Goal: Task Accomplishment & Management: Contribute content

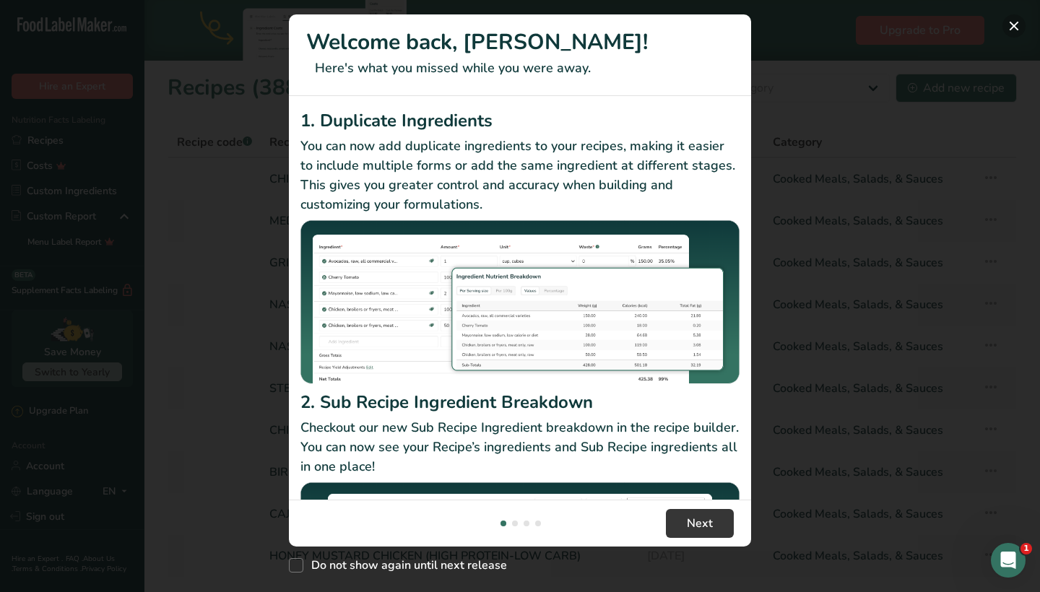
click at [1014, 27] on button "New Features" at bounding box center [1014, 25] width 23 height 23
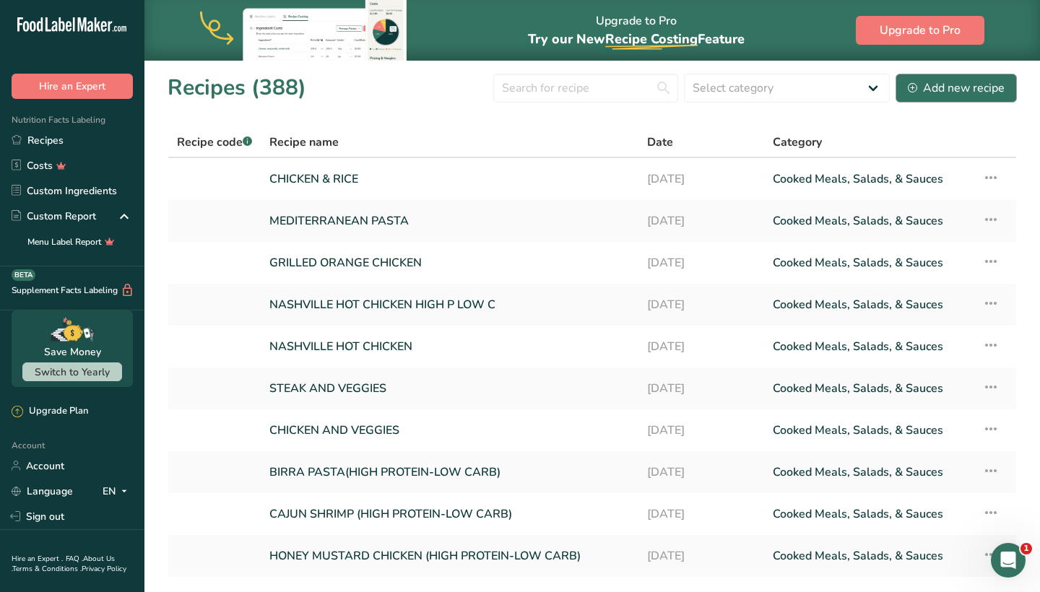
click at [951, 90] on div "Add new recipe" at bounding box center [956, 87] width 97 height 17
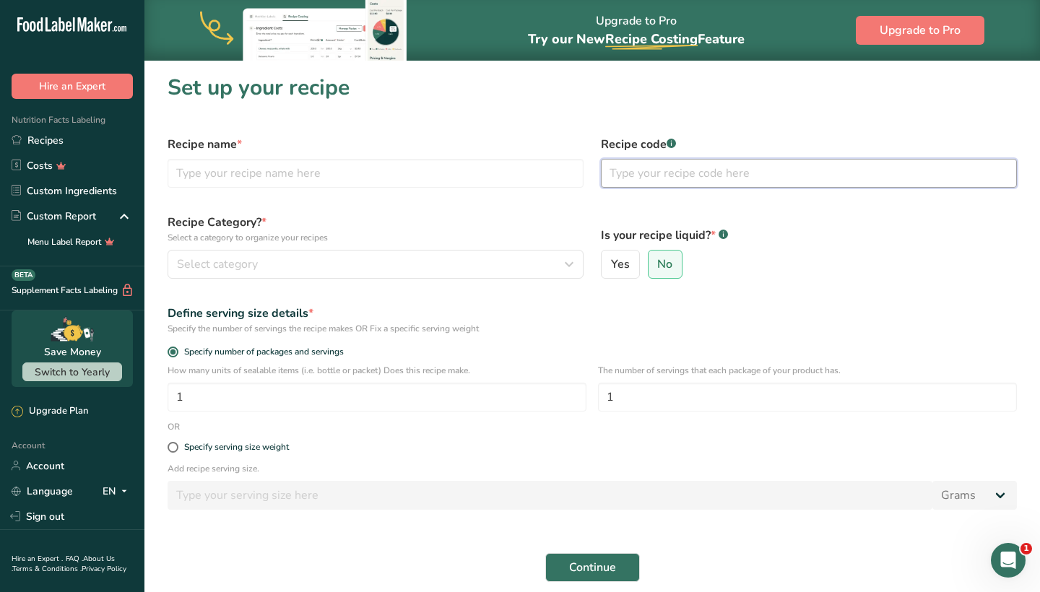
drag, startPoint x: 662, startPoint y: 178, endPoint x: 595, endPoint y: 190, distance: 68.2
click at [595, 190] on div "Recipe code .a-a{fill:#347362;}.b-a{fill:#fff;}" at bounding box center [808, 161] width 433 height 69
click at [524, 191] on div "Recipe name *" at bounding box center [375, 161] width 433 height 69
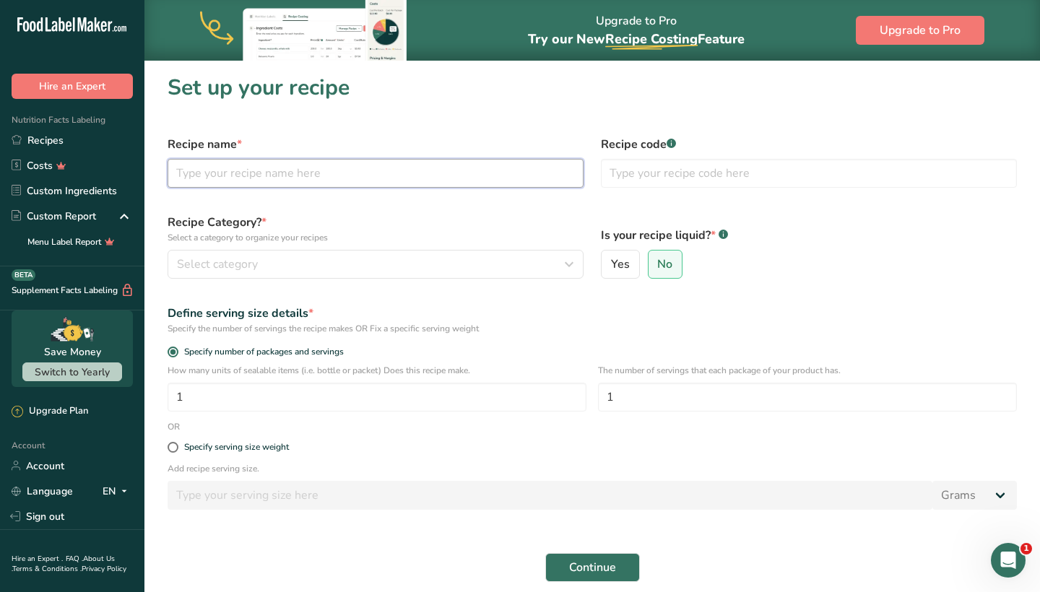
click at [514, 168] on input "text" at bounding box center [376, 173] width 416 height 29
type input "PROTEIN WAFFLES"
click at [500, 264] on div "Select category" at bounding box center [371, 264] width 389 height 17
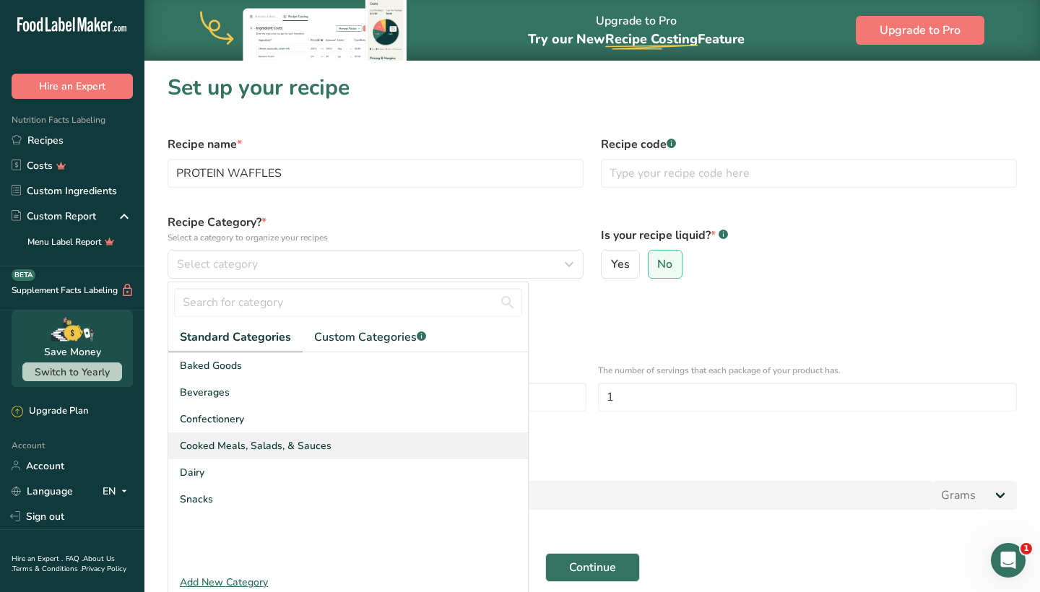
click at [361, 439] on div "Cooked Meals, Salads, & Sauces" at bounding box center [348, 446] width 360 height 27
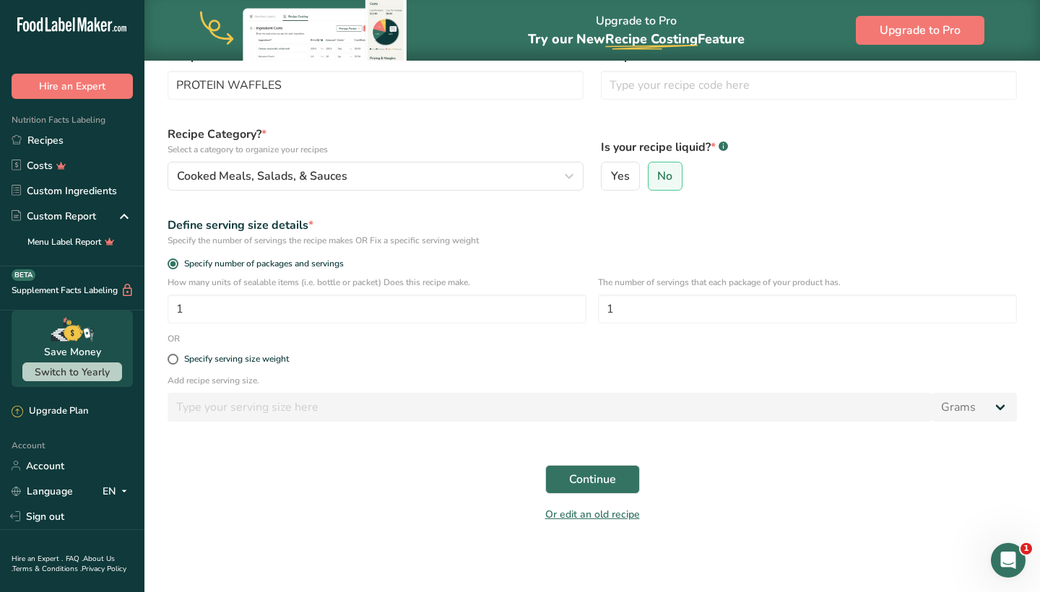
scroll to position [88, 0]
click at [608, 478] on span "Continue" at bounding box center [592, 479] width 47 height 17
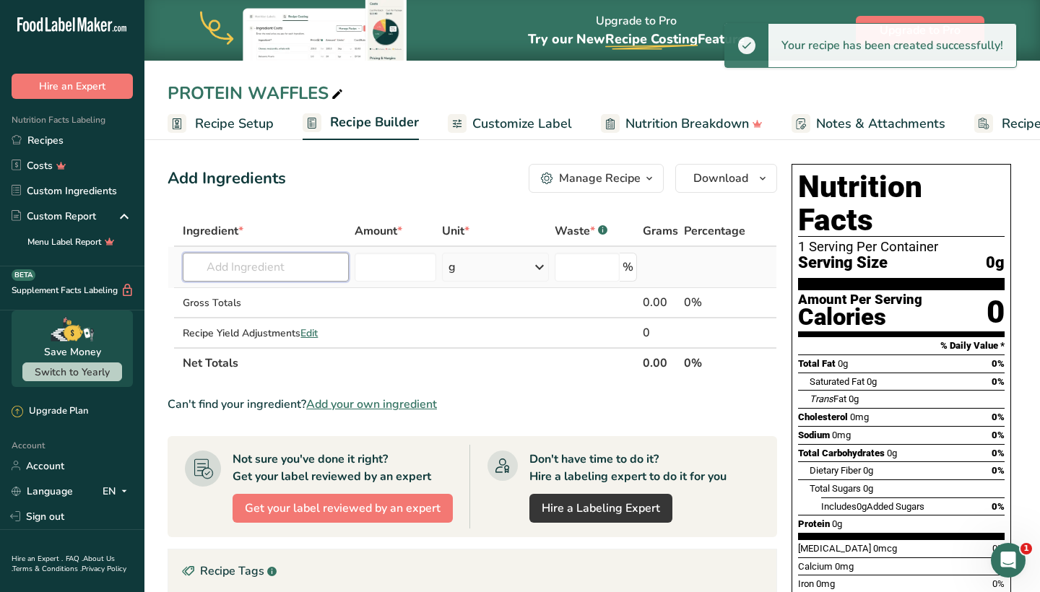
click at [335, 268] on input "text" at bounding box center [266, 267] width 166 height 29
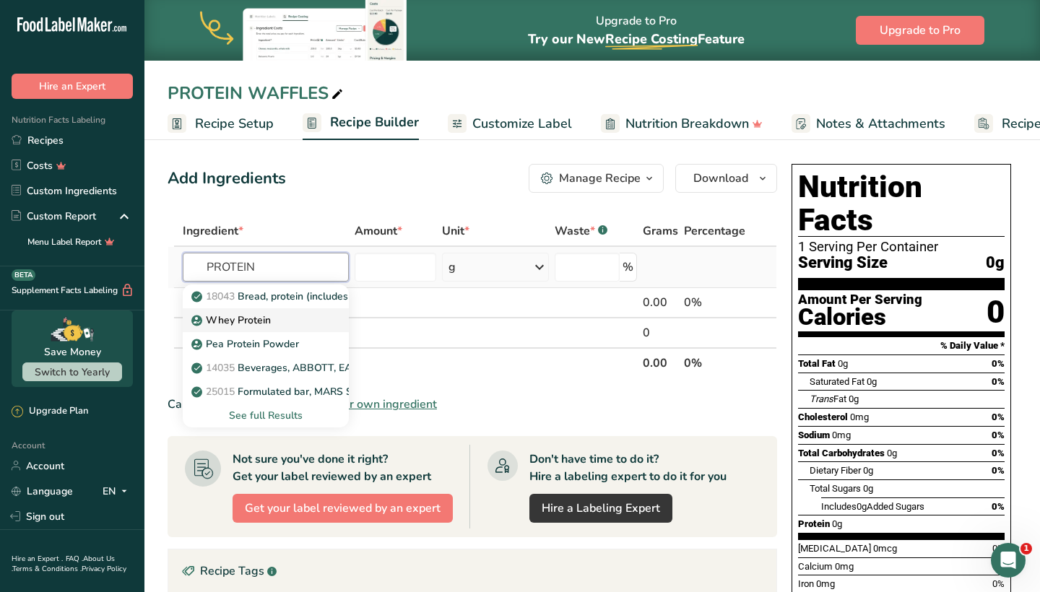
type input "PROTEIN"
click at [314, 317] on div "Whey Protein" at bounding box center [254, 320] width 120 height 15
type input "Whey Protein"
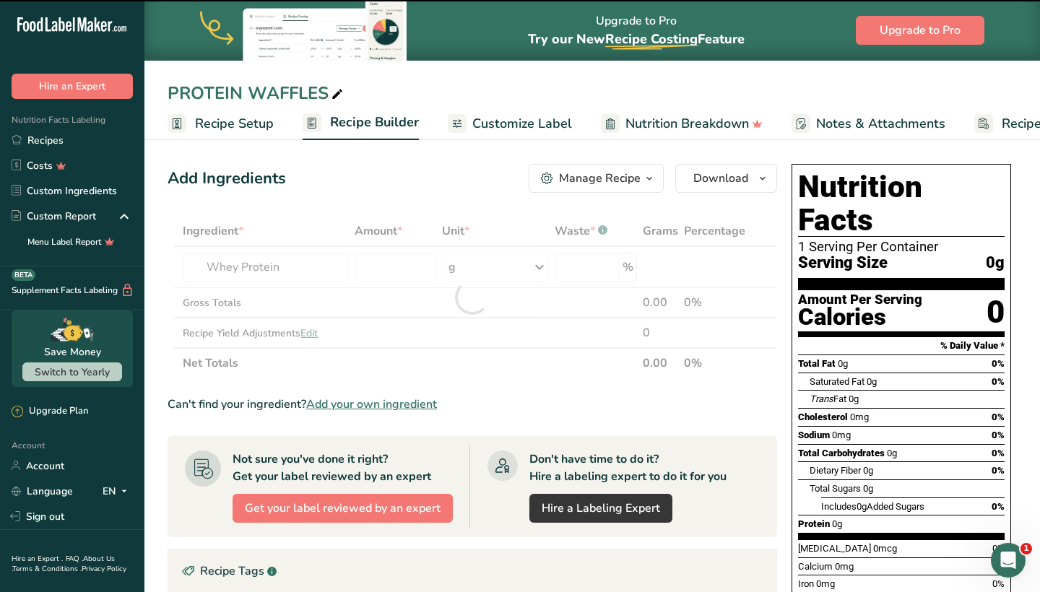
type input "0"
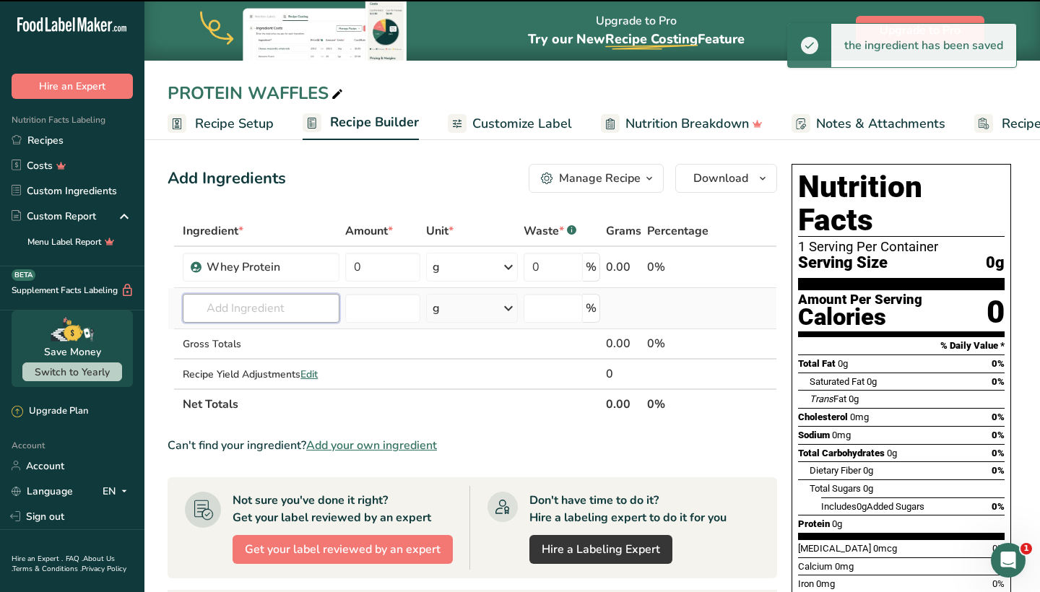
click at [292, 299] on input "text" at bounding box center [261, 308] width 157 height 29
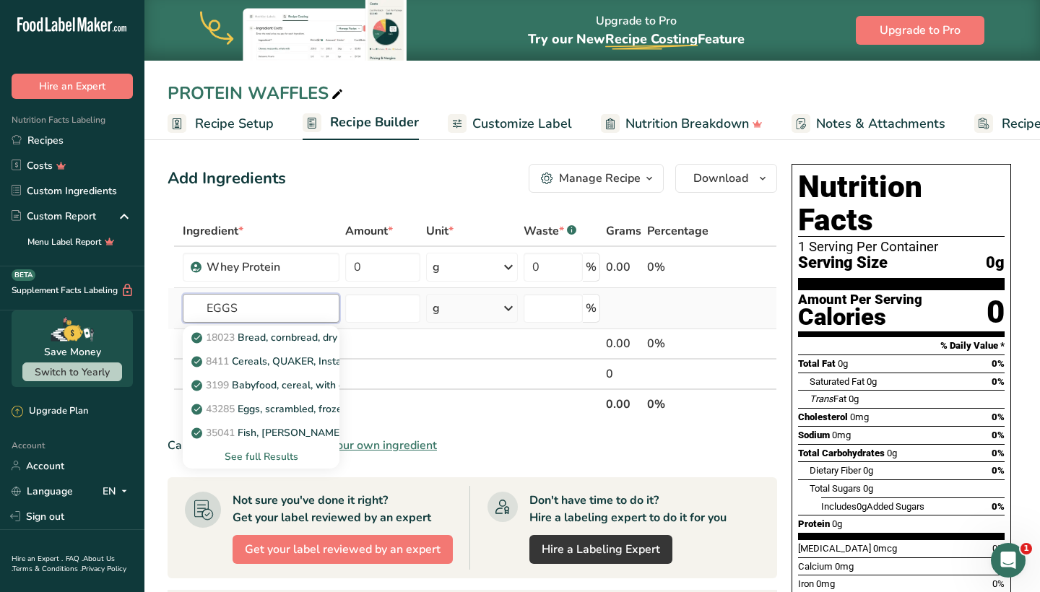
type input "EGGS"
click at [267, 452] on div "See full Results" at bounding box center [261, 456] width 134 height 15
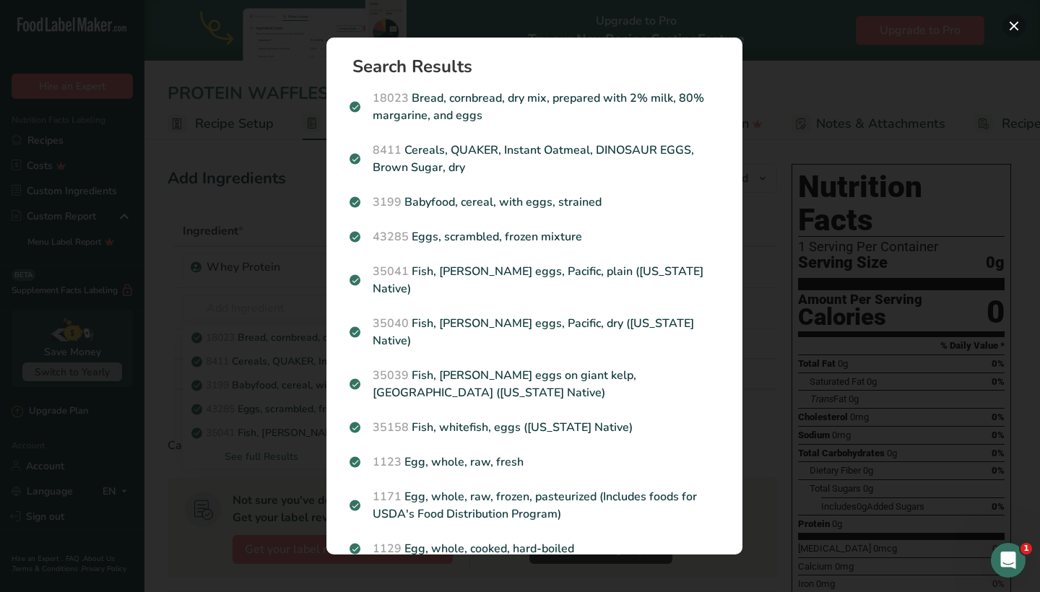
click at [1019, 31] on button "Search results modal" at bounding box center [1014, 25] width 23 height 23
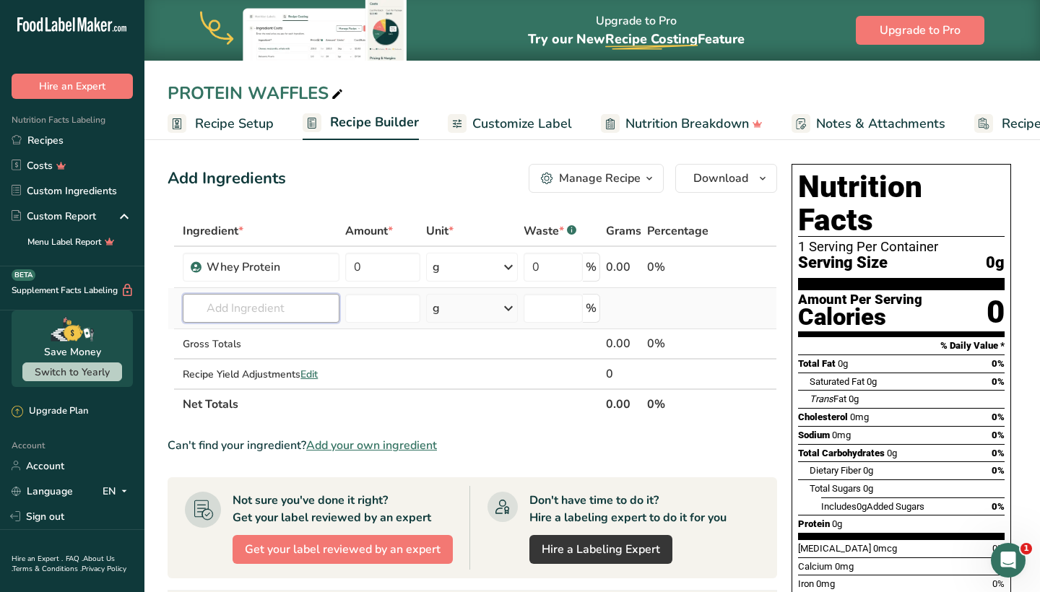
click at [230, 314] on input "text" at bounding box center [261, 308] width 157 height 29
type input "LIQUID EGGS"
click at [267, 340] on p "1226 Egg substitute, liquid or frozen, fat free" at bounding box center [303, 337] width 218 height 15
type input "Egg substitute, liquid or frozen, fat free"
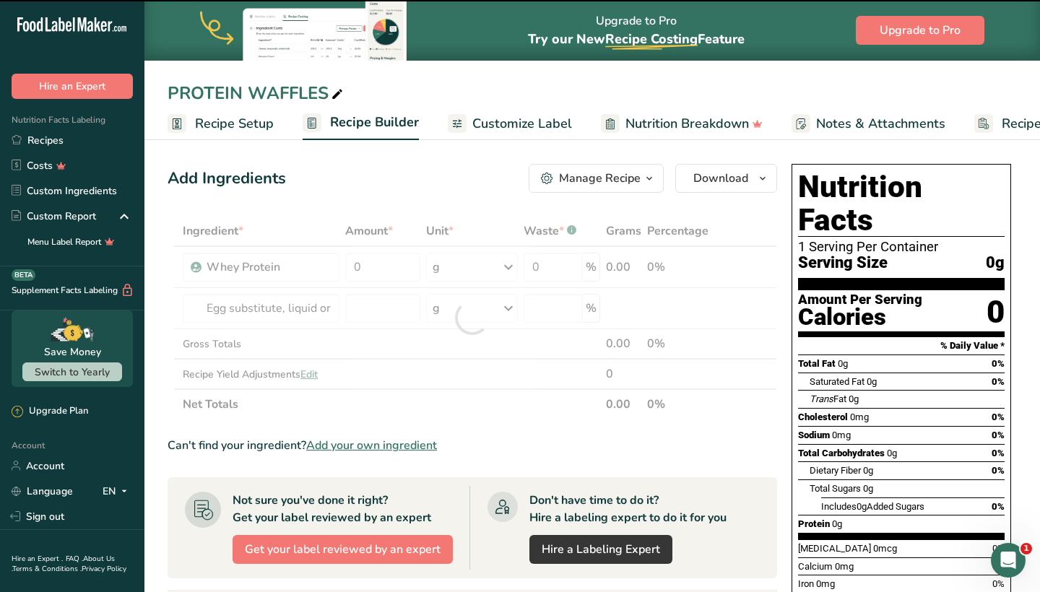
type input "0"
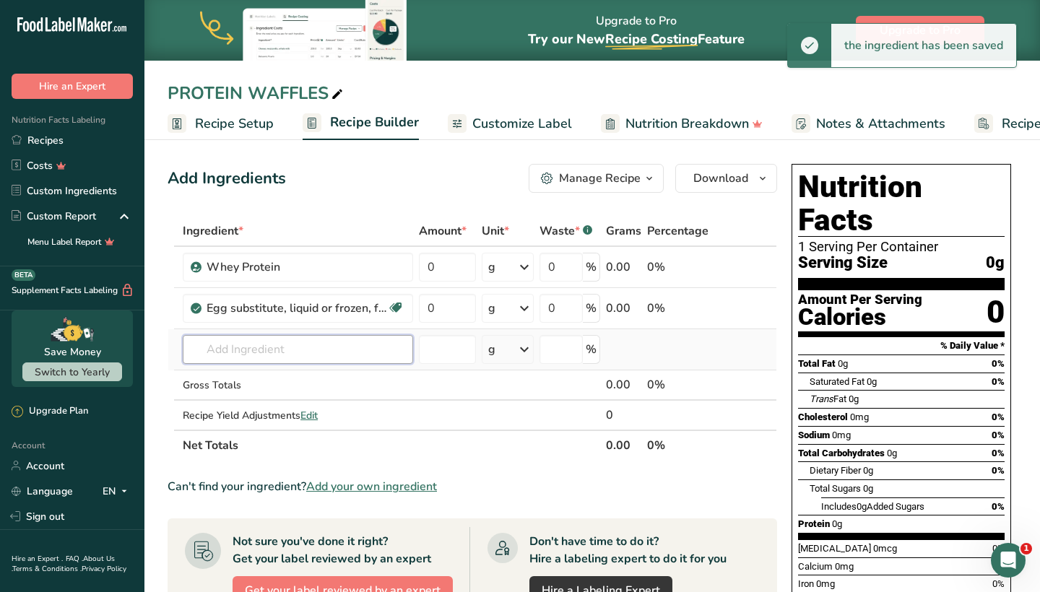
click at [269, 362] on input "text" at bounding box center [298, 349] width 230 height 29
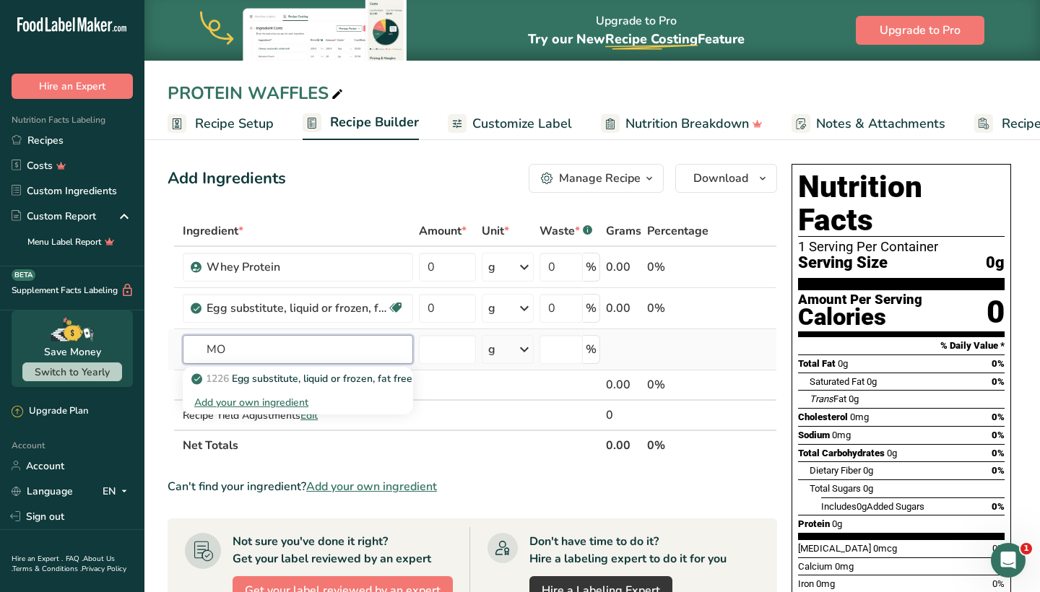
type input "M"
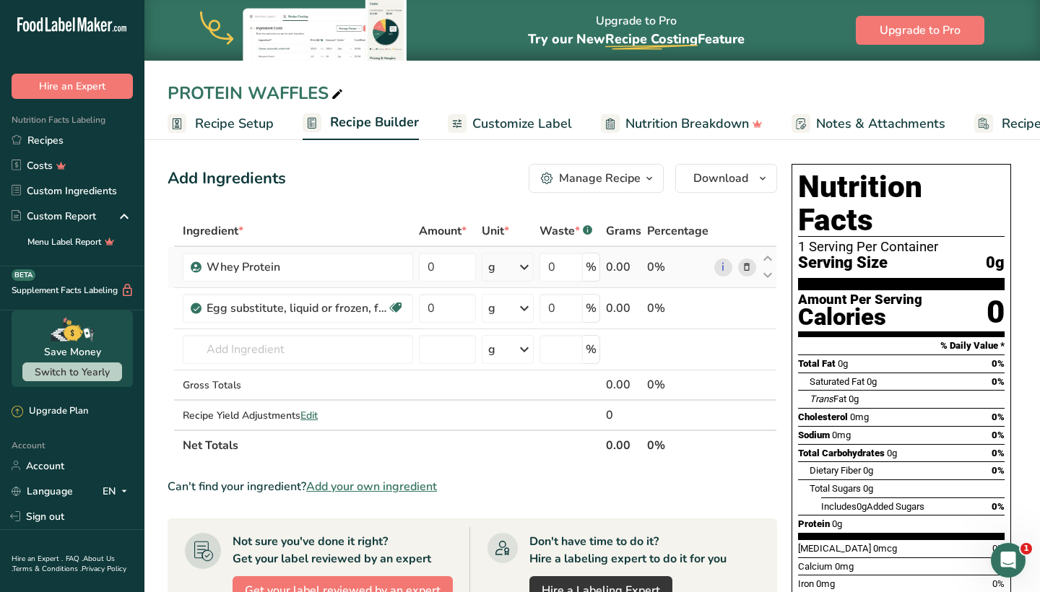
click at [504, 275] on div "g" at bounding box center [508, 267] width 52 height 29
click at [506, 325] on div "g" at bounding box center [551, 321] width 121 height 21
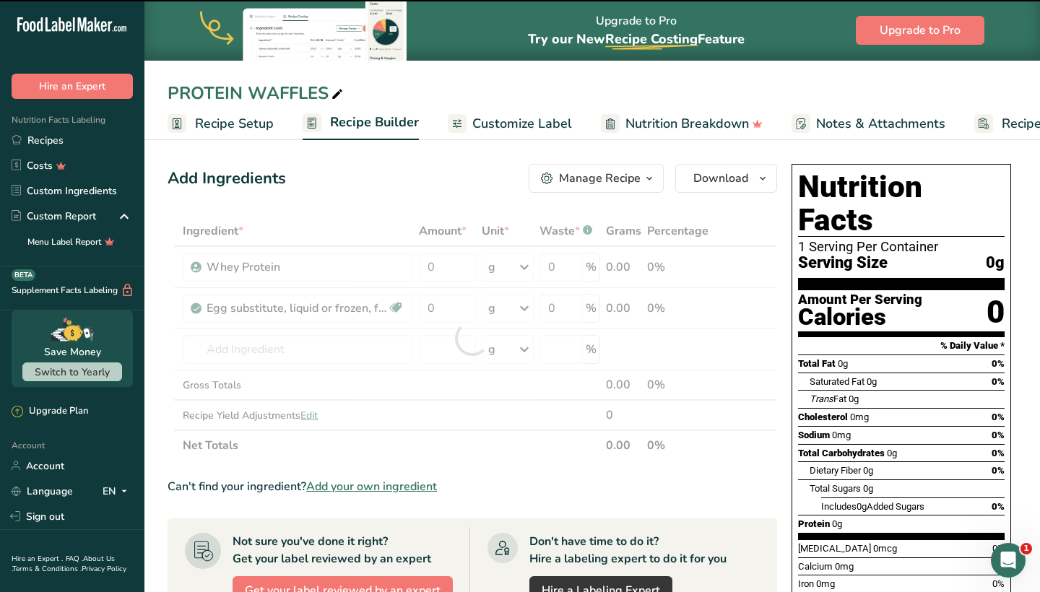
click at [450, 274] on div at bounding box center [473, 338] width 610 height 245
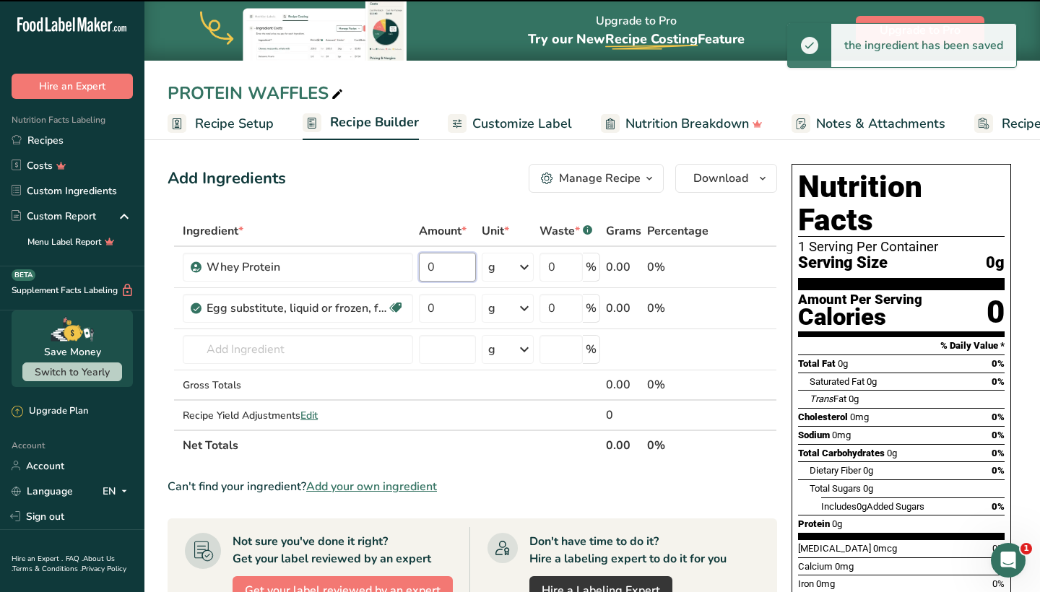
click at [450, 274] on input "0" at bounding box center [447, 267] width 57 height 29
click at [451, 274] on input "0" at bounding box center [447, 267] width 57 height 29
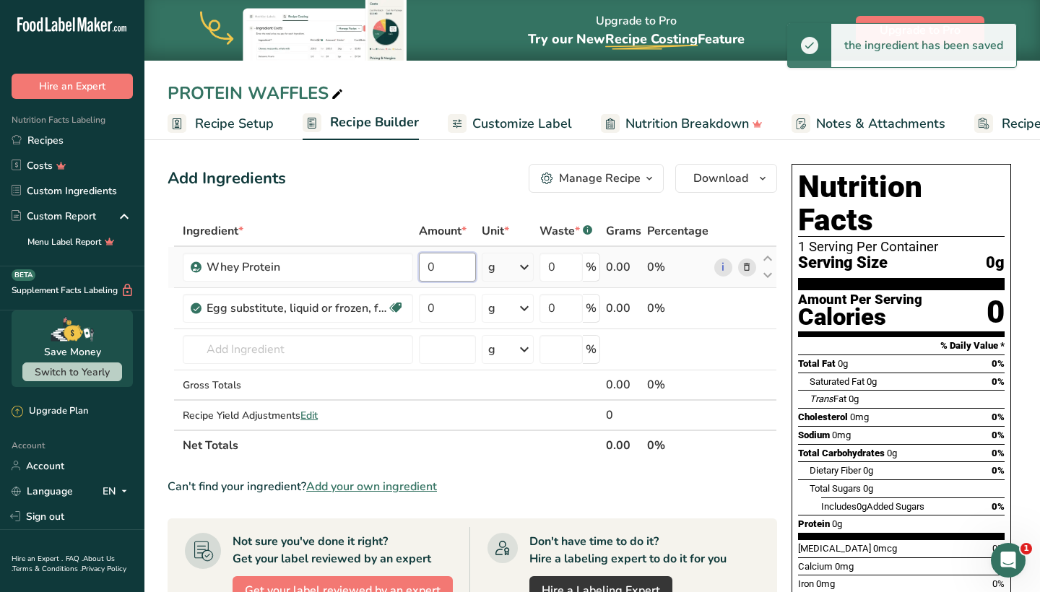
click at [452, 274] on input "0" at bounding box center [447, 267] width 57 height 29
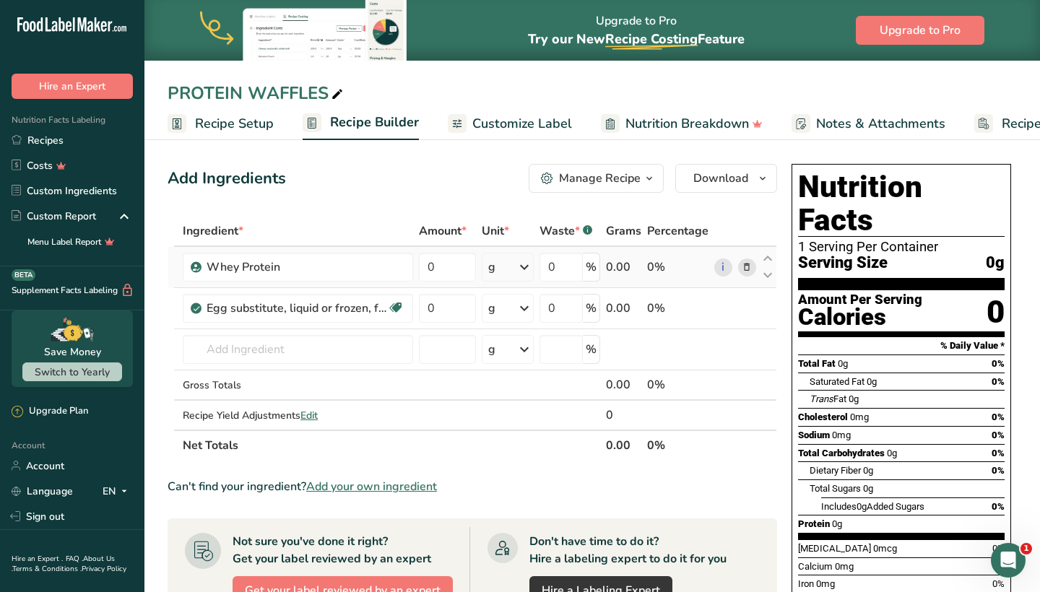
click at [517, 270] on div "Ingredient * Amount * Unit * Waste * .a-a{fill:#347362;}.b-a{fill:#fff;} Grams …" at bounding box center [473, 338] width 610 height 245
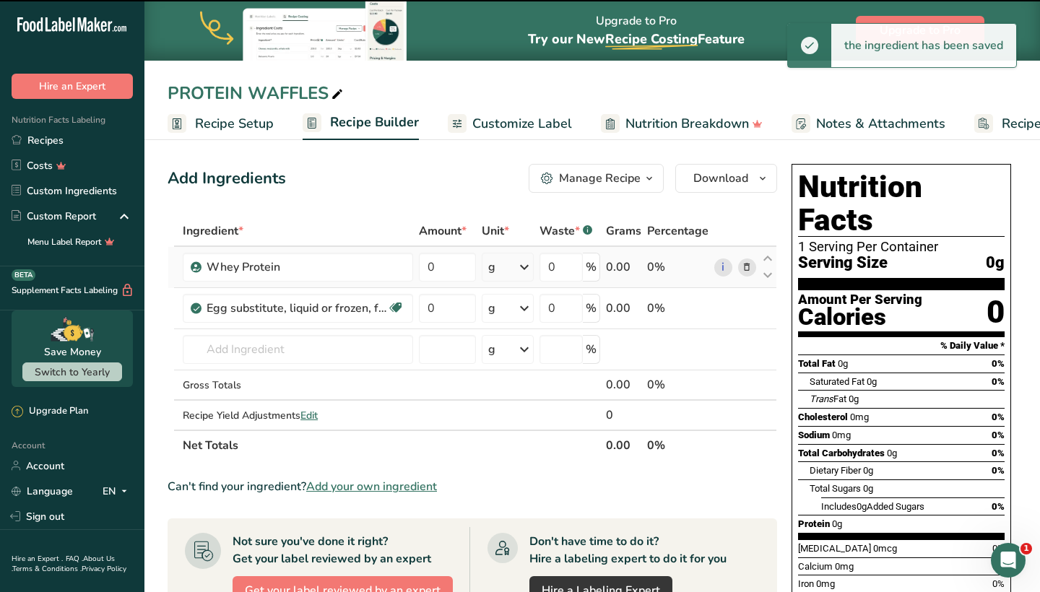
click at [506, 264] on div "g" at bounding box center [508, 267] width 52 height 29
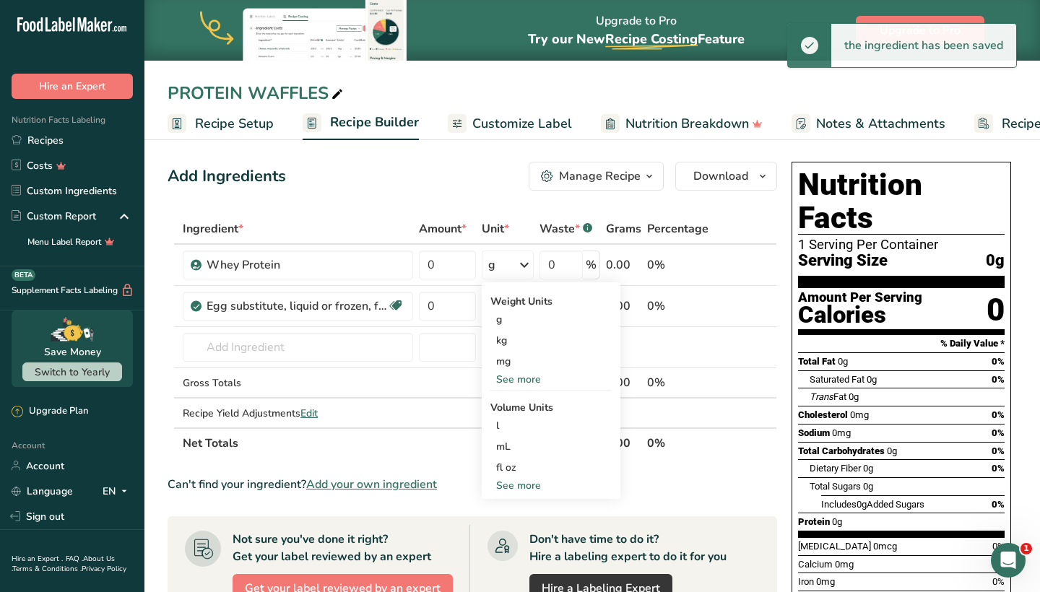
scroll to position [2, 0]
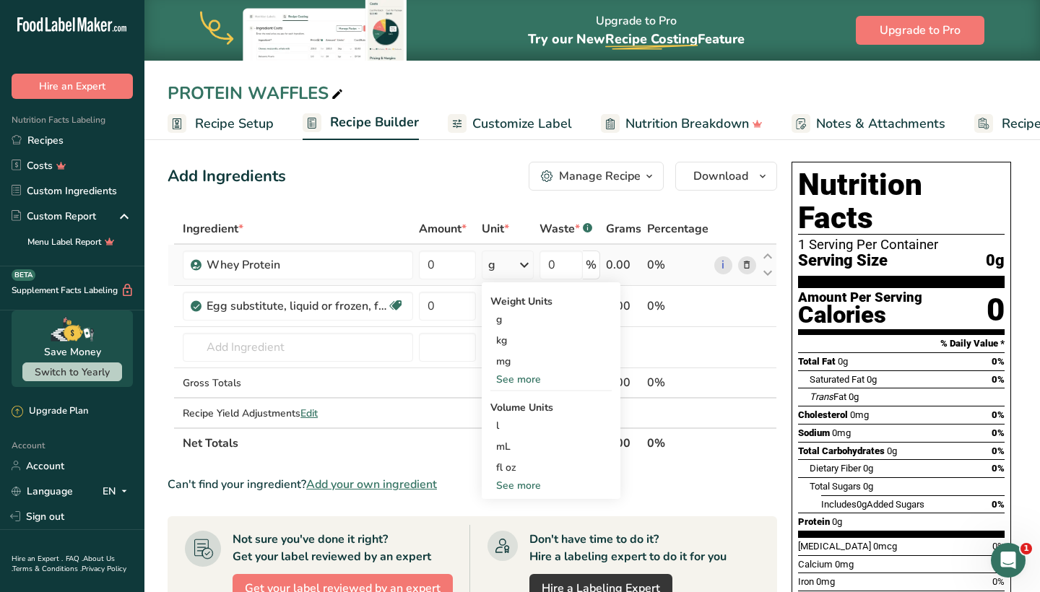
click at [520, 485] on div "See more" at bounding box center [551, 485] width 121 height 15
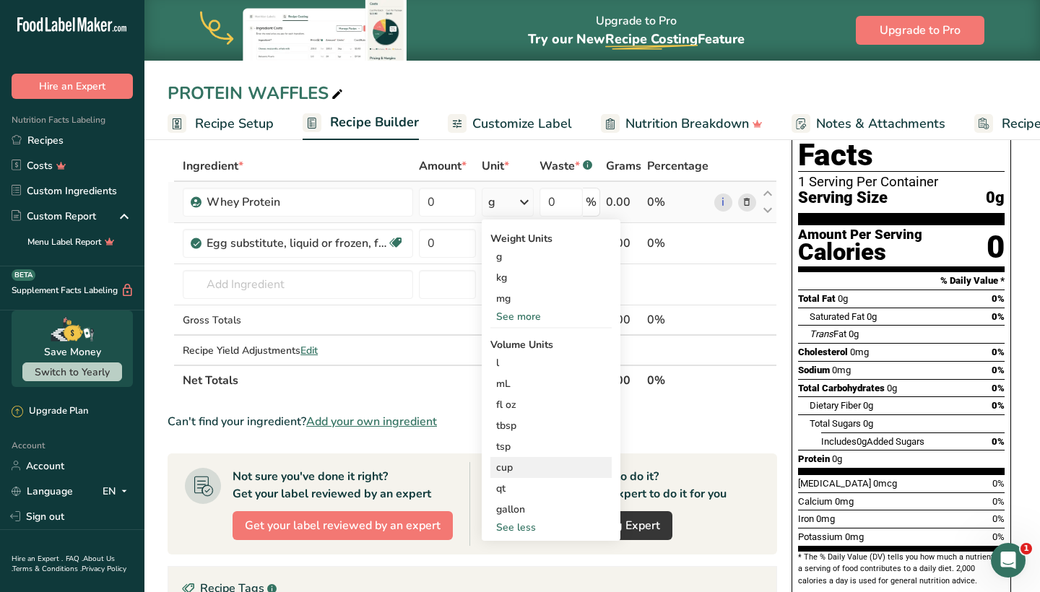
scroll to position [68, 0]
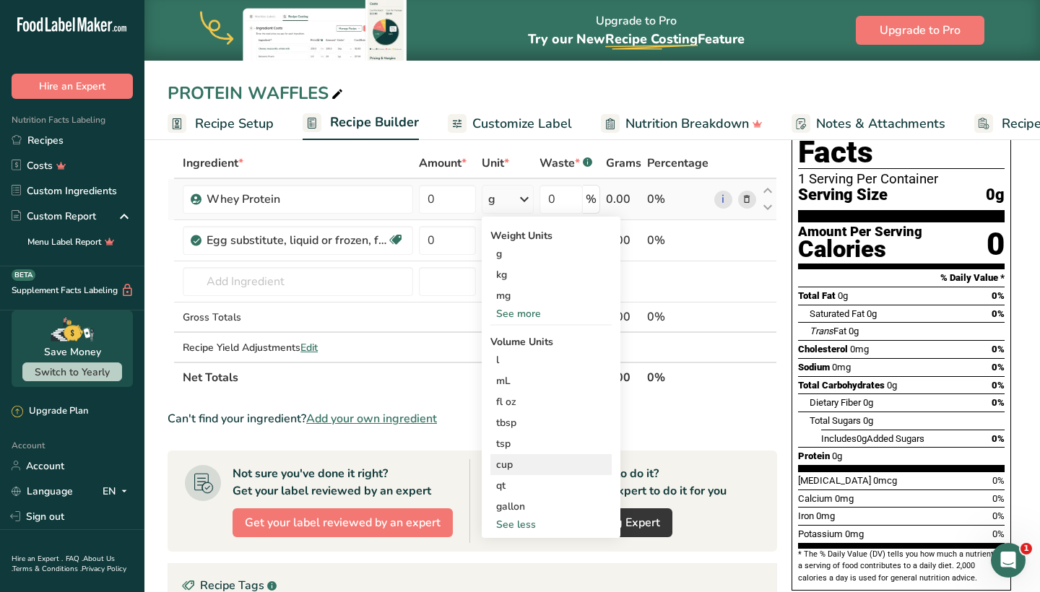
click at [529, 458] on div "cup" at bounding box center [551, 464] width 110 height 15
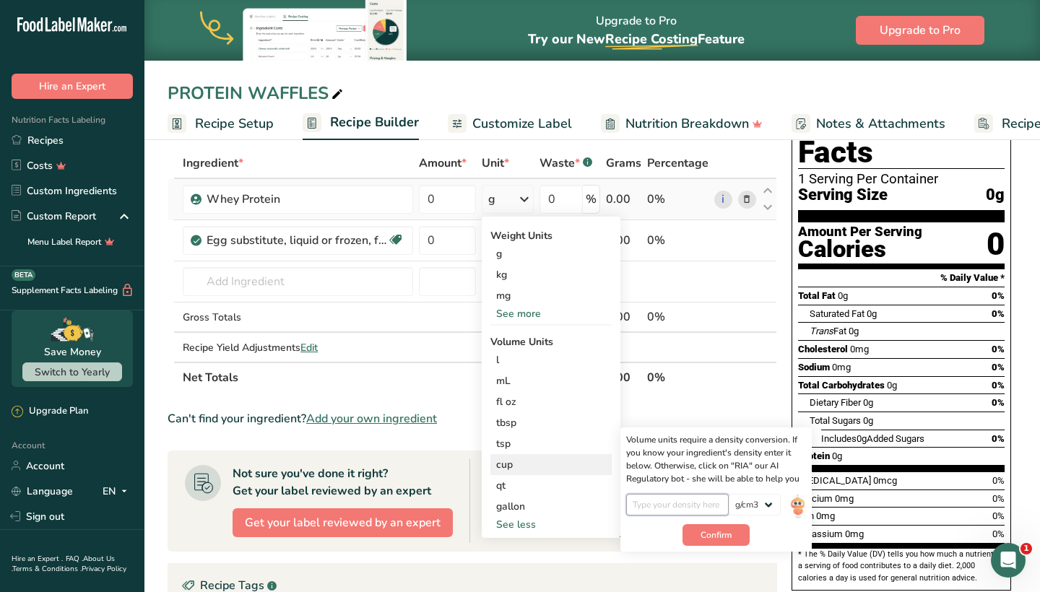
click at [704, 508] on input "number" at bounding box center [677, 505] width 103 height 22
type input "5"
click at [718, 530] on span "Confirm" at bounding box center [716, 535] width 31 height 13
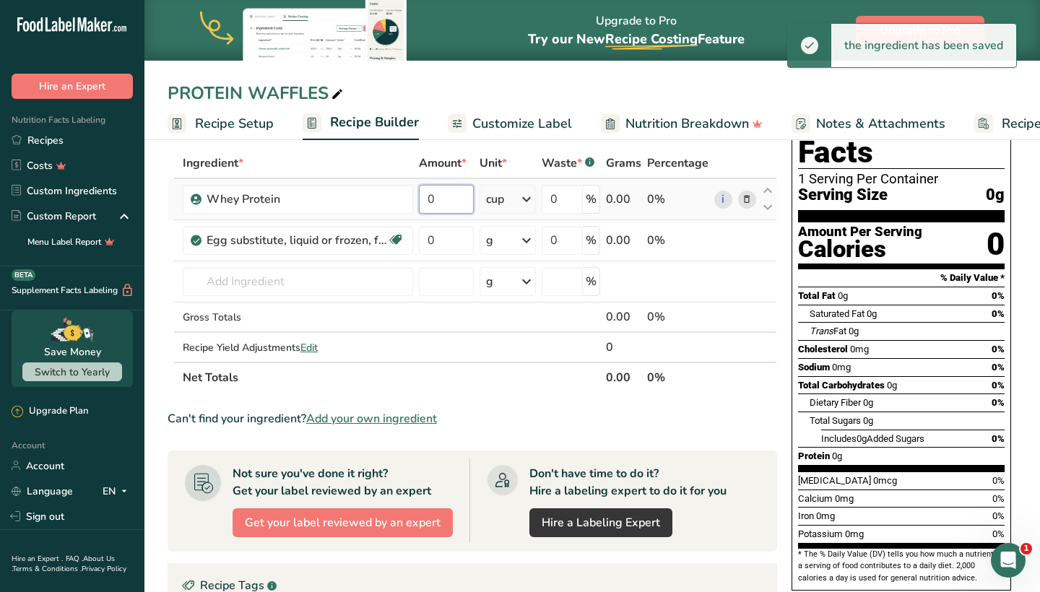
click at [451, 192] on input "0" at bounding box center [446, 199] width 55 height 29
type input "1"
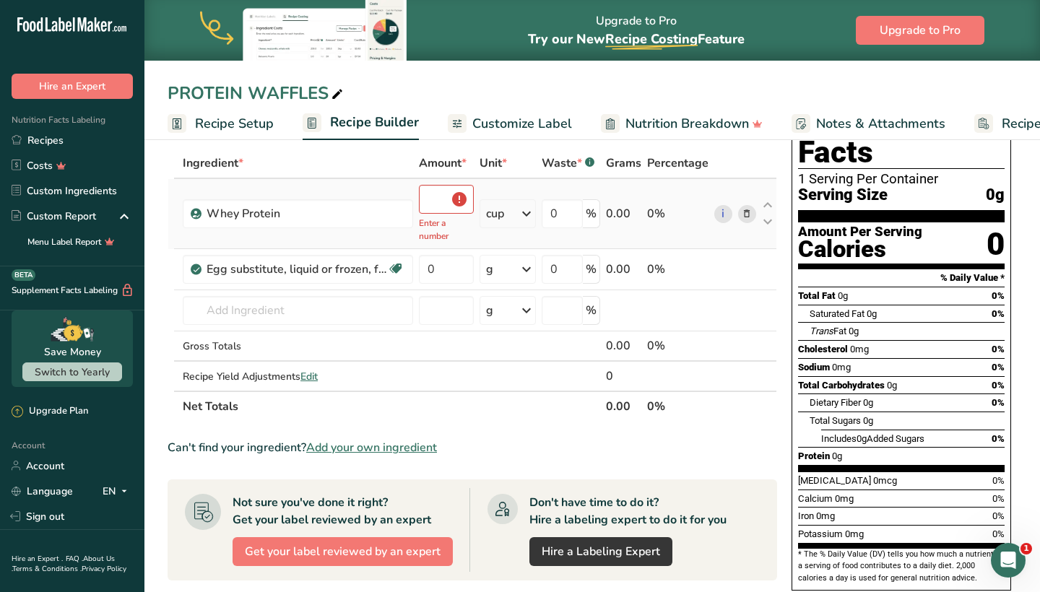
click at [513, 183] on div "Ingredient * Amount * Unit * Waste * .a-a{fill:#347362;}.b-a{fill:#fff;} Grams …" at bounding box center [473, 285] width 610 height 274
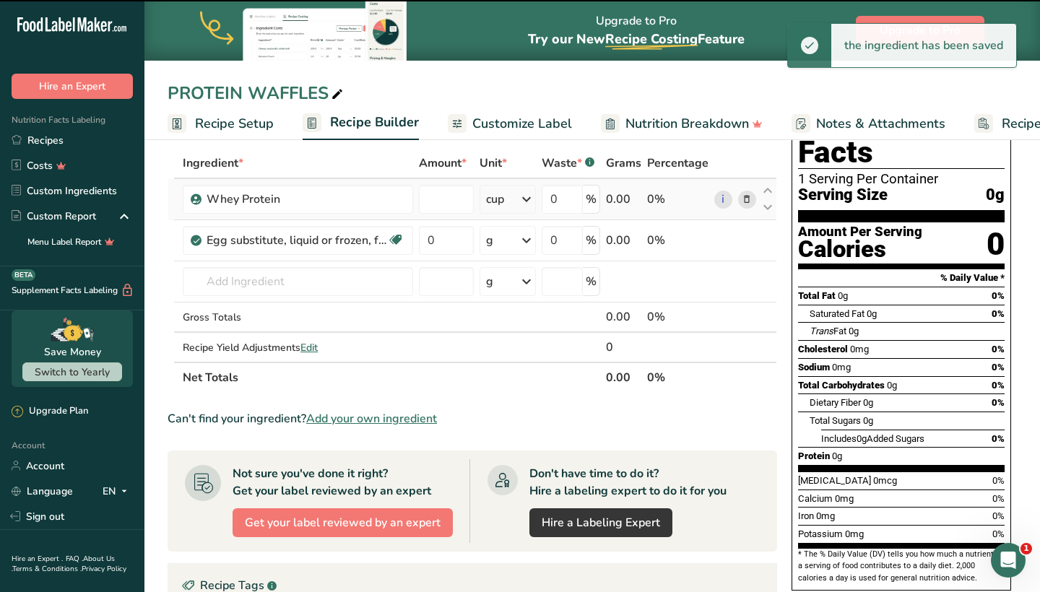
type input "0"
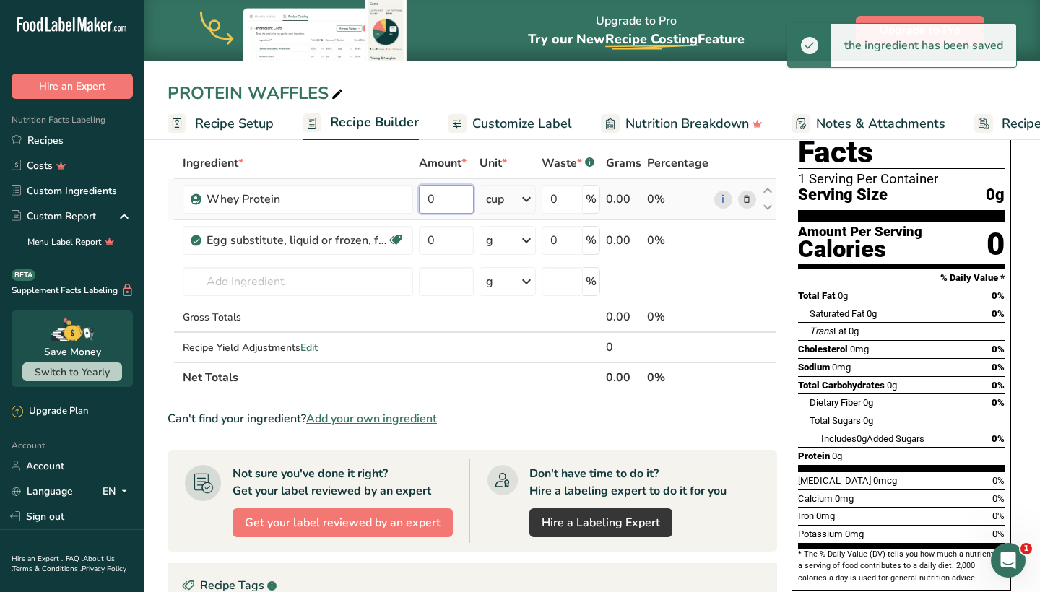
click at [454, 209] on input "0" at bounding box center [446, 199] width 55 height 29
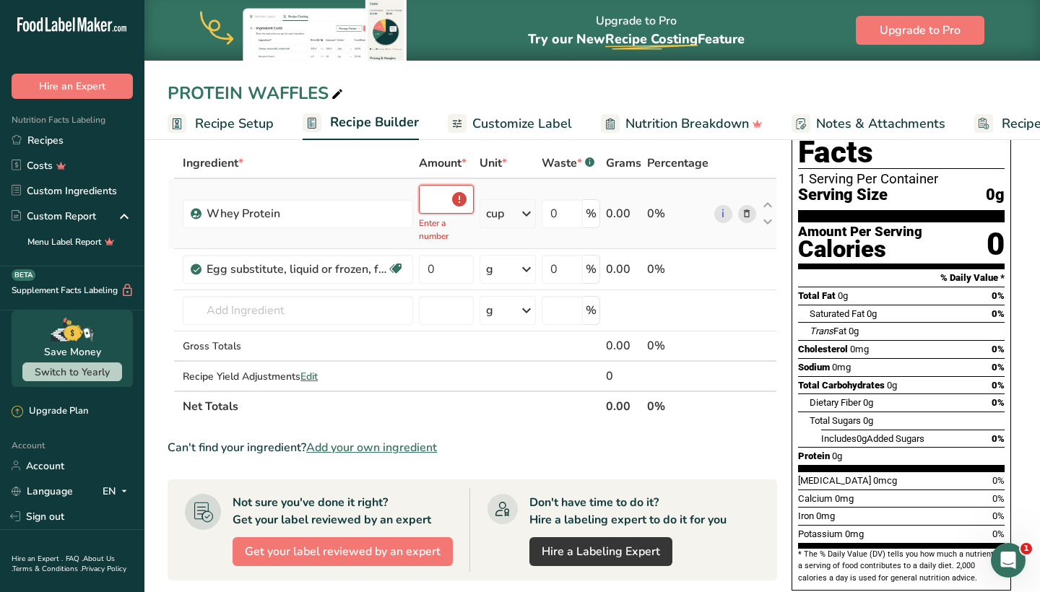
type input "0"
type input "0.5"
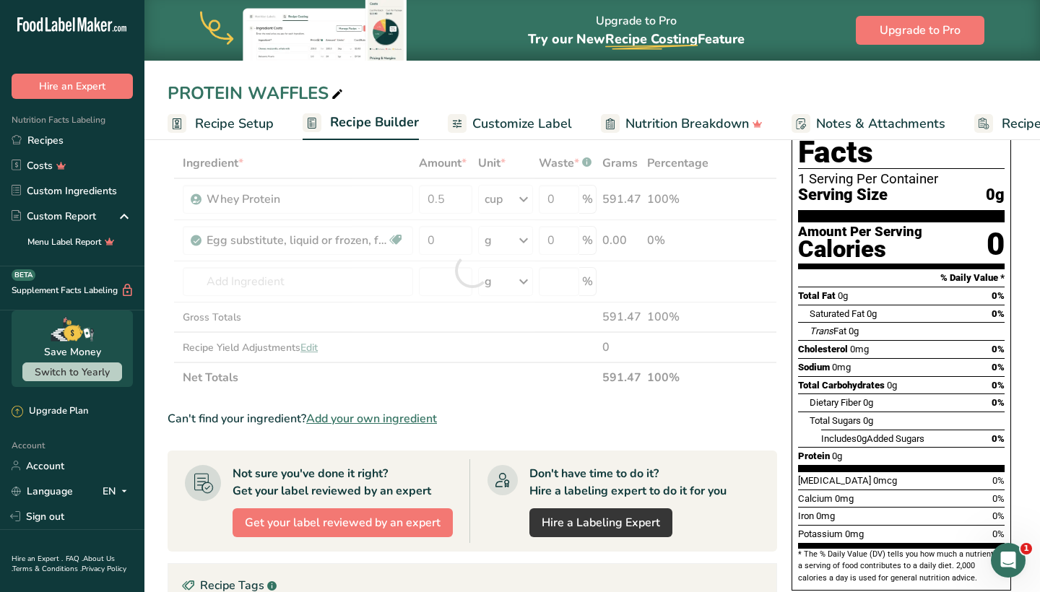
click at [530, 92] on div "PROTEIN WAFFLES" at bounding box center [592, 93] width 896 height 26
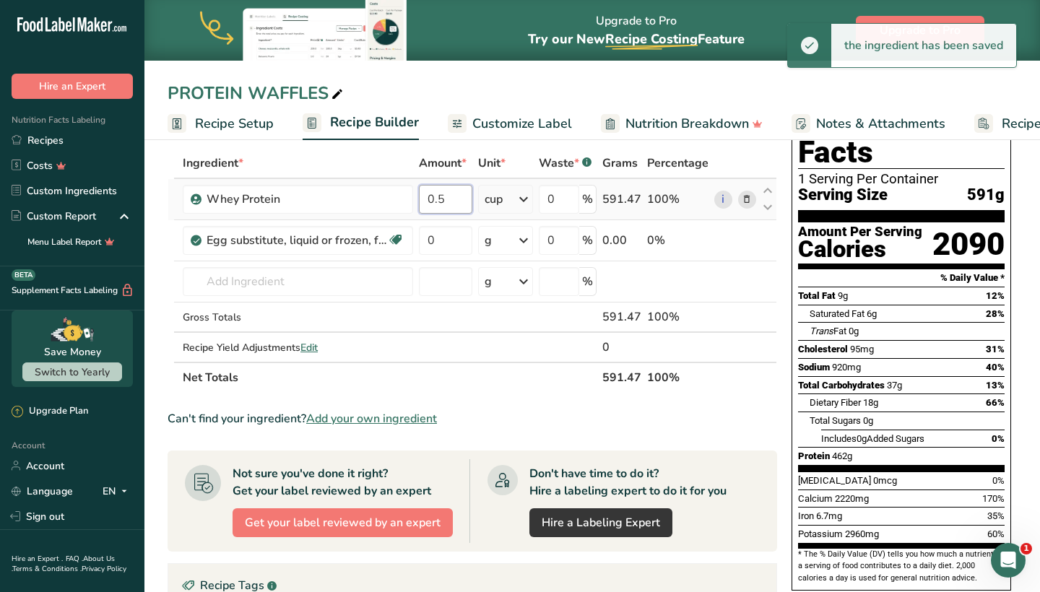
click at [452, 196] on input "0.5" at bounding box center [445, 199] width 53 height 29
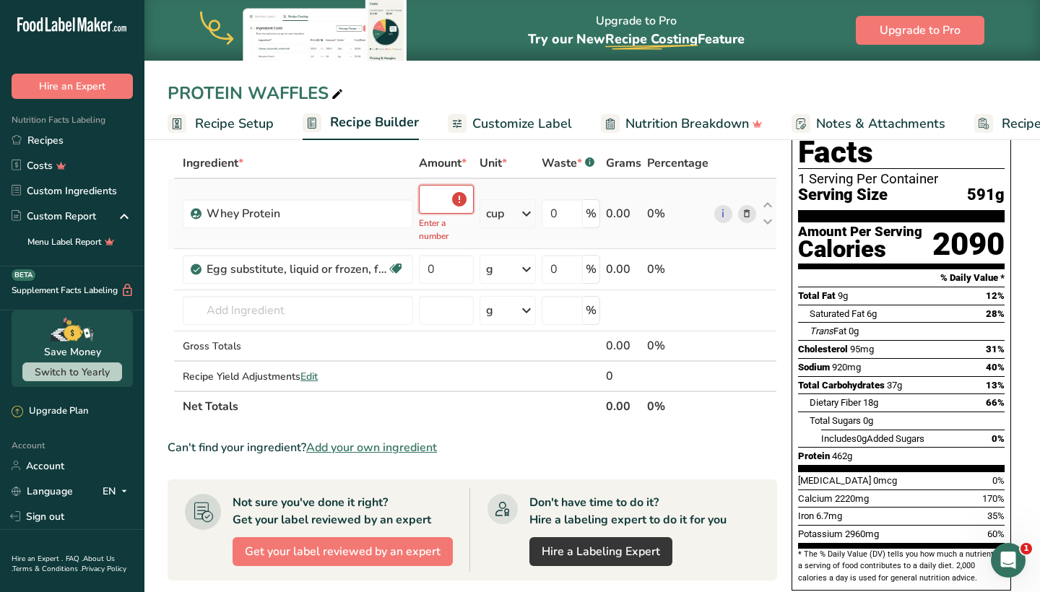
type input "0.5"
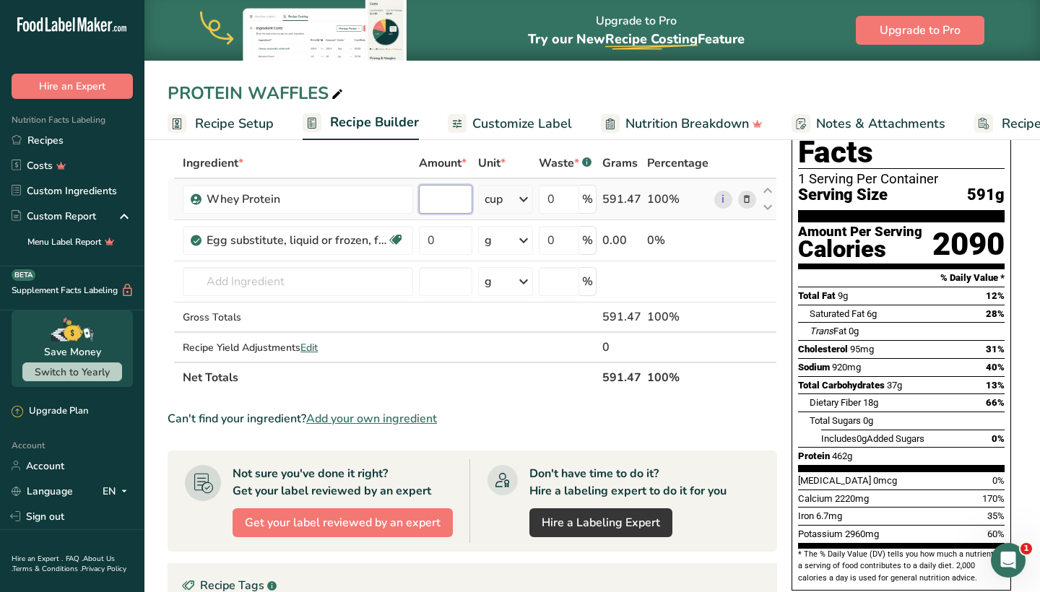
type input "0"
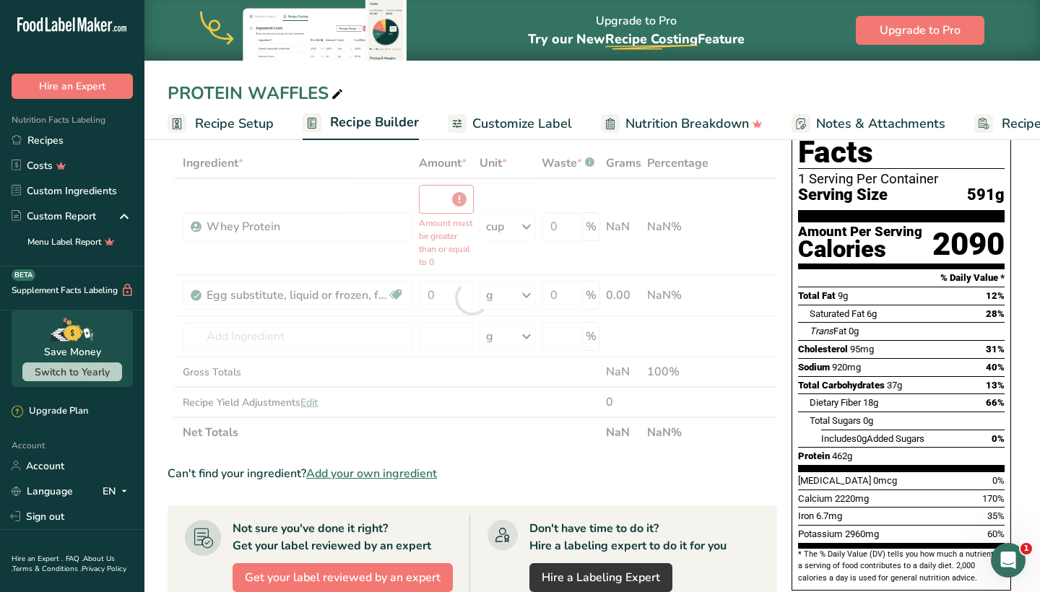
click at [507, 201] on div "Ingredient * Amount * Unit * Waste * .a-a{fill:#347362;}.b-a{fill:#fff;} Grams …" at bounding box center [473, 298] width 610 height 300
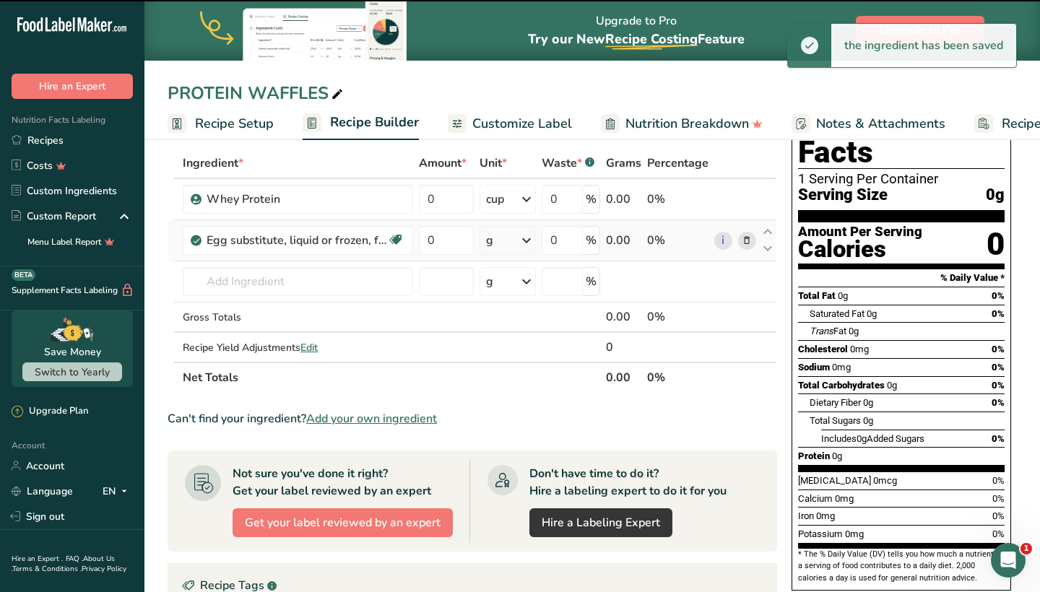
click at [514, 222] on td "g Portions 0.25 cup 1 cup Weight Units g kg mg See more Volume Units l Volume u…" at bounding box center [508, 240] width 62 height 41
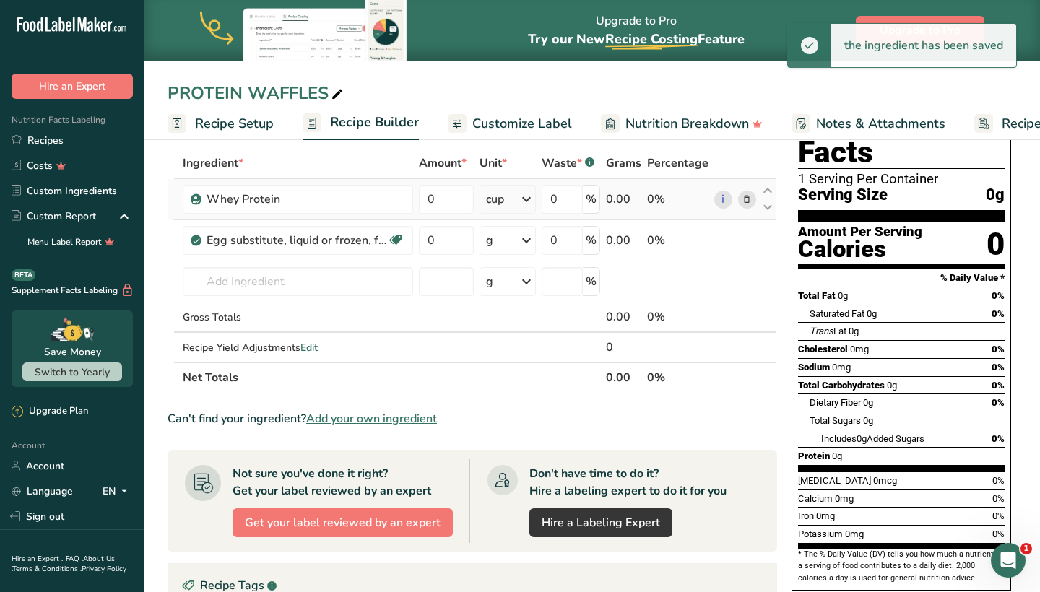
click at [523, 190] on icon at bounding box center [526, 199] width 17 height 26
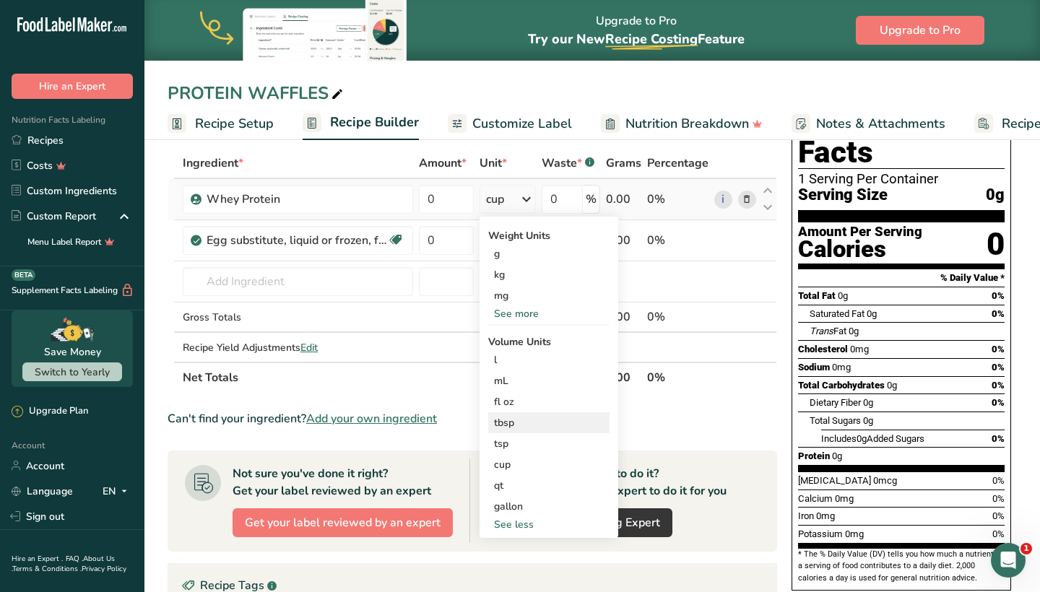
click at [535, 427] on div "tbsp" at bounding box center [549, 422] width 110 height 15
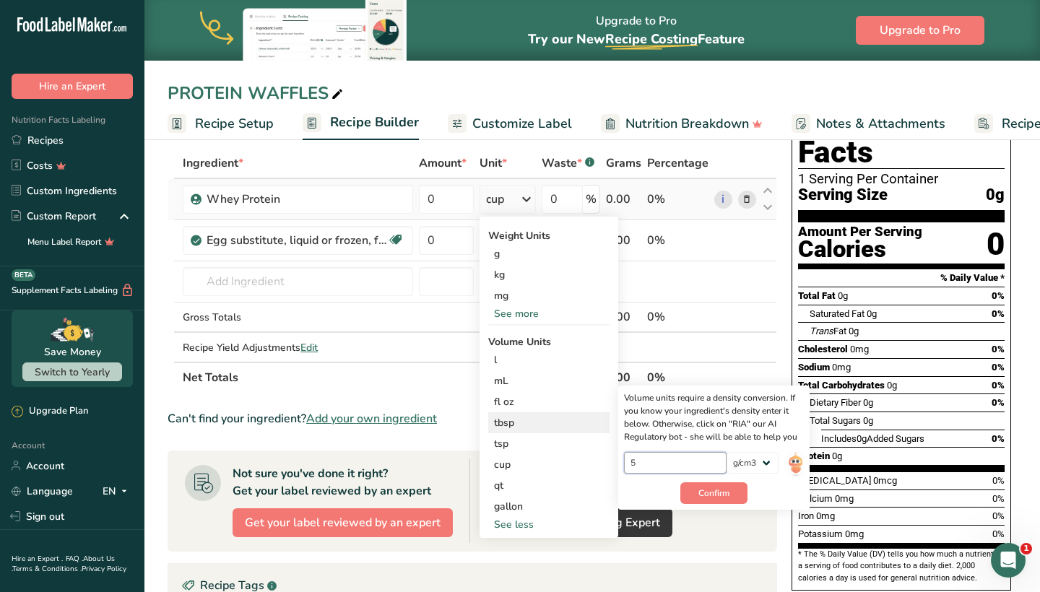
click at [666, 464] on input "5" at bounding box center [675, 463] width 103 height 22
click at [719, 501] on button "Confirm" at bounding box center [714, 494] width 67 height 22
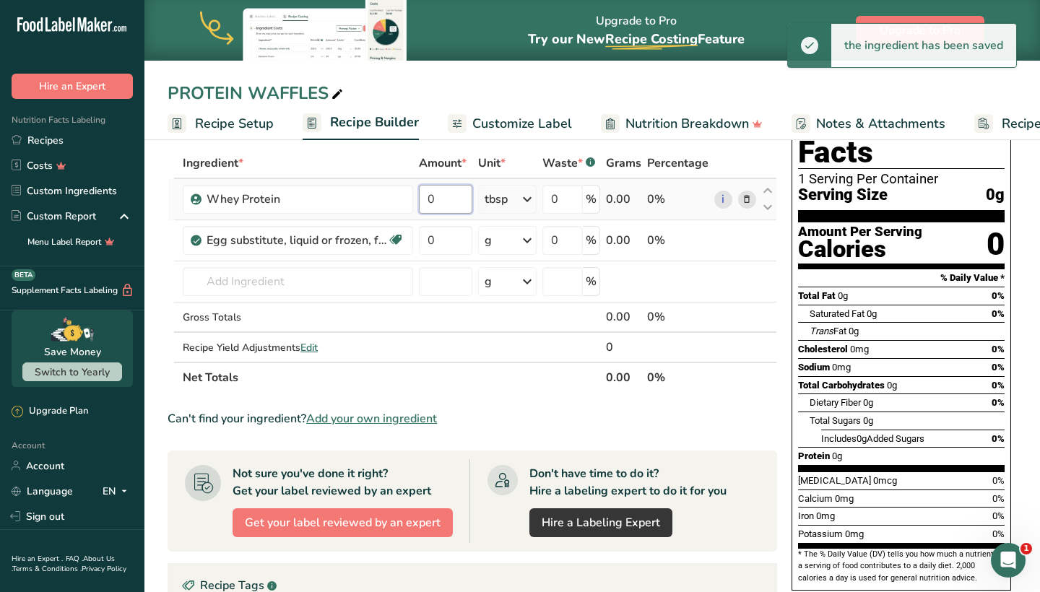
click at [453, 203] on input "0" at bounding box center [445, 199] width 53 height 29
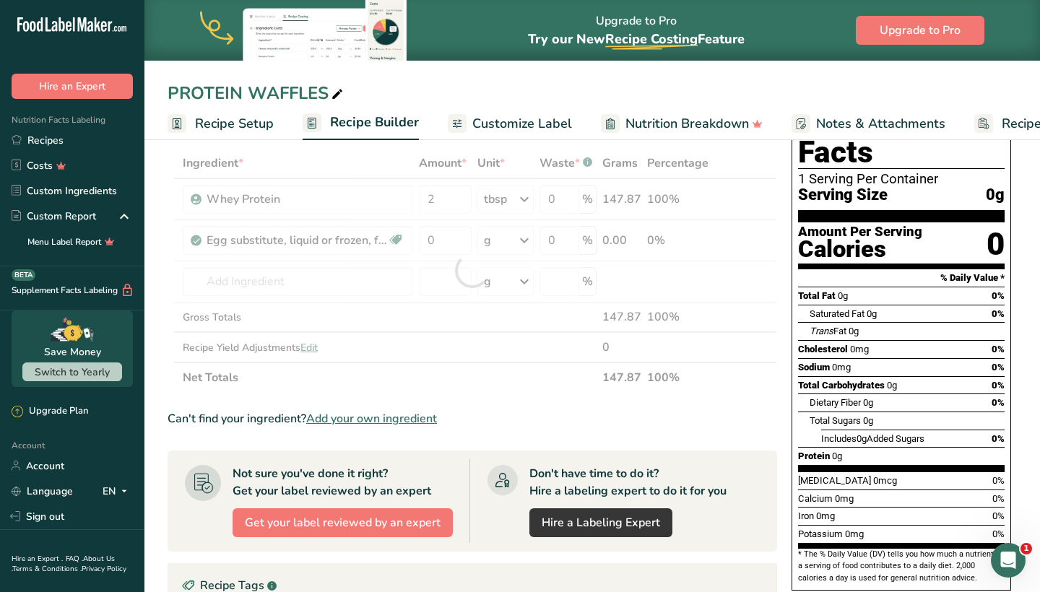
click at [548, 142] on div "Add Ingredients Manage Recipe Delete Recipe Duplicate Recipe Scale Recipe Save …" at bounding box center [477, 471] width 618 height 762
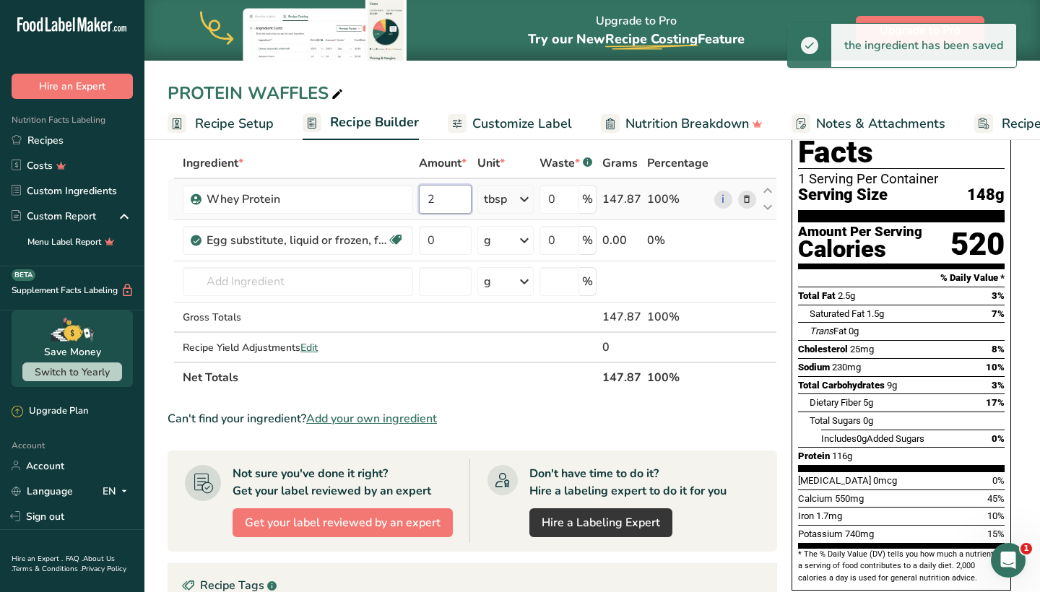
click at [451, 210] on input "2" at bounding box center [445, 199] width 53 height 29
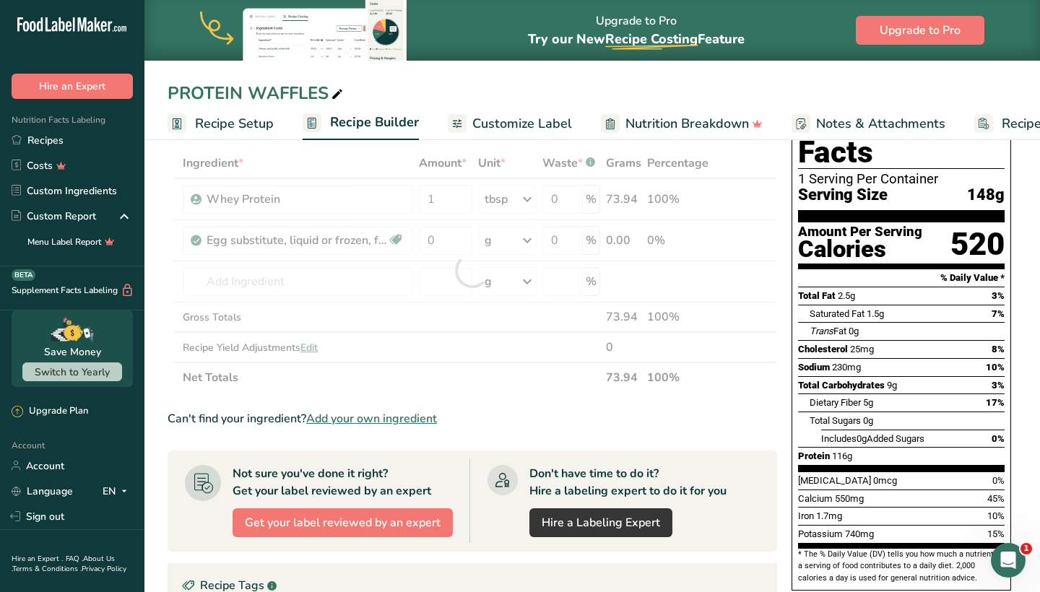
click at [527, 74] on div "PROTEIN WAFFLES Recipe Setup Recipe Builder Customize Label Nutrition Breakdown…" at bounding box center [592, 70] width 896 height 140
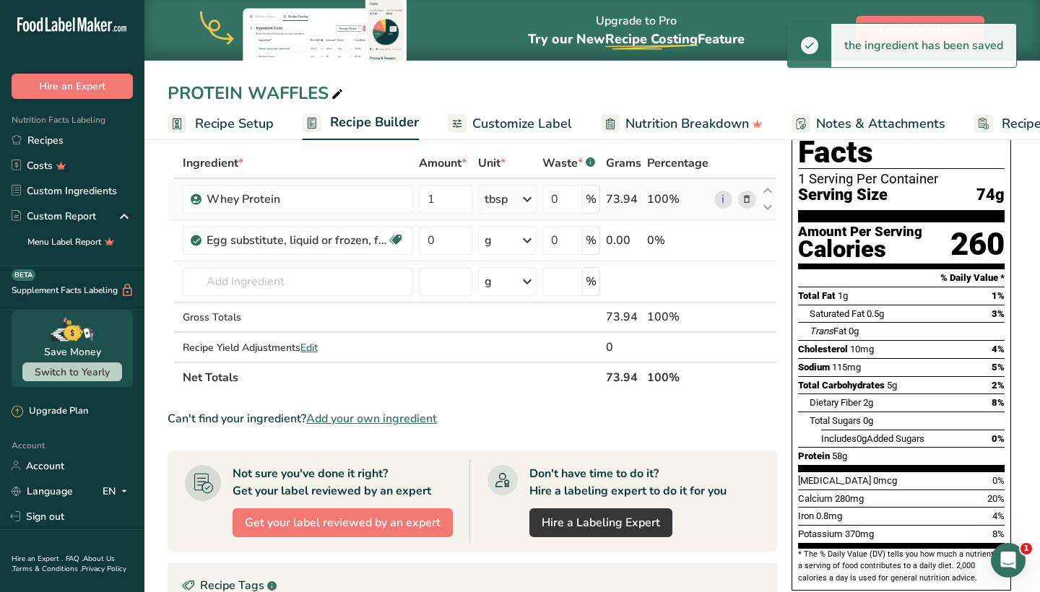
click at [527, 203] on icon at bounding box center [527, 199] width 17 height 26
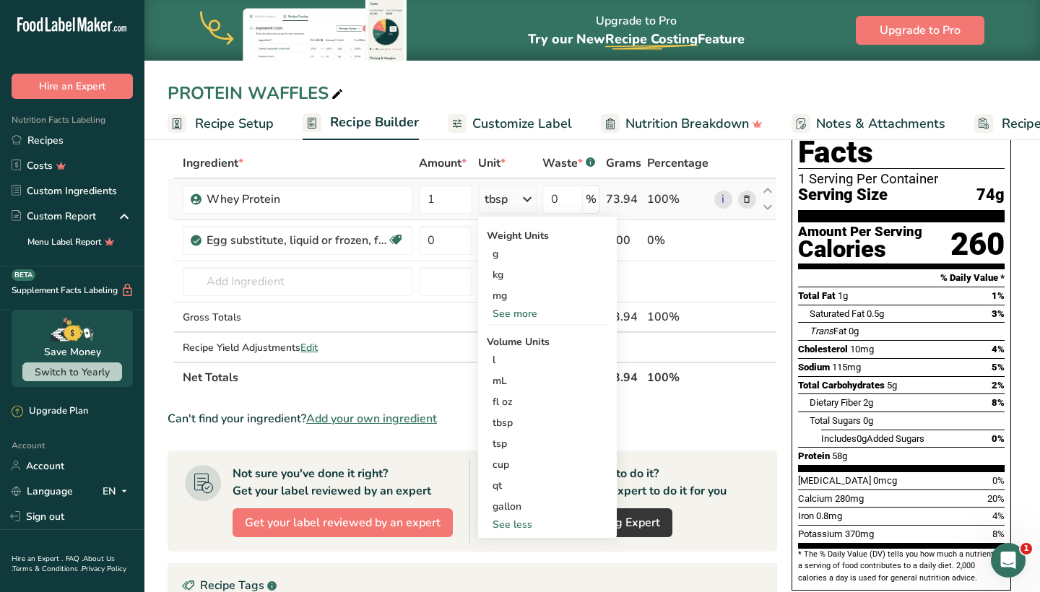
click at [530, 311] on div "See more" at bounding box center [547, 313] width 121 height 15
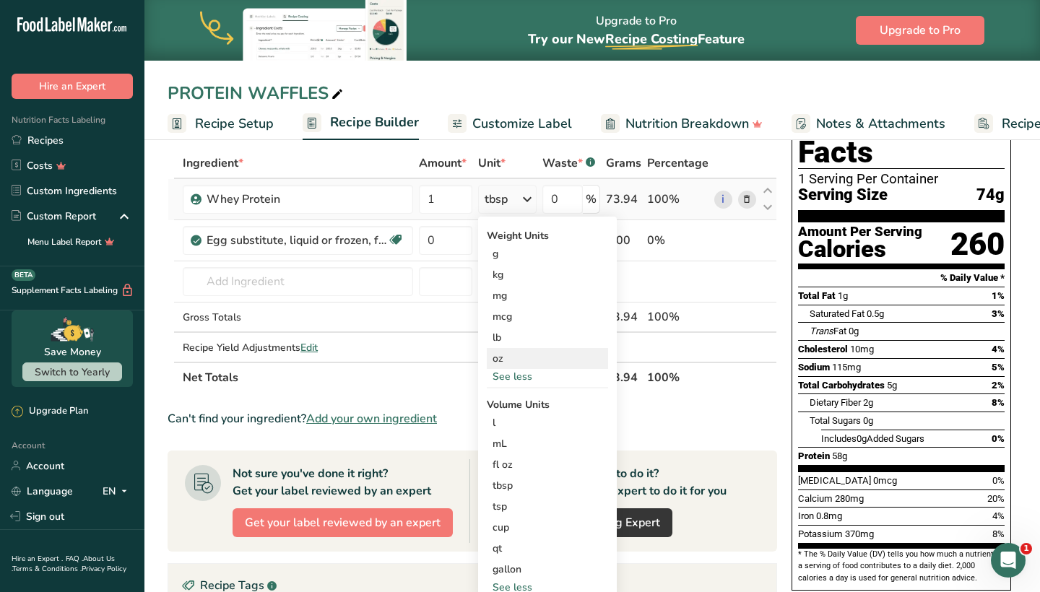
click at [532, 355] on div "oz" at bounding box center [547, 358] width 121 height 21
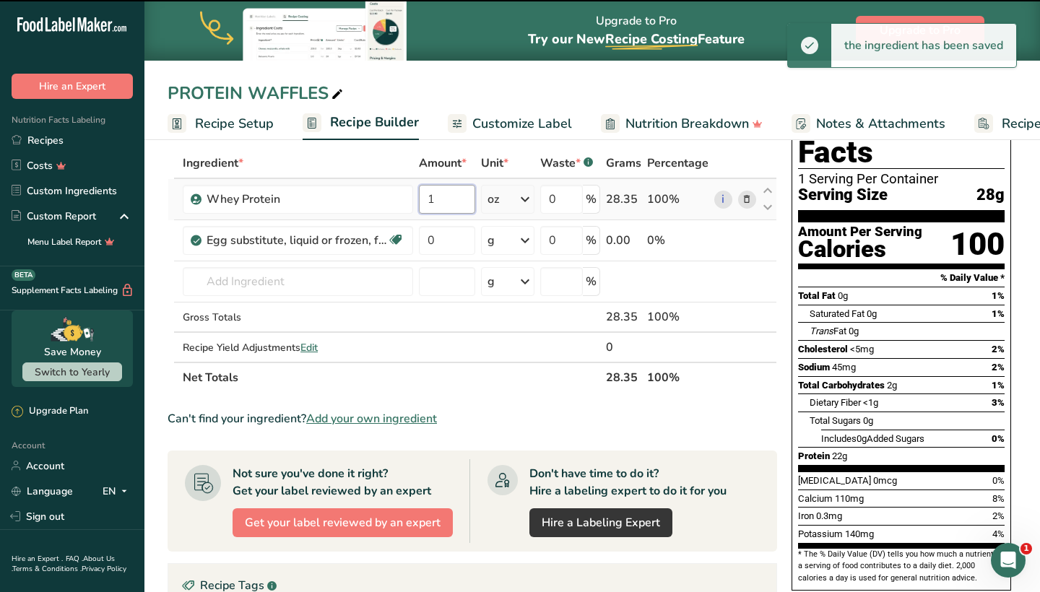
click at [463, 203] on input "1" at bounding box center [447, 199] width 56 height 29
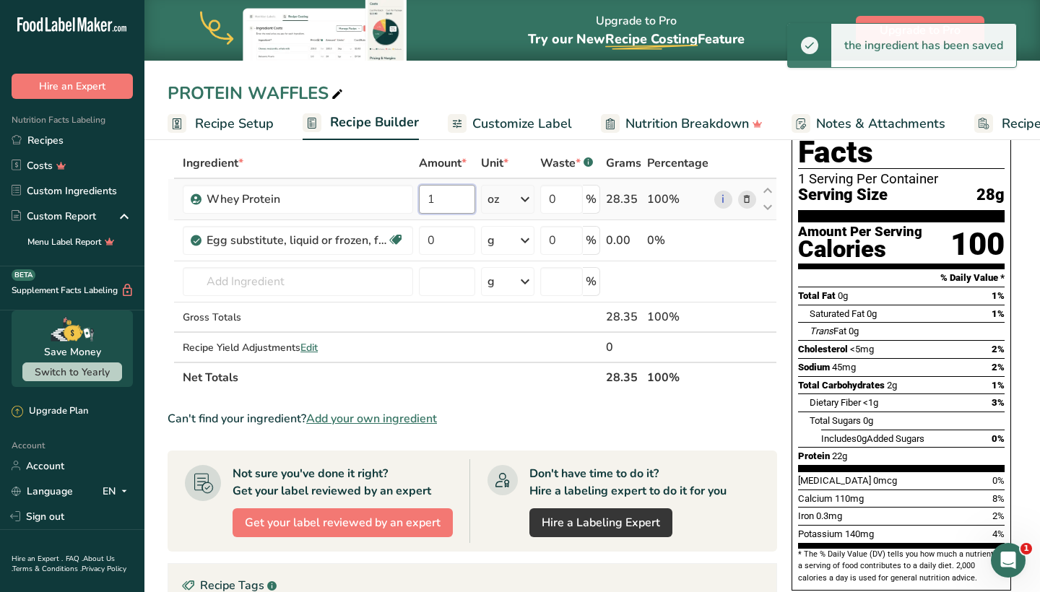
click at [463, 203] on input "1" at bounding box center [447, 199] width 56 height 29
type input "2"
type input "1"
click at [478, 84] on div "PROTEIN WAFFLES" at bounding box center [592, 93] width 896 height 26
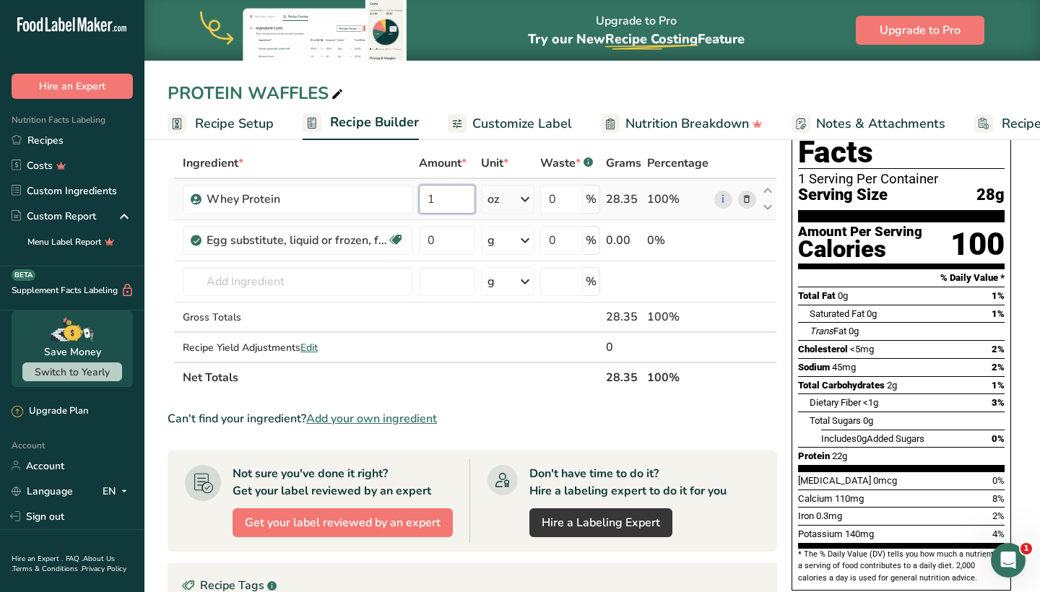
click at [461, 196] on input "1" at bounding box center [447, 199] width 56 height 29
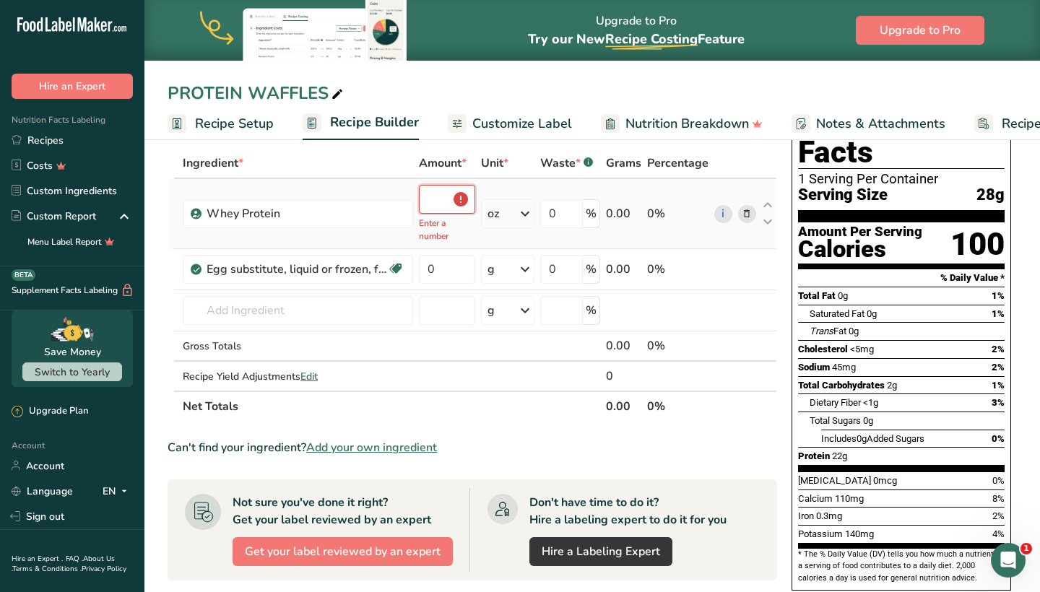
type input "0.5"
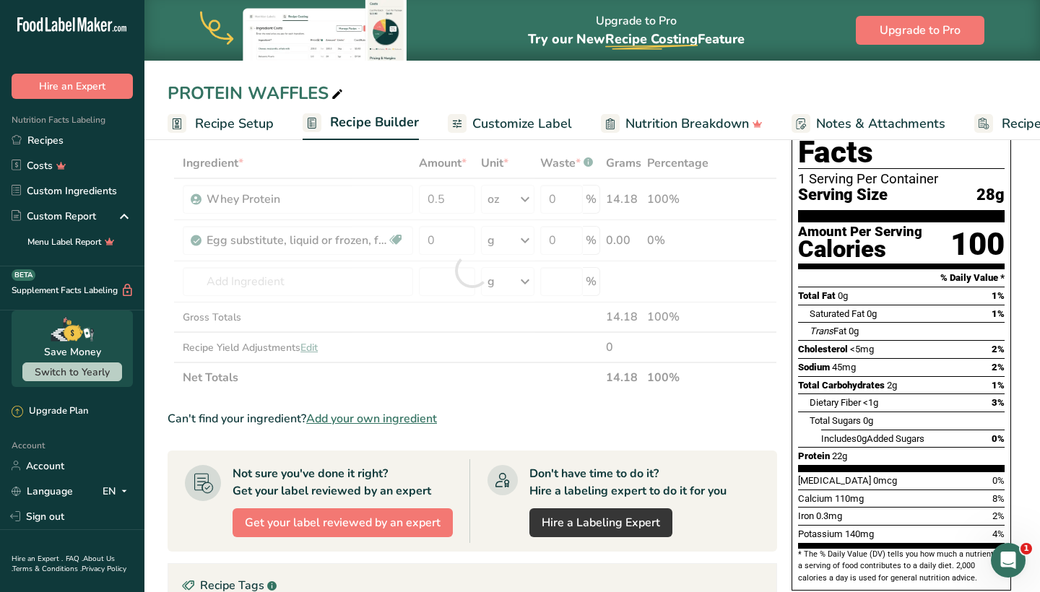
click at [494, 94] on div "PROTEIN WAFFLES" at bounding box center [592, 93] width 896 height 26
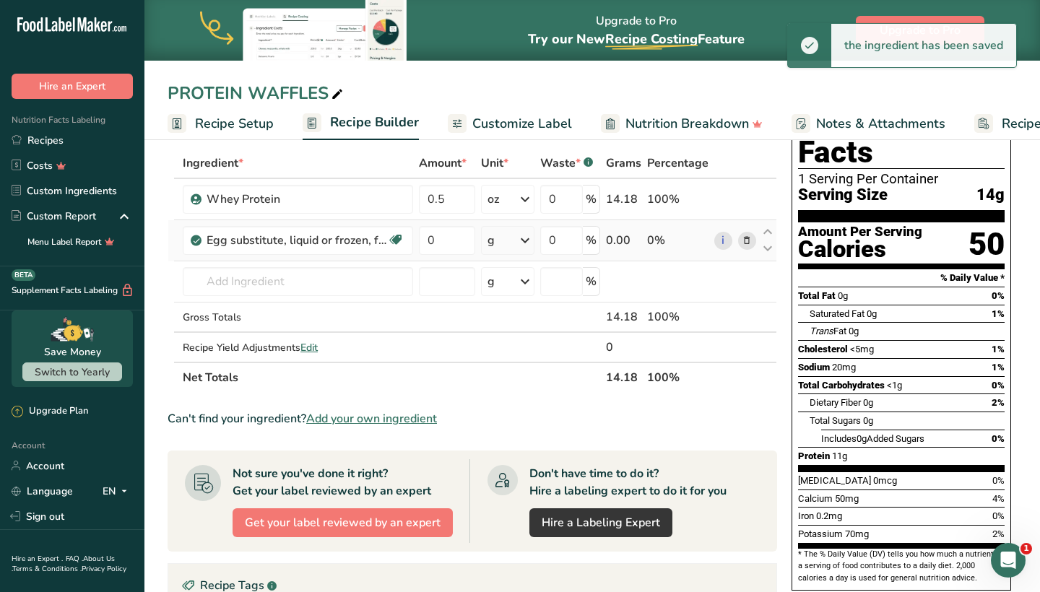
click at [515, 233] on div "g" at bounding box center [507, 240] width 53 height 29
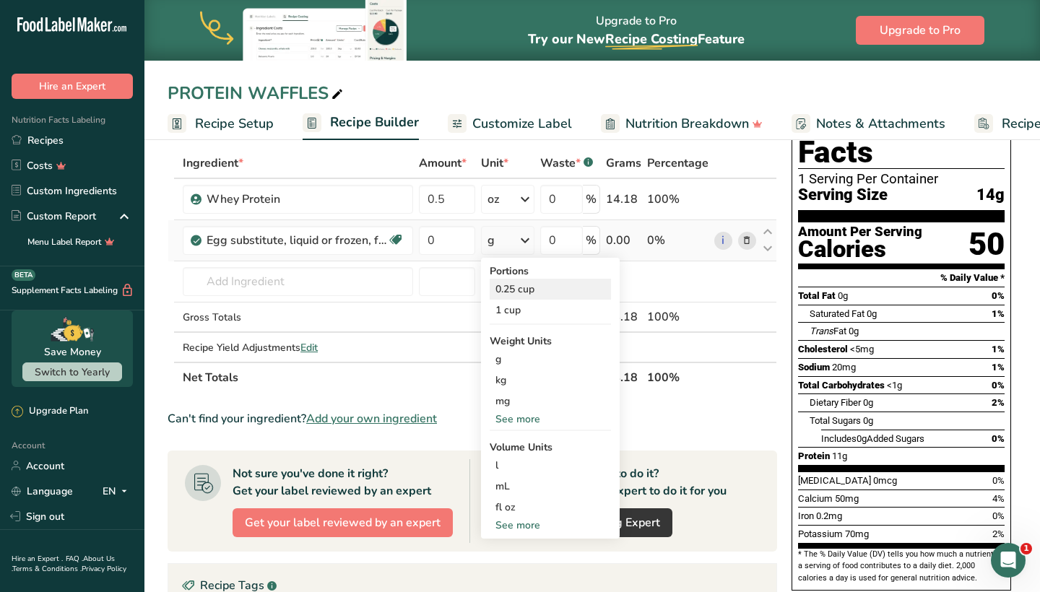
click at [519, 294] on div "0.25 cup" at bounding box center [550, 289] width 121 height 21
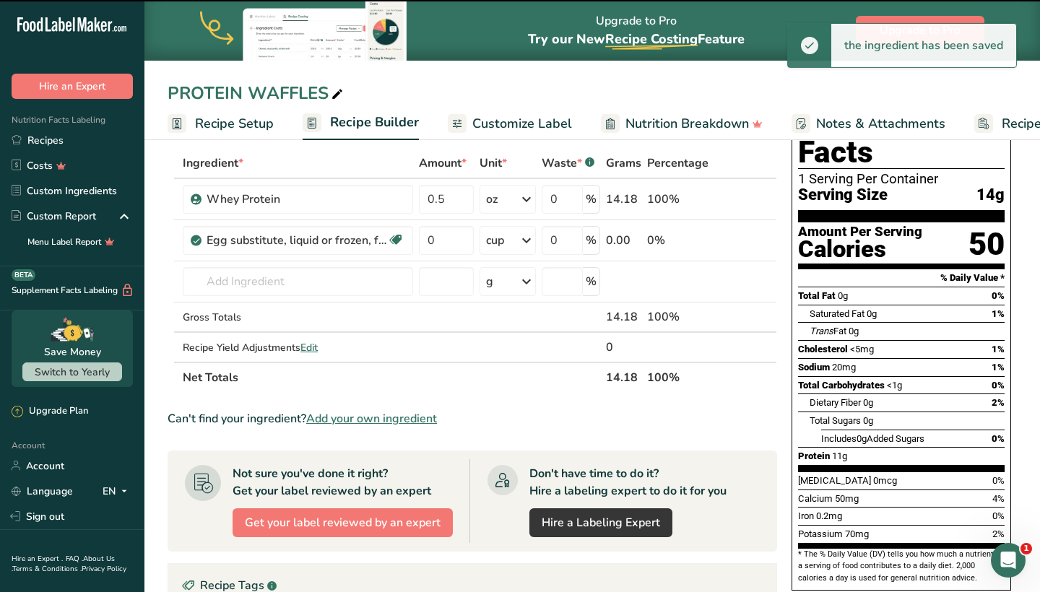
click at [511, 96] on div "PROTEIN WAFFLES" at bounding box center [592, 93] width 896 height 26
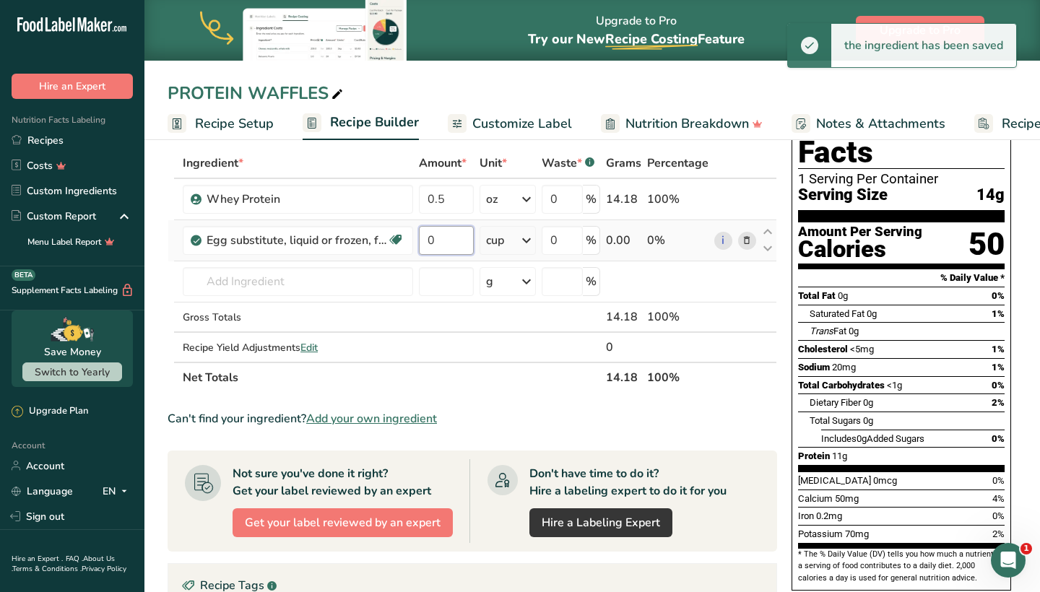
click at [453, 229] on input "0" at bounding box center [446, 240] width 55 height 29
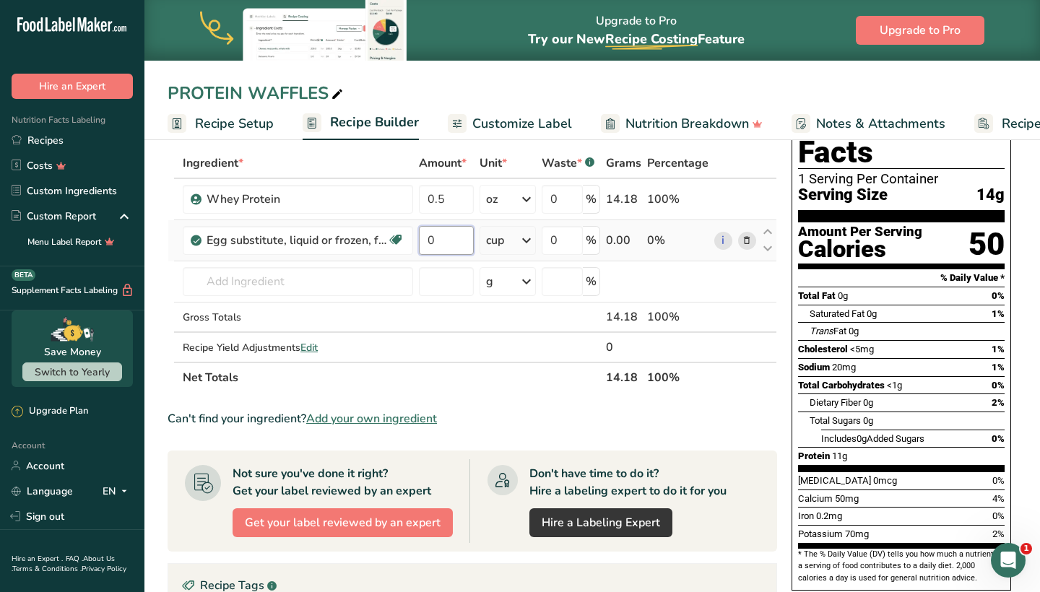
click at [453, 229] on input "0" at bounding box center [446, 240] width 55 height 29
type input "0.25"
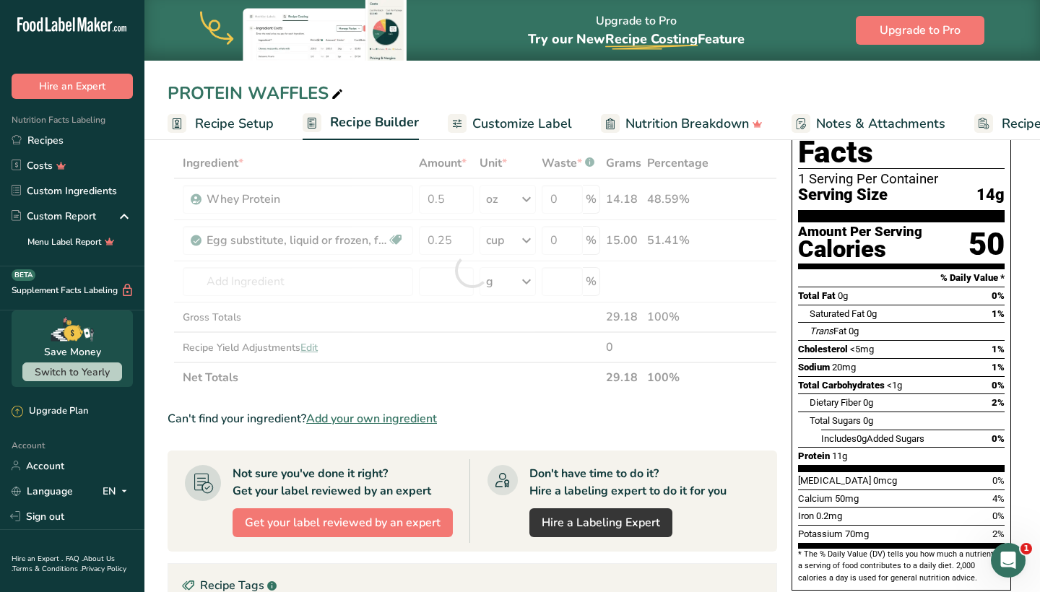
click at [477, 74] on div "PROTEIN WAFFLES Recipe Setup Recipe Builder Customize Label Nutrition Breakdown…" at bounding box center [592, 70] width 896 height 140
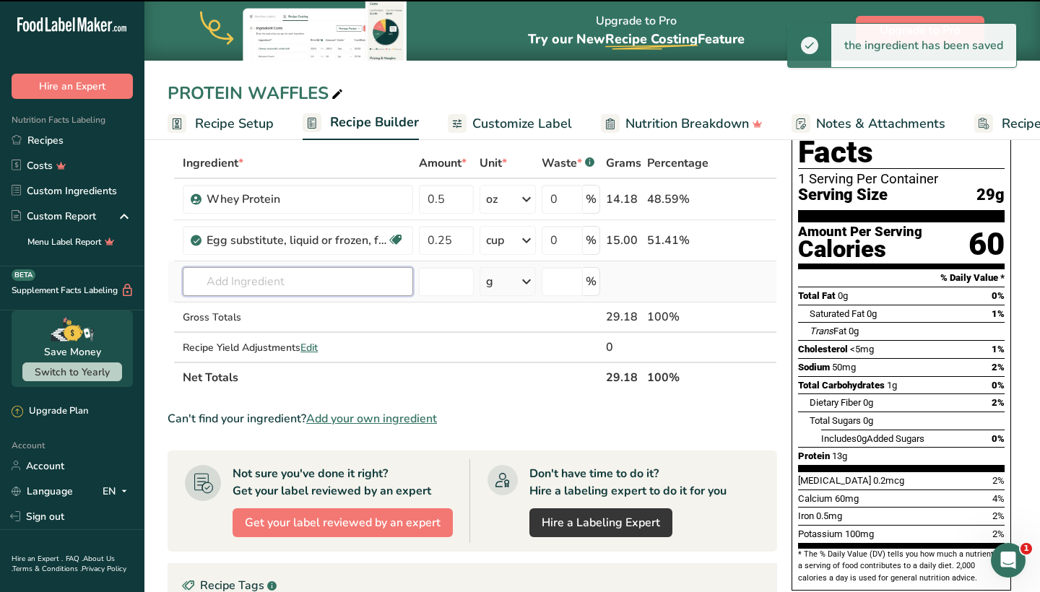
click at [324, 281] on input "text" at bounding box center [298, 281] width 230 height 29
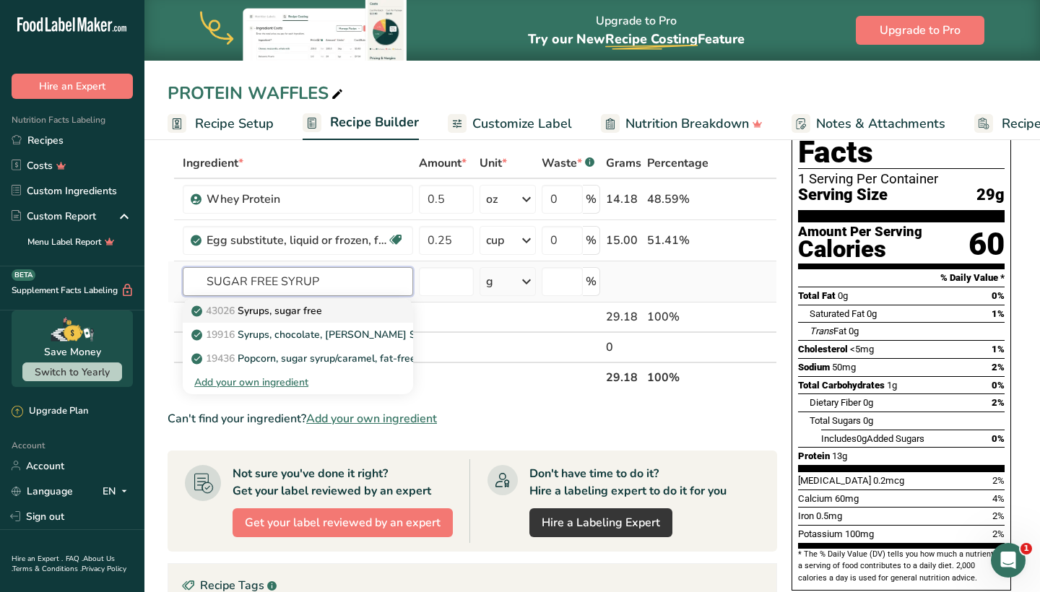
type input "SUGAR FREE SYRUP"
click at [308, 306] on p "43026 Syrups, sugar free" at bounding box center [258, 310] width 128 height 15
type input "Syrups, sugar free"
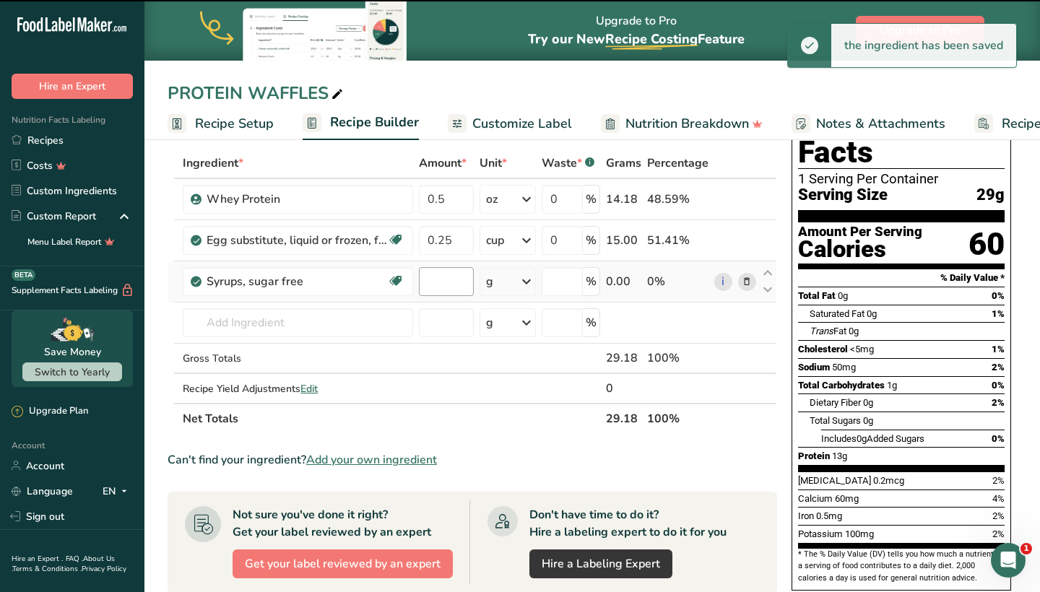
type input "0"
click at [493, 282] on div "g" at bounding box center [489, 281] width 7 height 17
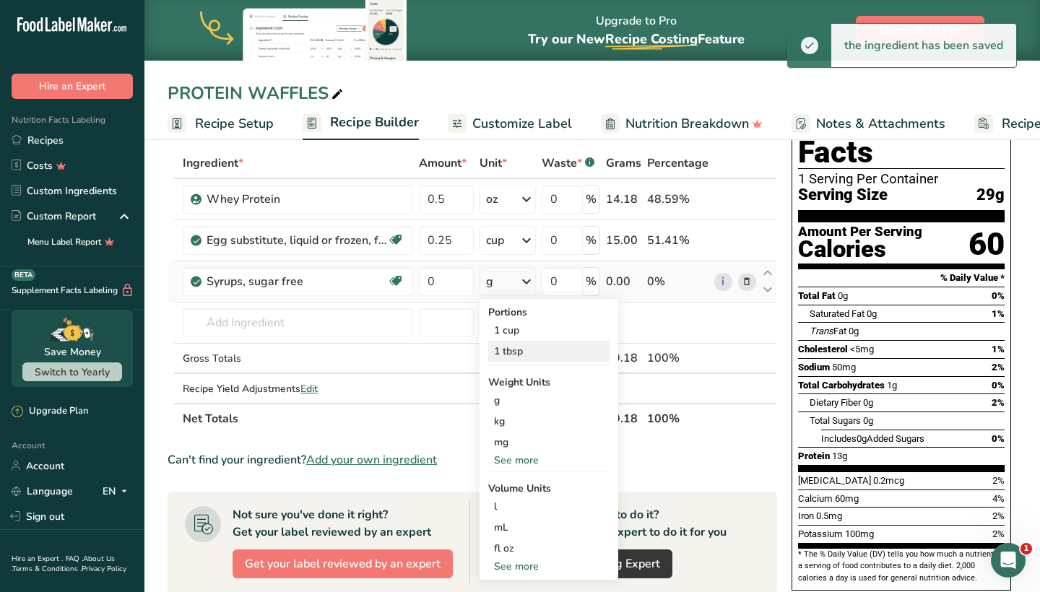
click at [511, 353] on div "1 tbsp" at bounding box center [548, 351] width 121 height 21
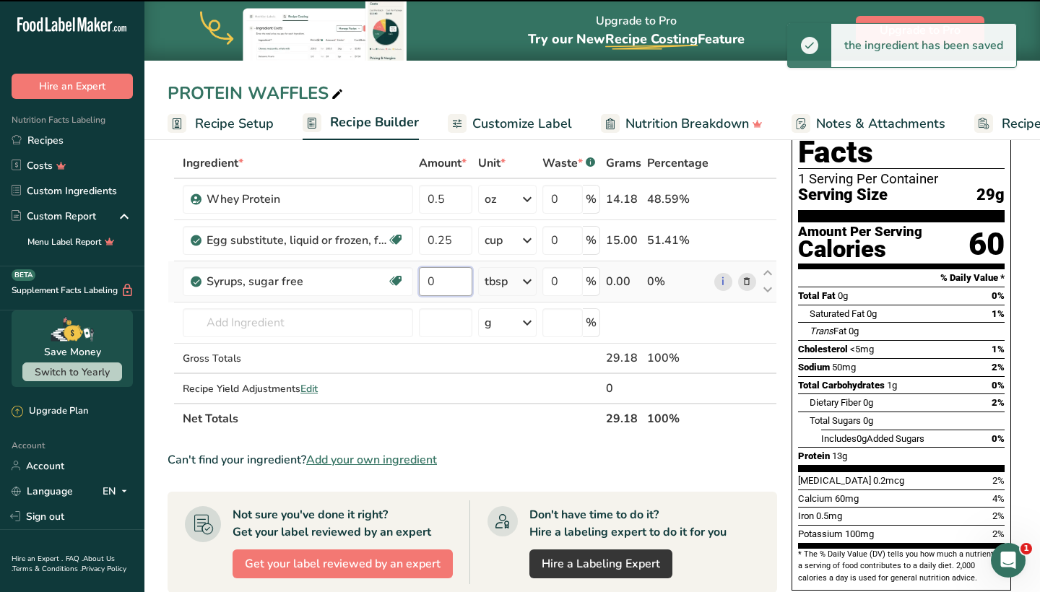
click at [457, 275] on input "0" at bounding box center [445, 281] width 53 height 29
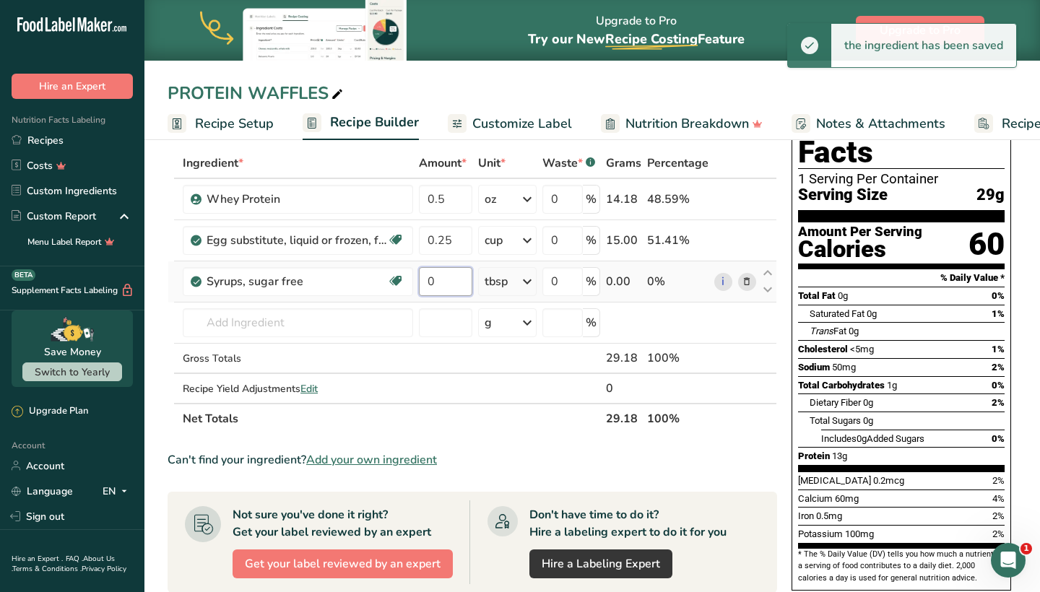
click at [457, 275] on input "0" at bounding box center [445, 281] width 53 height 29
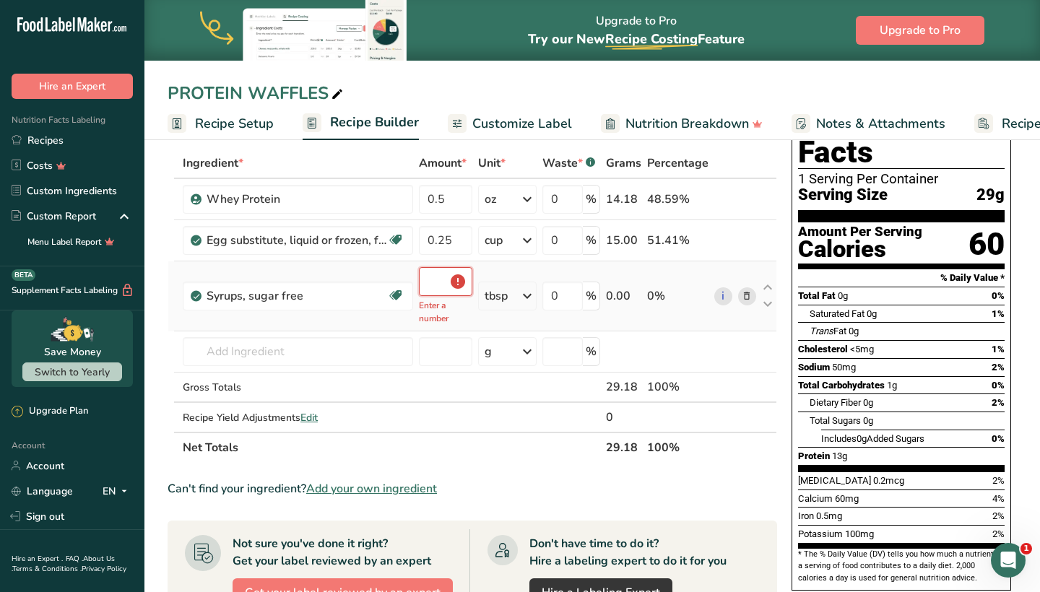
type input "0.5"
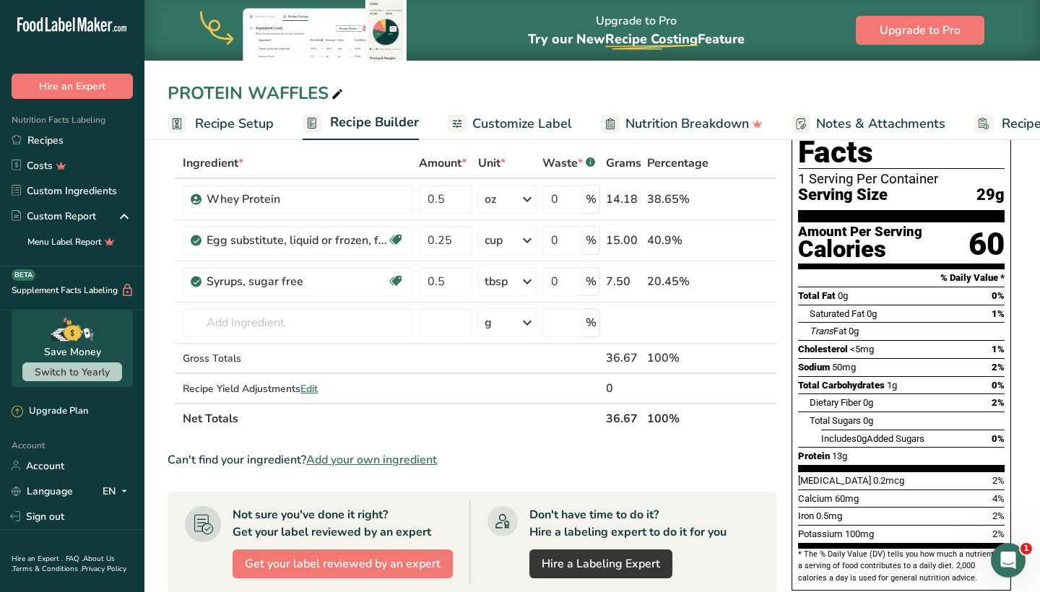
click at [507, 89] on div "PROTEIN WAFFLES" at bounding box center [592, 93] width 896 height 26
click at [369, 331] on input "text" at bounding box center [298, 322] width 230 height 29
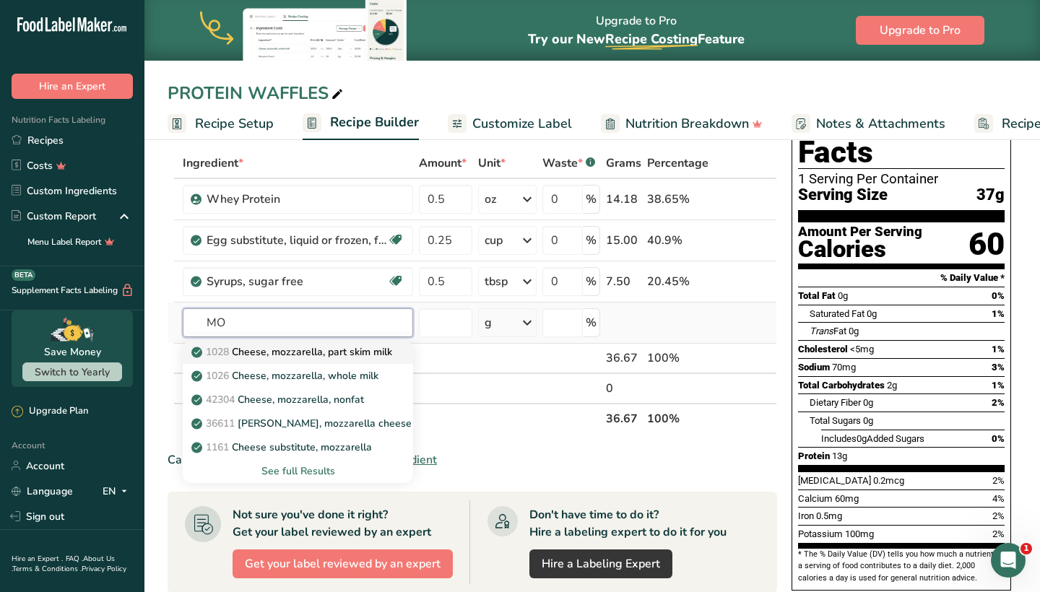
type input "MO"
click at [356, 356] on p "1028 Cheese, mozzarella, part skim milk" at bounding box center [293, 352] width 198 height 15
type input "Cheese, mozzarella, part skim milk"
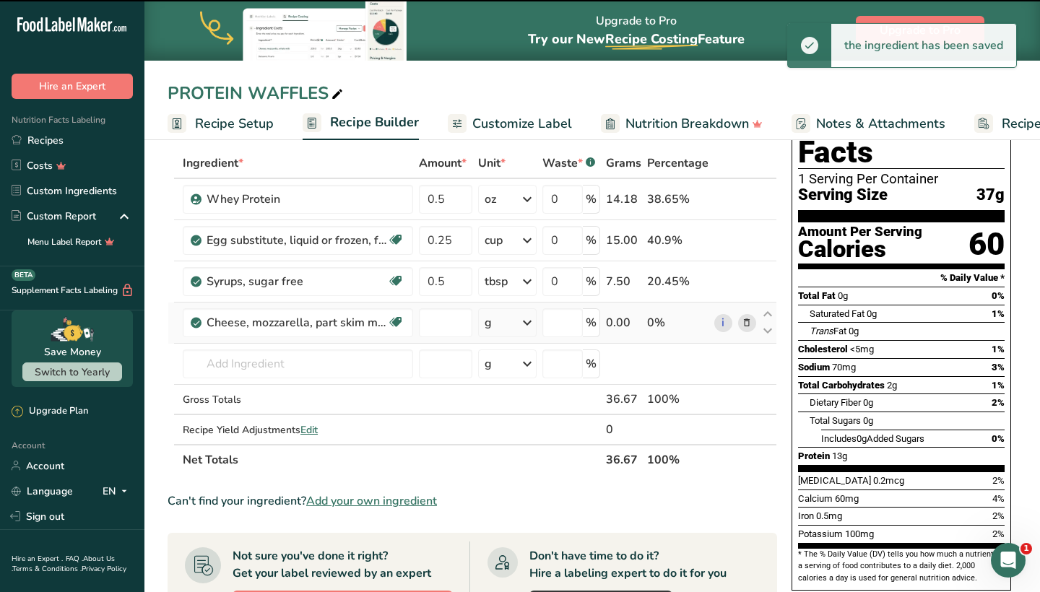
type input "0"
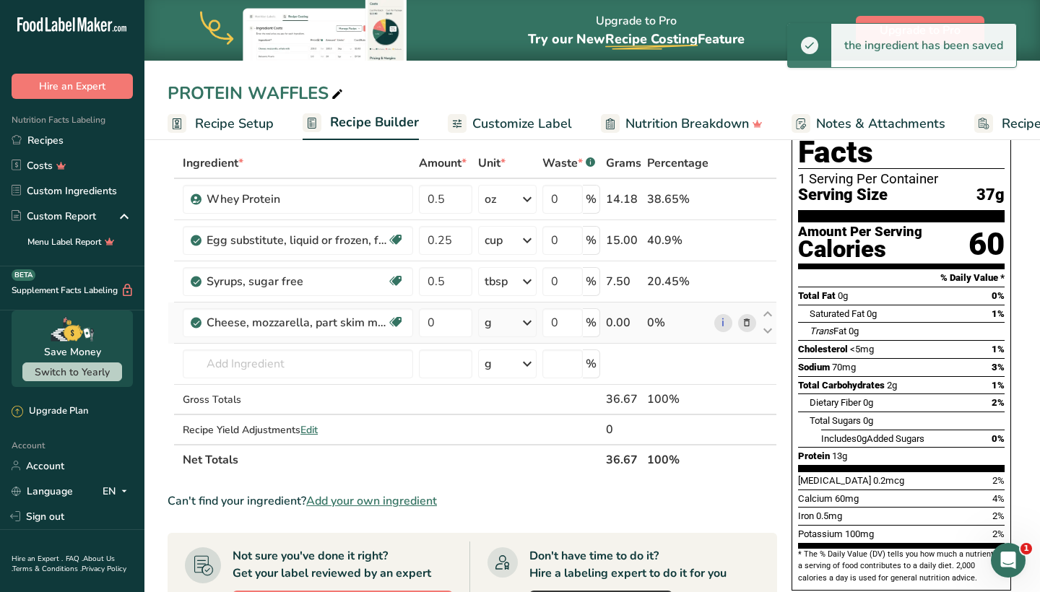
click at [499, 321] on div "g" at bounding box center [507, 322] width 59 height 29
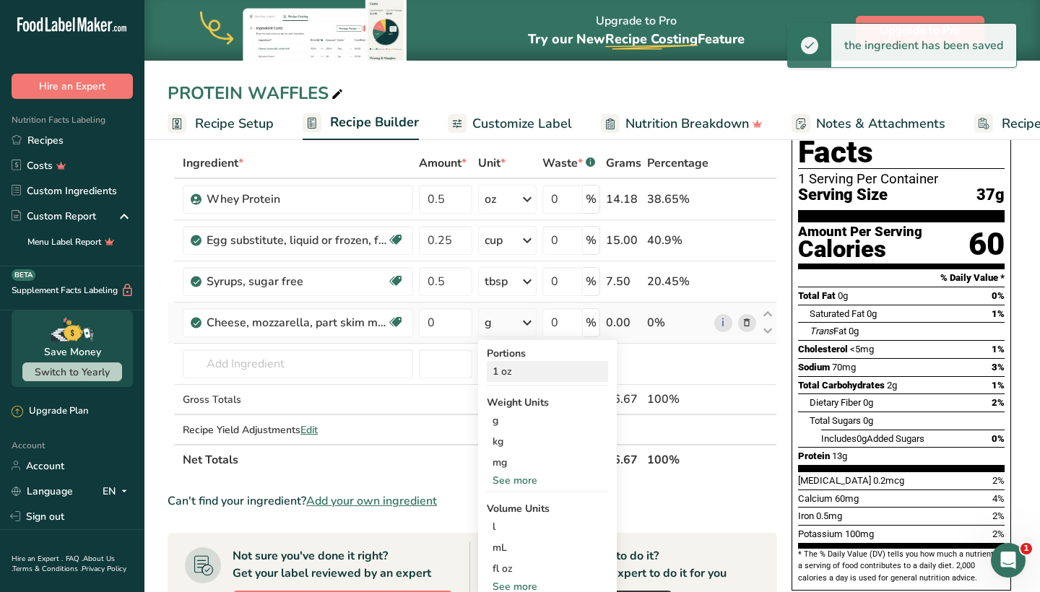
click at [501, 374] on div "1 oz" at bounding box center [547, 371] width 121 height 21
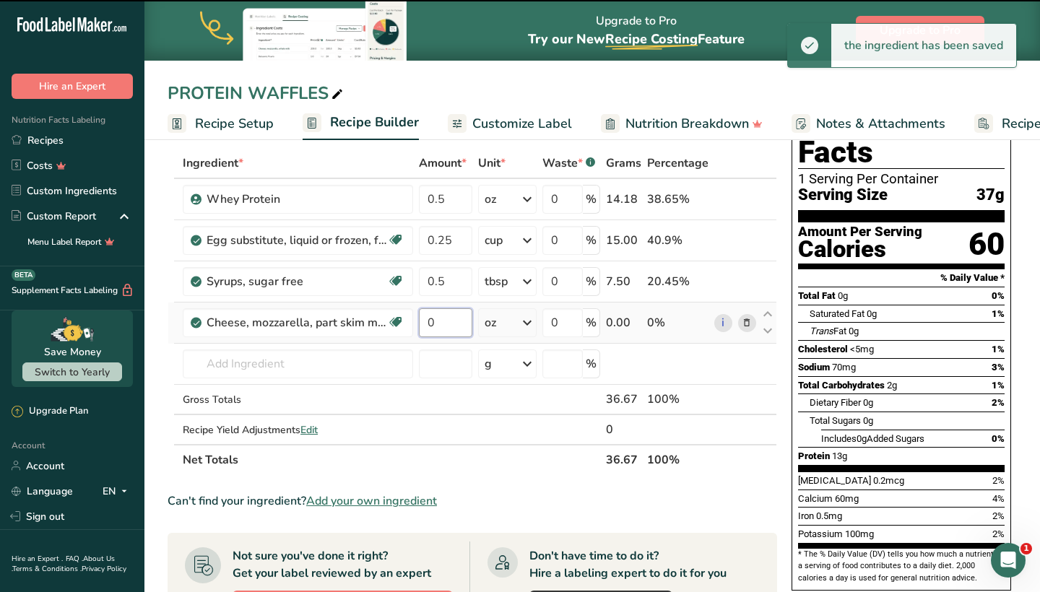
click at [453, 327] on input "0" at bounding box center [445, 322] width 53 height 29
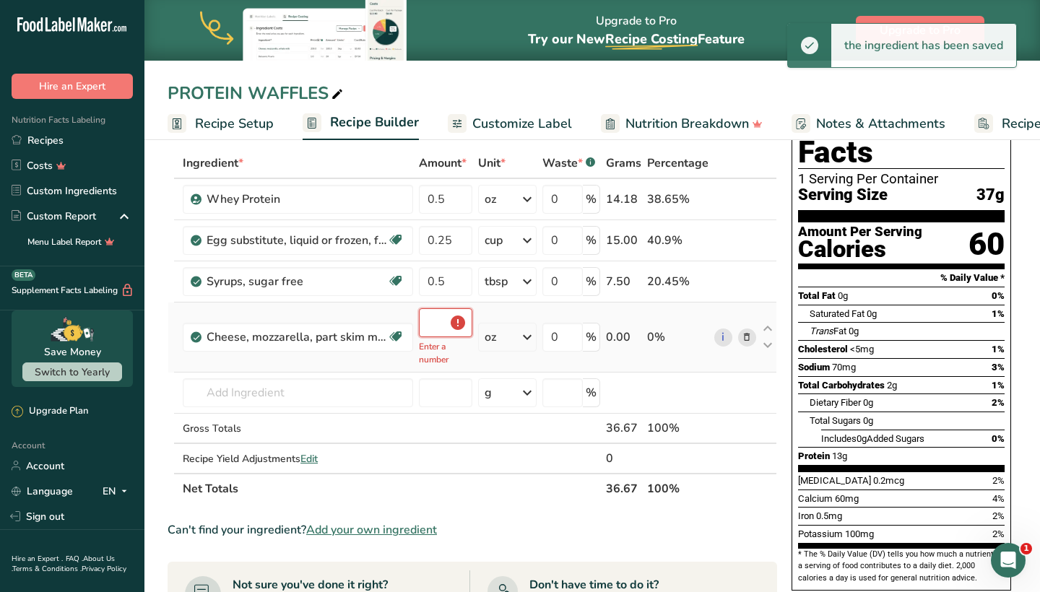
type input "0.5"
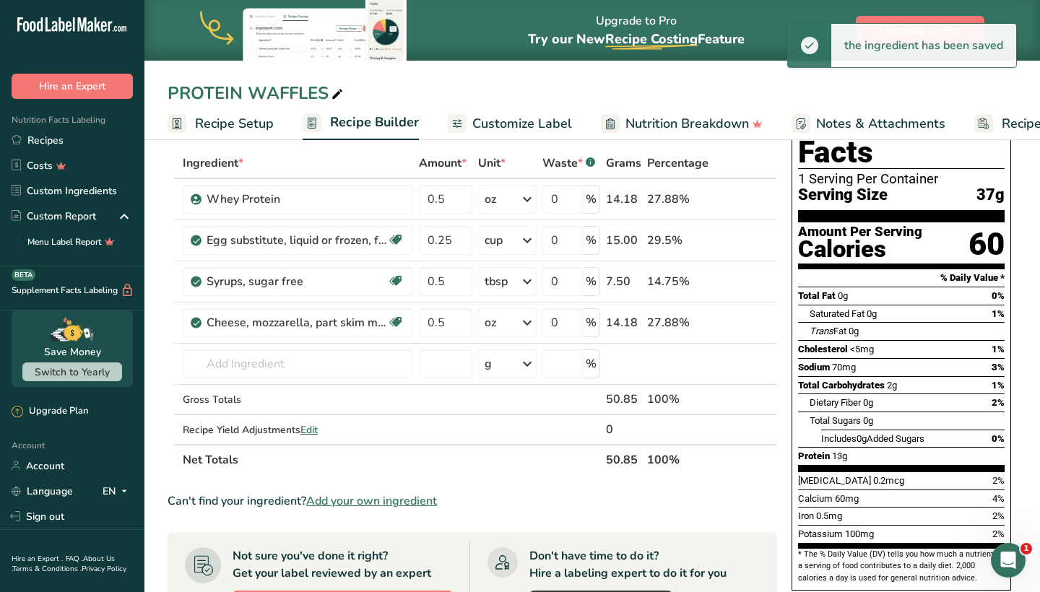
click at [509, 90] on div "PROTEIN WAFFLES" at bounding box center [592, 93] width 896 height 26
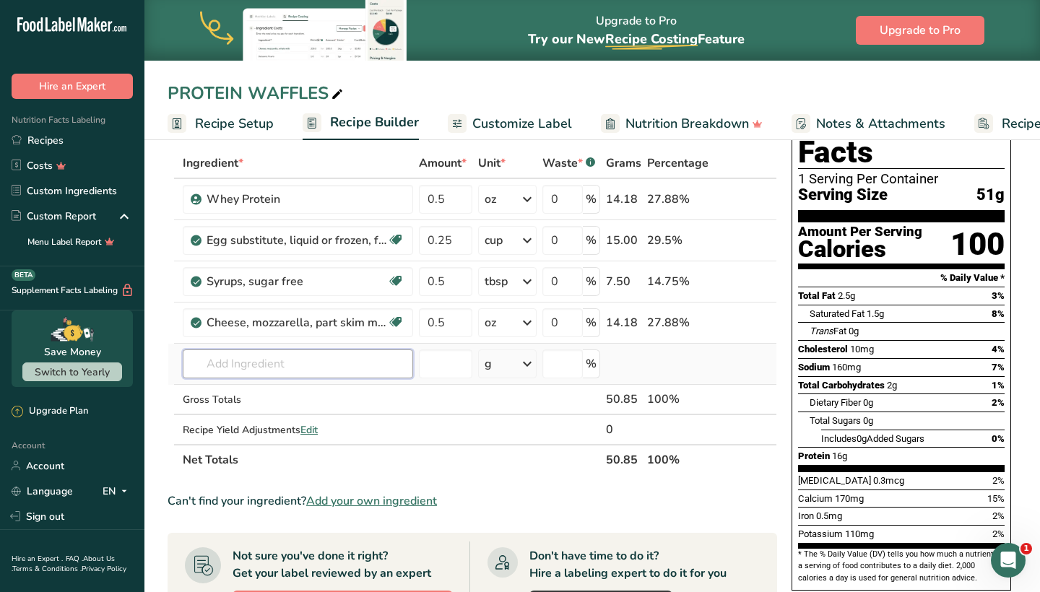
click at [281, 372] on input "text" at bounding box center [298, 364] width 230 height 29
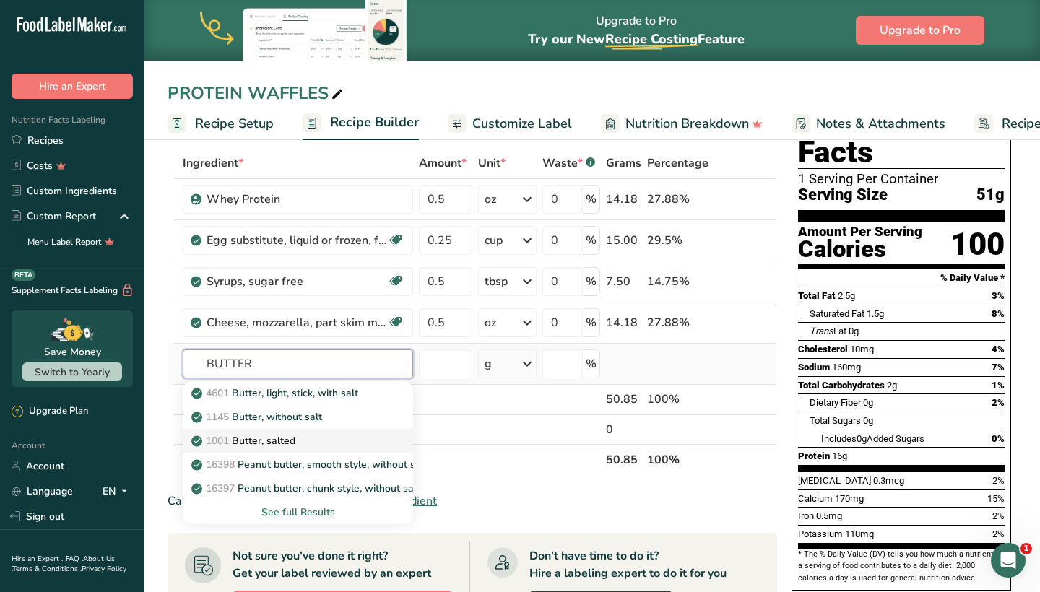
type input "BUTTER"
click at [321, 443] on div "1001 Butter, salted" at bounding box center [286, 440] width 184 height 15
type input "Butter, salted"
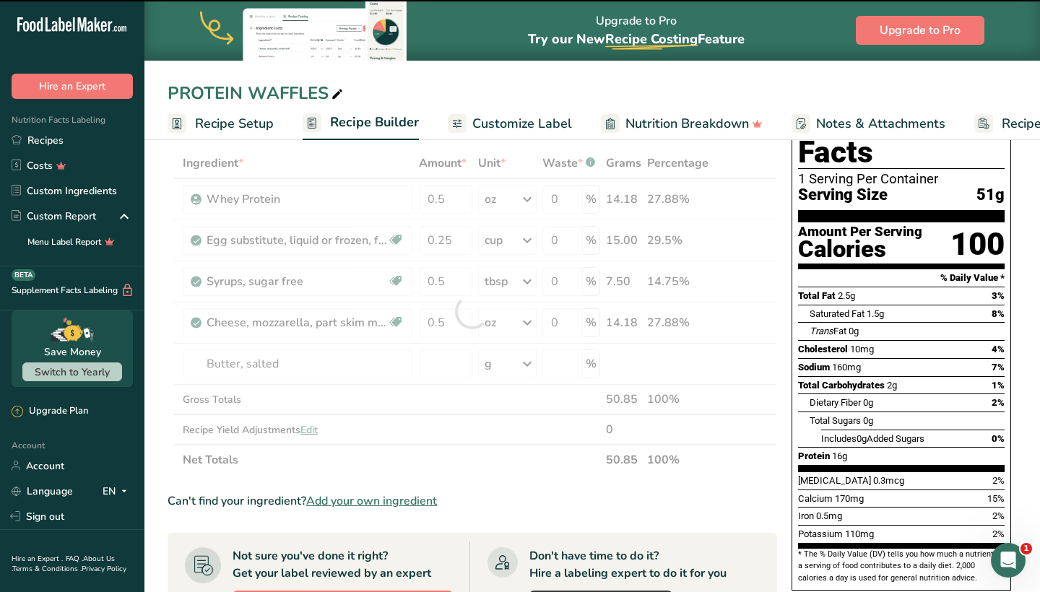
click at [504, 373] on div at bounding box center [473, 311] width 610 height 327
type input "0"
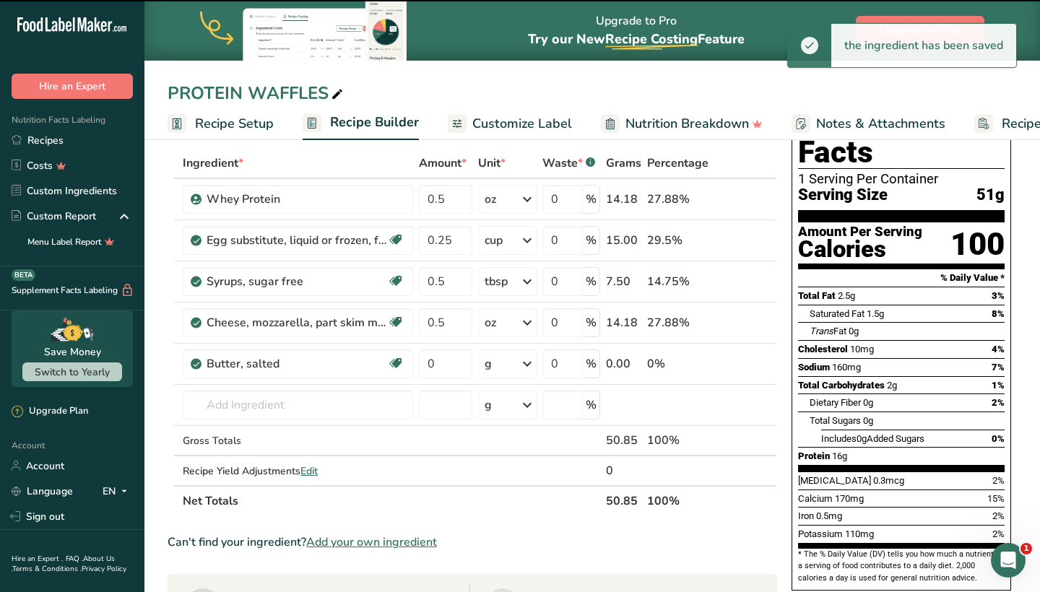
click at [502, 373] on div "g" at bounding box center [507, 364] width 59 height 29
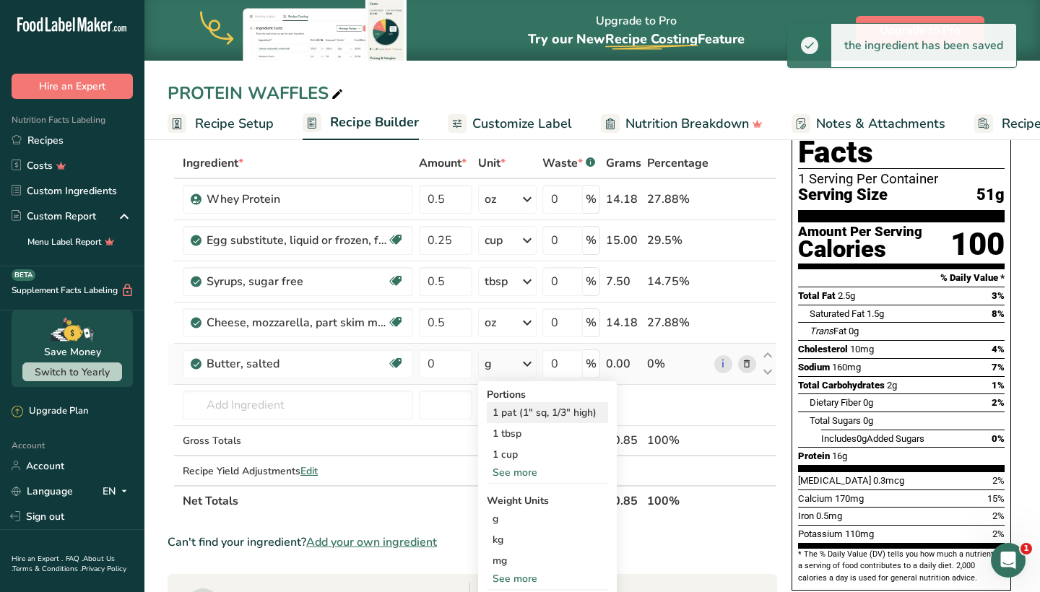
click at [504, 415] on div "1 pat (1" sq, 1/3" high)" at bounding box center [547, 412] width 121 height 21
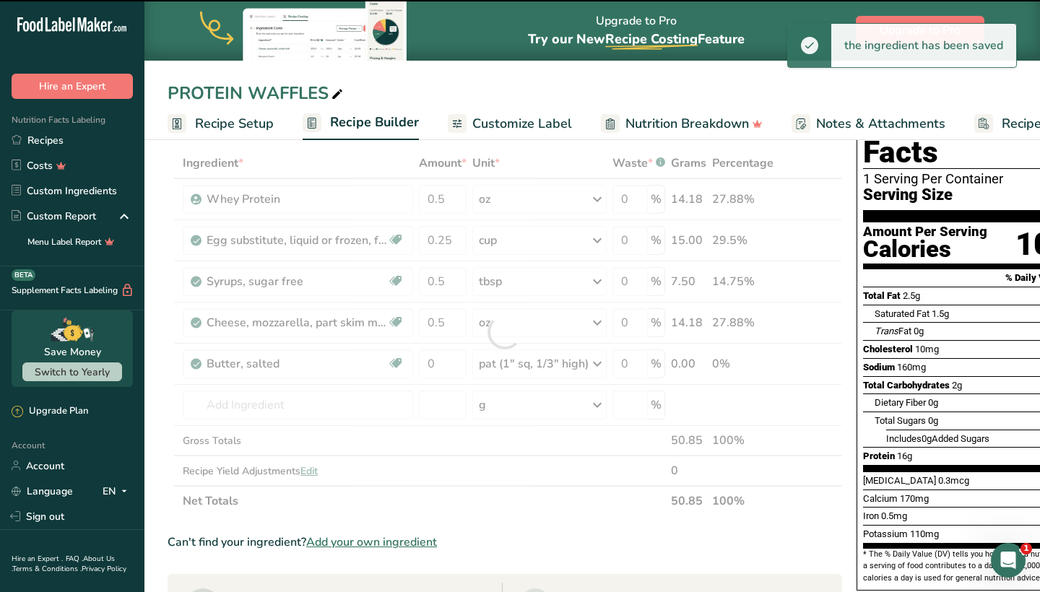
click at [453, 371] on div at bounding box center [505, 332] width 675 height 368
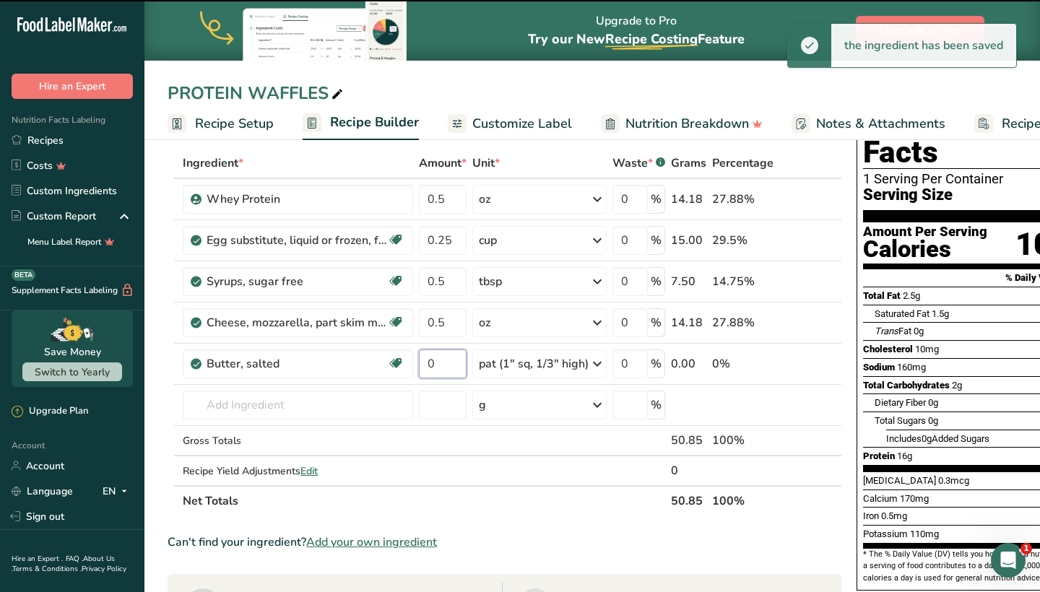
click at [453, 371] on input "0" at bounding box center [443, 364] width 48 height 29
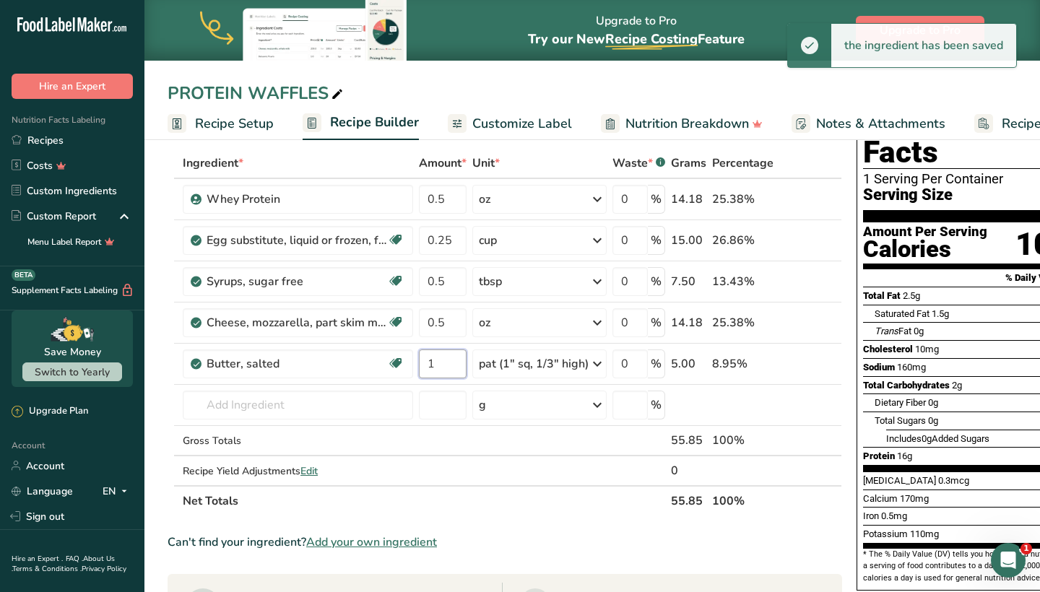
type input "1"
click at [529, 107] on ul "Recipe Setup Recipe Builder Customize Label Nutrition Breakdown Notes & Attachm…" at bounding box center [638, 123] width 988 height 34
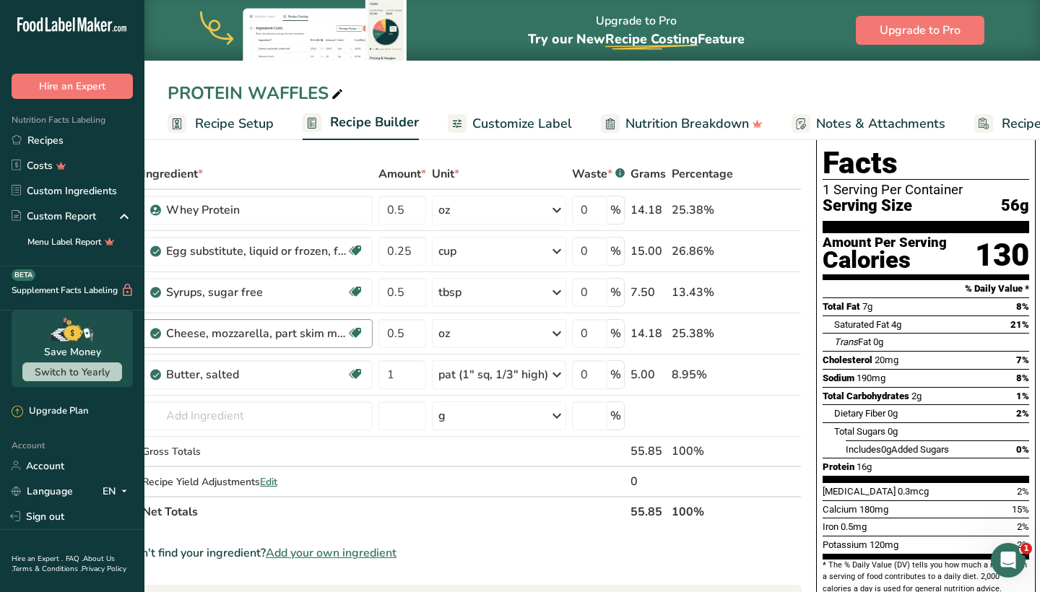
scroll to position [55, 0]
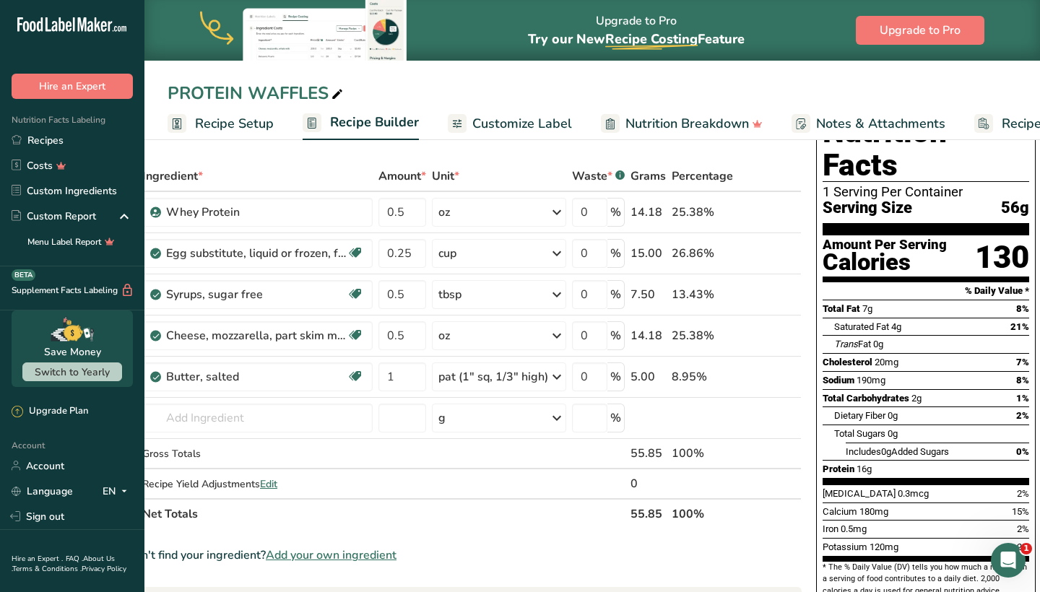
click at [543, 130] on span "Customize Label" at bounding box center [522, 124] width 100 height 20
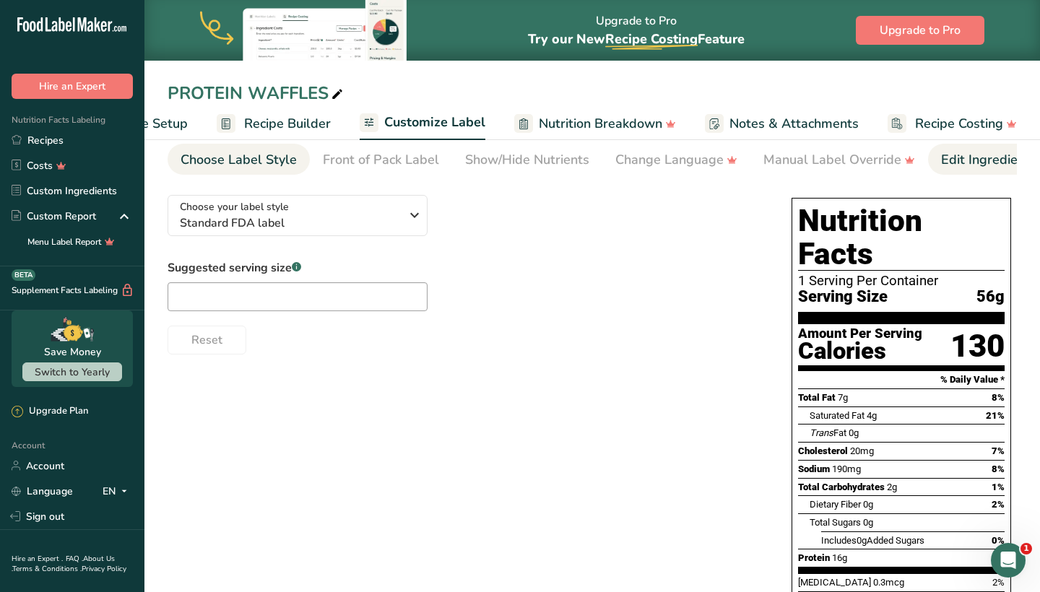
click at [964, 168] on div "Edit Ingredients/Allergens List" at bounding box center [1032, 160] width 183 height 20
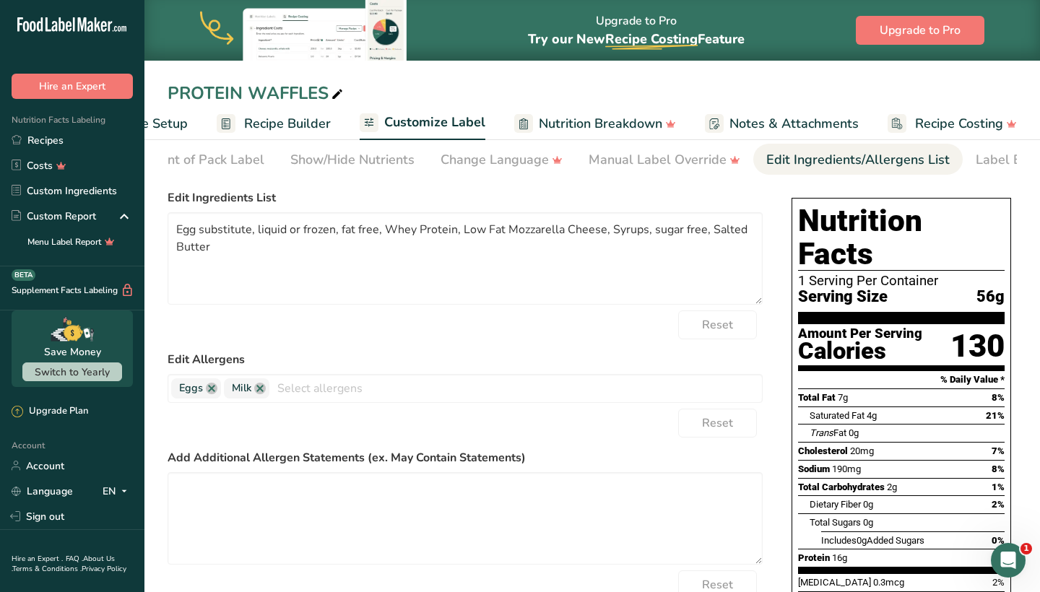
scroll to position [0, 235]
click at [964, 169] on div "Label Extra Info" at bounding box center [964, 160] width 96 height 20
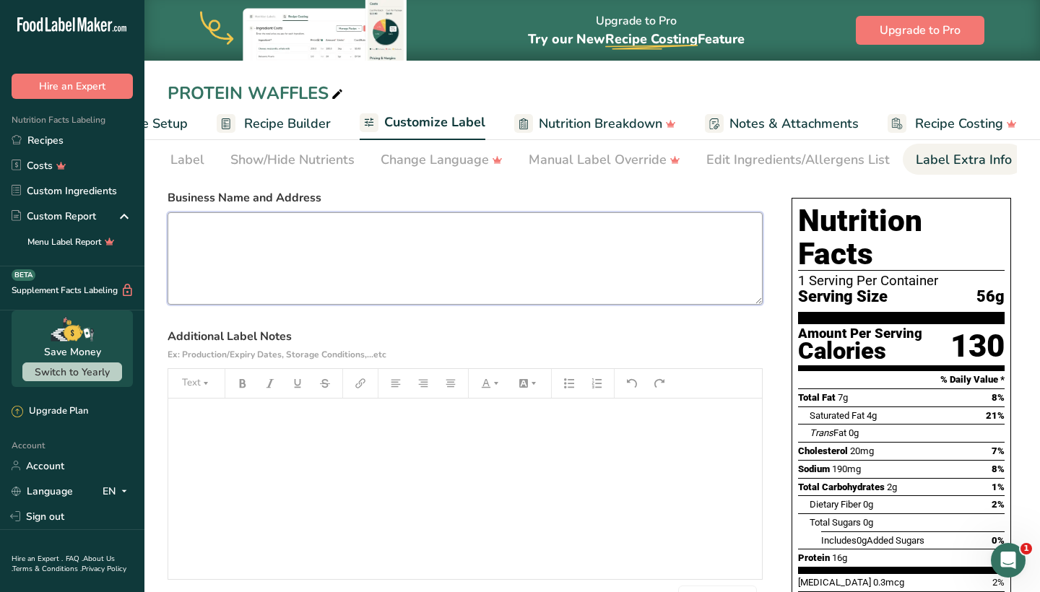
click at [483, 264] on textarea at bounding box center [465, 258] width 595 height 92
click at [179, 235] on textarea "CUSTOM PROVISIONS AZ" at bounding box center [465, 258] width 595 height 92
click at [196, 233] on textarea "CUSTOM PROVISIONS AZ" at bounding box center [465, 258] width 595 height 92
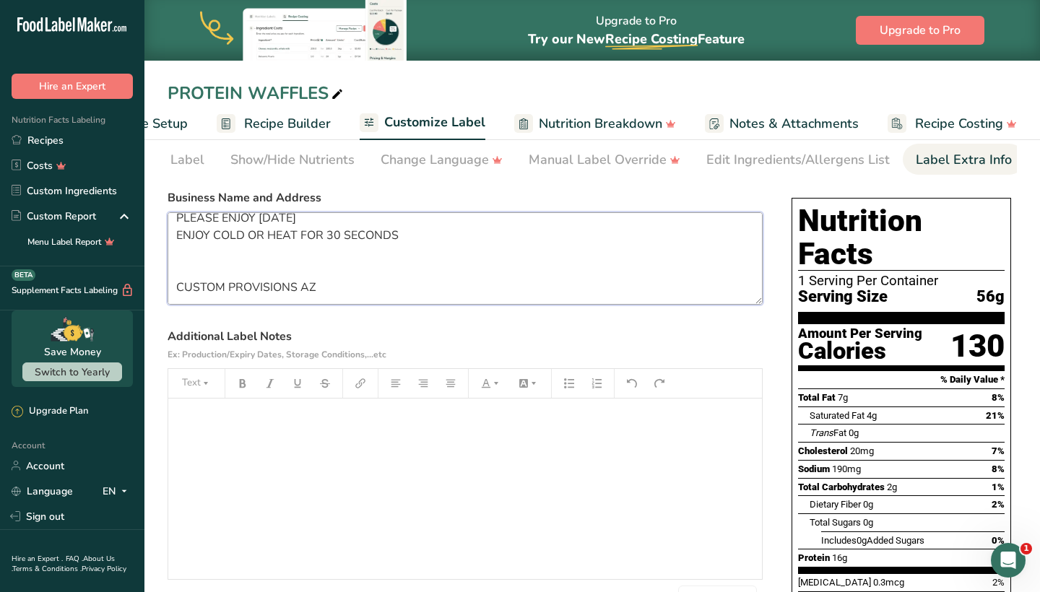
scroll to position [46, 0]
click at [182, 291] on textarea "PREPARED ON 8/30 PLEASE ENJOY [DATE] ENJOY COLD OR HEAT FOR 30 SECONDS CUSTOM P…" at bounding box center [465, 258] width 595 height 92
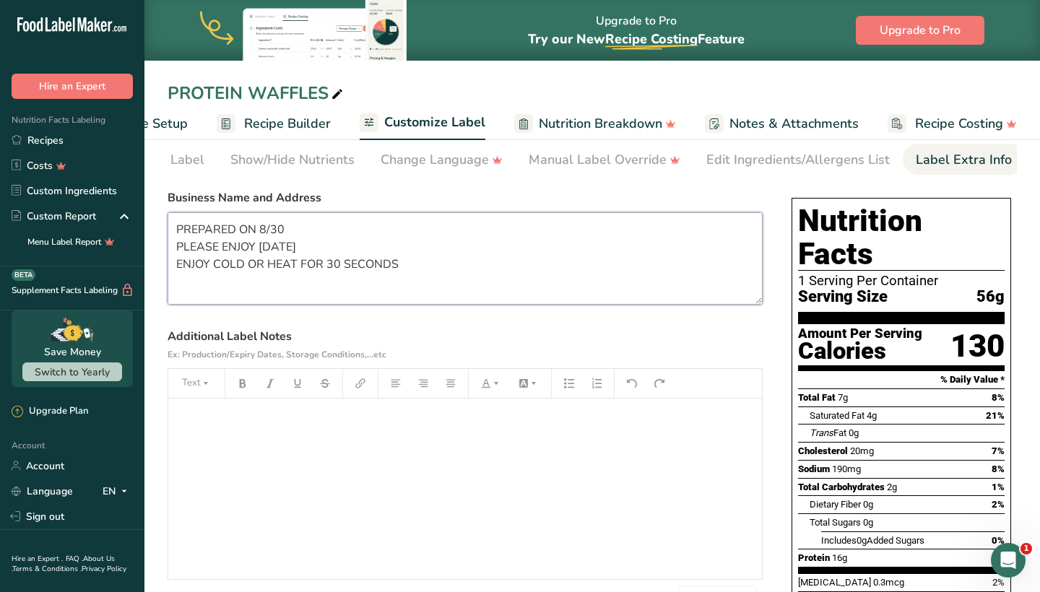
scroll to position [0, 0]
click at [367, 288] on textarea "PREPARED ON 8/30 PLEASE ENJOY [DATE] ENJOY COLD OR HEAT FOR 30 SECONDS CUSTOM P…" at bounding box center [465, 258] width 595 height 92
click at [240, 303] on textarea "PREPARED ON 8/30 PLEASE ENJOY [DATE] ENJOY COLD OR HEAT FOR 30 SECONDS CUSTOM P…" at bounding box center [465, 258] width 595 height 92
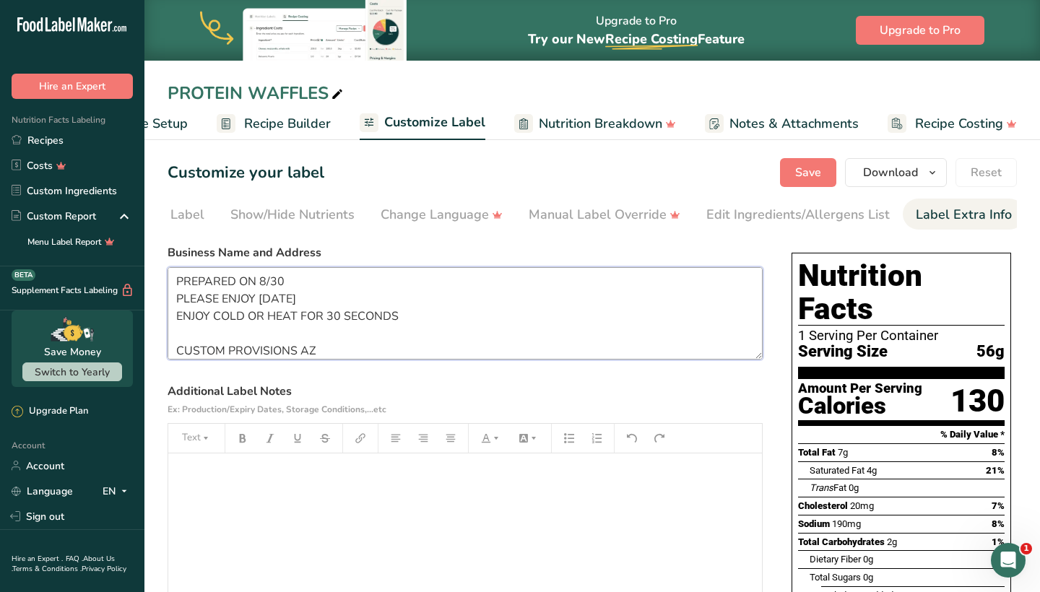
type textarea "PREPARED ON 8/30 PLEASE ENJOY [DATE] ENJOY COLD OR HEAT FOR 30 SECONDS CUSTOM P…"
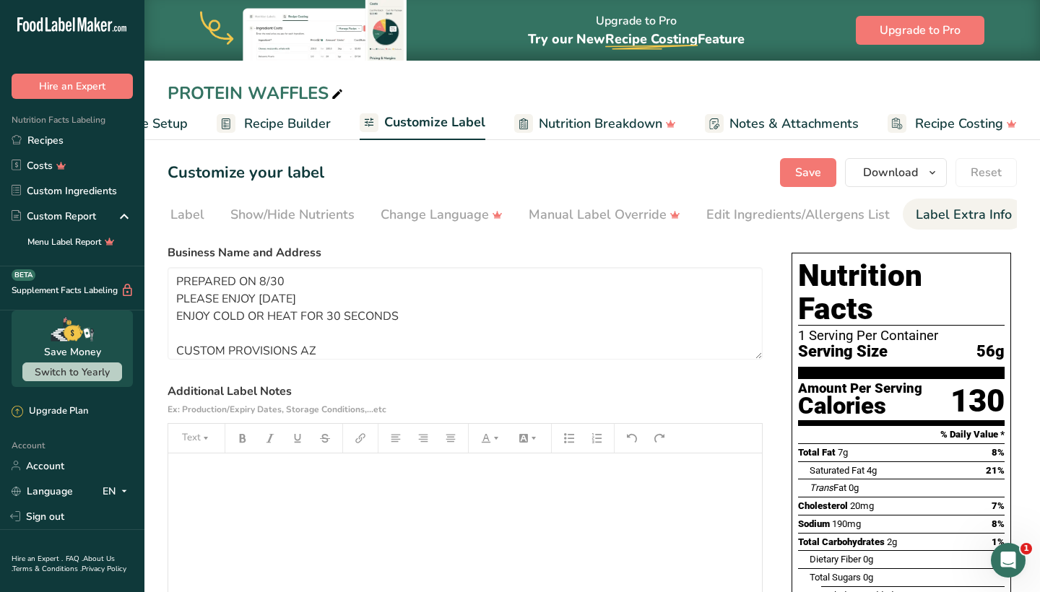
click at [808, 193] on section "Customize your label Save Download Choose what to show on your downloaded label…" at bounding box center [592, 488] width 896 height 707
click at [808, 182] on button "Save" at bounding box center [808, 172] width 56 height 29
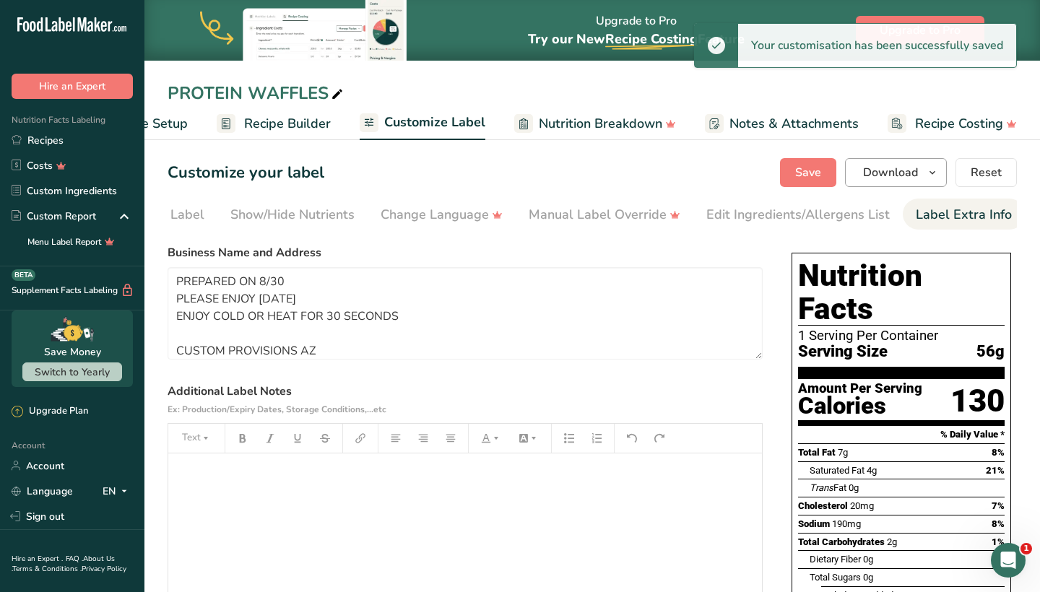
click at [873, 173] on span "Download" at bounding box center [890, 172] width 55 height 17
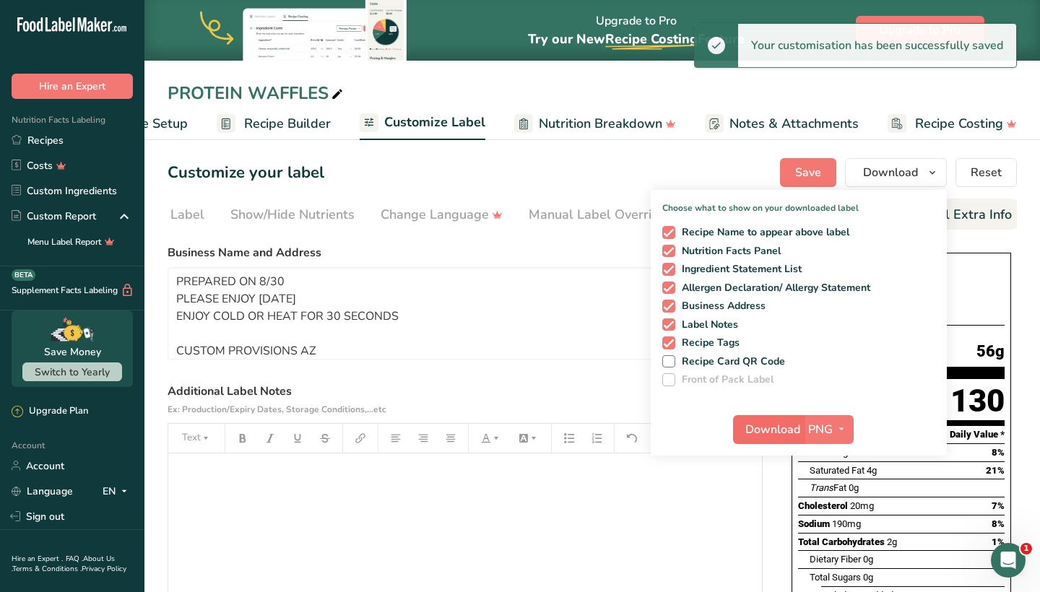
click at [754, 432] on span "Download" at bounding box center [773, 429] width 55 height 17
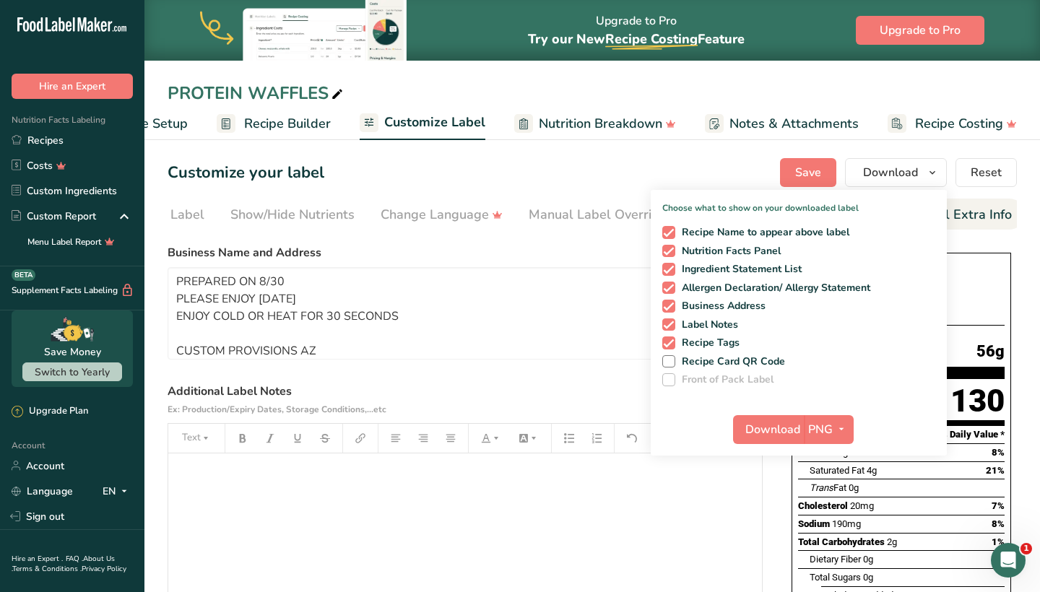
click at [537, 160] on div "Customize your label Save Download Choose what to show on your downloaded label…" at bounding box center [593, 172] width 850 height 29
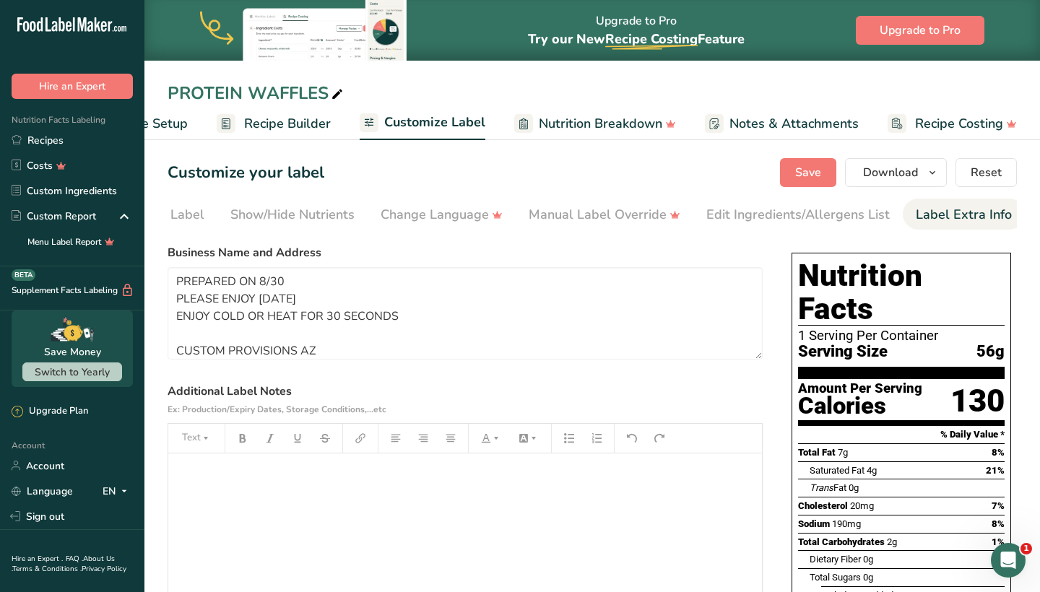
scroll to position [1, 0]
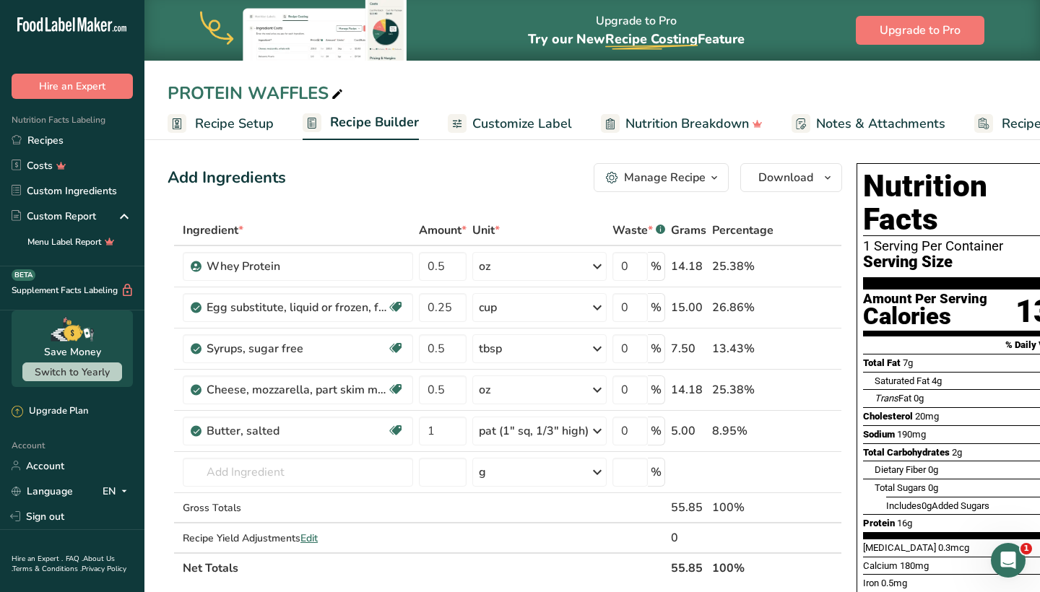
click at [642, 171] on div "Manage Recipe" at bounding box center [665, 177] width 82 height 17
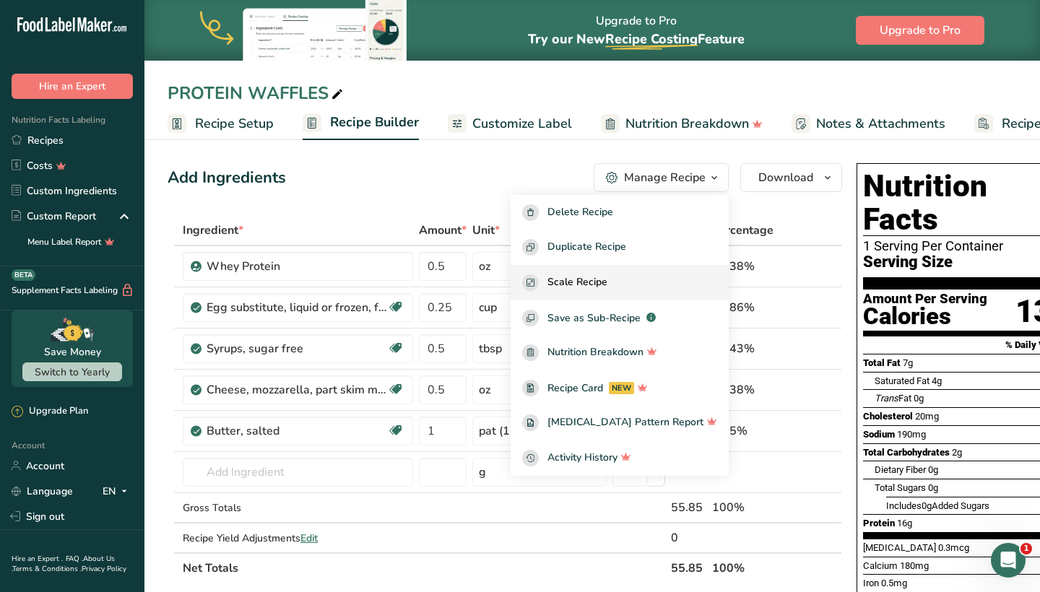
click at [631, 291] on button "Scale Recipe" at bounding box center [620, 282] width 218 height 35
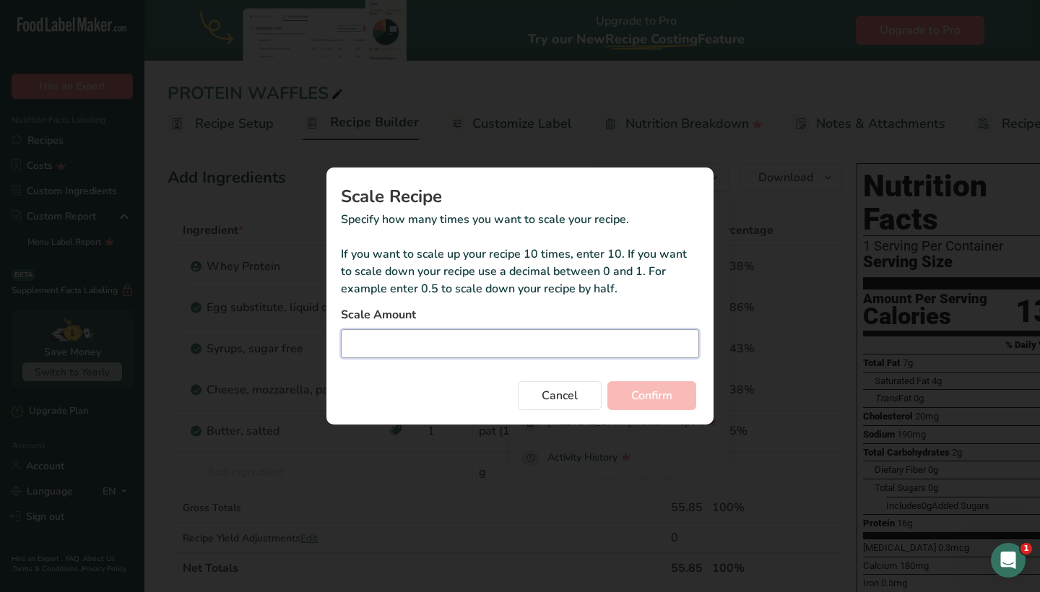
click at [551, 348] on input "Duplicate recipe modal" at bounding box center [520, 343] width 358 height 29
click at [555, 398] on span "Cancel" at bounding box center [560, 395] width 36 height 17
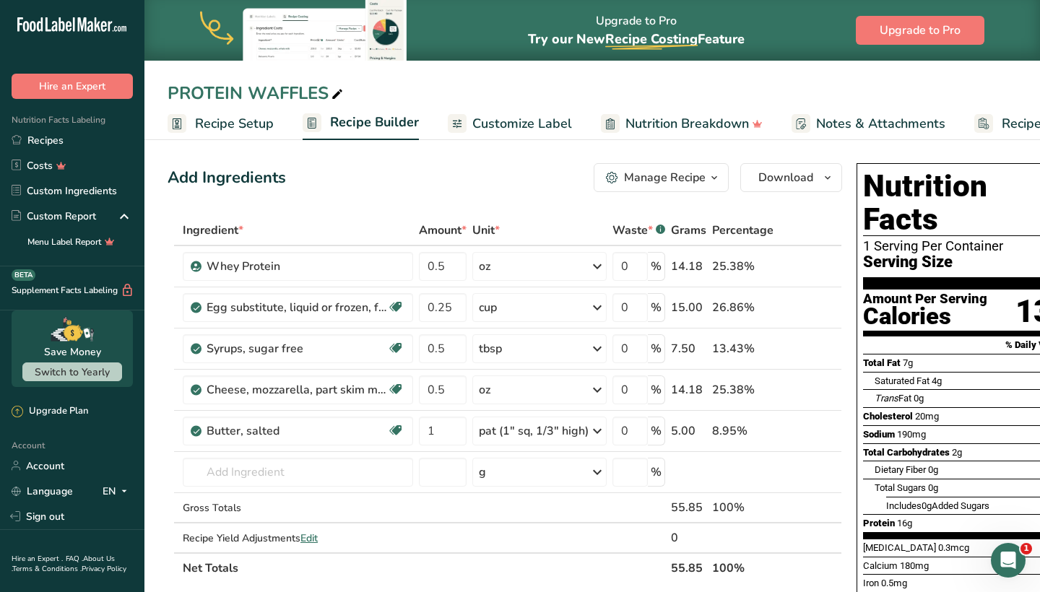
click at [247, 119] on span "Recipe Setup" at bounding box center [234, 124] width 79 height 20
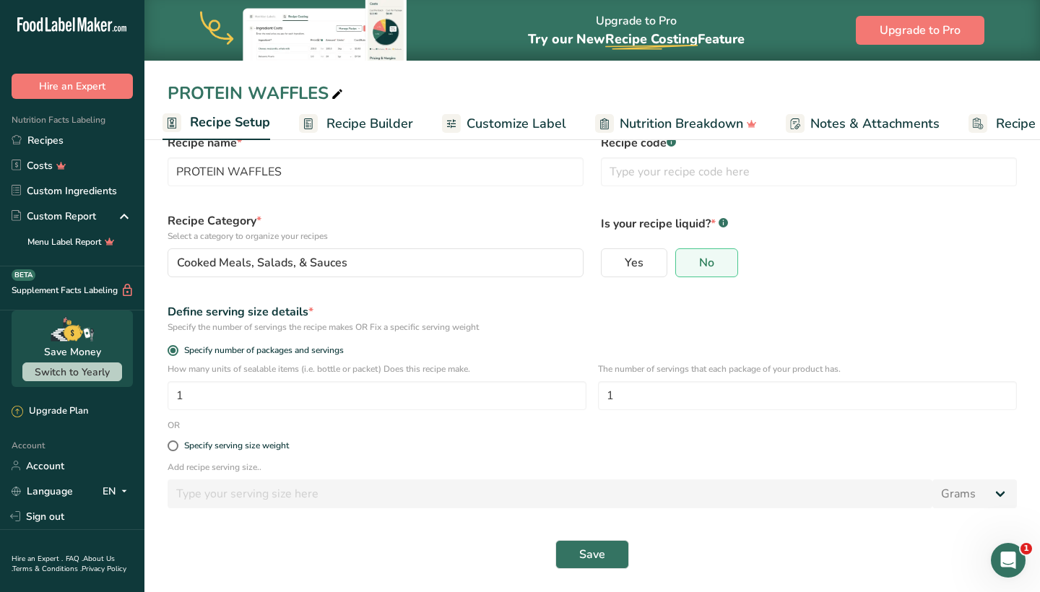
scroll to position [38, 0]
click at [354, 396] on input "1" at bounding box center [377, 395] width 419 height 29
click at [620, 402] on input "1" at bounding box center [807, 395] width 419 height 29
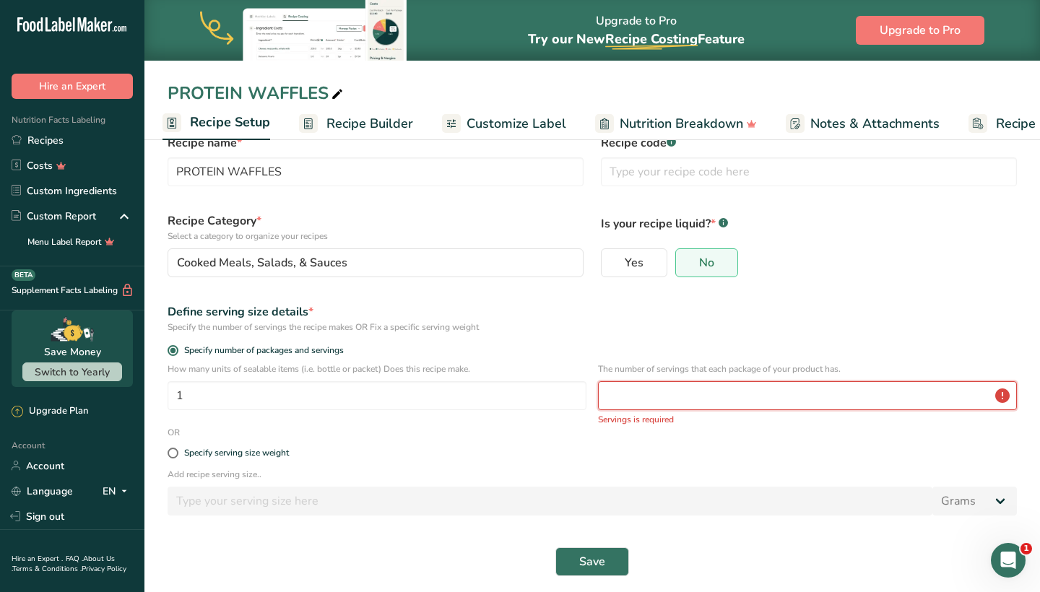
type input "1"
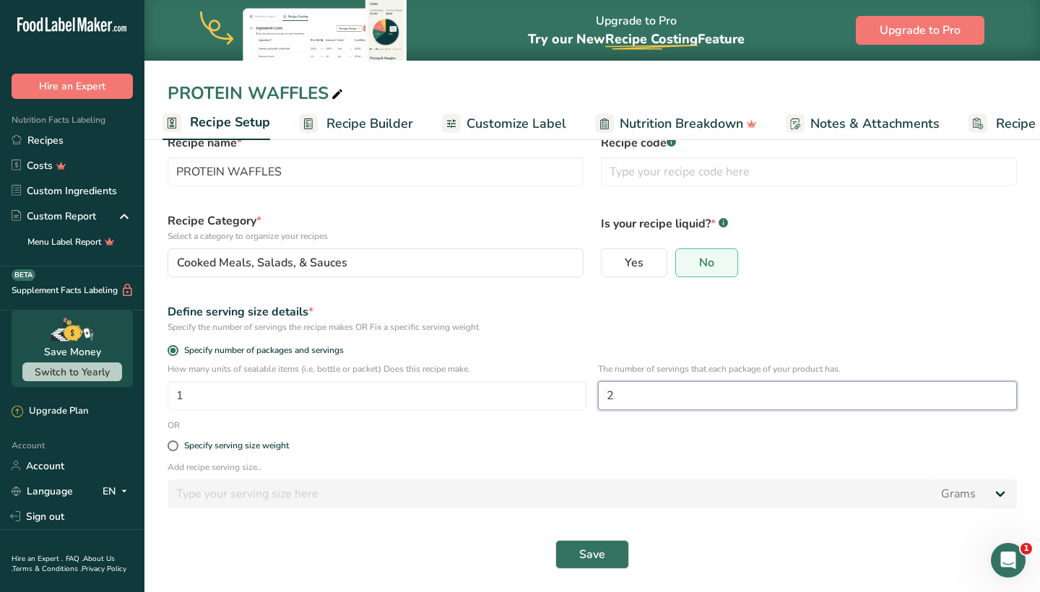
type input "2"
click at [845, 260] on div "Yes No" at bounding box center [809, 263] width 416 height 29
click at [610, 545] on button "Save" at bounding box center [593, 554] width 74 height 29
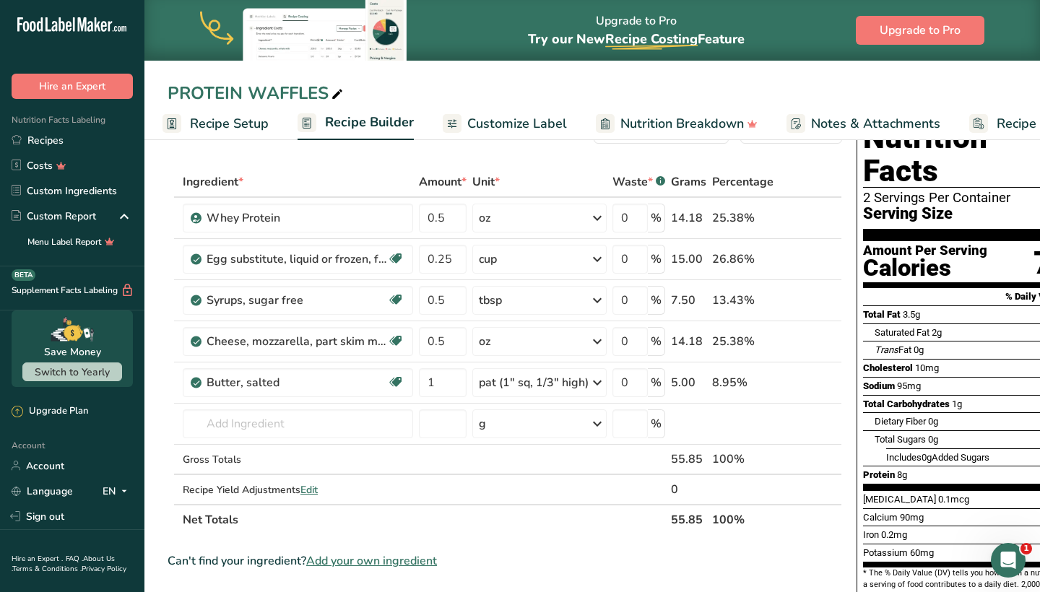
click at [244, 129] on span "Recipe Setup" at bounding box center [229, 124] width 79 height 20
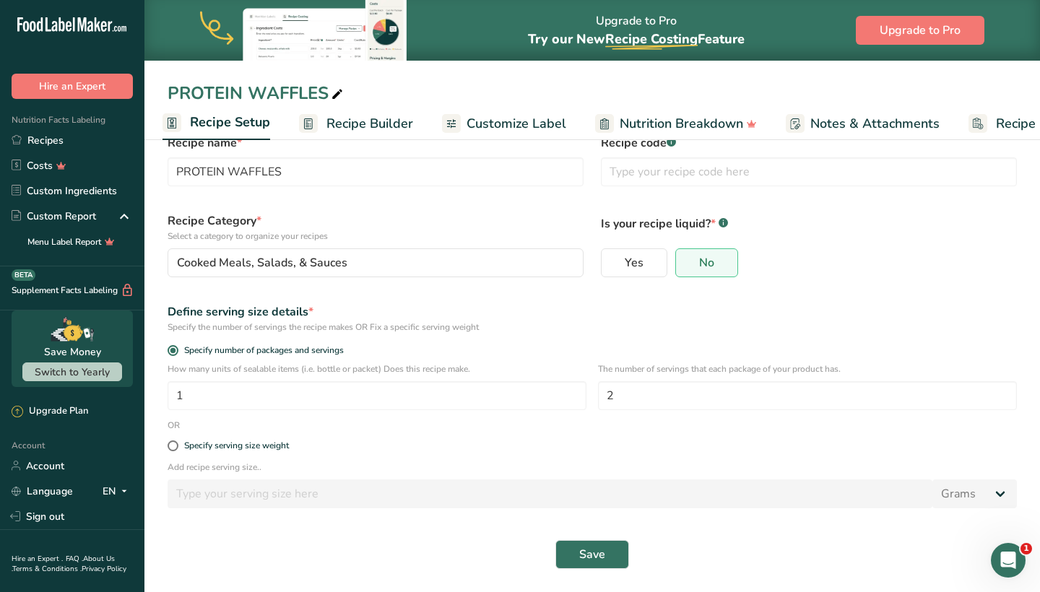
scroll to position [38, 0]
click at [680, 394] on input "2" at bounding box center [807, 395] width 419 height 29
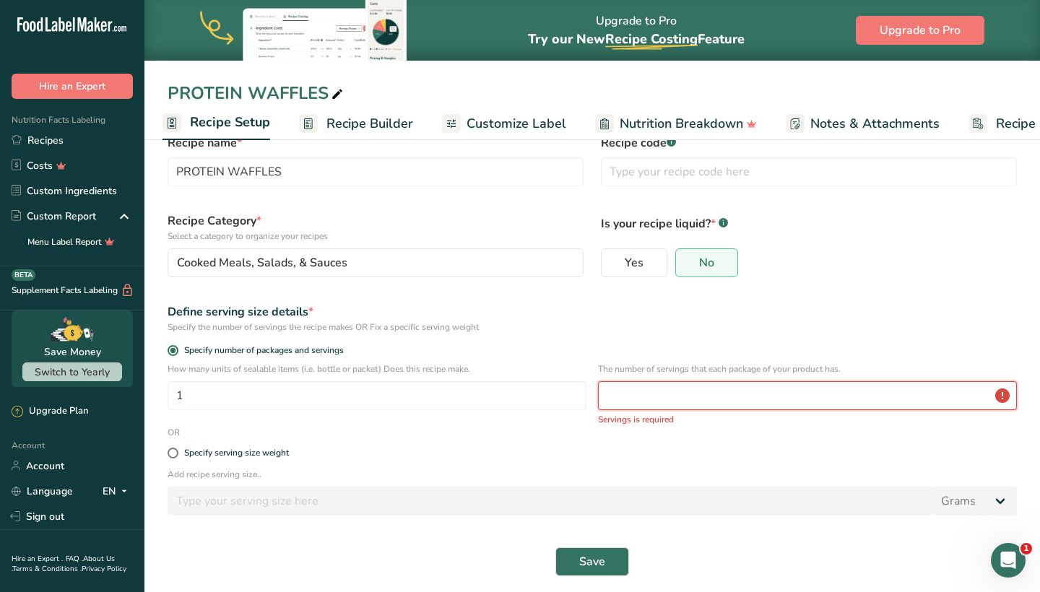
type input "2"
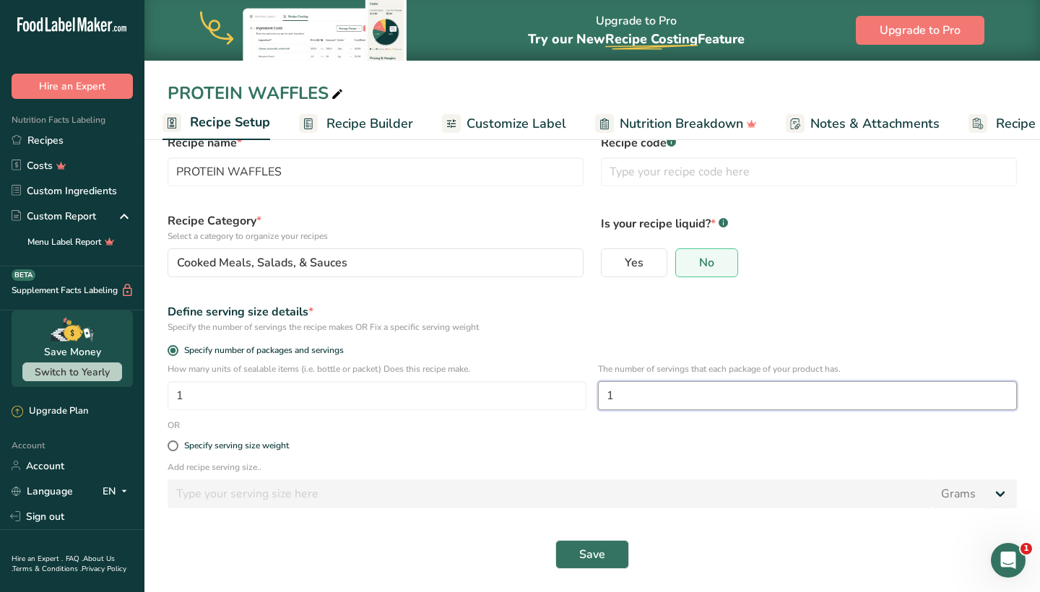
type input "1"
click at [356, 121] on span "Recipe Builder" at bounding box center [370, 124] width 87 height 20
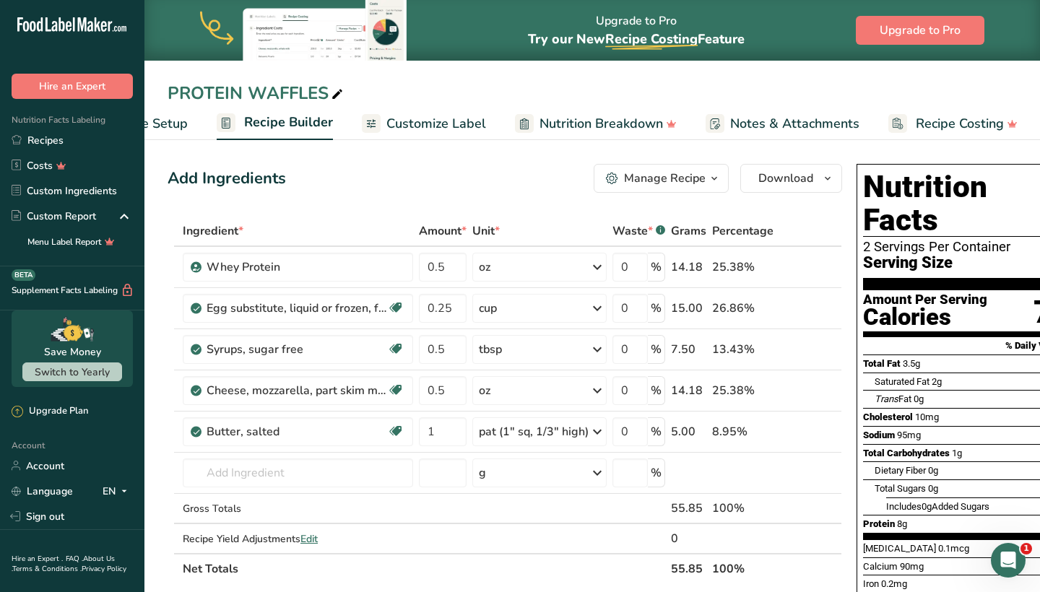
click at [683, 179] on div "Manage Recipe" at bounding box center [665, 178] width 82 height 17
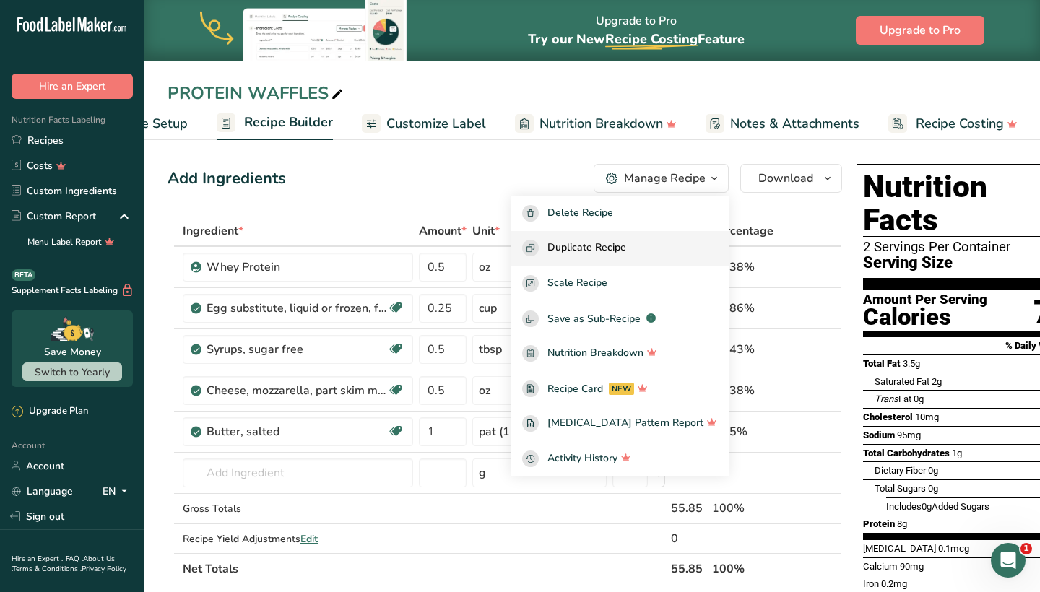
click at [626, 245] on span "Duplicate Recipe" at bounding box center [587, 248] width 79 height 17
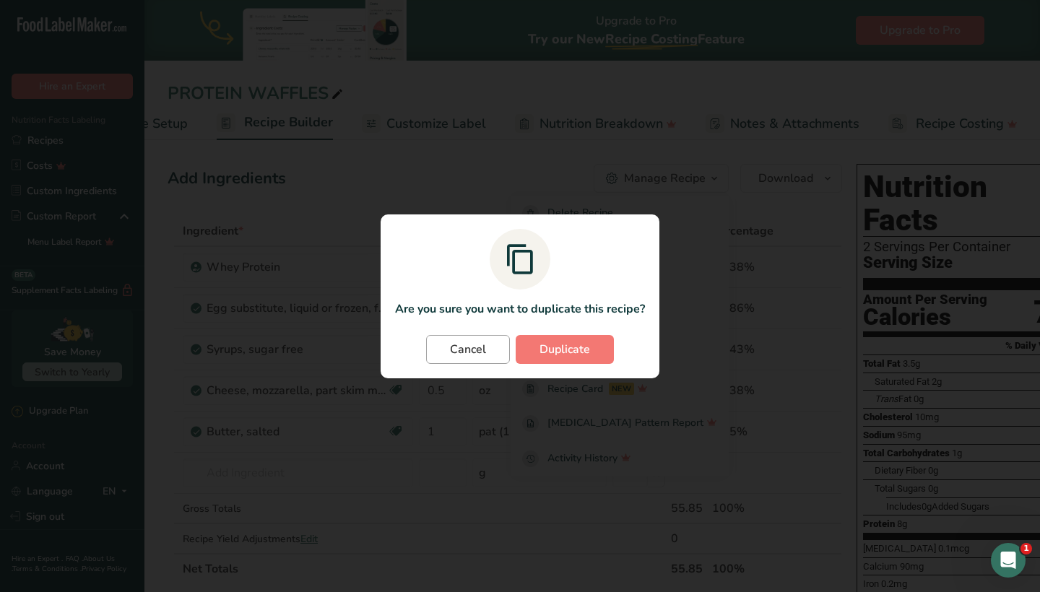
click at [475, 351] on span "Cancel" at bounding box center [468, 349] width 36 height 17
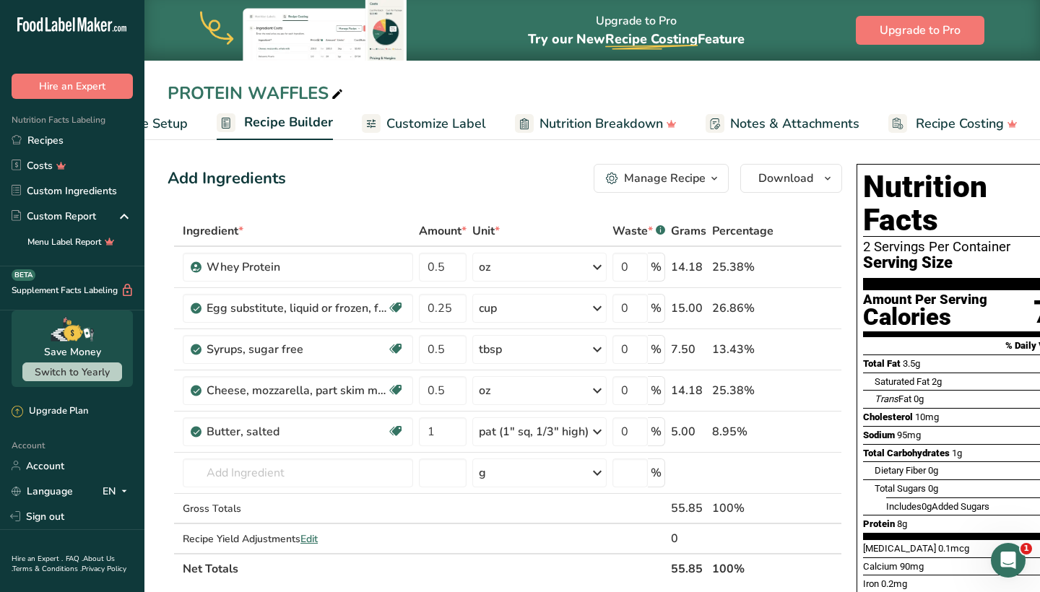
click at [644, 175] on div "Manage Recipe" at bounding box center [665, 178] width 82 height 17
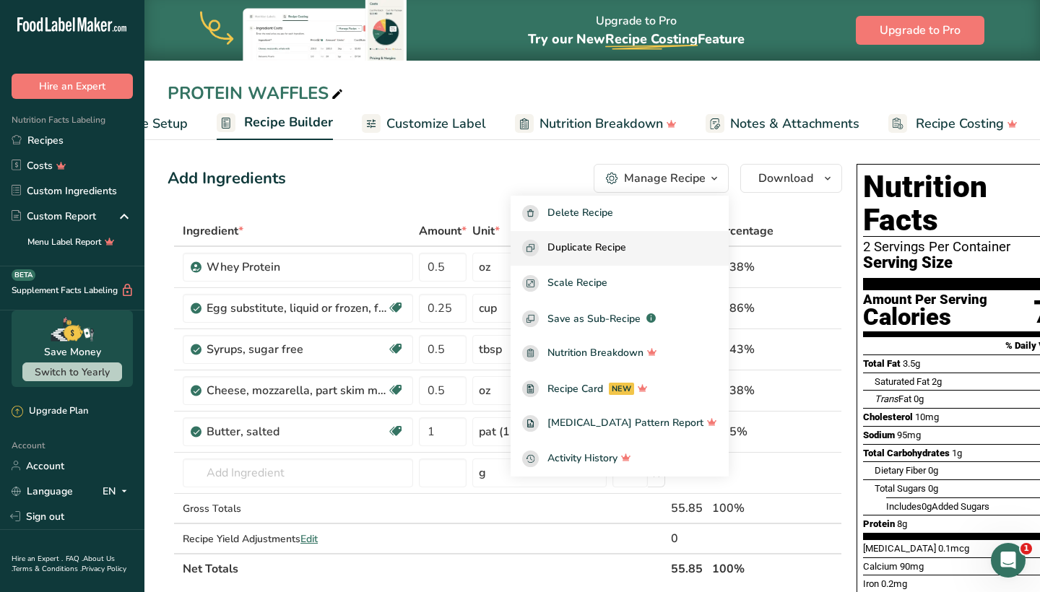
click at [624, 257] on button "Duplicate Recipe" at bounding box center [620, 248] width 218 height 35
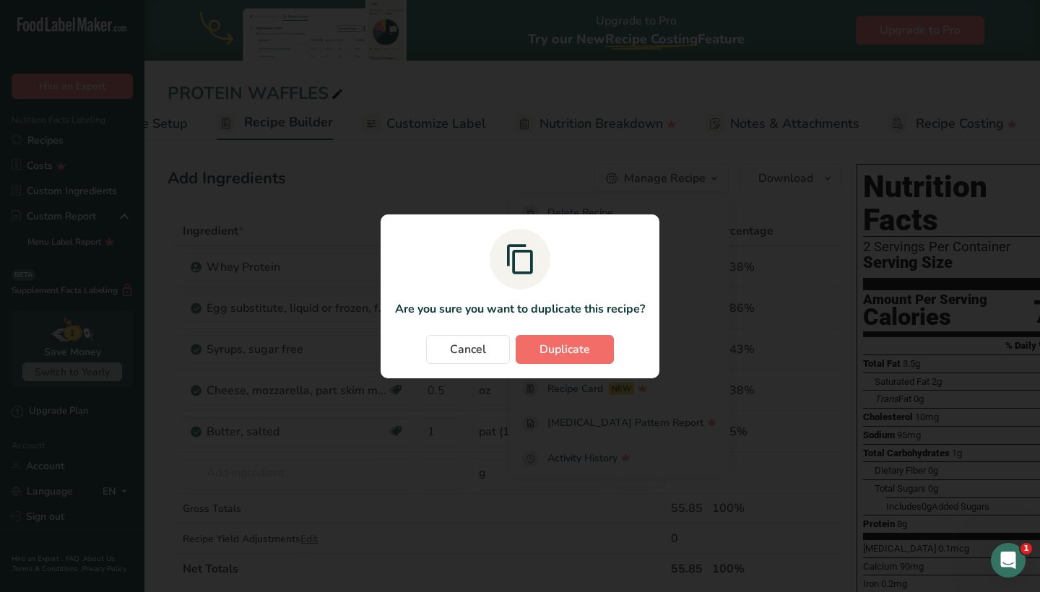
click at [566, 339] on button "Duplicate" at bounding box center [565, 349] width 98 height 29
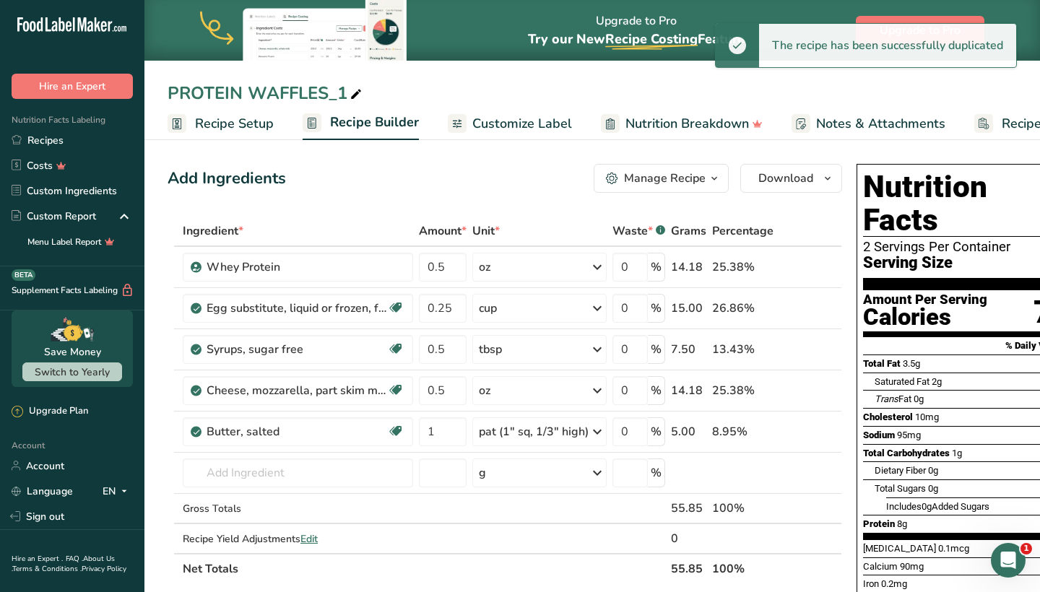
click at [222, 126] on span "Recipe Setup" at bounding box center [234, 124] width 79 height 20
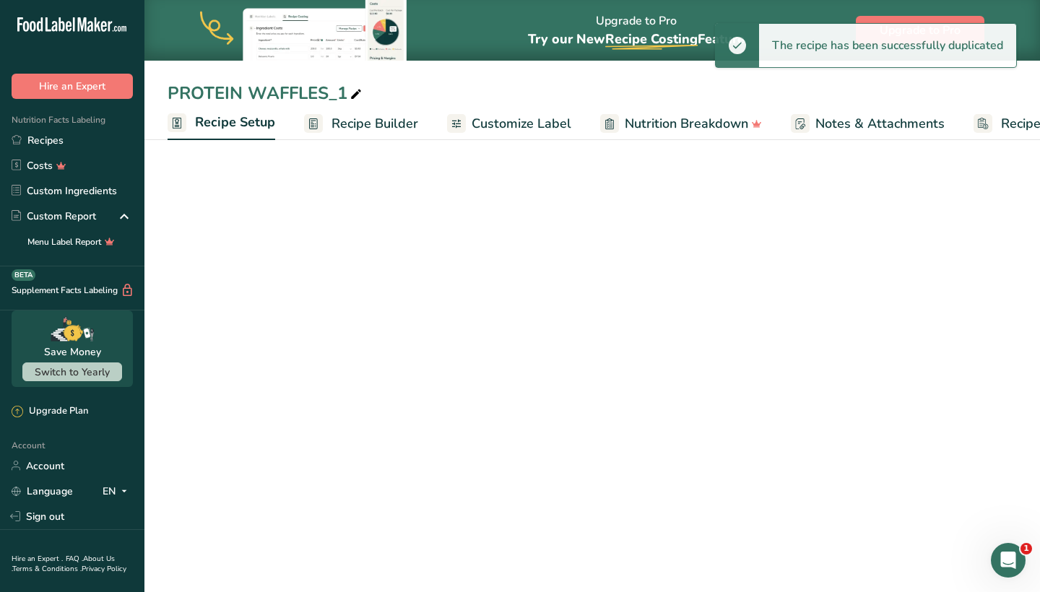
scroll to position [0, 5]
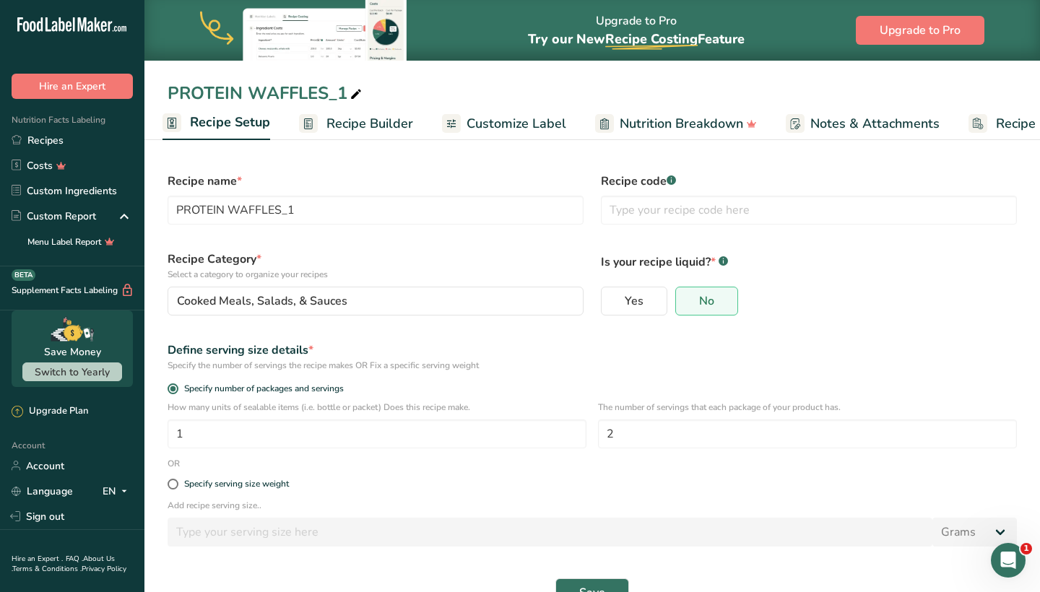
click at [381, 119] on span "Recipe Builder" at bounding box center [370, 124] width 87 height 20
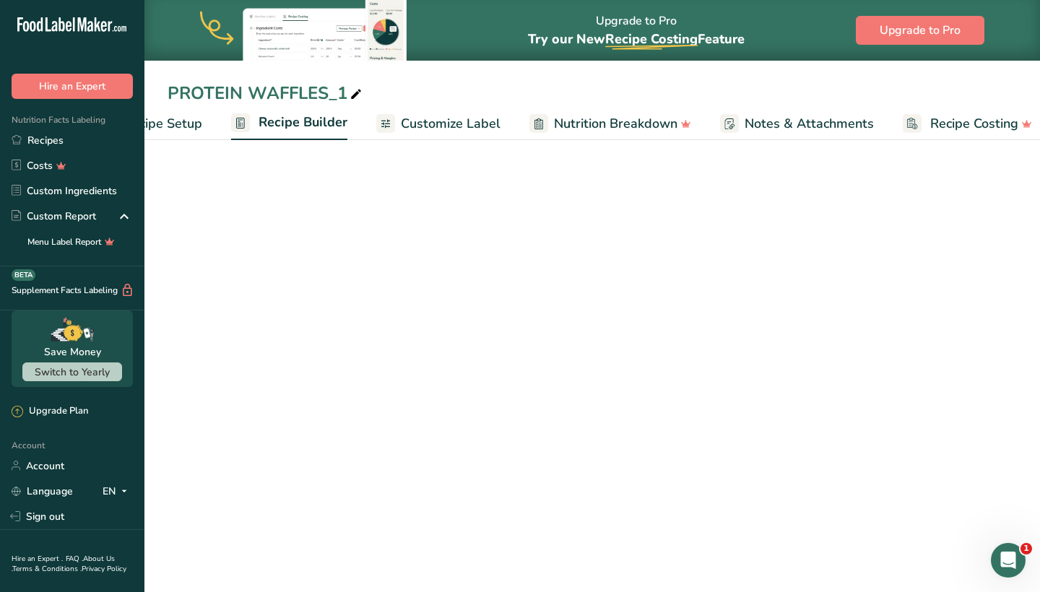
scroll to position [0, 86]
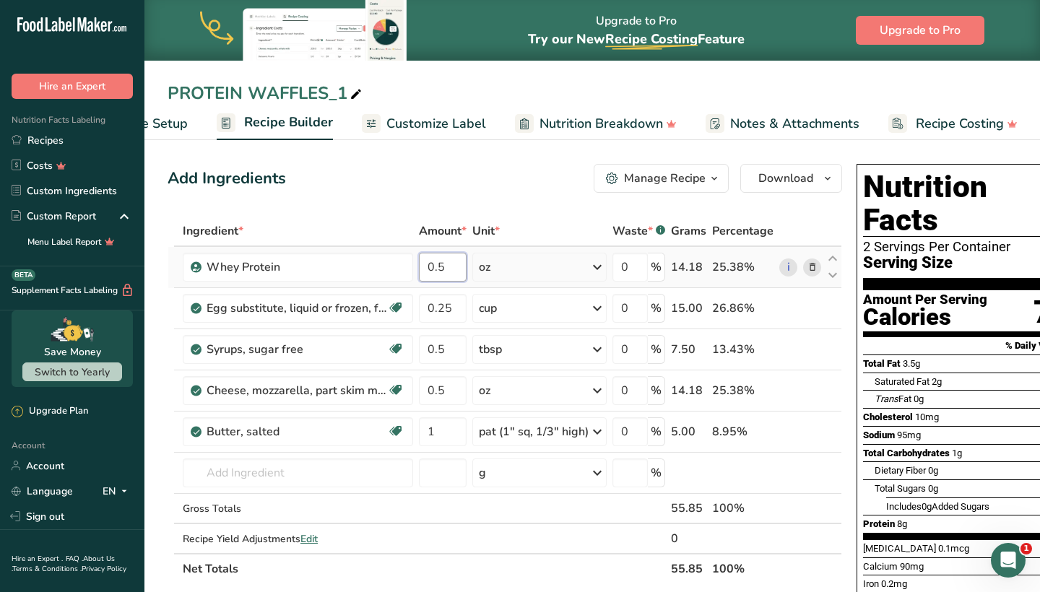
click at [449, 270] on input "0.5" at bounding box center [443, 267] width 48 height 29
type input "1"
click at [464, 311] on div "Ingredient * Amount * Unit * Waste * .a-a{fill:#347362;}.b-a{fill:#fff;} Grams …" at bounding box center [505, 400] width 675 height 368
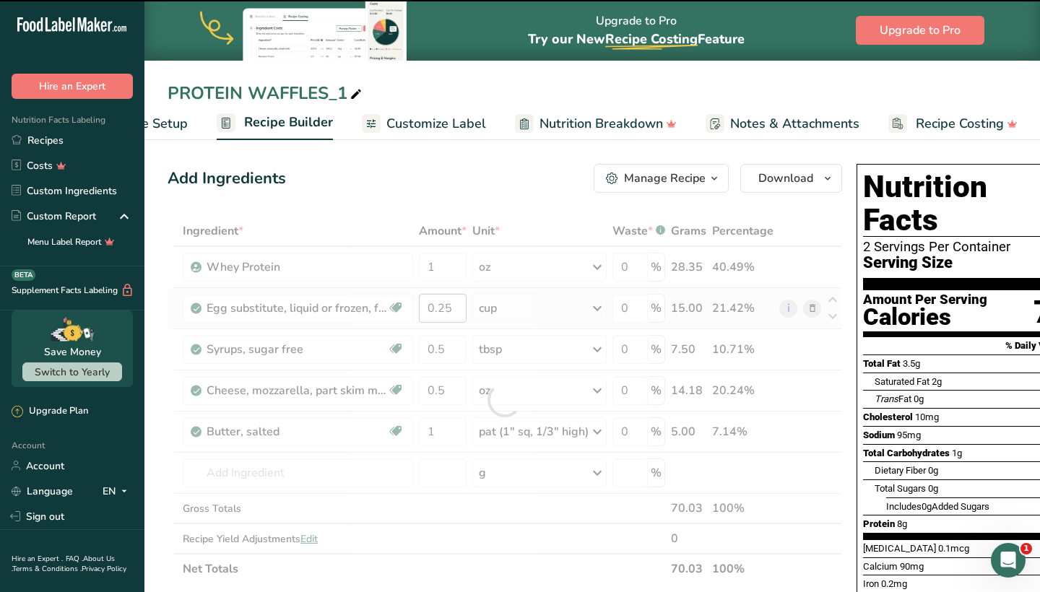
click at [464, 311] on div at bounding box center [505, 400] width 675 height 368
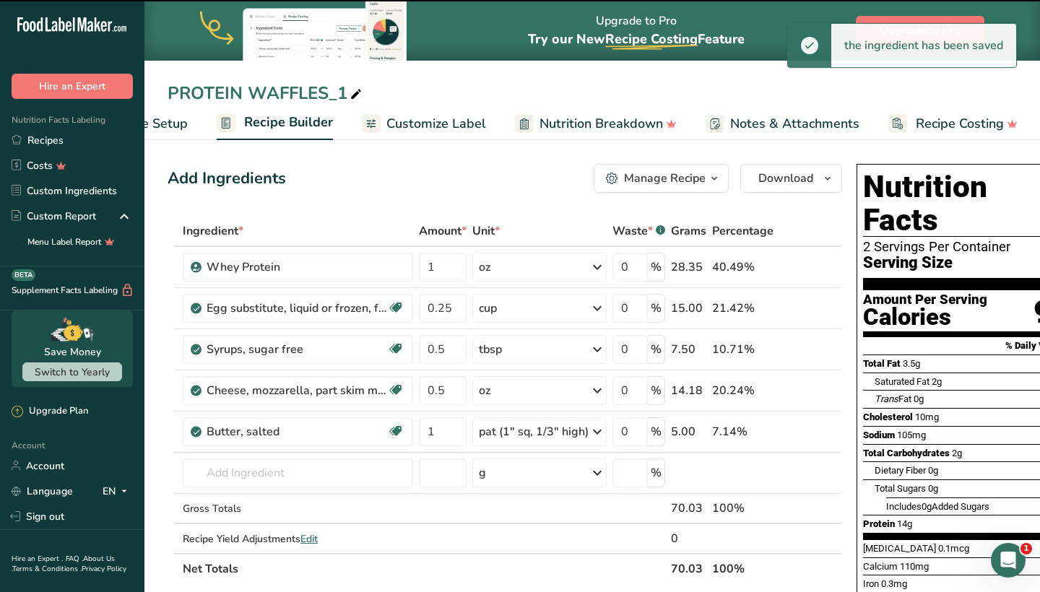
click at [532, 157] on section "Add Ingredients Manage Recipe Delete Recipe Duplicate Recipe Scale Recipe Save …" at bounding box center [592, 601] width 896 height 932
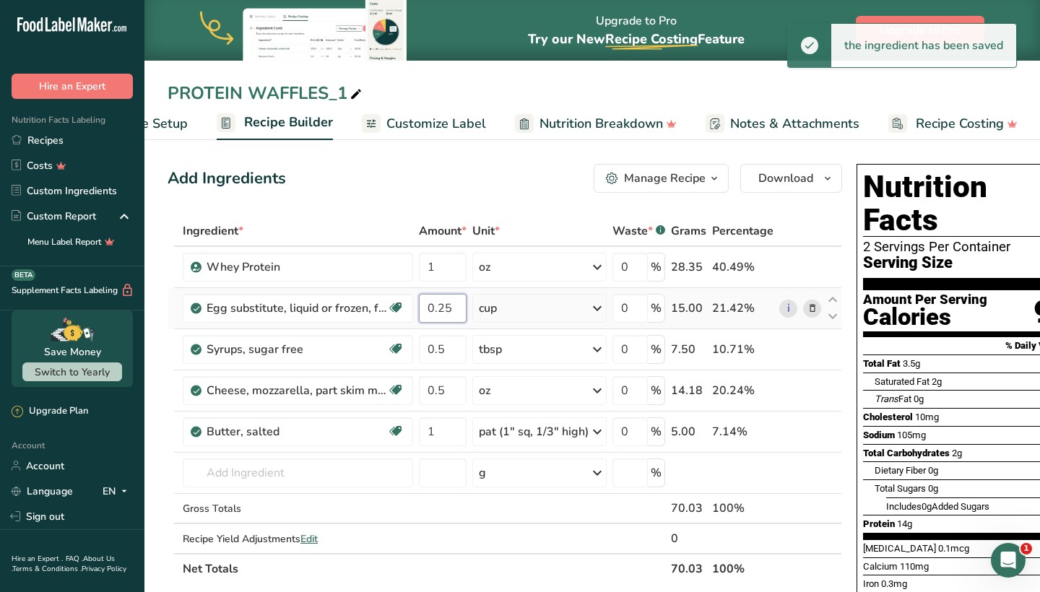
click at [459, 309] on input "0.25" at bounding box center [443, 308] width 48 height 29
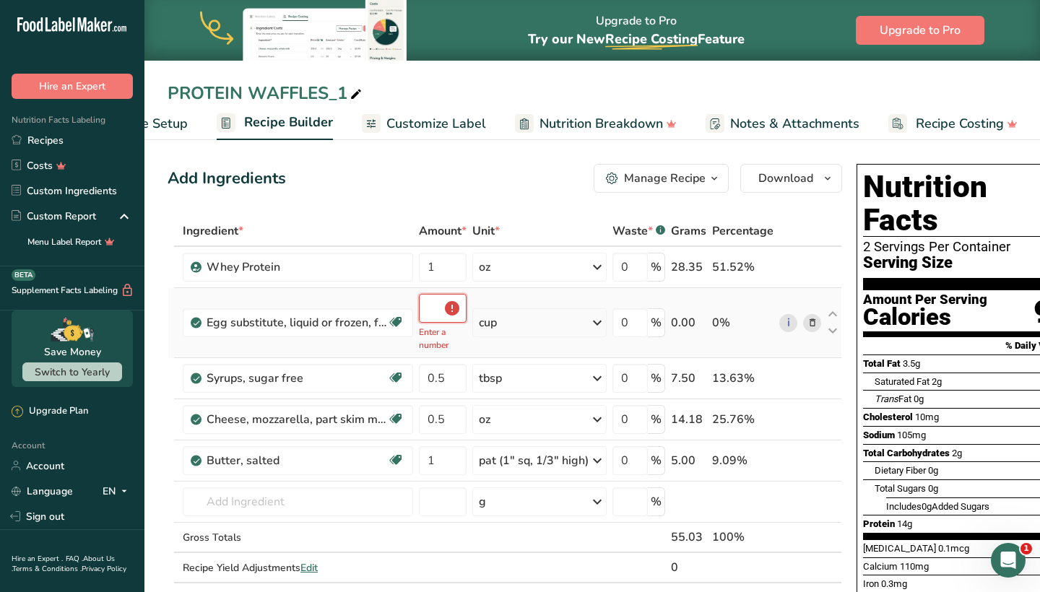
type input "0.5"
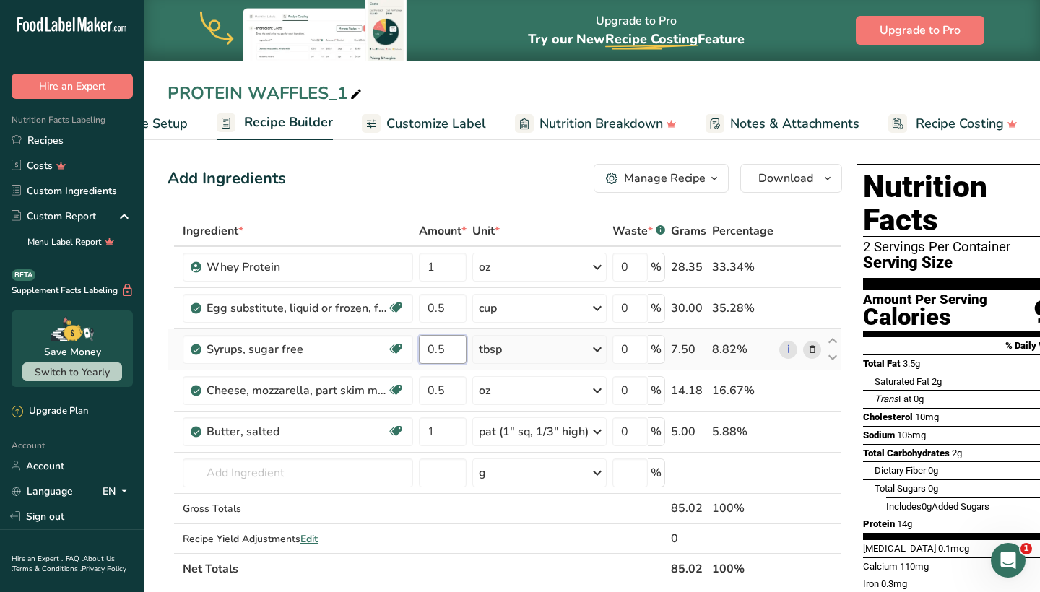
click at [454, 348] on div "Ingredient * Amount * Unit * Waste * .a-a{fill:#347362;}.b-a{fill:#fff;} Grams …" at bounding box center [505, 400] width 675 height 368
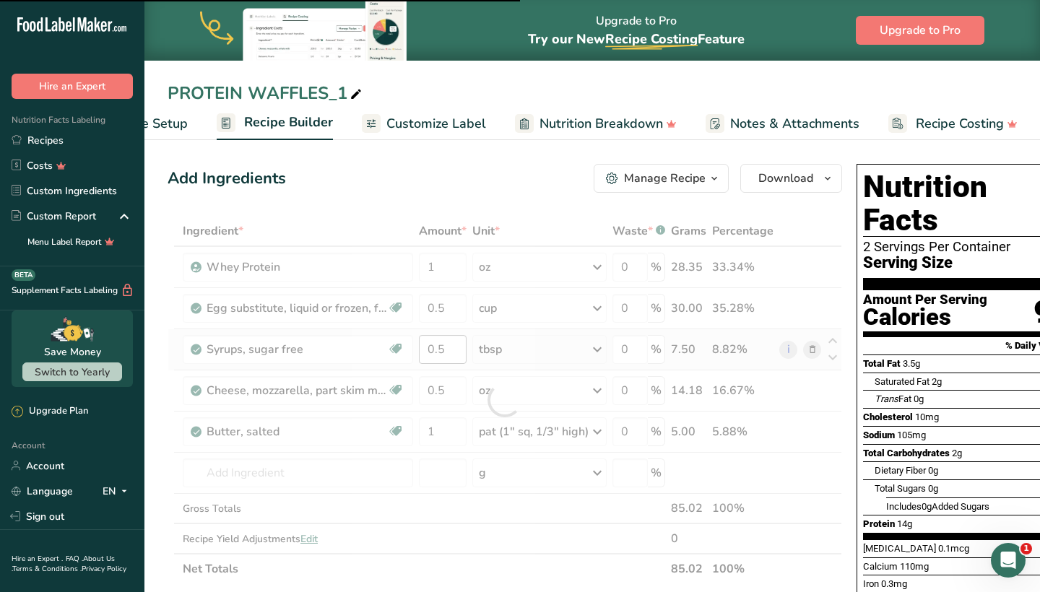
click at [454, 348] on div at bounding box center [505, 400] width 675 height 368
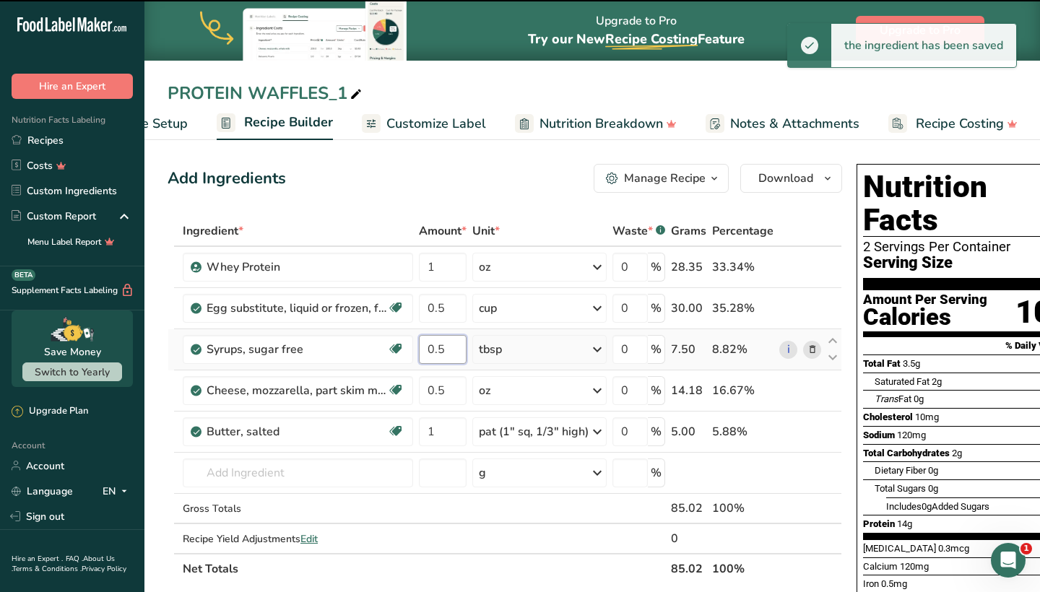
click at [454, 348] on input "0.5" at bounding box center [443, 349] width 48 height 29
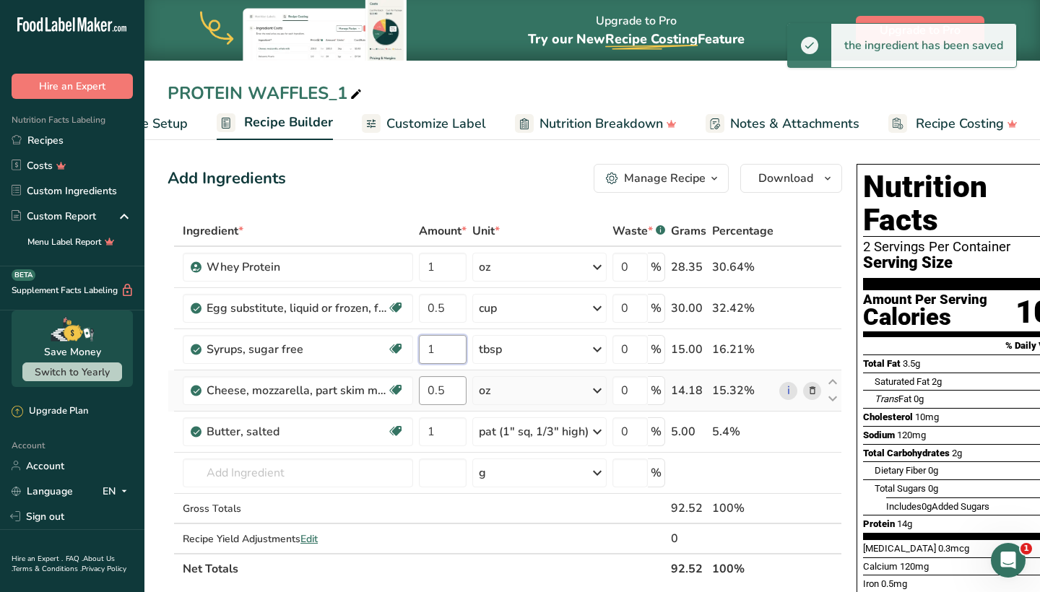
type input "1"
click at [451, 389] on div "Ingredient * Amount * Unit * Waste * .a-a{fill:#347362;}.b-a{fill:#fff;} Grams …" at bounding box center [505, 400] width 675 height 368
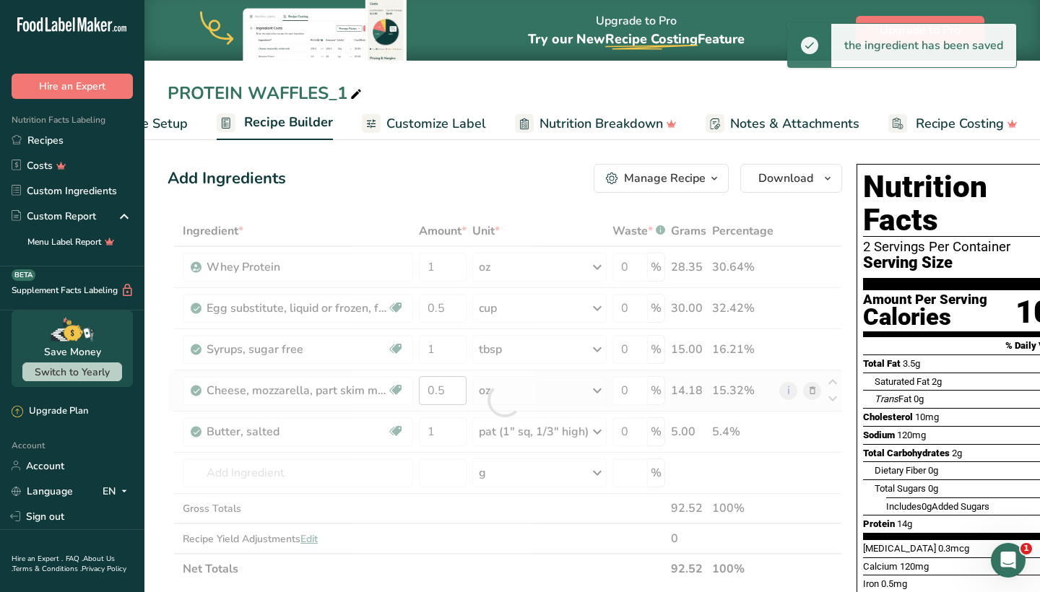
click at [451, 389] on div at bounding box center [505, 400] width 675 height 368
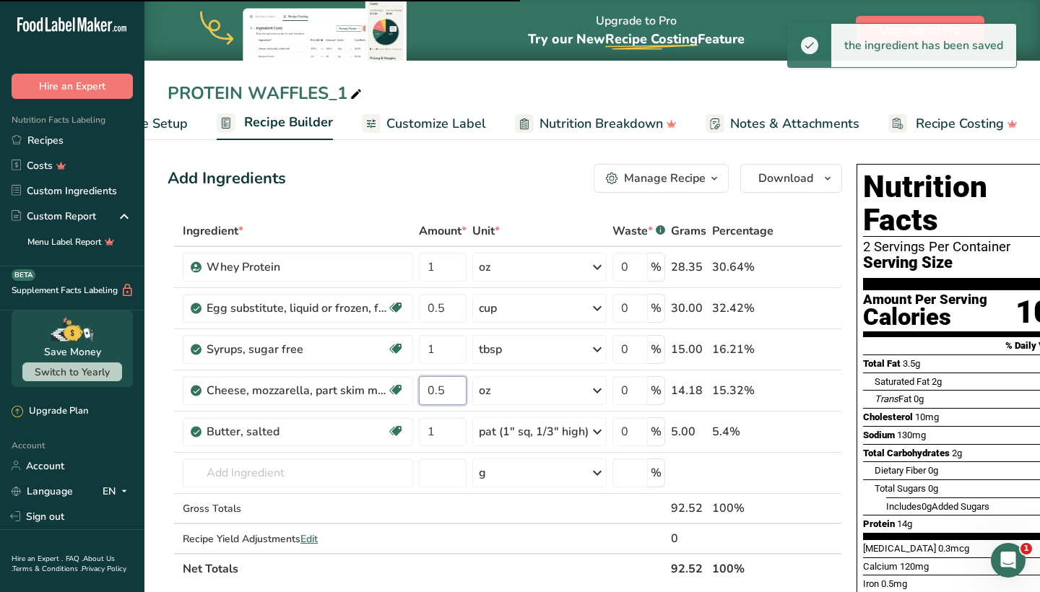
click at [452, 390] on input "0.5" at bounding box center [443, 390] width 48 height 29
click at [450, 392] on input "0.5" at bounding box center [443, 390] width 48 height 29
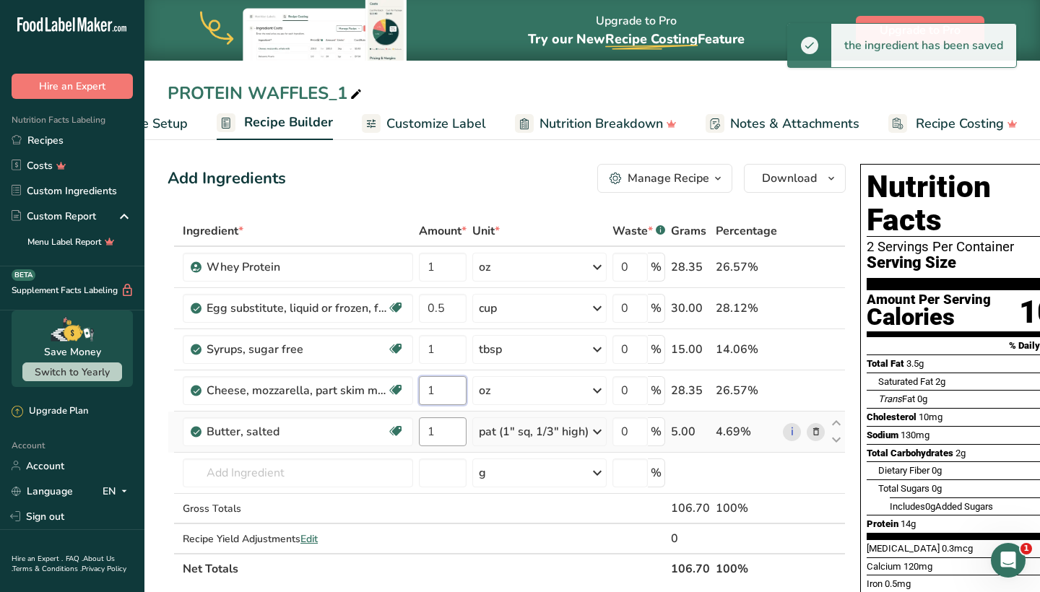
type input "1"
click at [446, 433] on div "Ingredient * Amount * Unit * Waste * .a-a{fill:#347362;}.b-a{fill:#fff;} Grams …" at bounding box center [507, 400] width 678 height 368
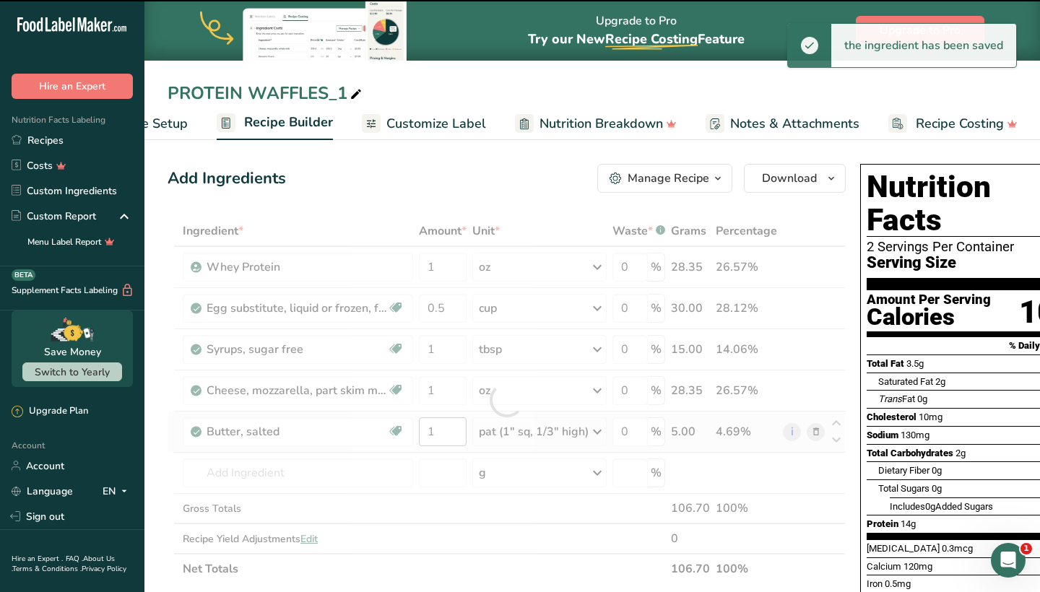
click at [446, 433] on div at bounding box center [507, 400] width 678 height 368
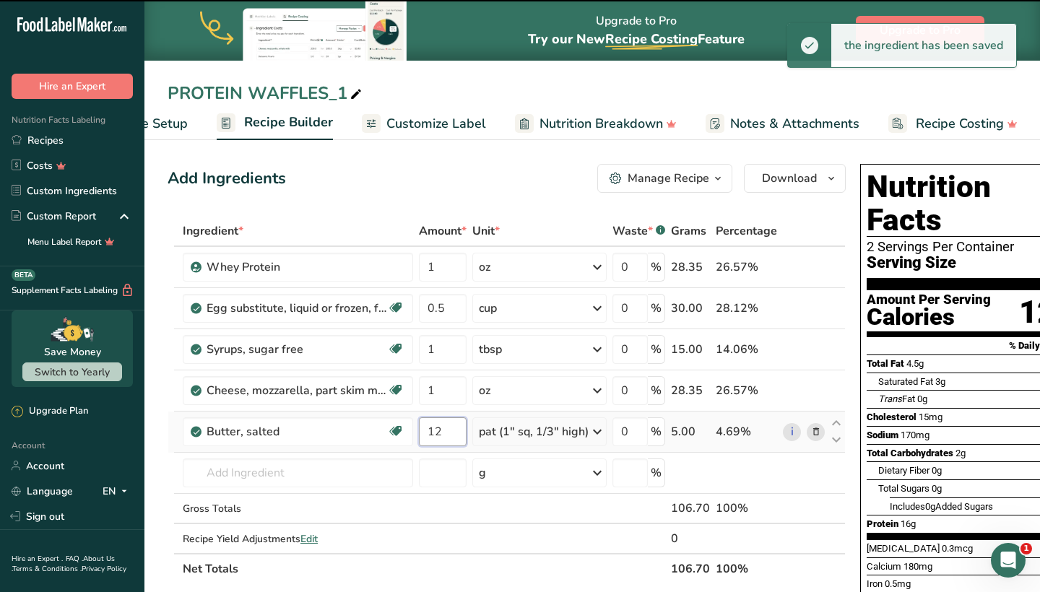
click at [447, 433] on input "12" at bounding box center [443, 432] width 48 height 29
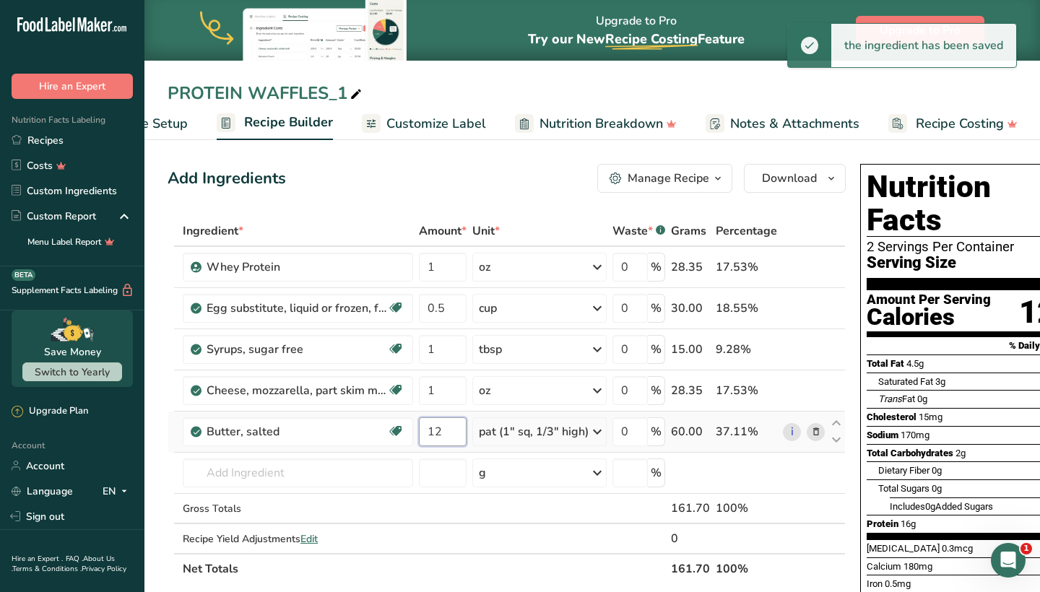
type input "1"
type input "2"
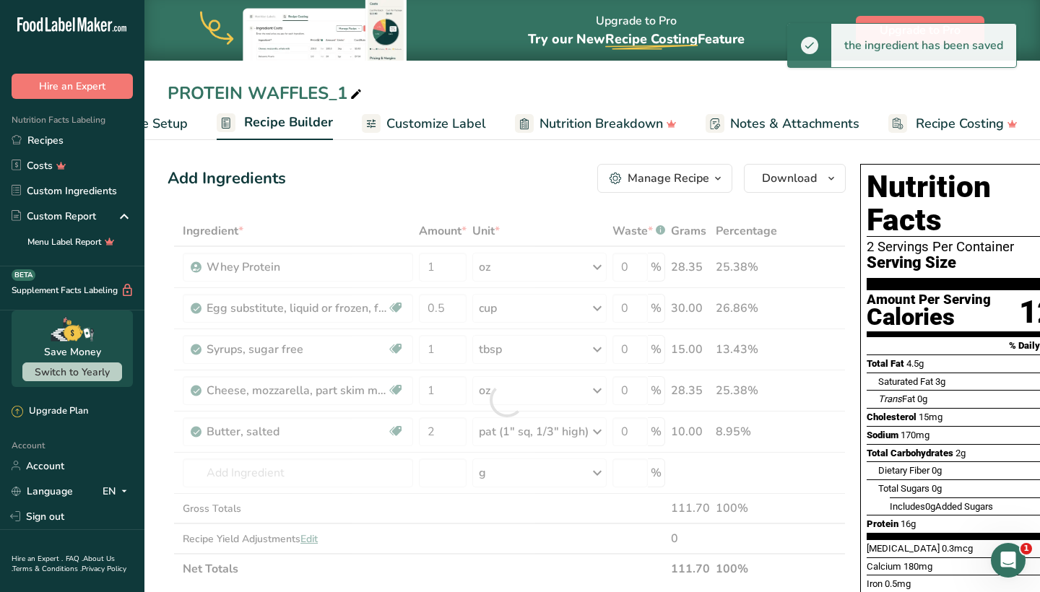
click at [399, 196] on div "Add Ingredients Manage Recipe Delete Recipe Duplicate Recipe Scale Recipe Save …" at bounding box center [511, 601] width 687 height 886
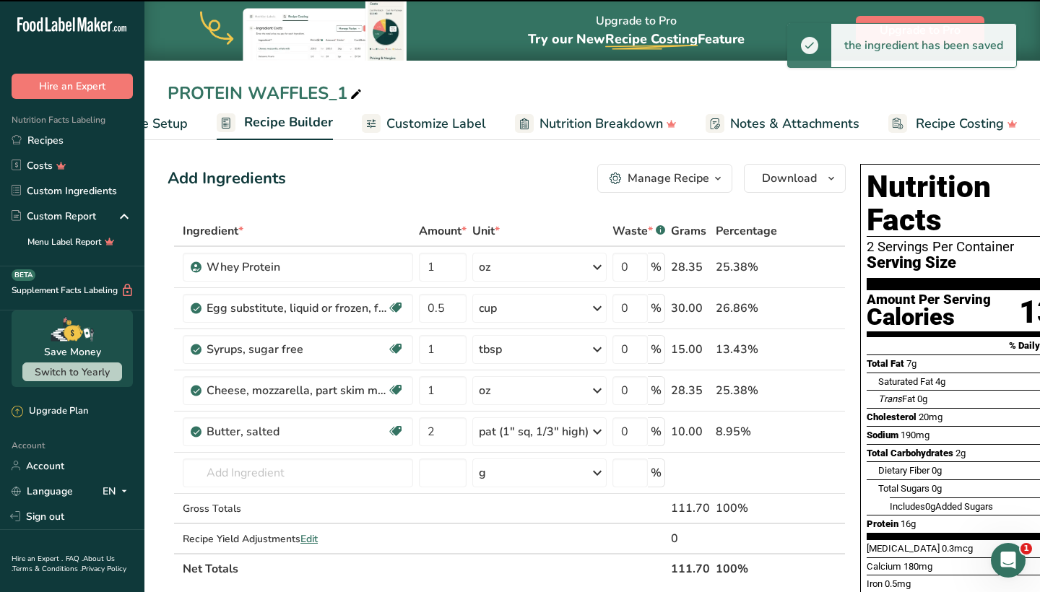
click at [180, 122] on span "Recipe Setup" at bounding box center [148, 124] width 79 height 20
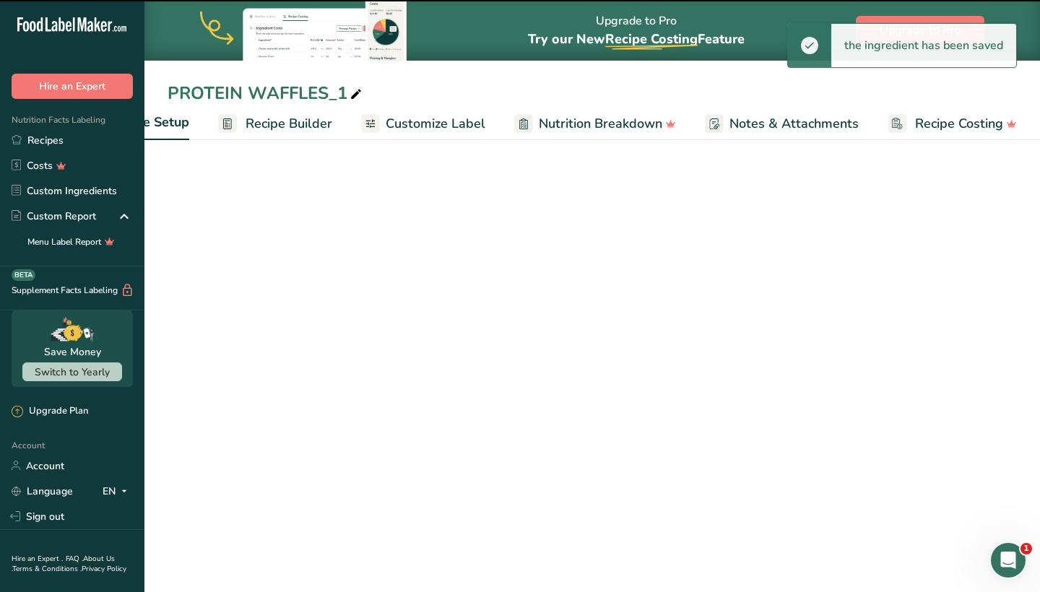
scroll to position [0, 5]
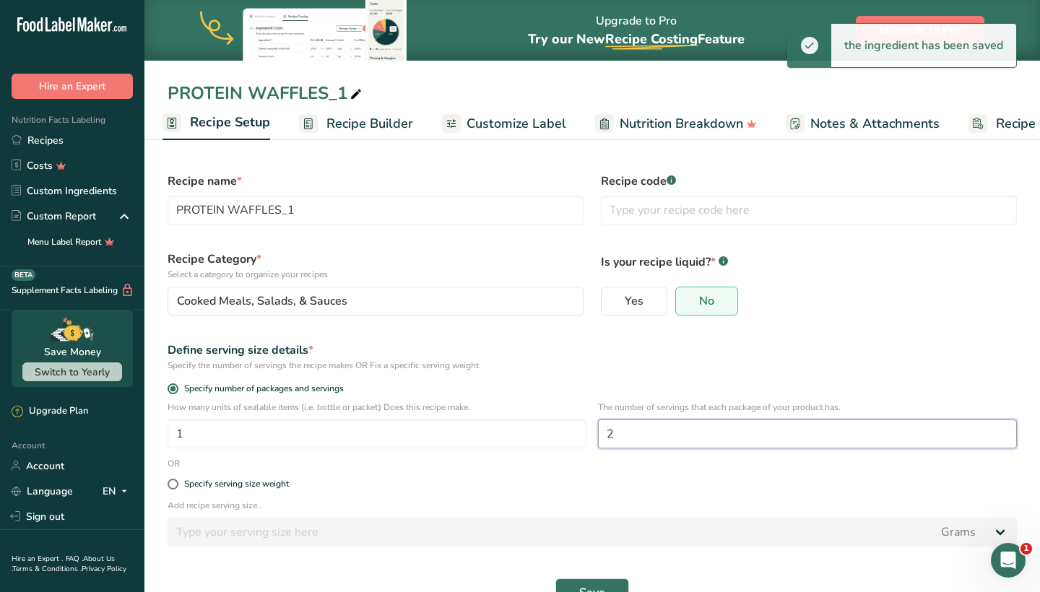
click at [617, 432] on input "2" at bounding box center [807, 434] width 419 height 29
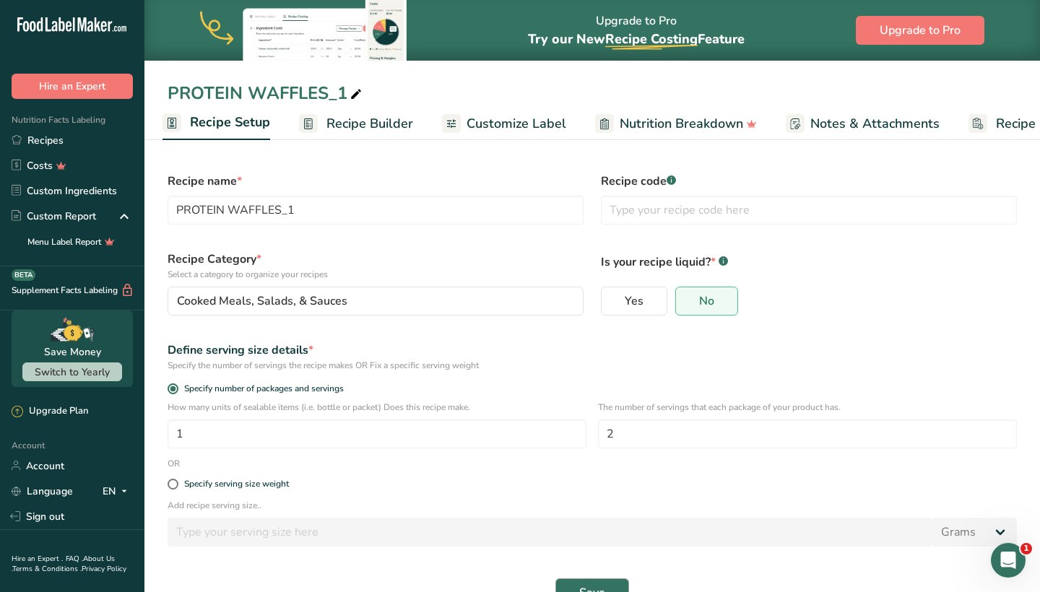
click at [602, 587] on span "Save" at bounding box center [592, 592] width 26 height 17
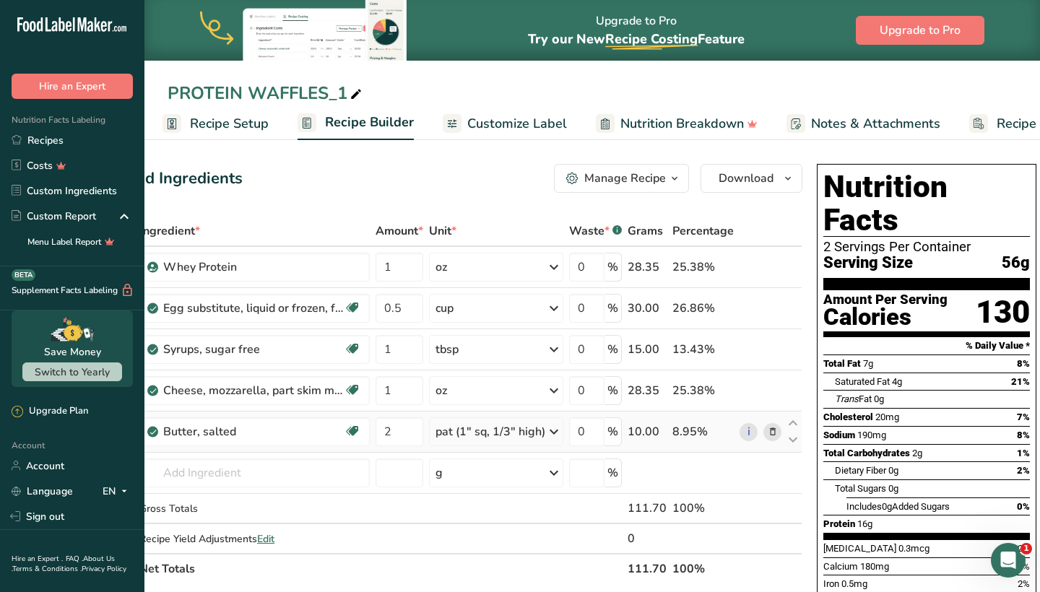
scroll to position [0, 43]
click at [413, 300] on input "0.5" at bounding box center [400, 308] width 48 height 29
type input "1"
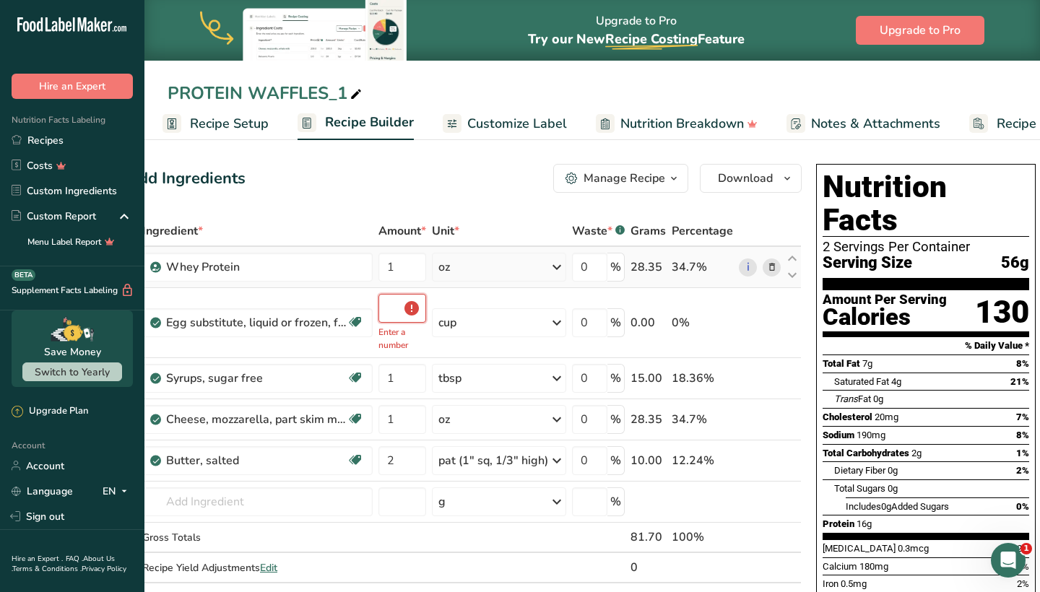
type input "0.5"
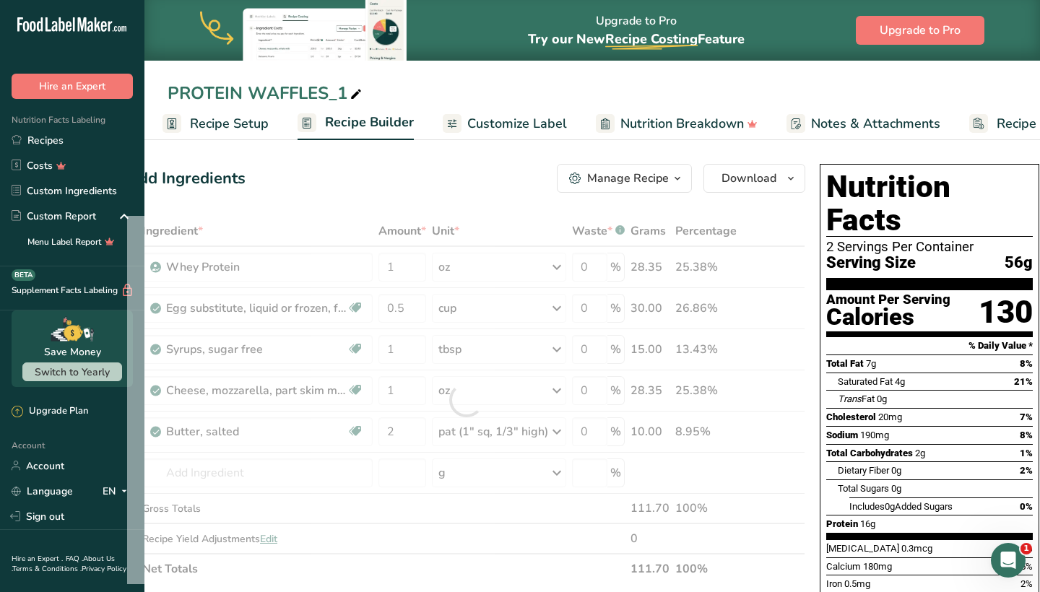
click at [468, 189] on div "Add Ingredients Manage Recipe Delete Recipe Duplicate Recipe Scale Recipe Save …" at bounding box center [466, 178] width 678 height 29
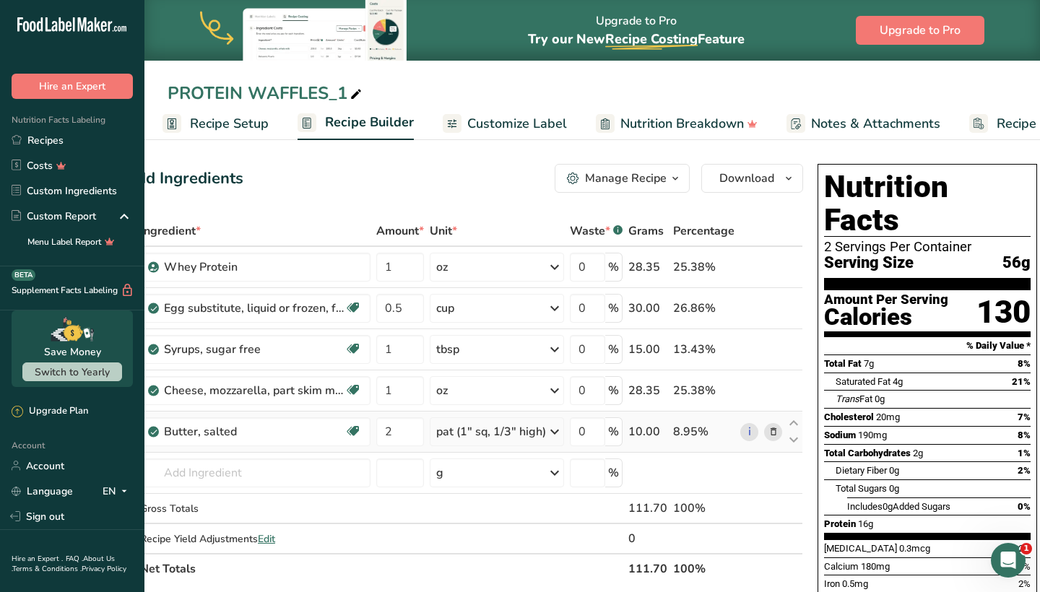
scroll to position [0, 0]
click at [535, 225] on div "Unit *" at bounding box center [497, 231] width 134 height 17
click at [223, 115] on span "Recipe Setup" at bounding box center [234, 124] width 79 height 20
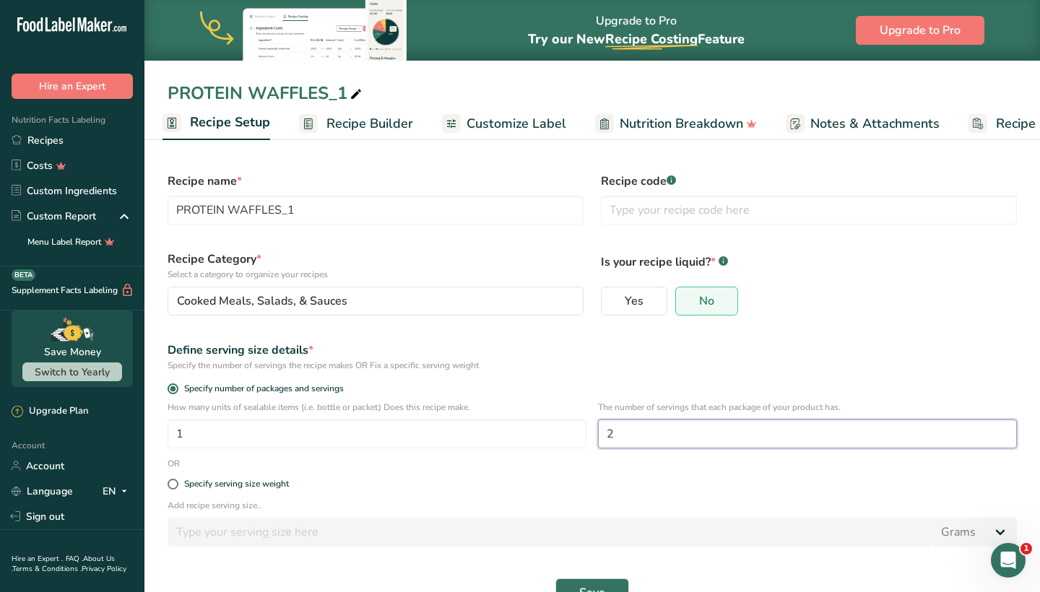
click at [652, 433] on input "2" at bounding box center [807, 434] width 419 height 29
type input "1"
click at [615, 105] on div "PROTEIN WAFFLES_1" at bounding box center [592, 93] width 896 height 26
click at [586, 584] on button "Save" at bounding box center [593, 593] width 74 height 29
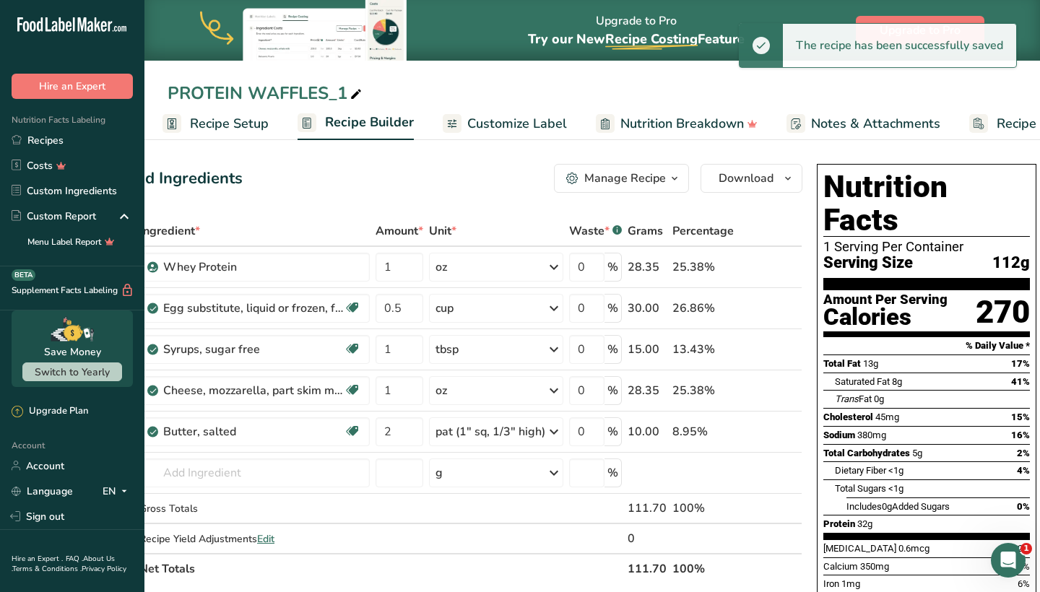
scroll to position [0, 43]
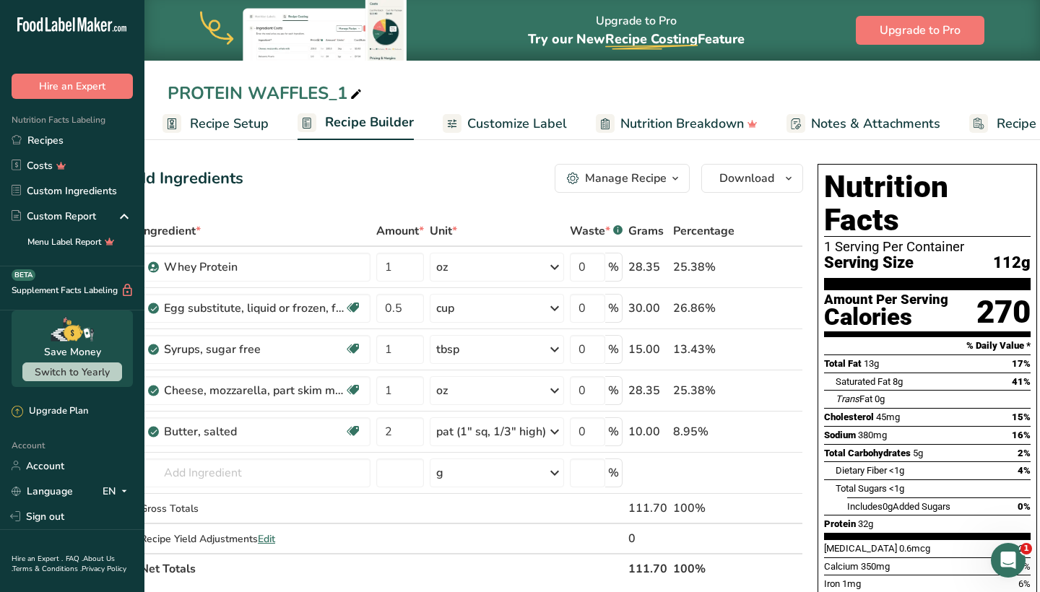
click at [343, 91] on div "PROTEIN WAFFLES_1" at bounding box center [266, 93] width 197 height 26
drag, startPoint x: 336, startPoint y: 95, endPoint x: 434, endPoint y: 98, distance: 98.3
click at [434, 98] on input "PROTEIN WAFFLES (2 WAFFLES)" at bounding box center [593, 93] width 850 height 26
click at [439, 100] on input "PROTEIN WAFFLES (2 WAFFLES)" at bounding box center [593, 93] width 850 height 26
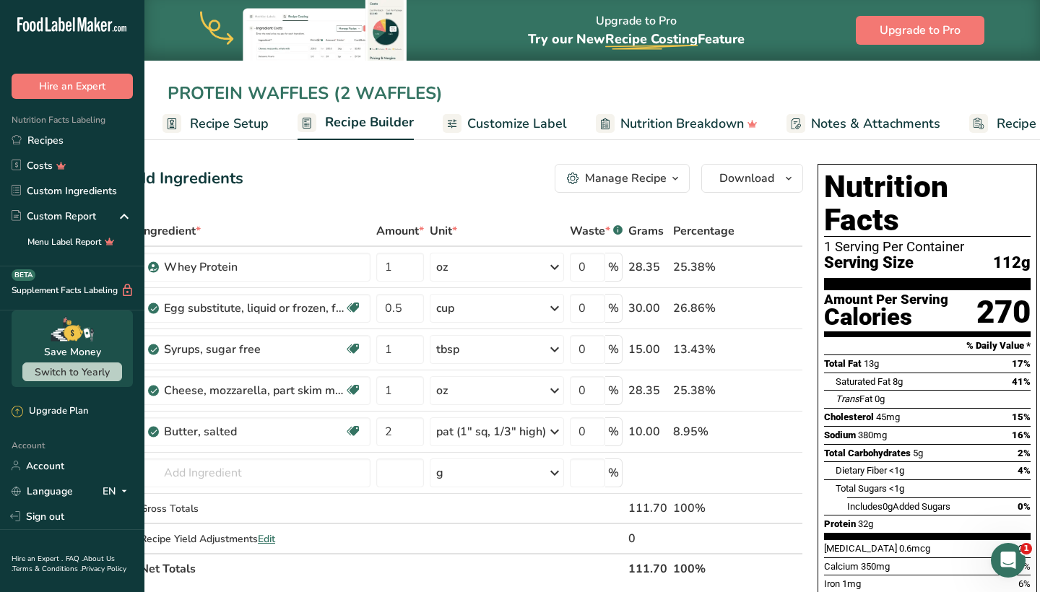
click at [439, 100] on input "PROTEIN WAFFLES (2 WAFFLES)" at bounding box center [593, 93] width 850 height 26
click at [449, 93] on input "PROTEIN WAFFLES (2 WAFFLES)" at bounding box center [593, 93] width 850 height 26
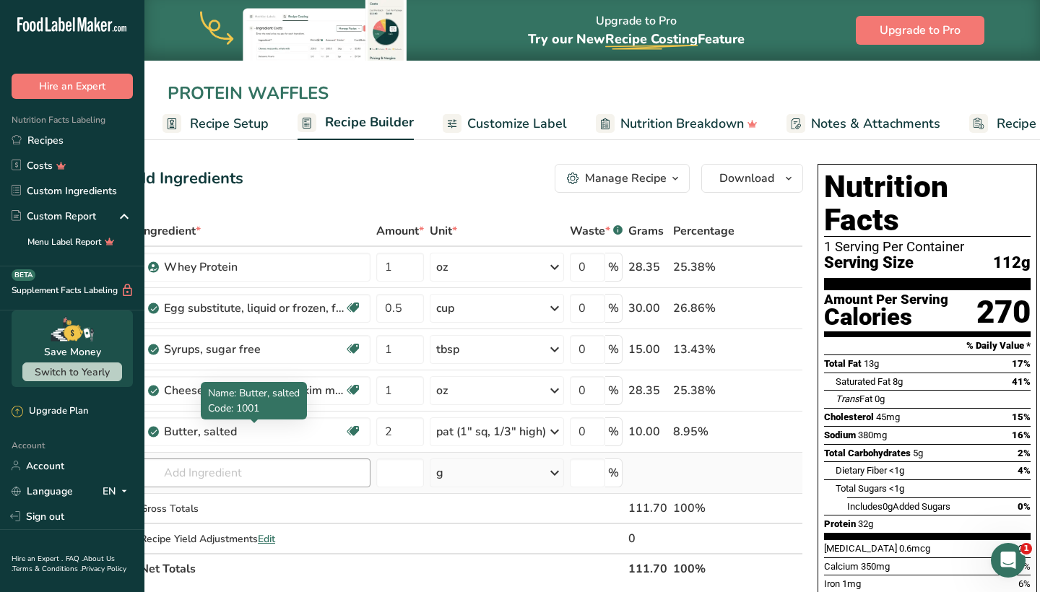
type input "PROTEIN WAFFLES"
click at [269, 487] on input "text" at bounding box center [255, 473] width 230 height 29
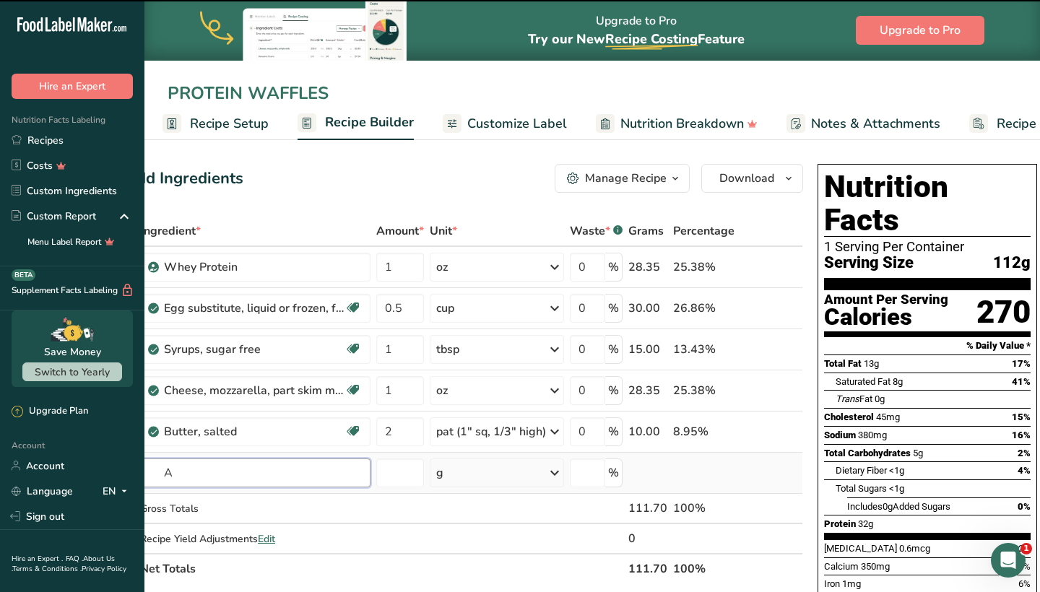
type input "AC"
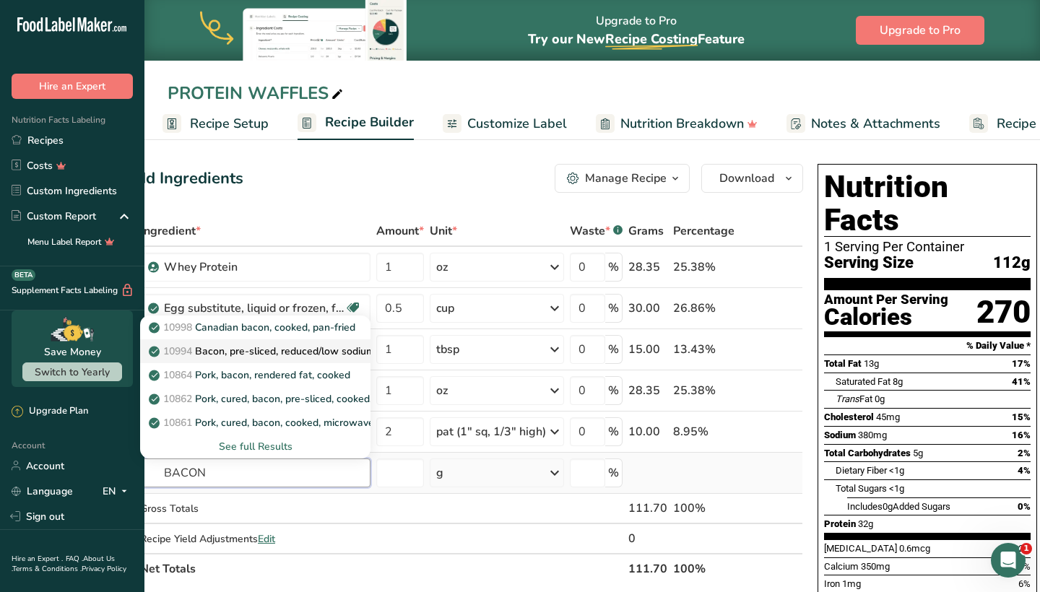
type input "BACON"
click at [275, 358] on p "10994 Bacon, pre-sliced, reduced/low sodium, unprepared" at bounding box center [293, 351] width 282 height 15
type input "Bacon, pre-sliced, reduced/low sodium, unprepared"
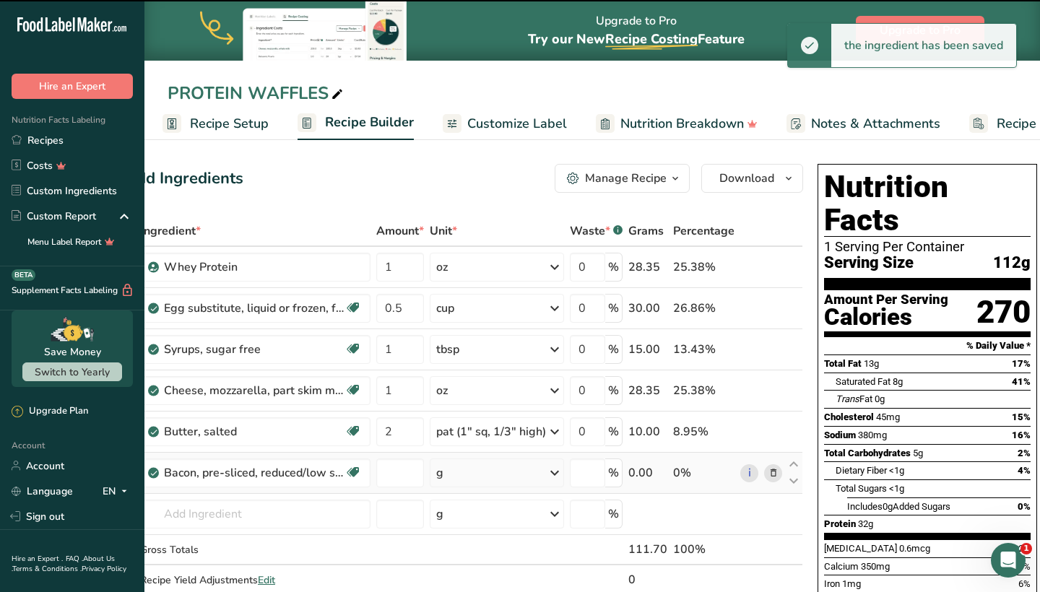
type input "0"
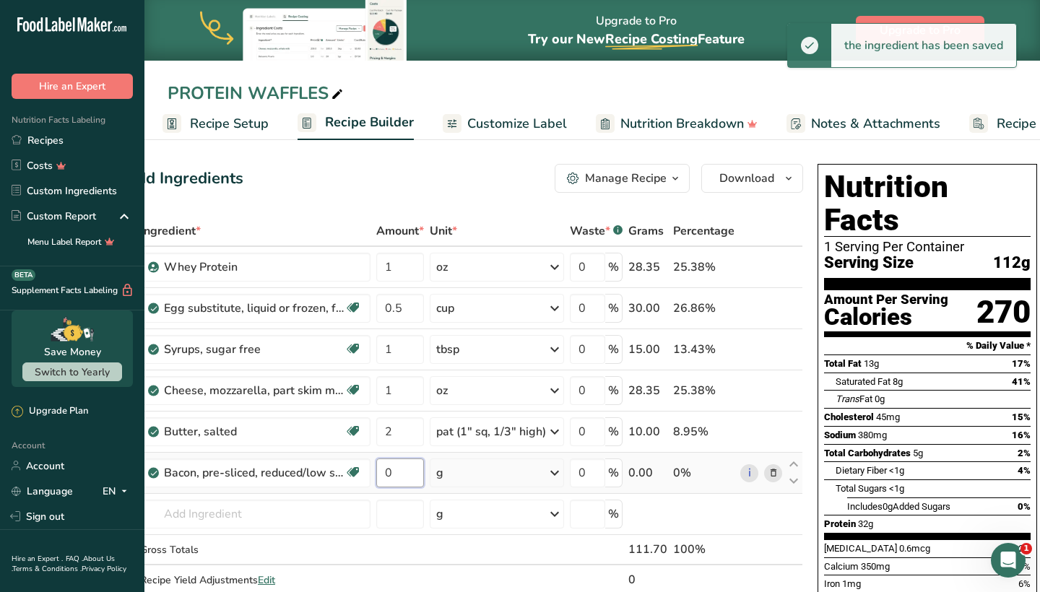
click at [412, 470] on input "0" at bounding box center [400, 473] width 48 height 29
type input "2"
click at [471, 480] on div "Ingredient * Amount * Unit * Waste * .a-a{fill:#347362;}.b-a{fill:#fff;} Grams …" at bounding box center [464, 421] width 678 height 410
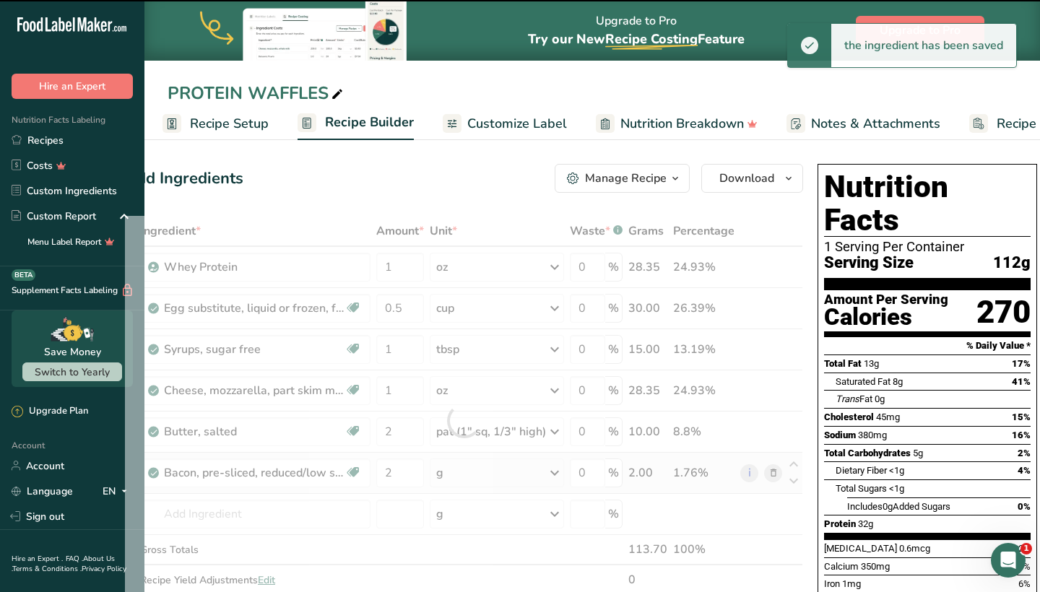
click at [471, 480] on div at bounding box center [464, 421] width 678 height 410
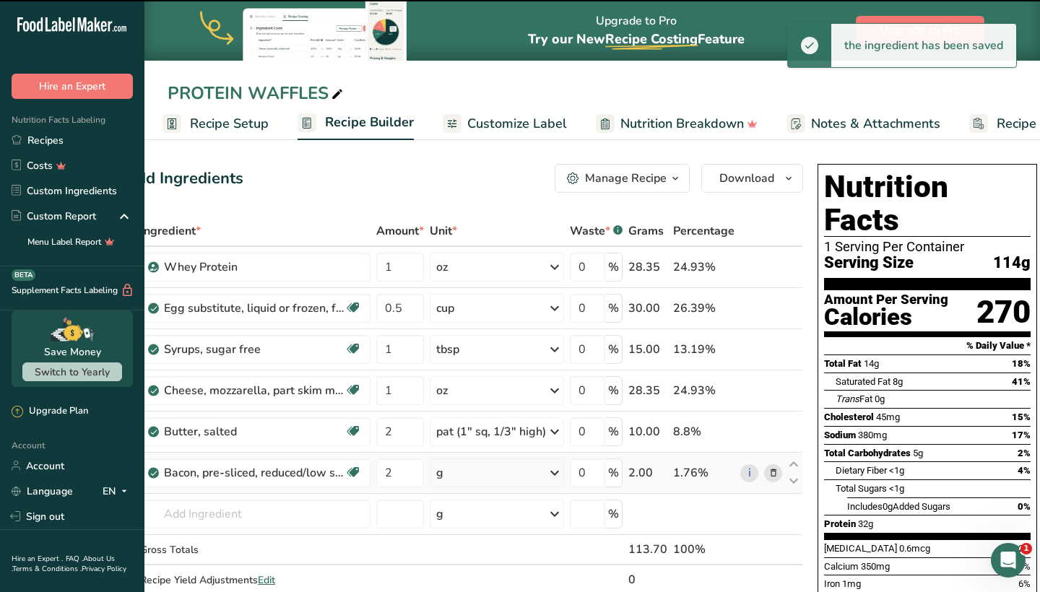
click at [471, 480] on div "g" at bounding box center [497, 473] width 134 height 29
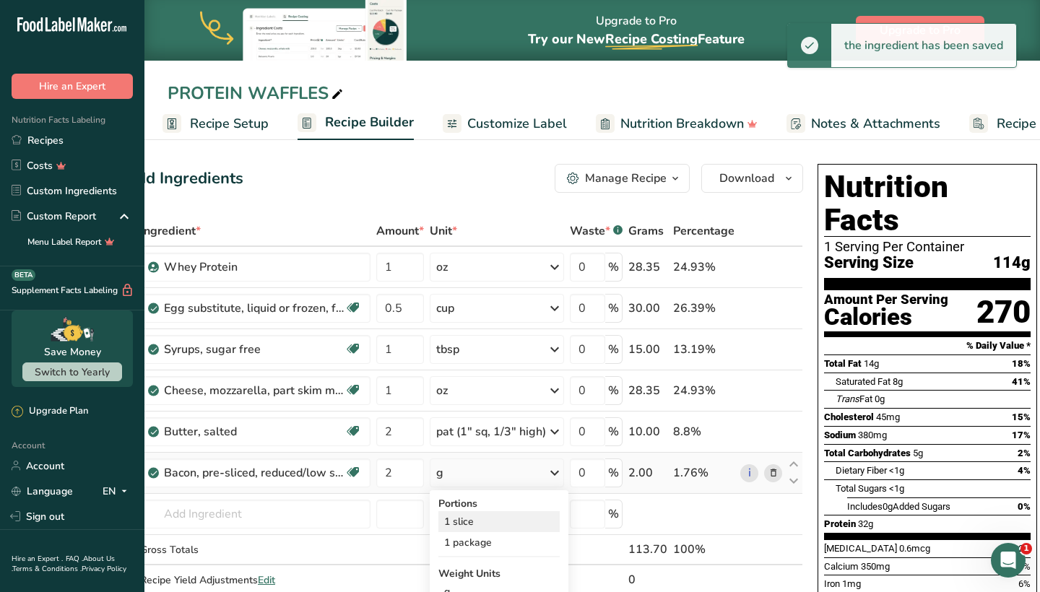
click at [475, 526] on div "1 slice" at bounding box center [499, 521] width 121 height 21
click at [325, 92] on div "PROTEIN WAFFLES" at bounding box center [257, 93] width 178 height 26
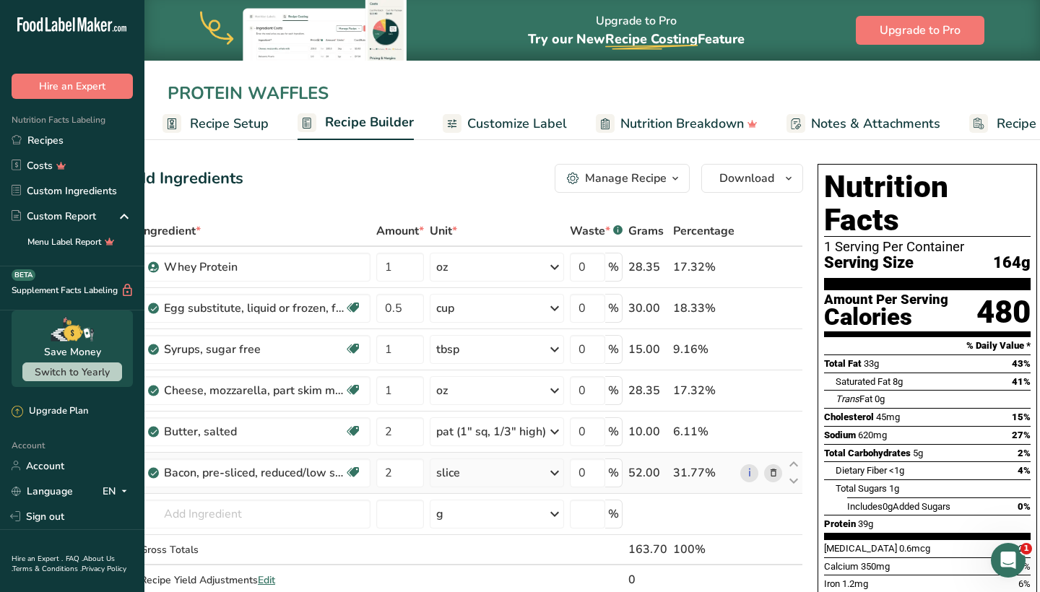
click at [771, 483] on td "i" at bounding box center [762, 473] width 48 height 41
click at [771, 472] on icon at bounding box center [774, 473] width 10 height 15
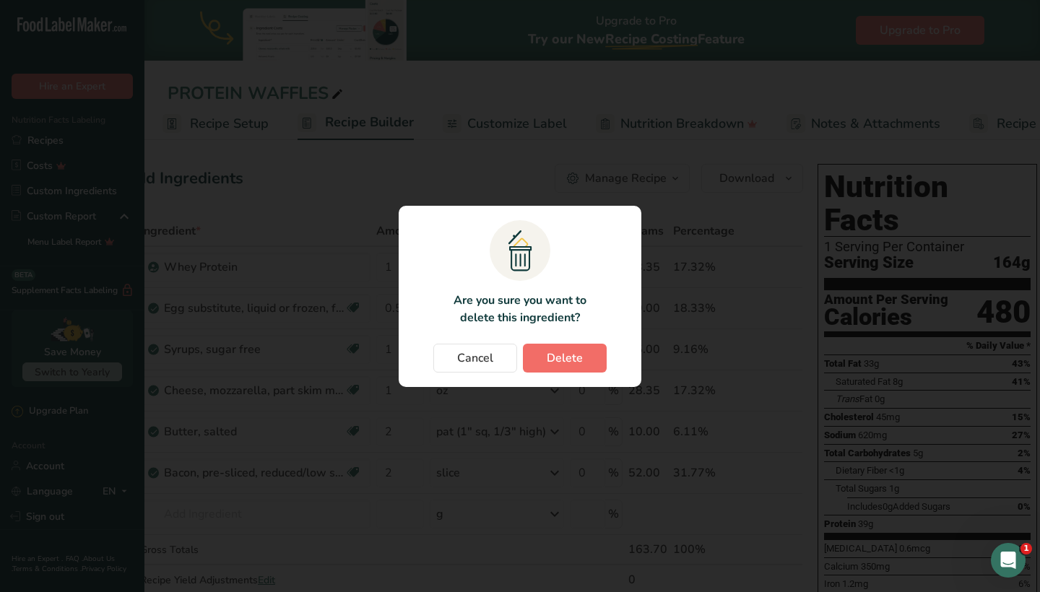
click at [574, 345] on button "Delete" at bounding box center [565, 358] width 84 height 29
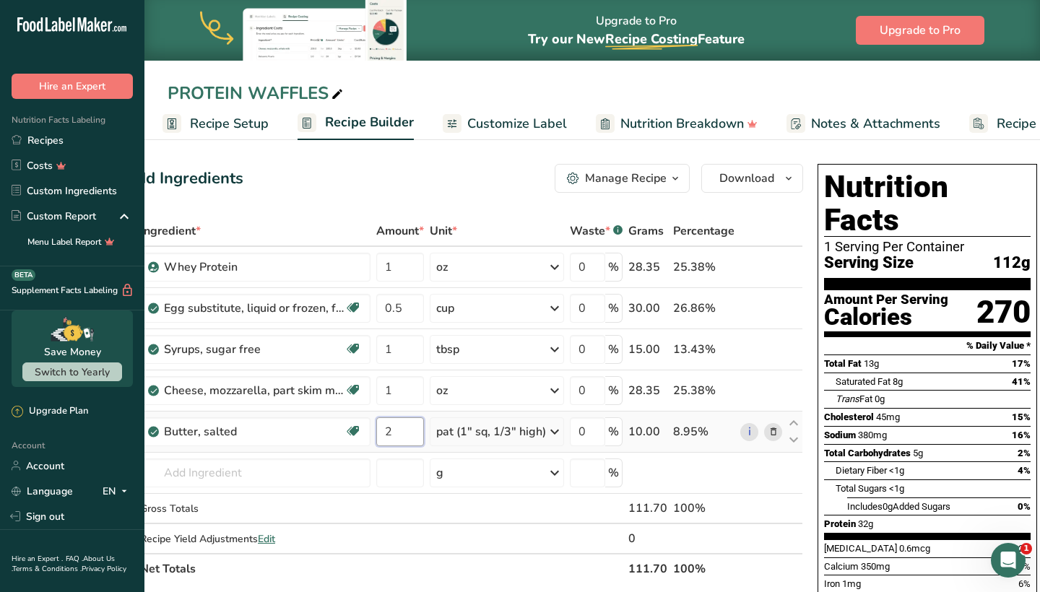
click at [399, 431] on input "2" at bounding box center [400, 432] width 48 height 29
type input "3"
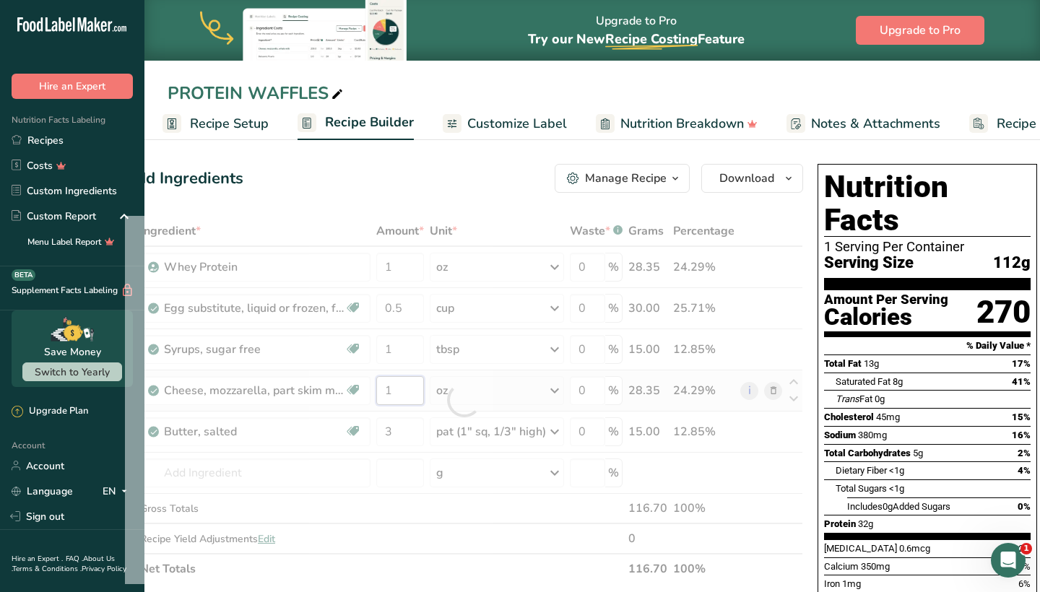
click at [415, 392] on div "Ingredient * Amount * Unit * Waste * .a-a{fill:#347362;}.b-a{fill:#fff;} Grams …" at bounding box center [464, 400] width 678 height 368
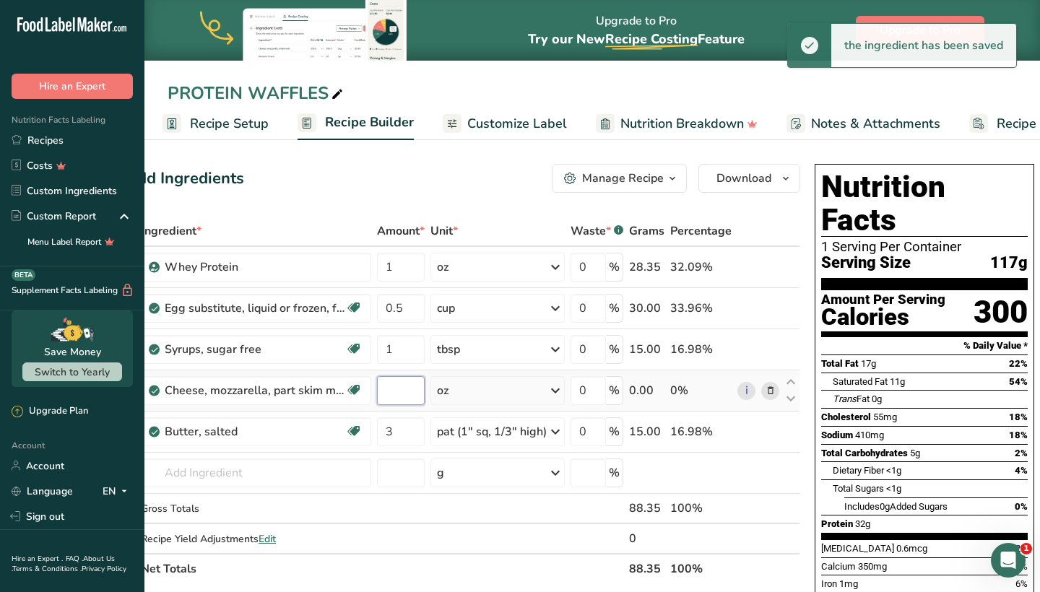
scroll to position [0, 40]
type input "1"
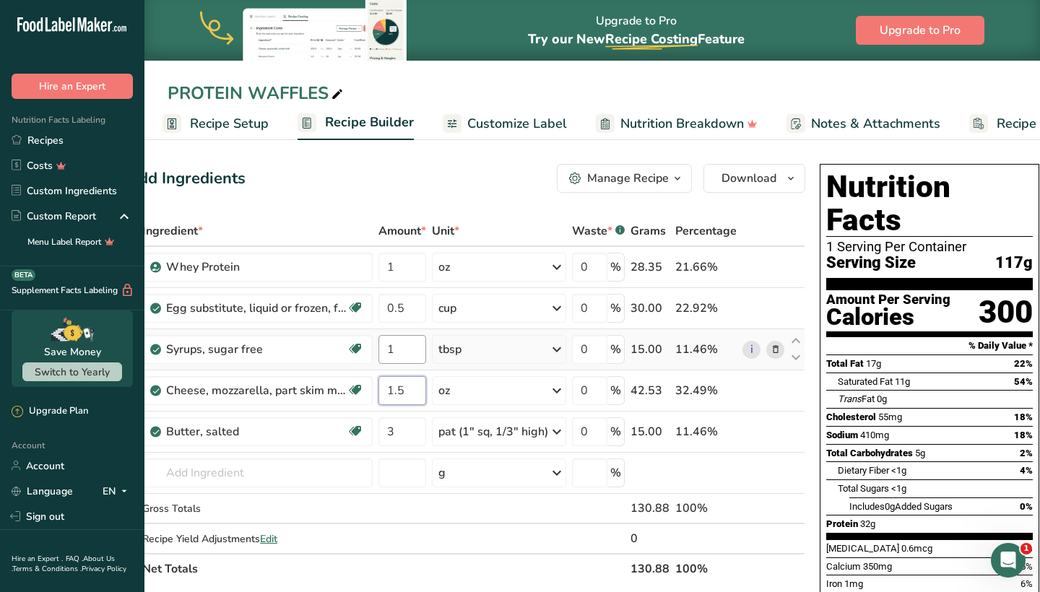
type input "1.5"
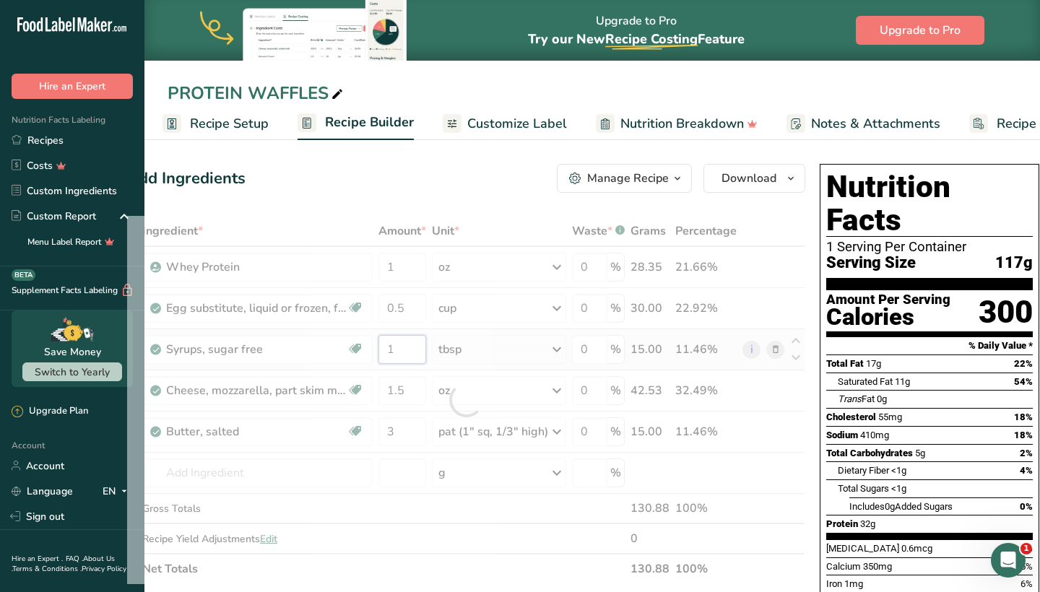
click at [415, 357] on div "Ingredient * Amount * Unit * Waste * .a-a{fill:#347362;}.b-a{fill:#fff;} Grams …" at bounding box center [466, 400] width 678 height 368
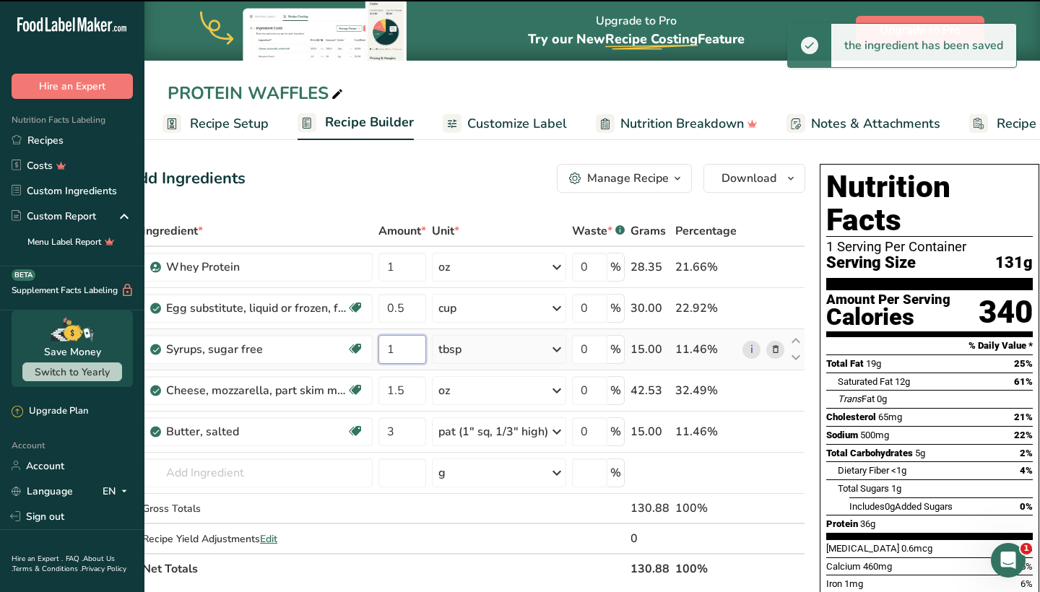
type input "11"
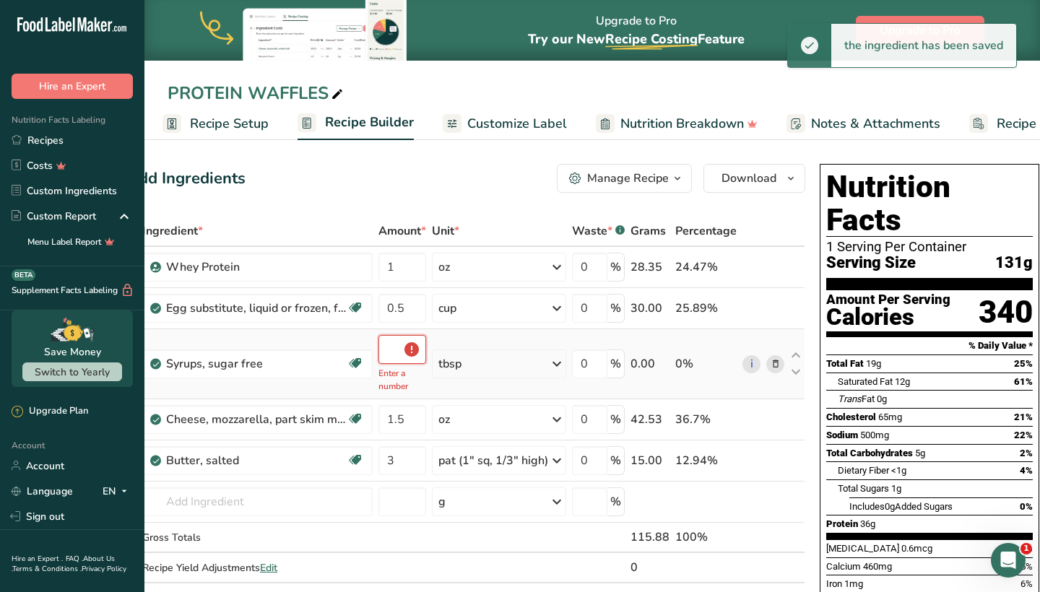
type input "11.5"
type input "1"
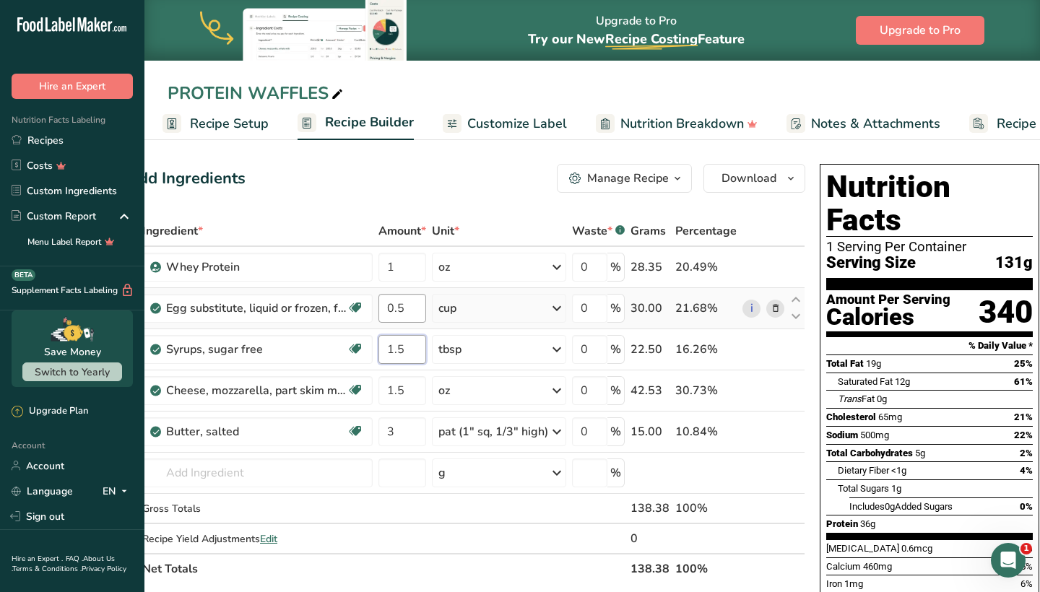
type input "1.5"
click at [411, 314] on div "Ingredient * Amount * Unit * Waste * .a-a{fill:#347362;}.b-a{fill:#fff;} Grams …" at bounding box center [466, 400] width 678 height 368
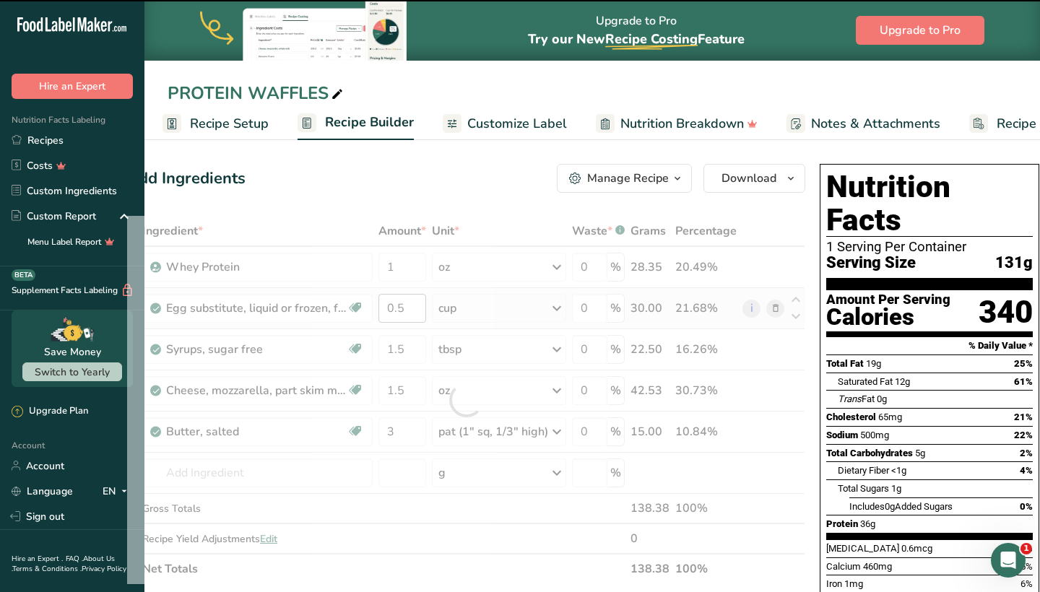
click at [411, 314] on div at bounding box center [466, 400] width 678 height 368
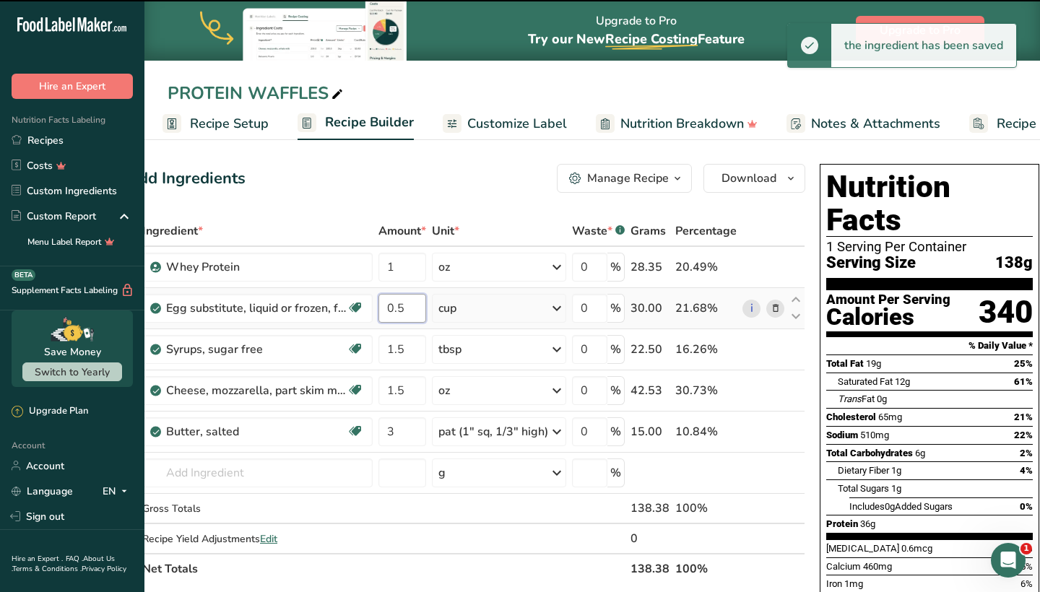
click at [412, 314] on input "0.5" at bounding box center [403, 308] width 48 height 29
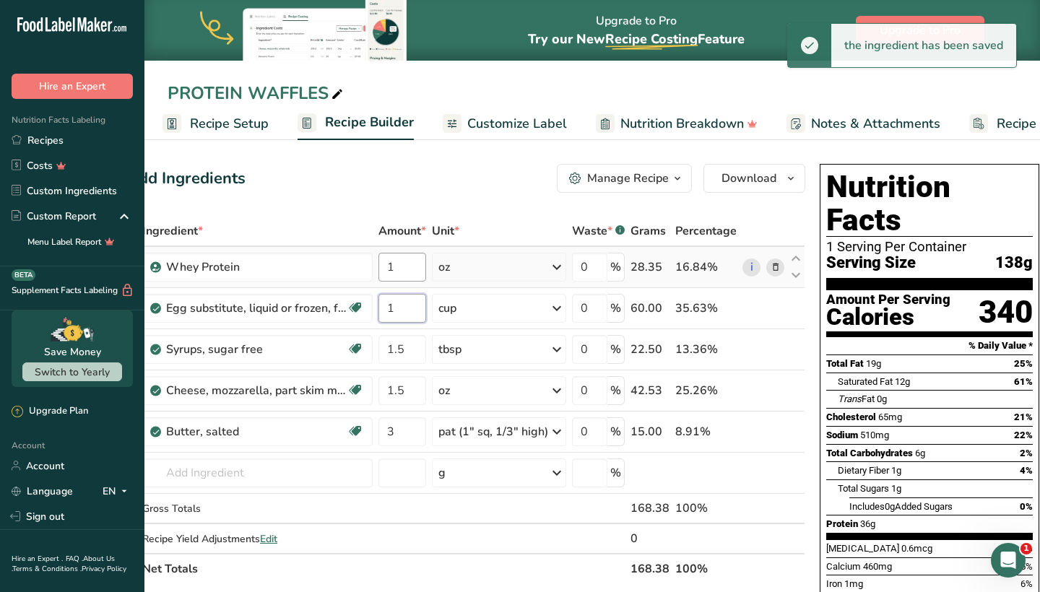
type input "1"
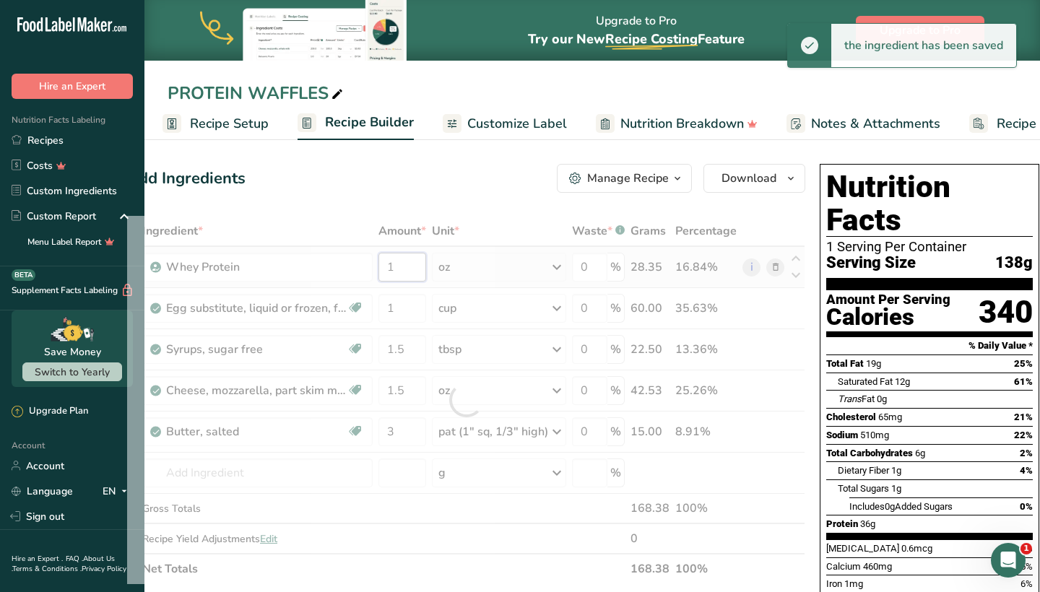
click at [405, 280] on div "Ingredient * Amount * Unit * Waste * .a-a{fill:#347362;}.b-a{fill:#fff;} Grams …" at bounding box center [466, 400] width 678 height 368
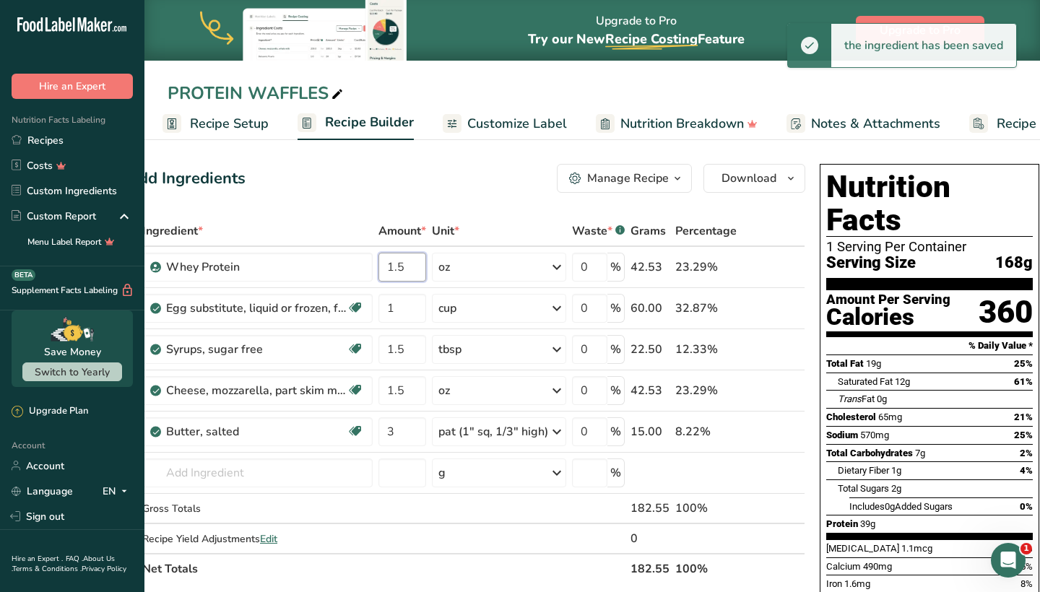
type input "1.5"
click at [444, 189] on div "Add Ingredients Manage Recipe Delete Recipe Duplicate Recipe Scale Recipe Save …" at bounding box center [466, 178] width 678 height 29
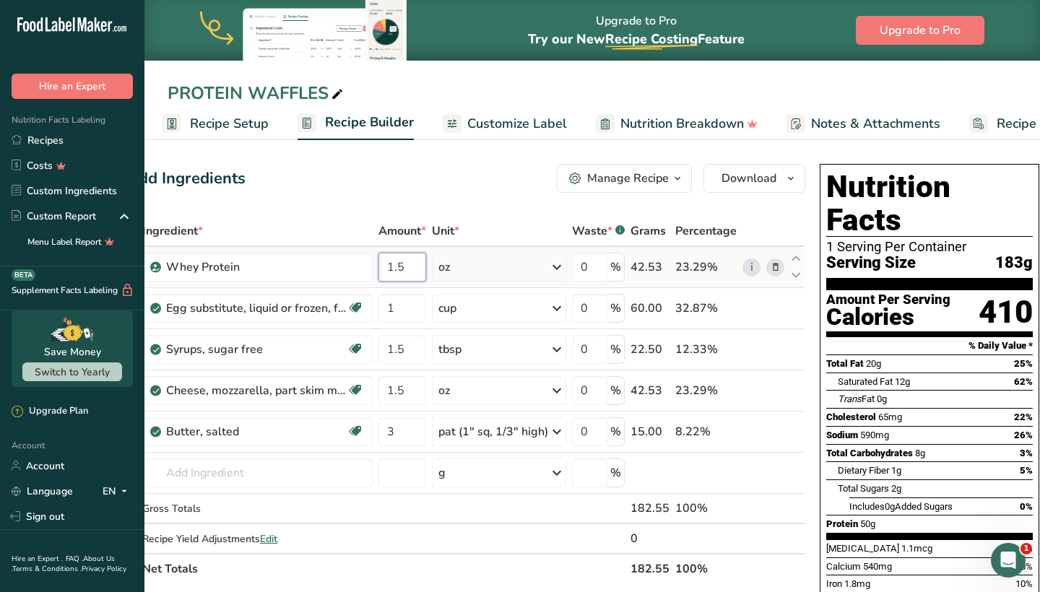
click at [405, 267] on input "1.5" at bounding box center [403, 267] width 48 height 29
click at [419, 271] on input "1.5" at bounding box center [403, 267] width 48 height 29
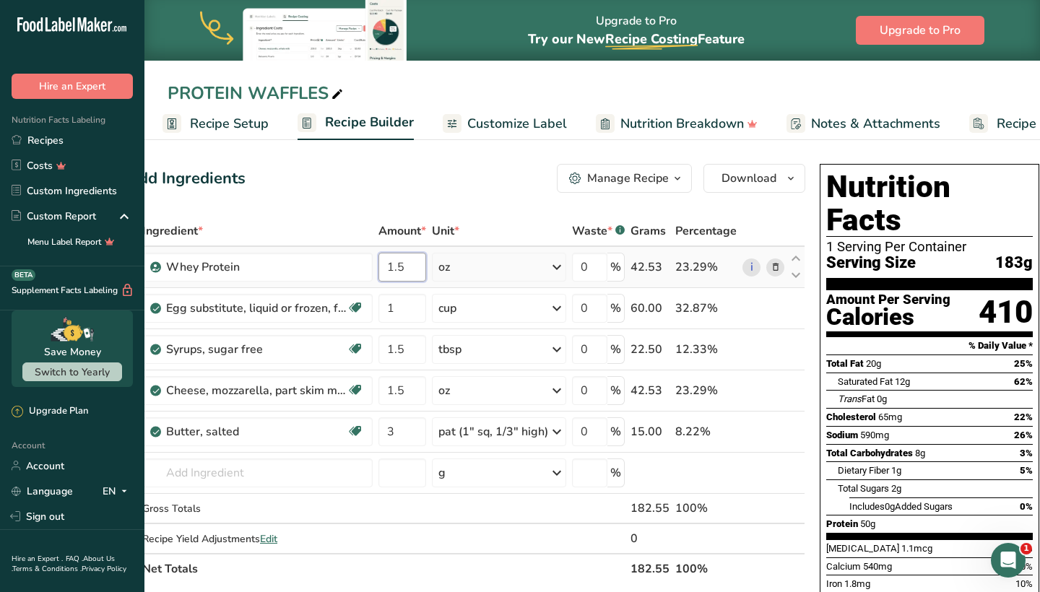
click at [419, 271] on input "1.5" at bounding box center [403, 267] width 48 height 29
click at [407, 322] on div "Ingredient * Amount * Unit * Waste * .a-a{fill:#347362;}.b-a{fill:#fff;} Grams …" at bounding box center [466, 400] width 678 height 368
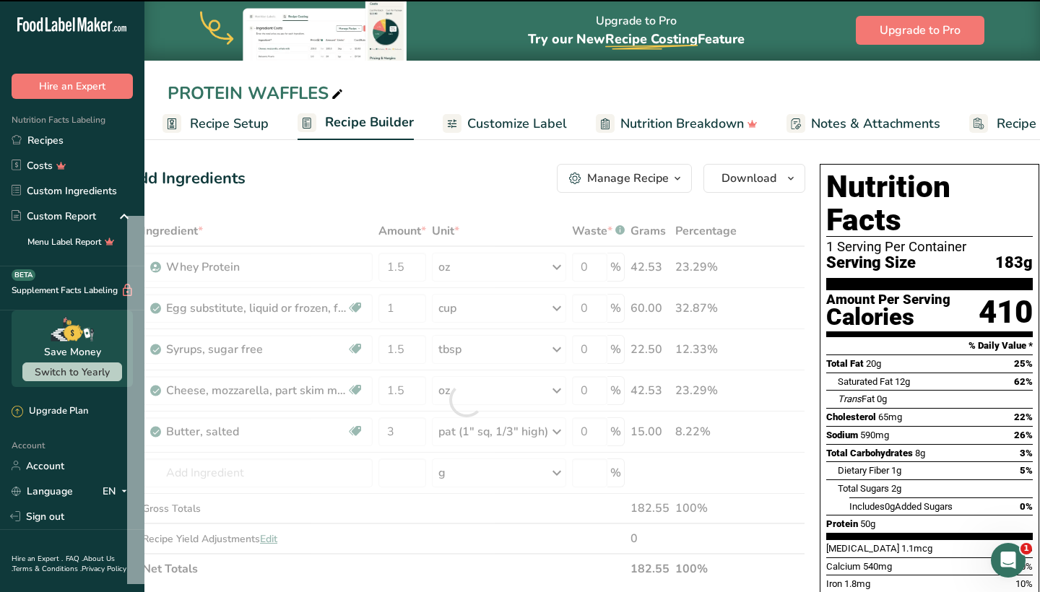
click at [410, 274] on div at bounding box center [466, 400] width 678 height 368
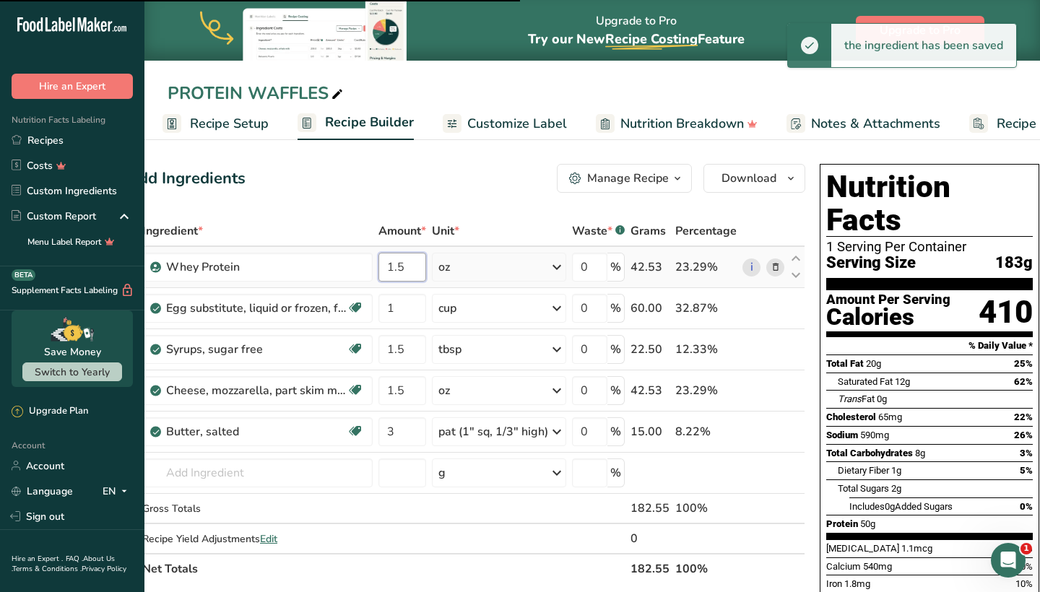
click at [416, 263] on input "1.5" at bounding box center [403, 267] width 48 height 29
click at [411, 275] on input "1.5" at bounding box center [403, 267] width 48 height 29
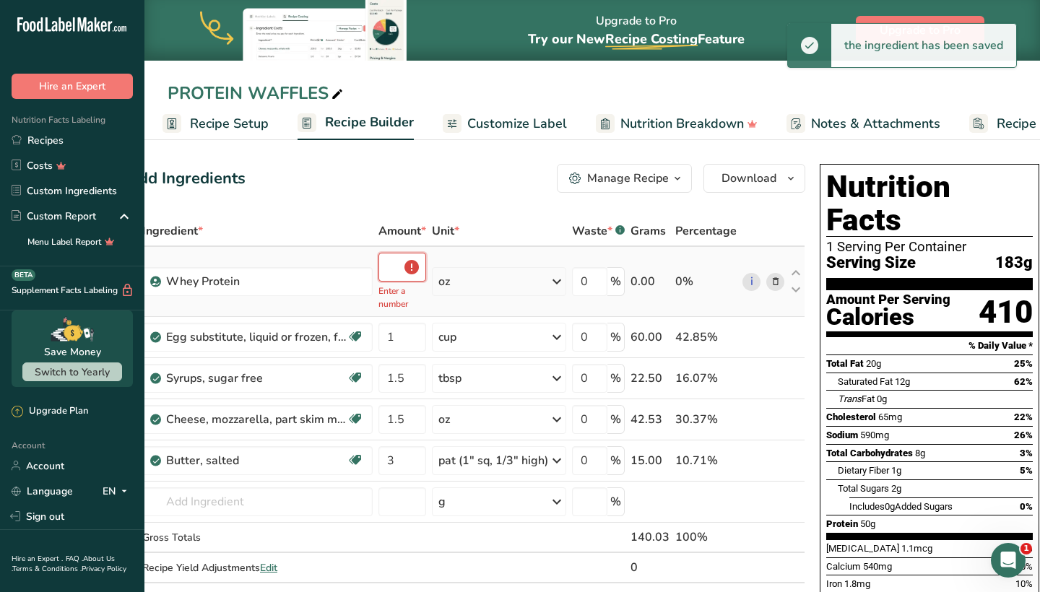
type input "1"
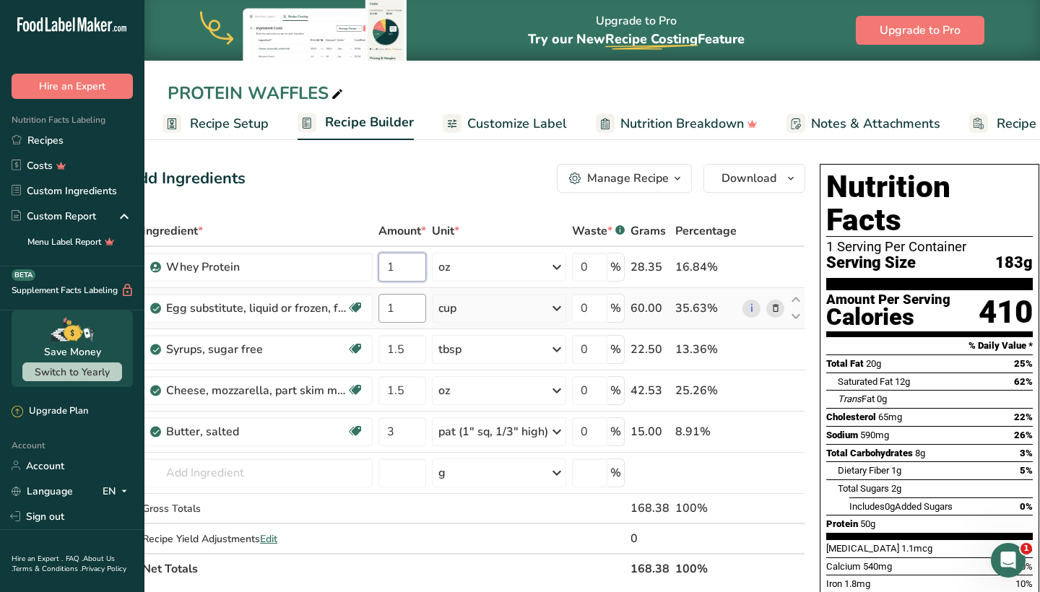
type input "1"
click at [412, 310] on div "Ingredient * Amount * Unit * Waste * .a-a{fill:#347362;}.b-a{fill:#fff;} Grams …" at bounding box center [466, 400] width 678 height 368
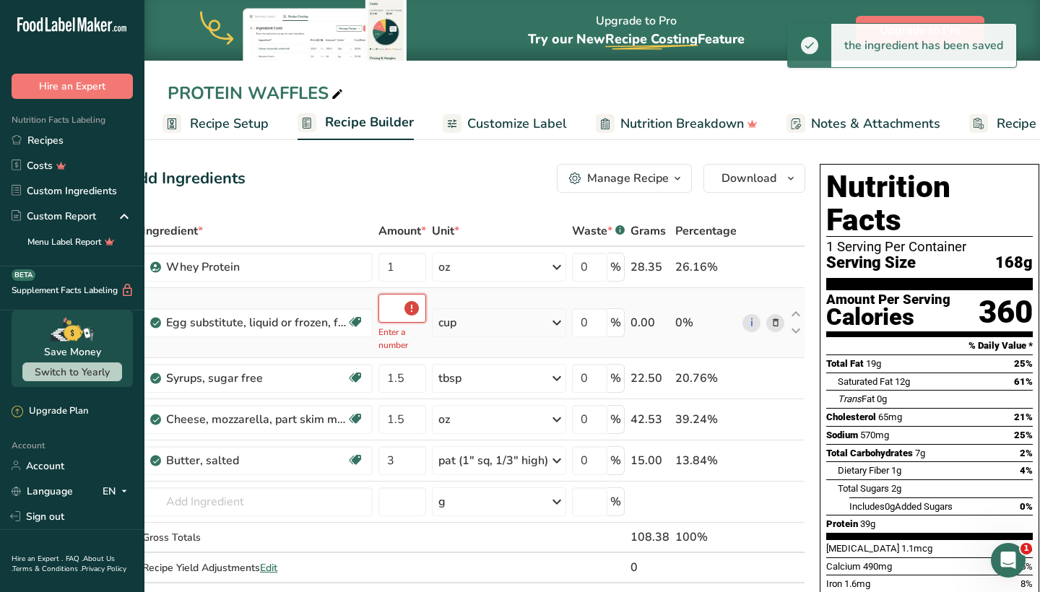
type input "0.5"
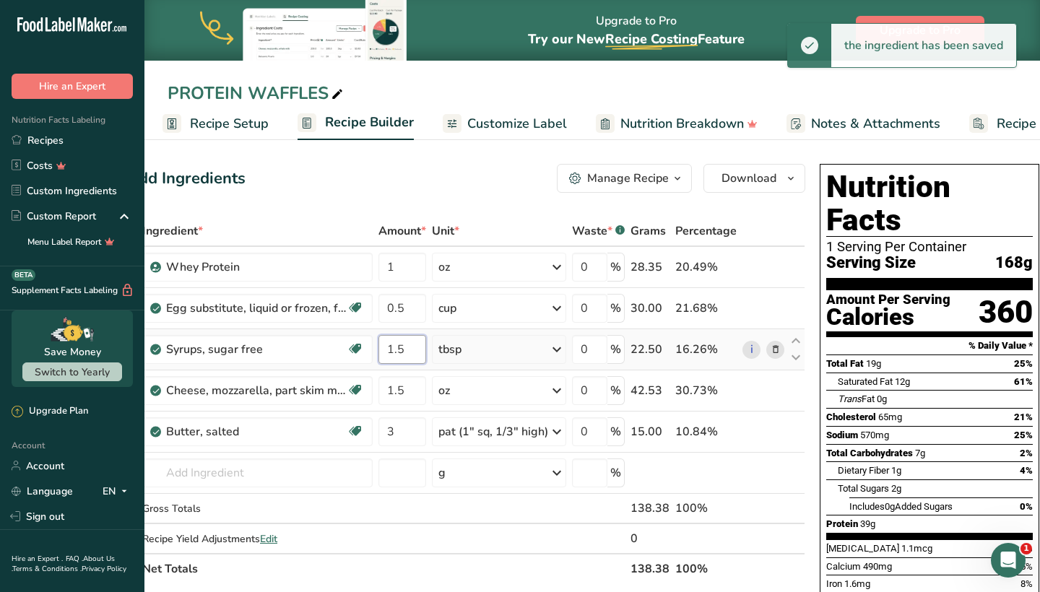
click at [420, 348] on div "Ingredient * Amount * Unit * Waste * .a-a{fill:#347362;}.b-a{fill:#fff;} Grams …" at bounding box center [466, 400] width 678 height 368
type input "1"
click at [420, 390] on div "Ingredient * Amount * Unit * Waste * .a-a{fill:#347362;}.b-a{fill:#fff;} Grams …" at bounding box center [466, 400] width 678 height 368
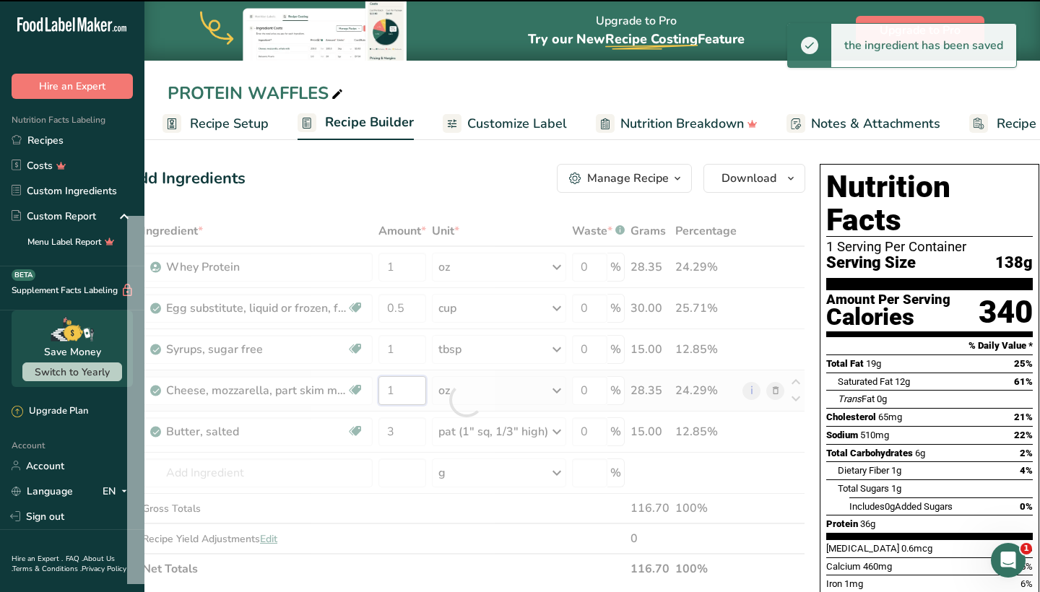
type input "1.5"
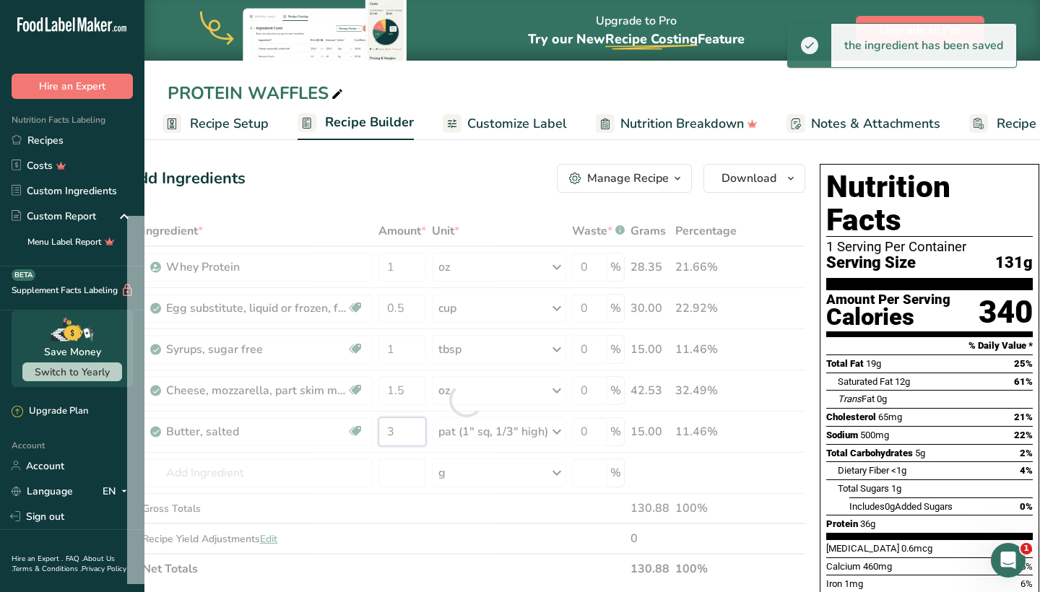
click at [408, 424] on div "Ingredient * Amount * Unit * Waste * .a-a{fill:#347362;}.b-a{fill:#fff;} Grams …" at bounding box center [466, 400] width 678 height 368
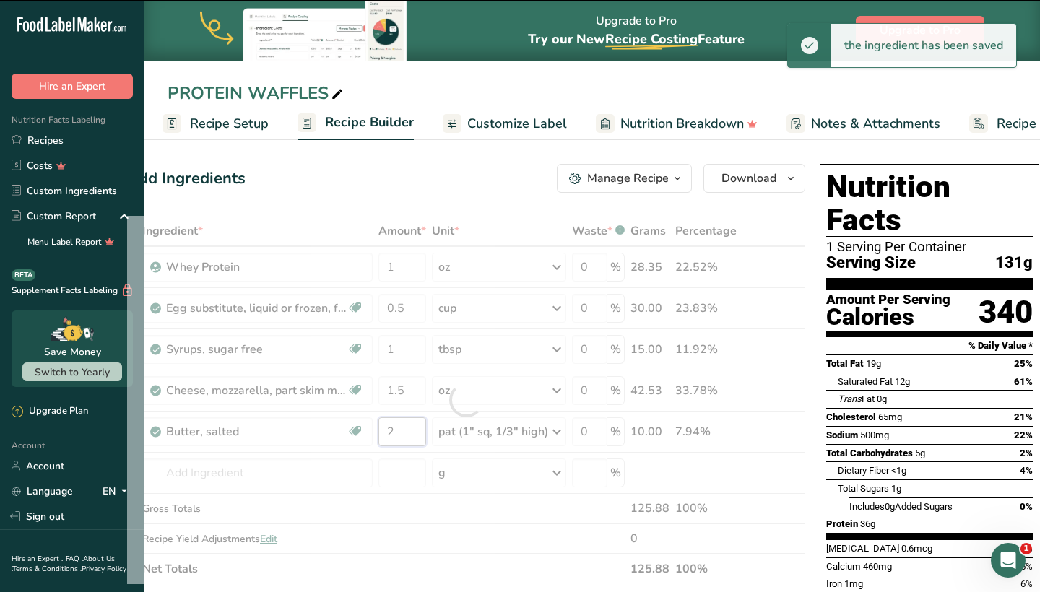
type input "3"
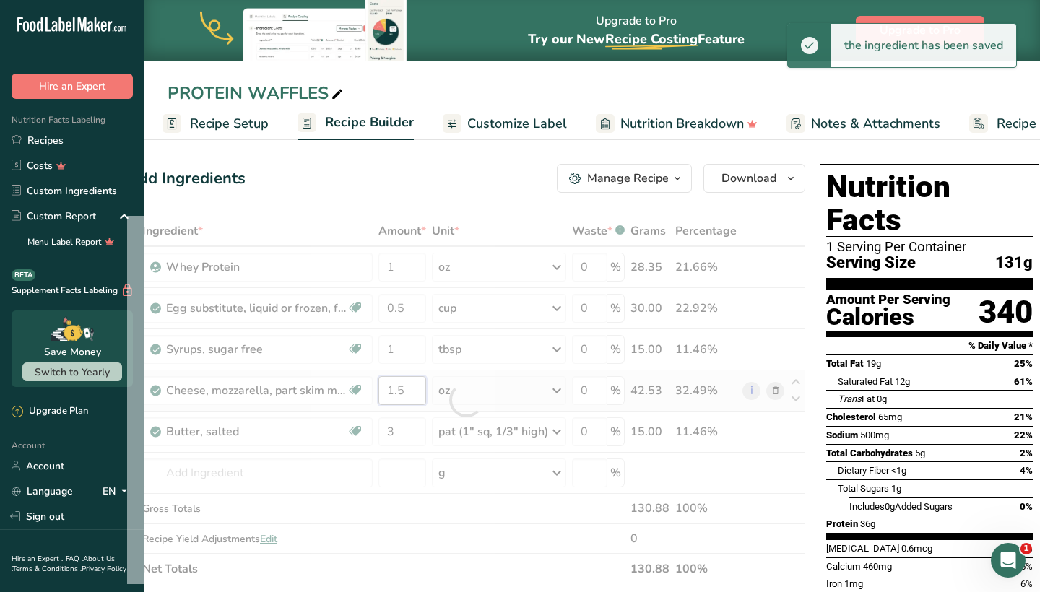
click at [410, 384] on div "Ingredient * Amount * Unit * Waste * .a-a{fill:#347362;}.b-a{fill:#fff;} Grams …" at bounding box center [466, 400] width 678 height 368
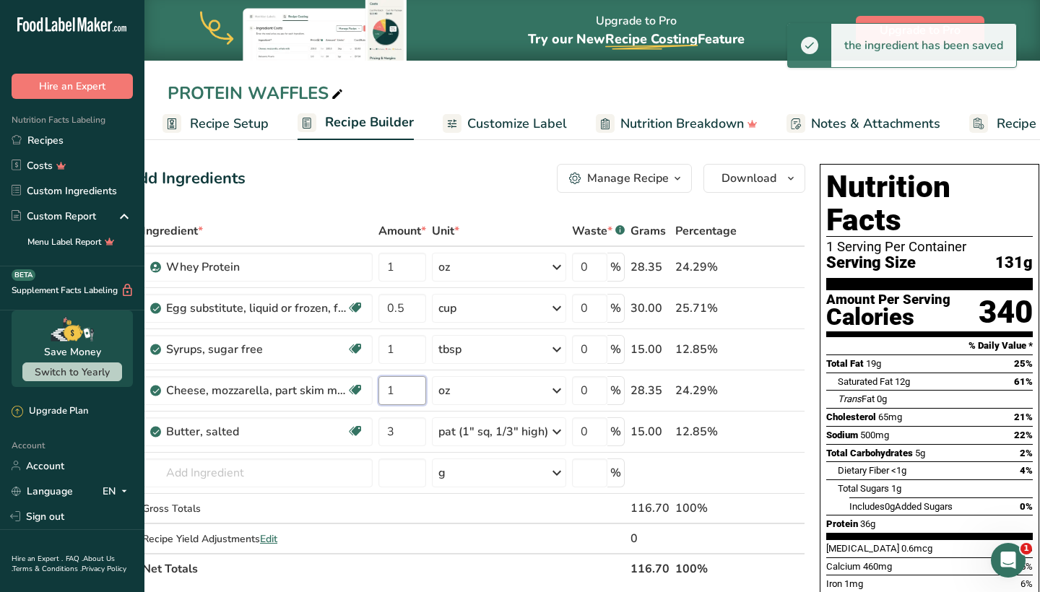
type input "1"
click at [464, 183] on div "Add Ingredients Manage Recipe Delete Recipe Duplicate Recipe Scale Recipe Save …" at bounding box center [466, 178] width 678 height 29
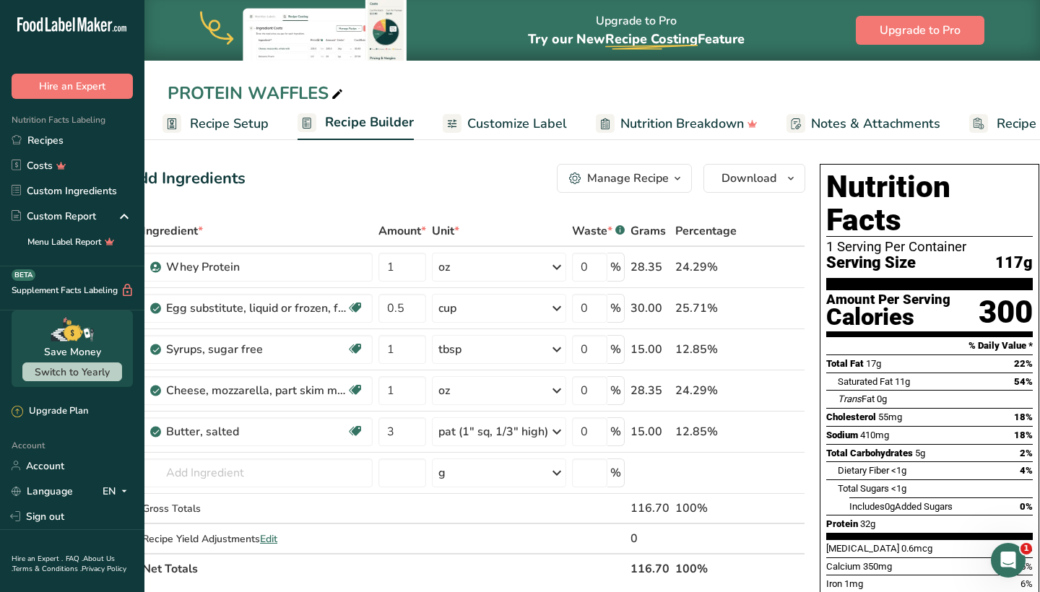
click at [327, 92] on div "PROTEIN WAFFLES" at bounding box center [257, 93] width 178 height 26
type input "PROTEIN WAFFLES (2 WAFFLES)"
click at [665, 180] on div "Manage Recipe" at bounding box center [628, 178] width 82 height 17
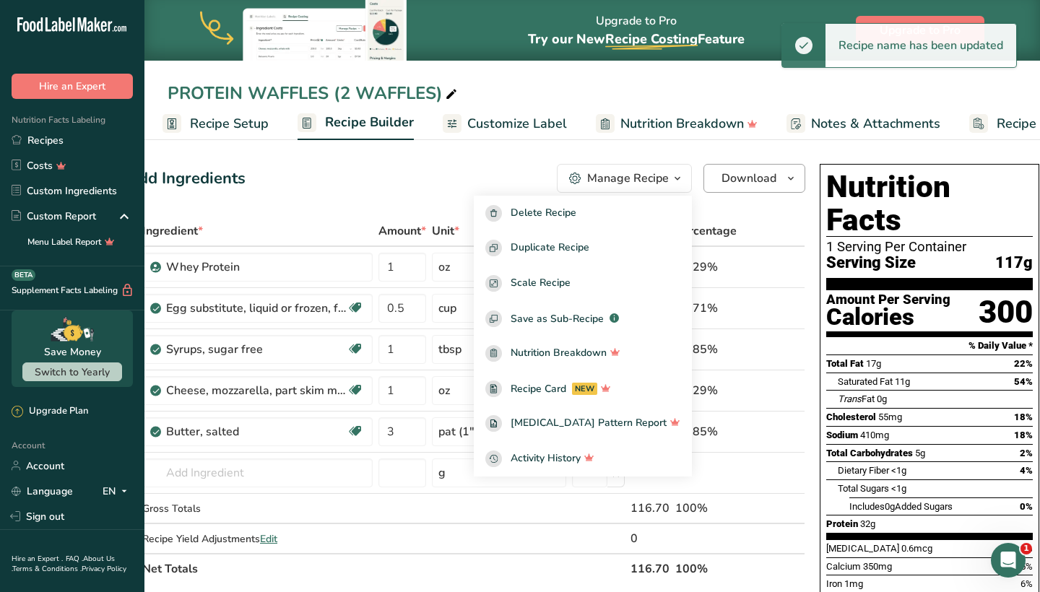
click at [751, 177] on span "Download" at bounding box center [749, 178] width 55 height 17
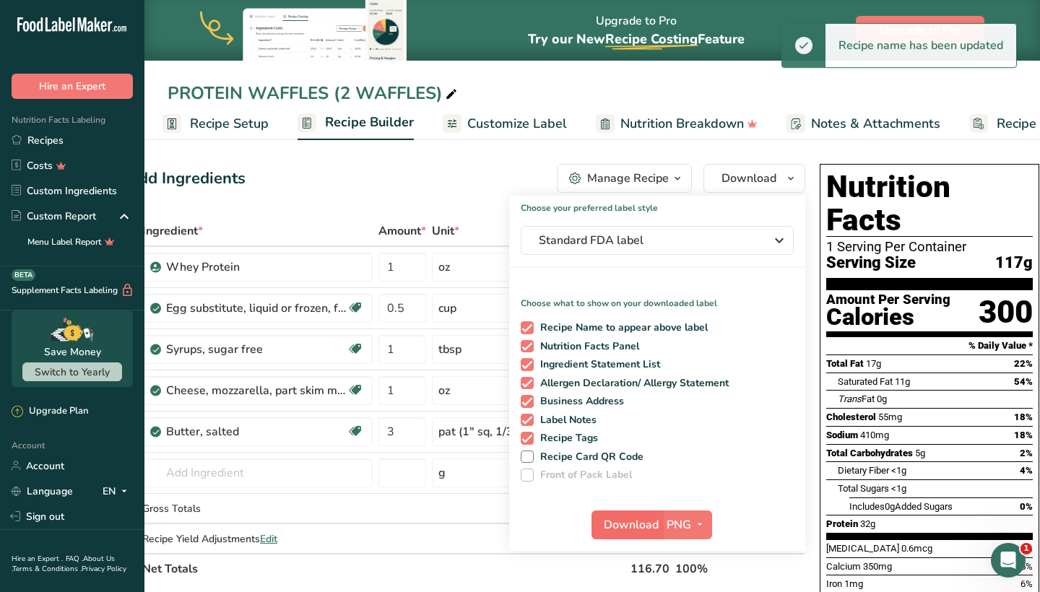
click at [626, 515] on button "Download" at bounding box center [627, 525] width 71 height 29
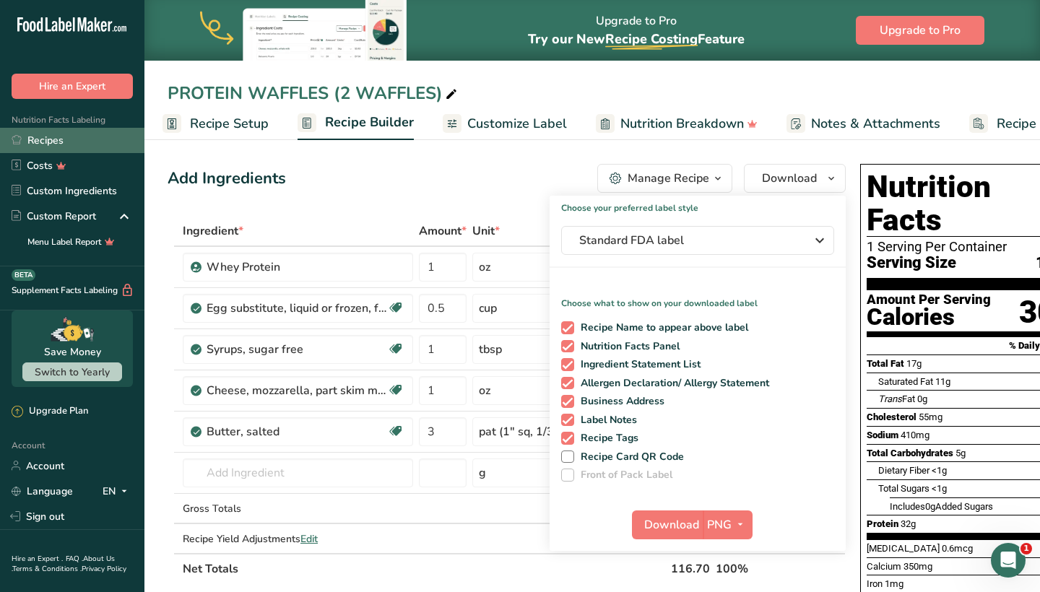
click at [118, 129] on link "Recipes" at bounding box center [72, 140] width 144 height 25
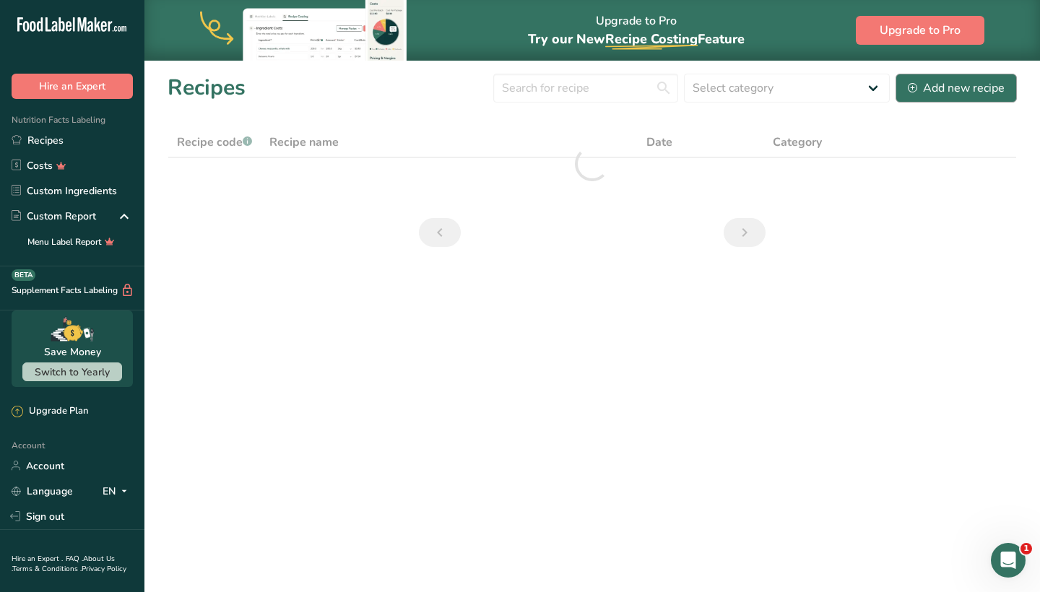
click at [928, 87] on div "Add new recipe" at bounding box center [956, 87] width 97 height 17
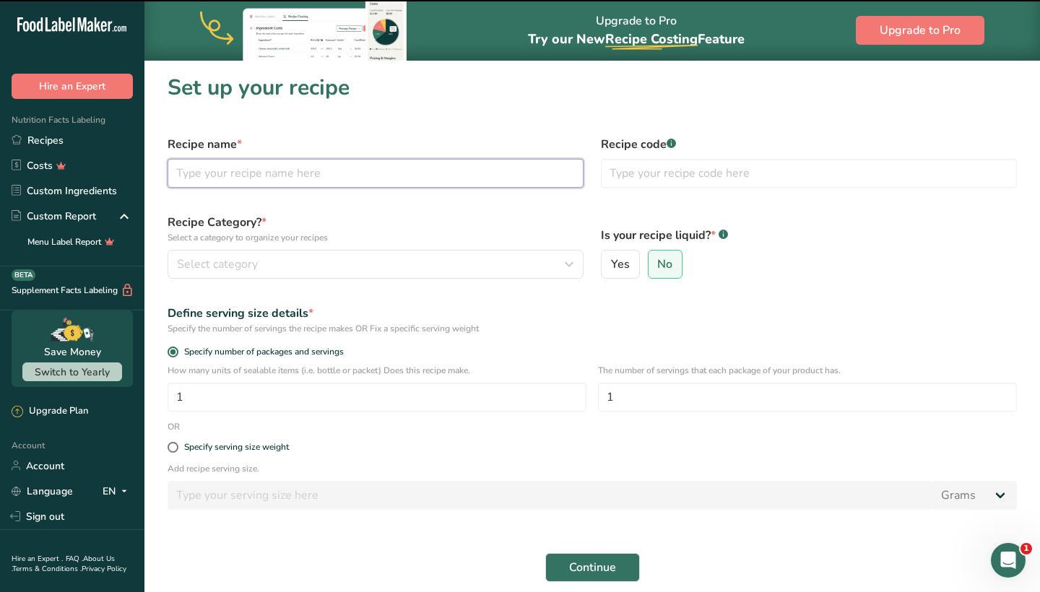
click at [339, 175] on input "text" at bounding box center [376, 173] width 416 height 29
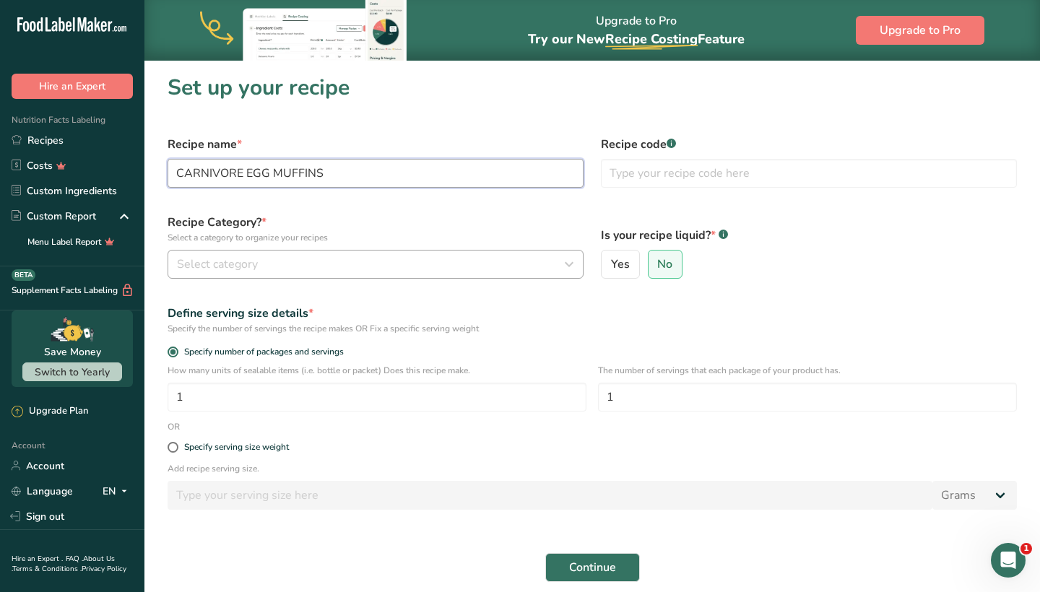
type input "CARNIVORE EGG MUFFINS"
click at [304, 276] on button "Select category" at bounding box center [376, 264] width 416 height 29
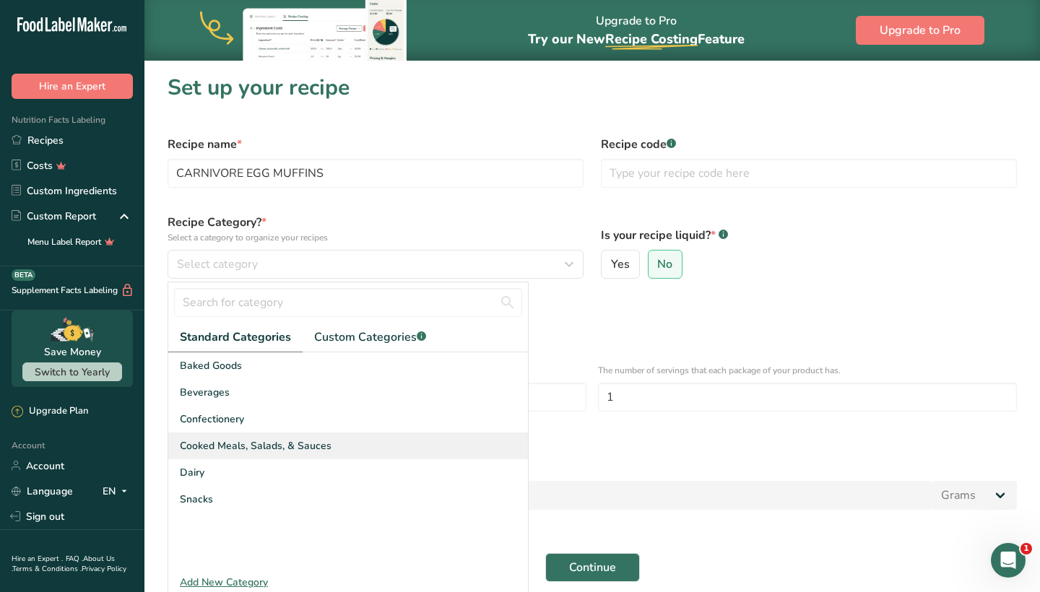
click at [273, 449] on span "Cooked Meals, Salads, & Sauces" at bounding box center [256, 446] width 152 height 15
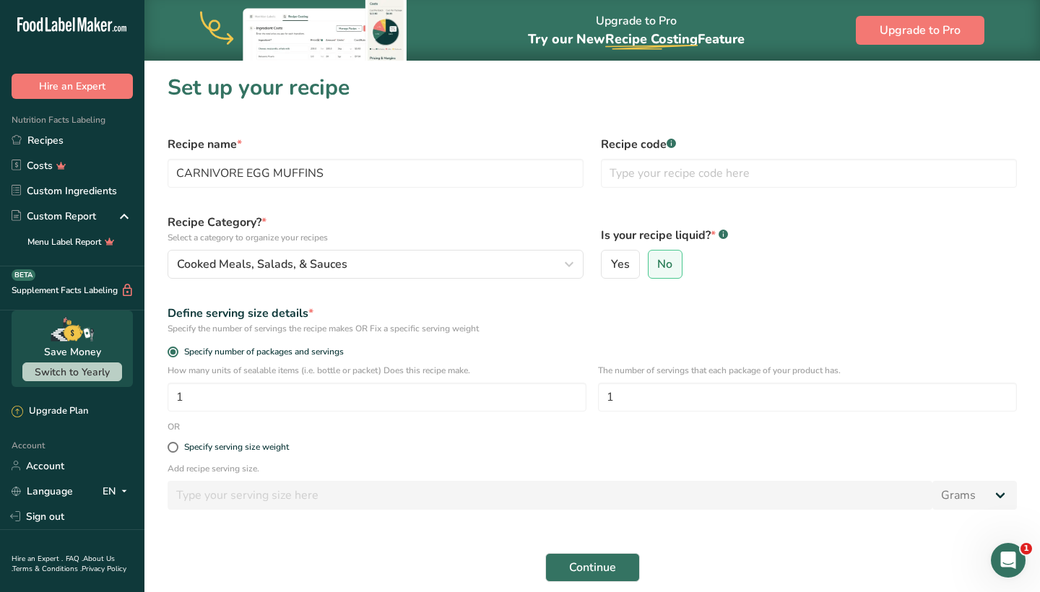
click at [566, 550] on div "Continue" at bounding box center [592, 568] width 867 height 46
click at [566, 563] on button "Continue" at bounding box center [592, 567] width 95 height 29
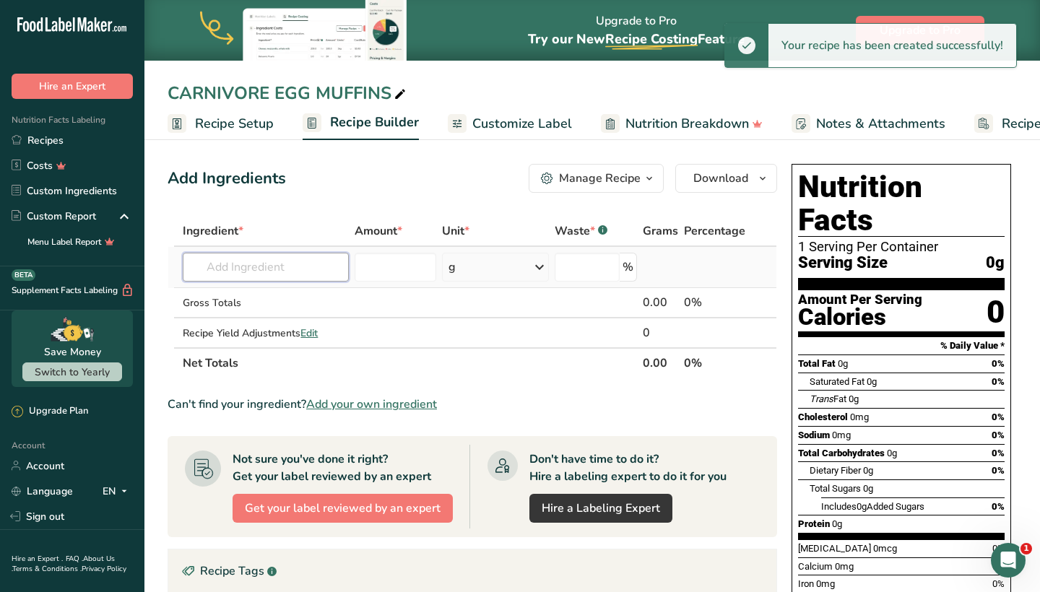
drag, startPoint x: 294, startPoint y: 267, endPoint x: 293, endPoint y: 259, distance: 8.0
click at [295, 267] on input "text" at bounding box center [266, 267] width 166 height 29
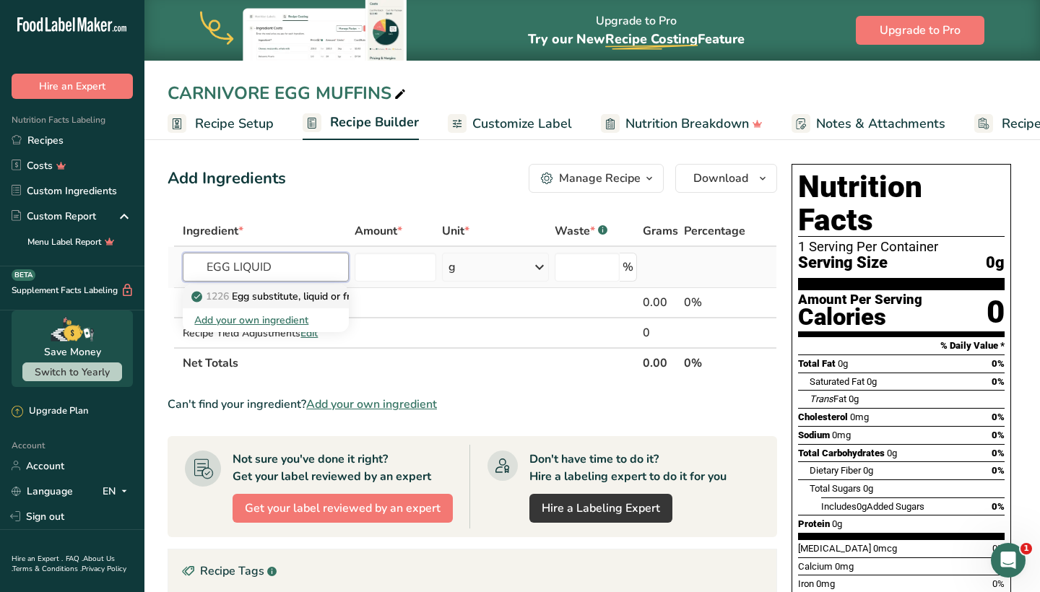
type input "EGG LIQUID"
click at [293, 303] on p "1226 Egg substitute, liquid or frozen, fat free" at bounding box center [303, 296] width 218 height 15
type input "Egg substitute, liquid or frozen, fat free"
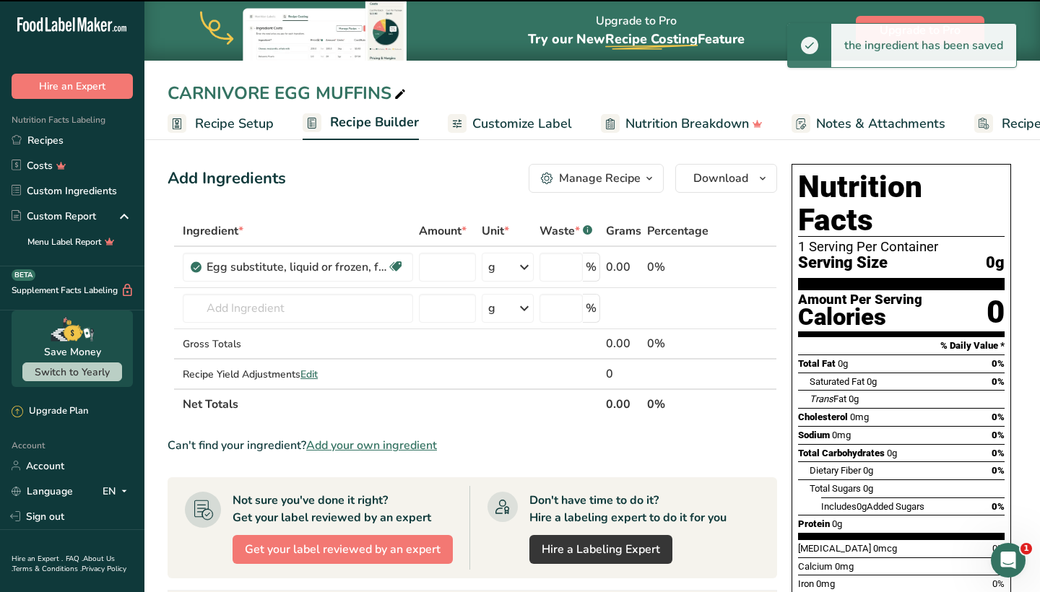
type input "0"
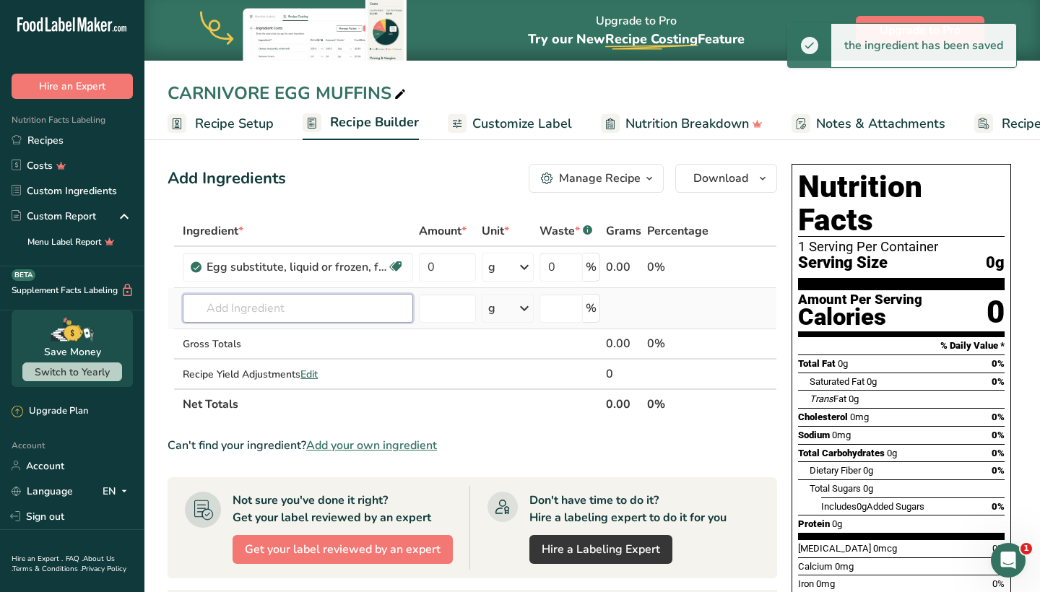
click at [267, 295] on input "text" at bounding box center [298, 308] width 230 height 29
click at [267, 311] on input "text" at bounding box center [298, 308] width 230 height 29
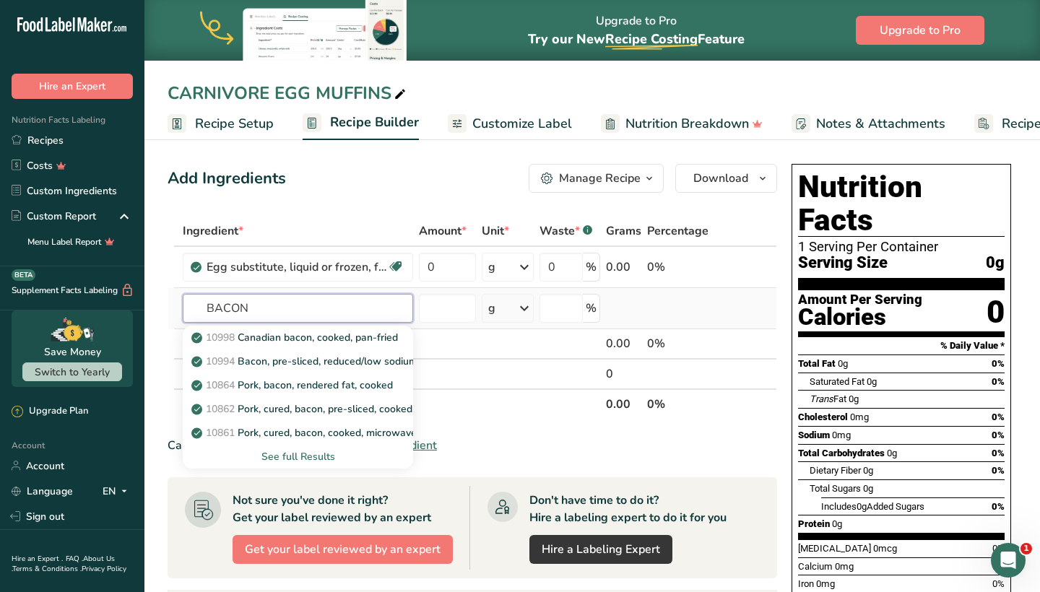
type input "BACON"
click at [299, 455] on div "See full Results" at bounding box center [297, 456] width 207 height 15
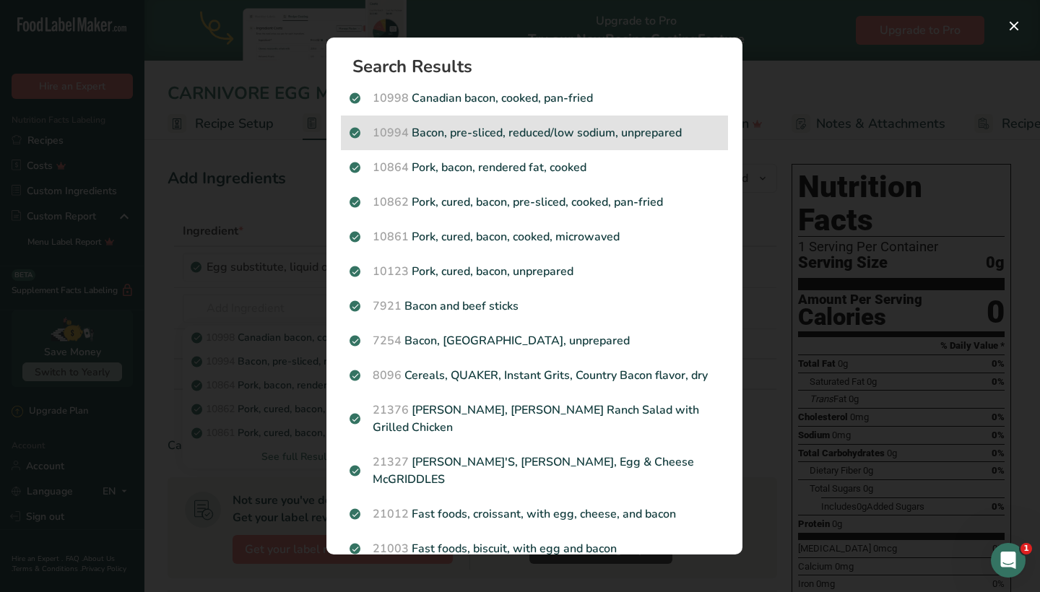
click at [576, 131] on p "10994 Bacon, pre-sliced, reduced/low sodium, unprepared" at bounding box center [535, 132] width 370 height 17
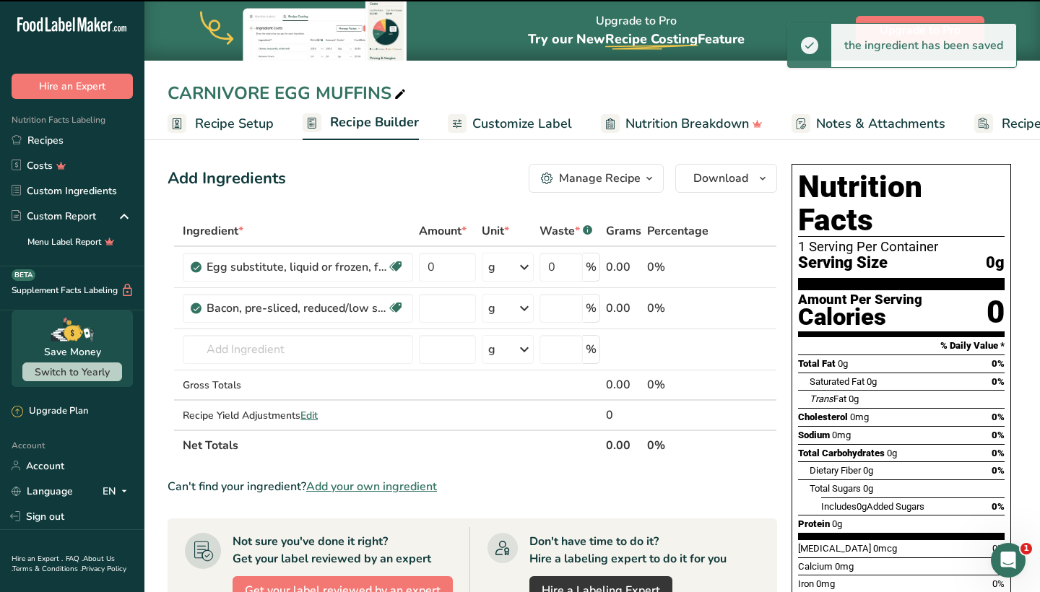
type input "0"
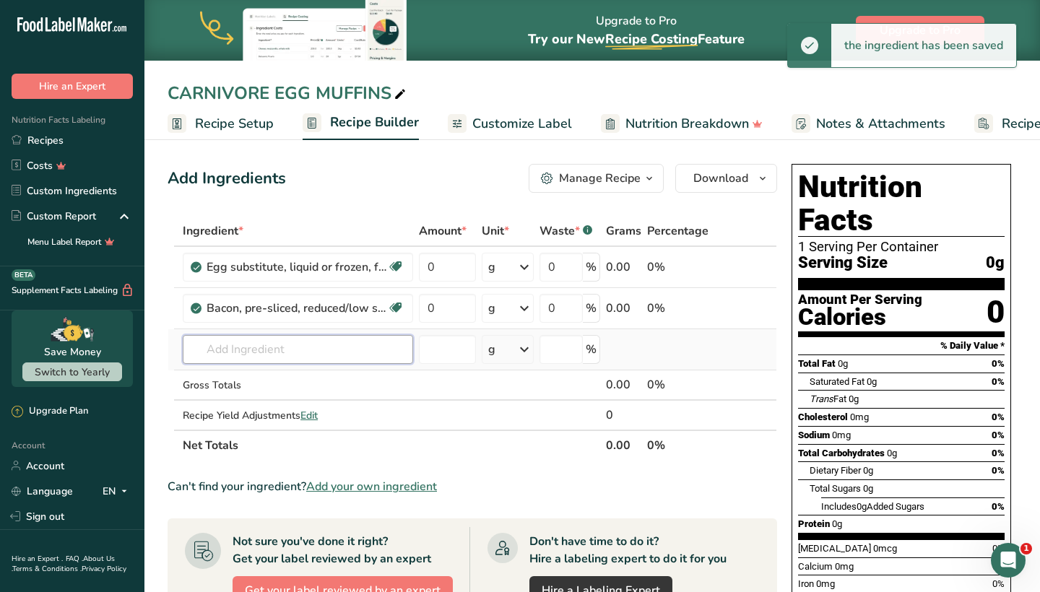
click at [350, 354] on input "text" at bounding box center [298, 349] width 230 height 29
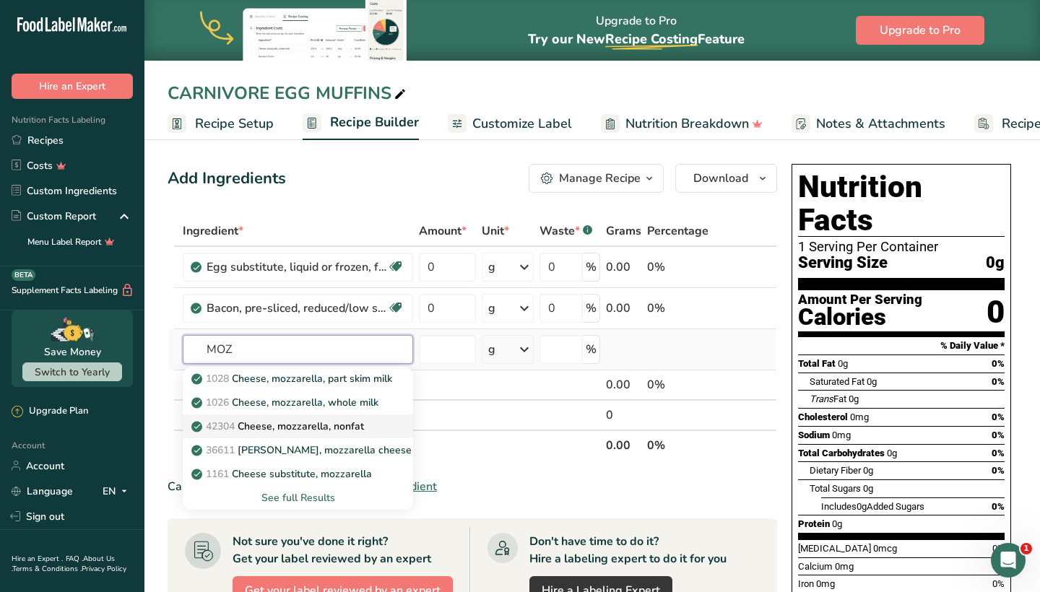
type input "MOZ"
click at [357, 423] on p "42304 Cheese, mozzarella, nonfat" at bounding box center [279, 426] width 170 height 15
type input "Cheese, mozzarella, nonfat"
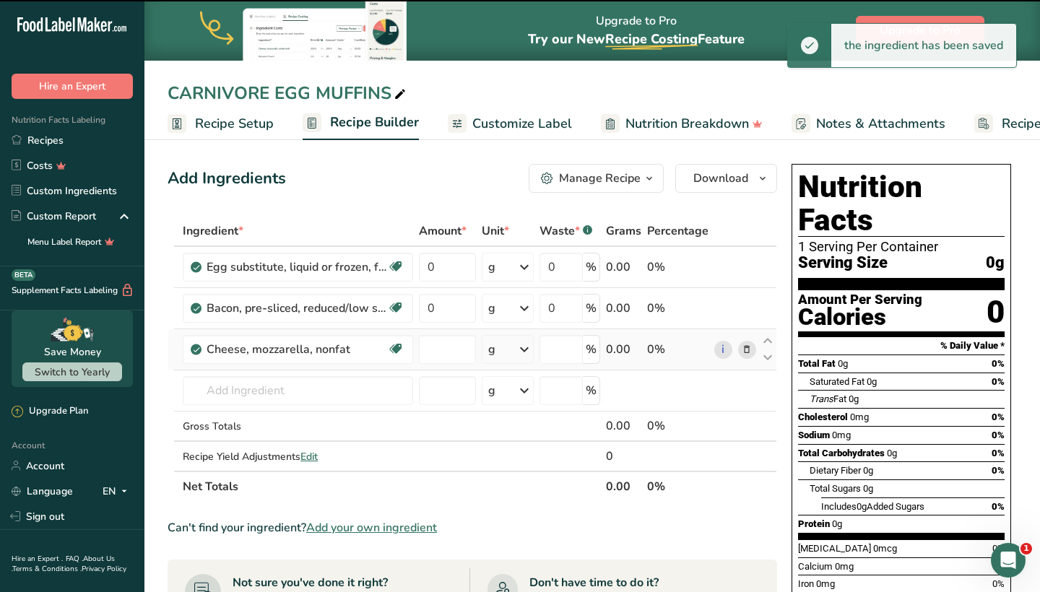
type input "0"
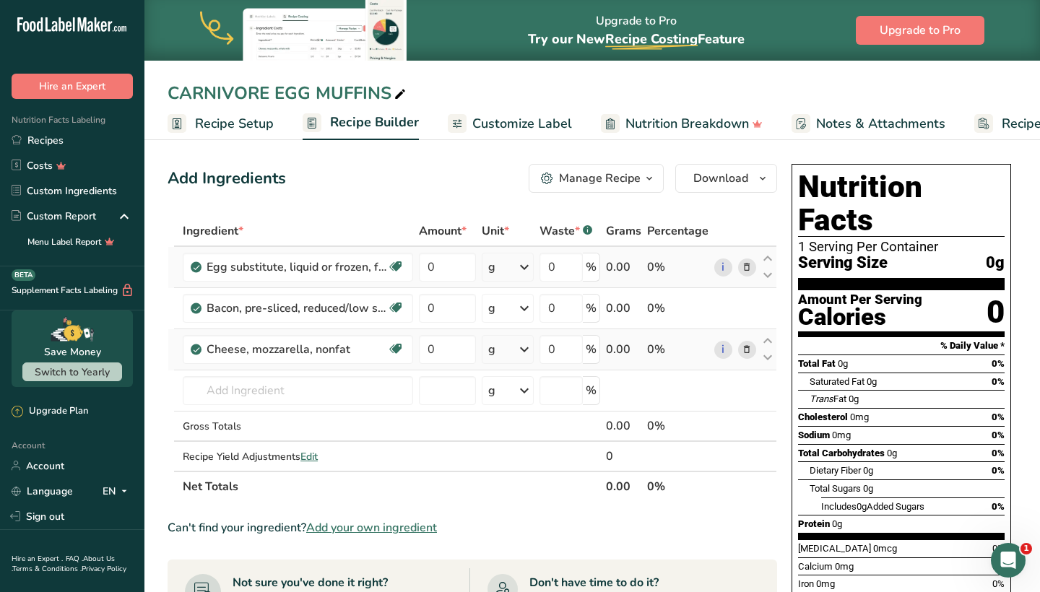
click at [522, 273] on icon at bounding box center [524, 267] width 17 height 26
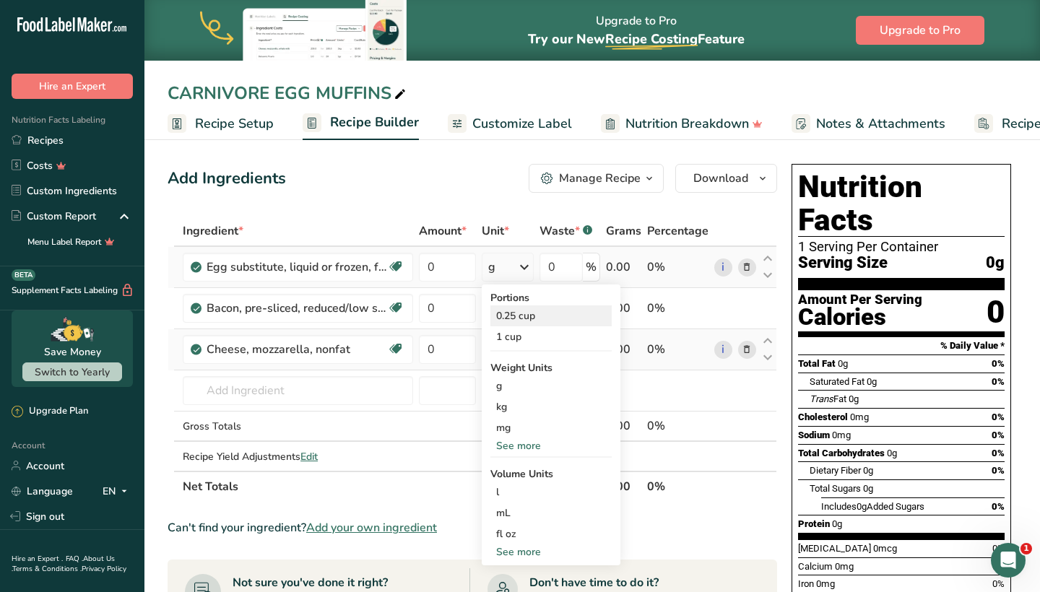
click at [520, 311] on div "0.25 cup" at bounding box center [551, 316] width 121 height 21
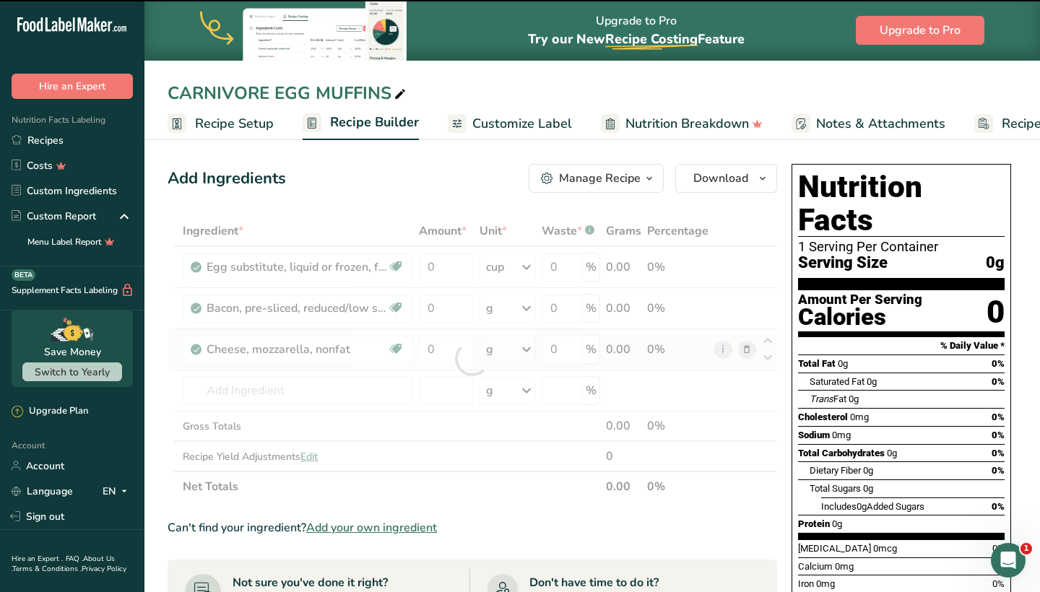
click at [443, 262] on div at bounding box center [473, 359] width 610 height 286
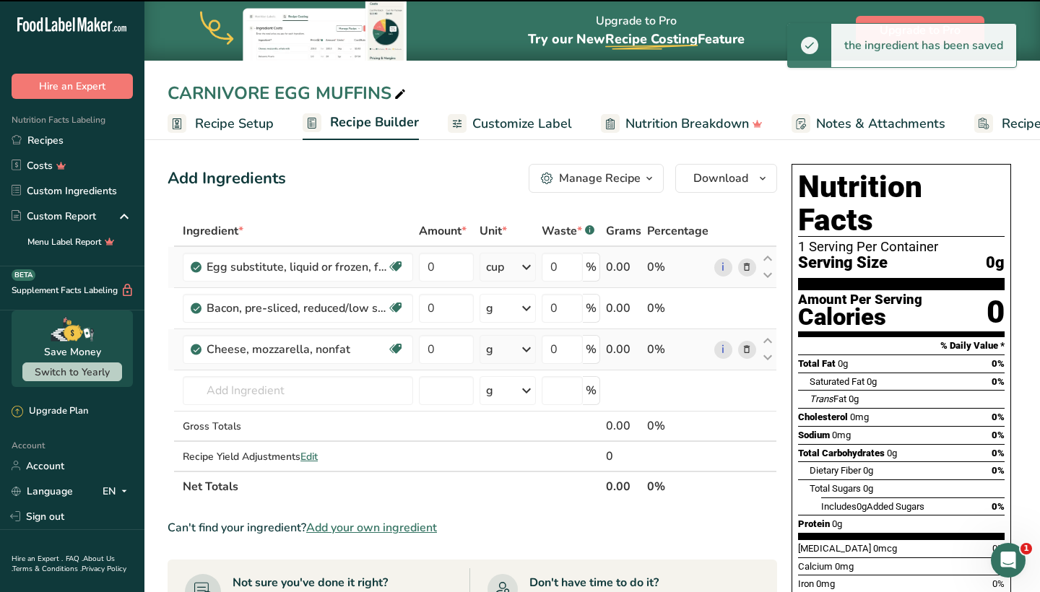
click at [524, 273] on icon at bounding box center [526, 267] width 17 height 26
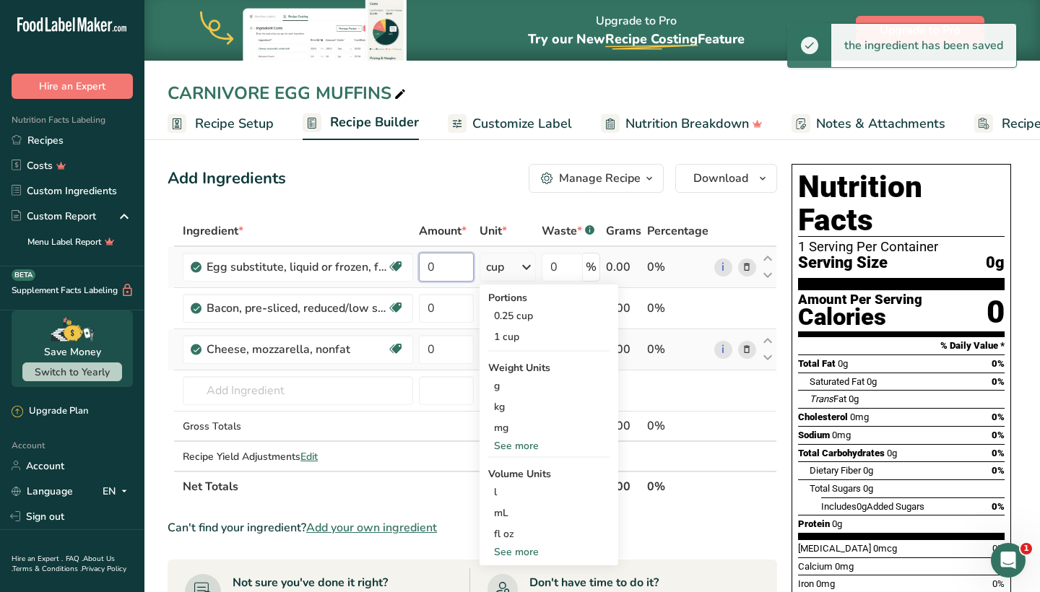
click at [439, 271] on input "0" at bounding box center [446, 267] width 55 height 29
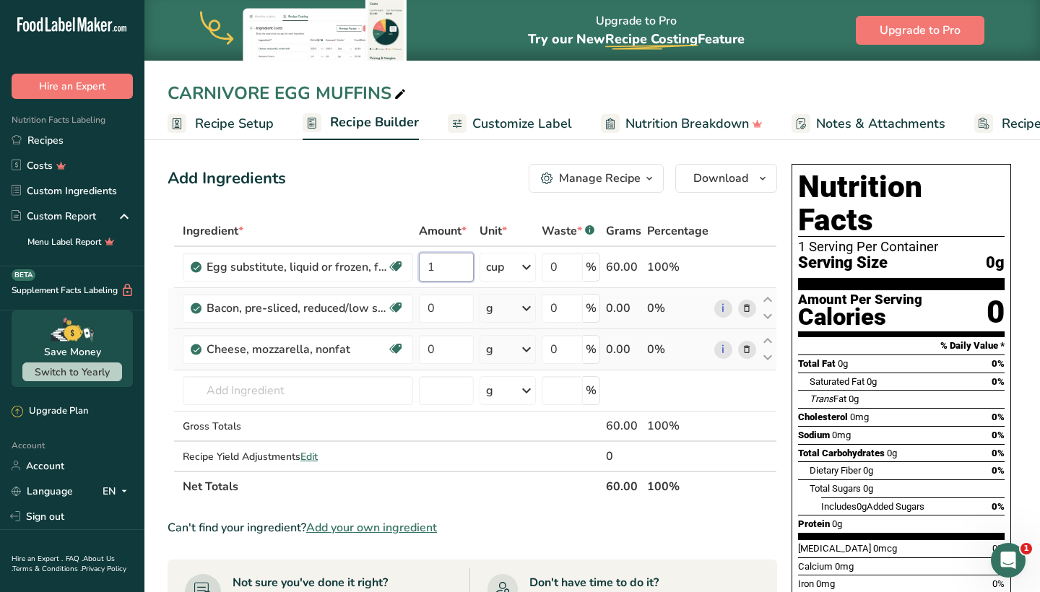
type input "1"
click at [508, 308] on div "Ingredient * Amount * Unit * Waste * .a-a{fill:#347362;}.b-a{fill:#fff;} Grams …" at bounding box center [473, 359] width 610 height 286
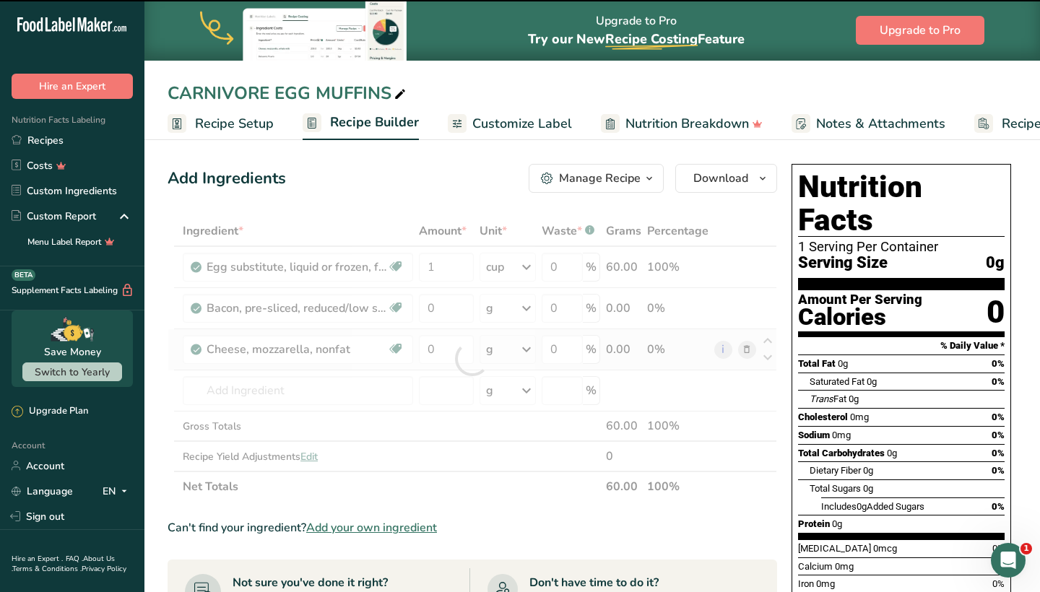
click at [508, 308] on div at bounding box center [473, 359] width 610 height 286
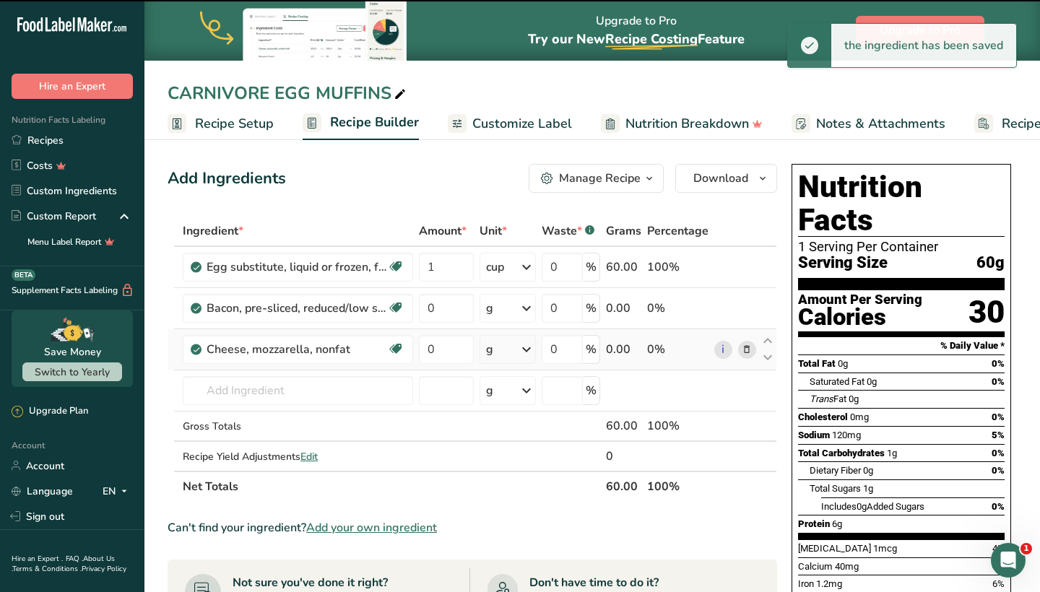
click at [508, 308] on div "g" at bounding box center [508, 308] width 56 height 29
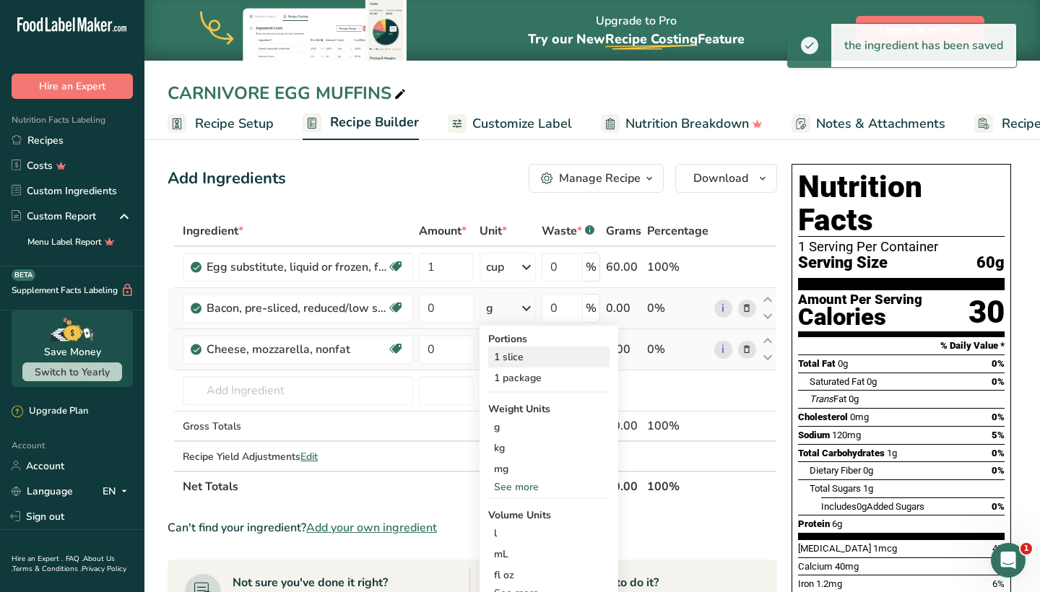
click at [518, 359] on div "1 slice" at bounding box center [548, 357] width 121 height 21
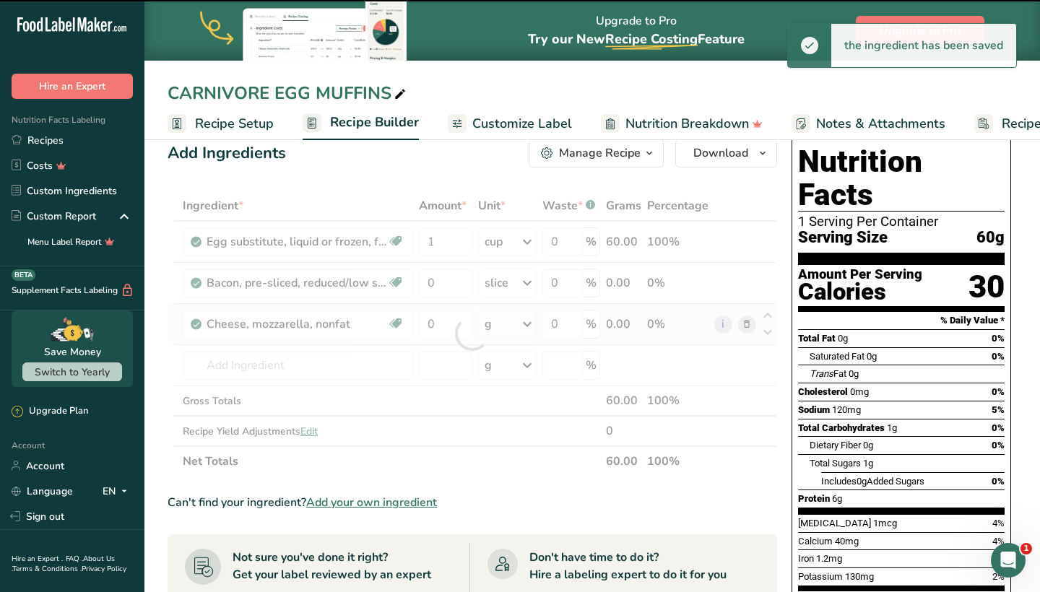
scroll to position [27, 0]
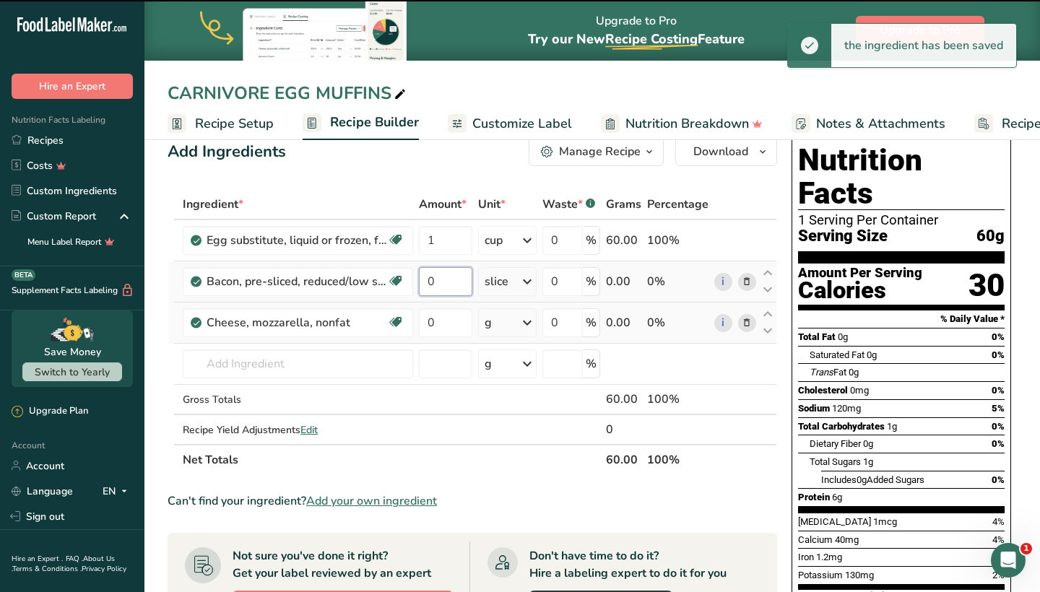
click at [436, 287] on input "0" at bounding box center [445, 281] width 53 height 29
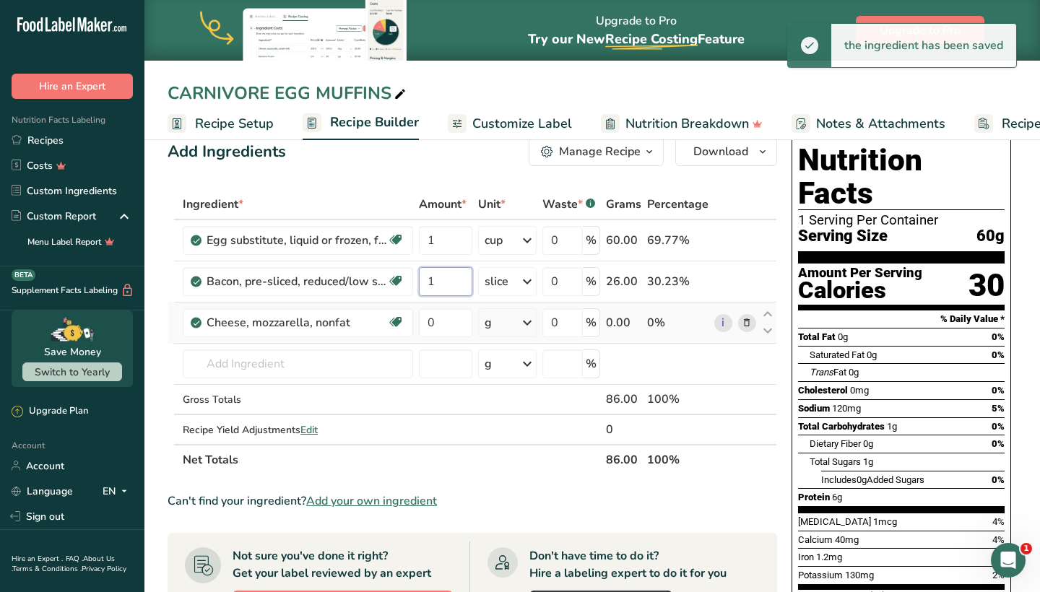
type input "1"
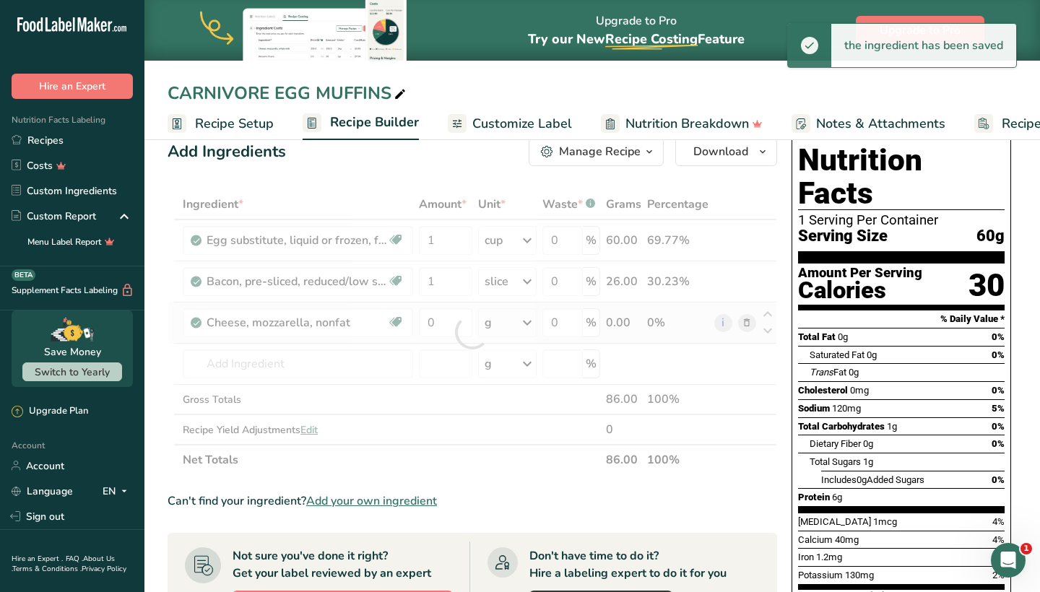
click at [526, 332] on div "Ingredient * Amount * Unit * Waste * .a-a{fill:#347362;}.b-a{fill:#fff;} Grams …" at bounding box center [473, 332] width 610 height 286
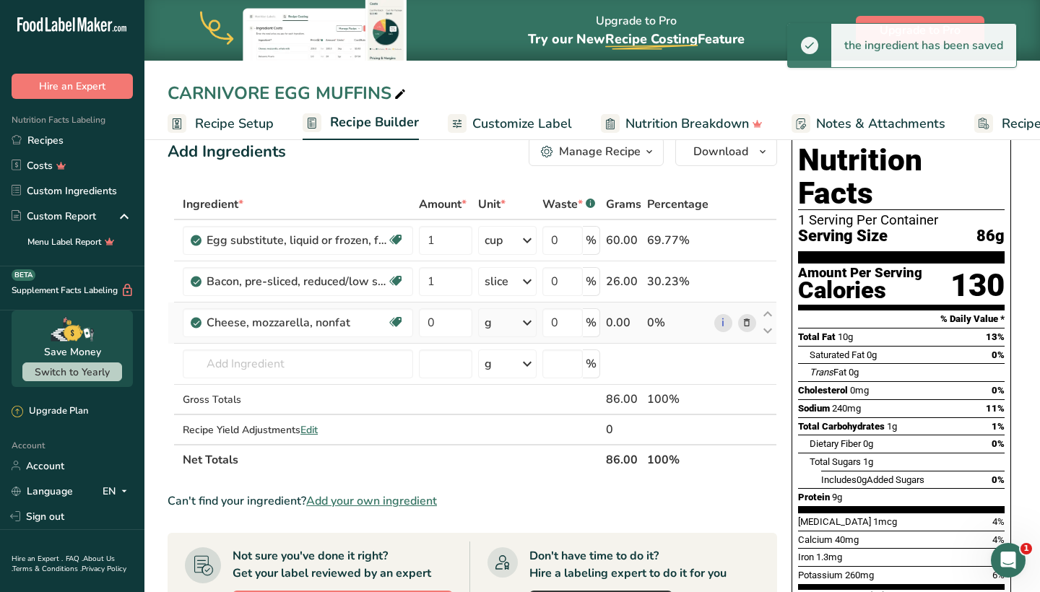
click at [526, 332] on icon at bounding box center [527, 323] width 17 height 26
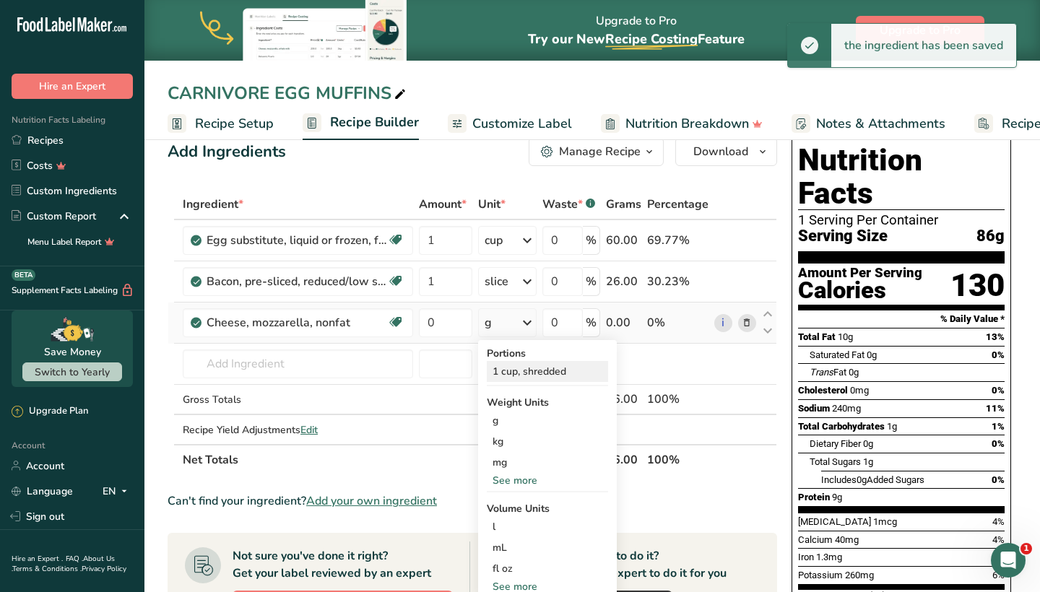
click at [531, 371] on div "1 cup, shredded" at bounding box center [547, 371] width 121 height 21
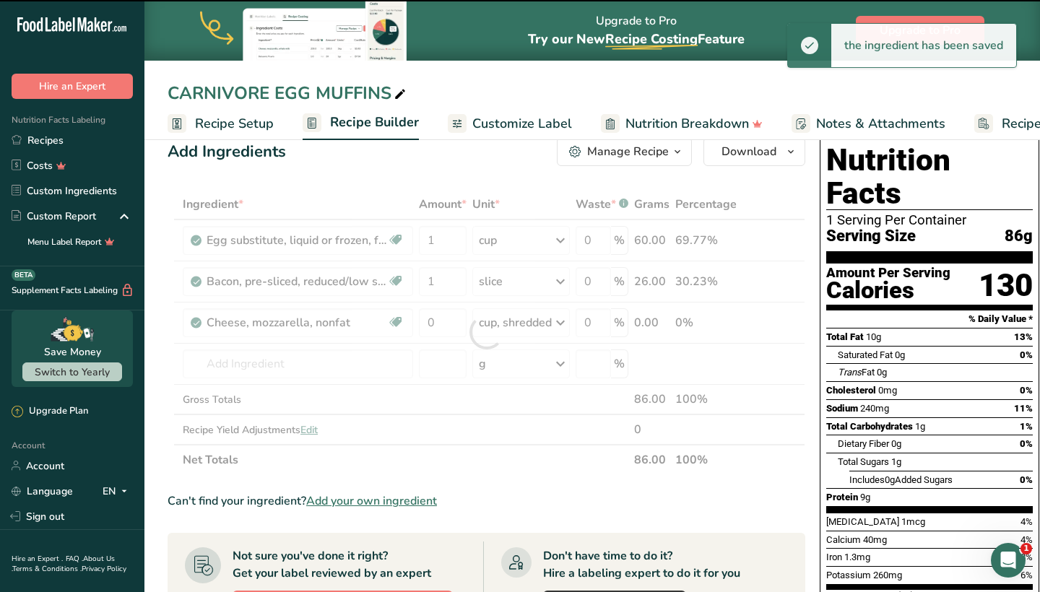
click at [443, 317] on div at bounding box center [487, 332] width 638 height 286
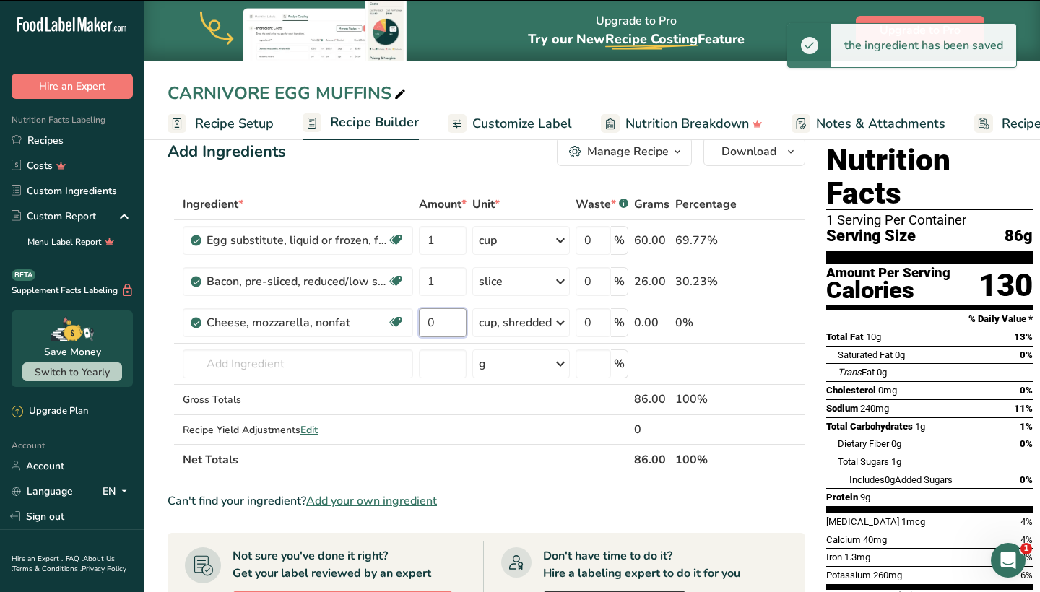
click at [443, 317] on input "0" at bounding box center [443, 322] width 48 height 29
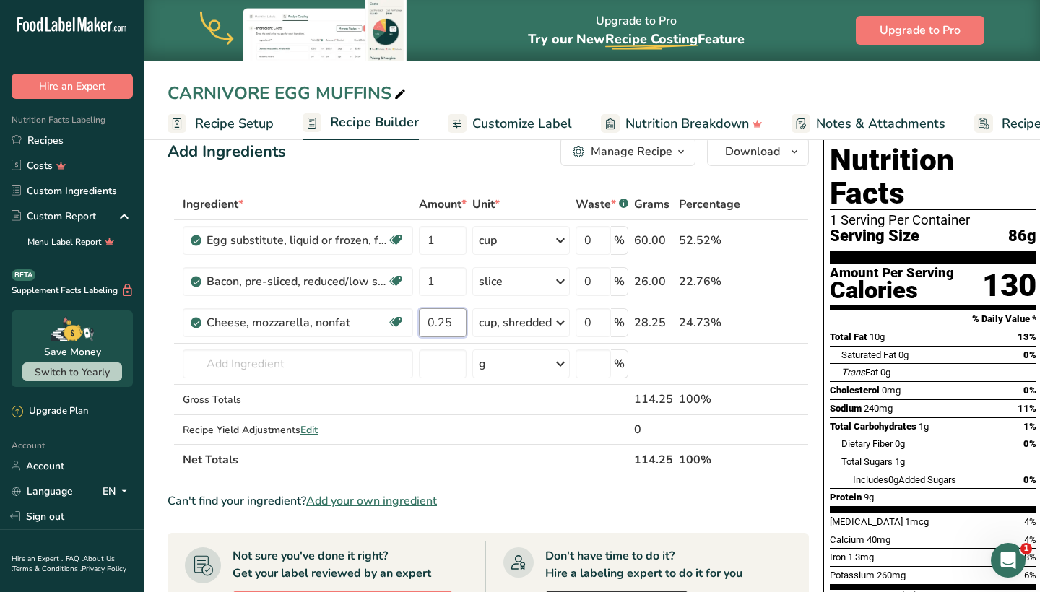
type input "0.25"
click at [496, 153] on div "Add Ingredients Manage Recipe Delete Recipe Duplicate Recipe Scale Recipe Save …" at bounding box center [488, 151] width 641 height 29
click at [433, 247] on input "1" at bounding box center [443, 240] width 48 height 29
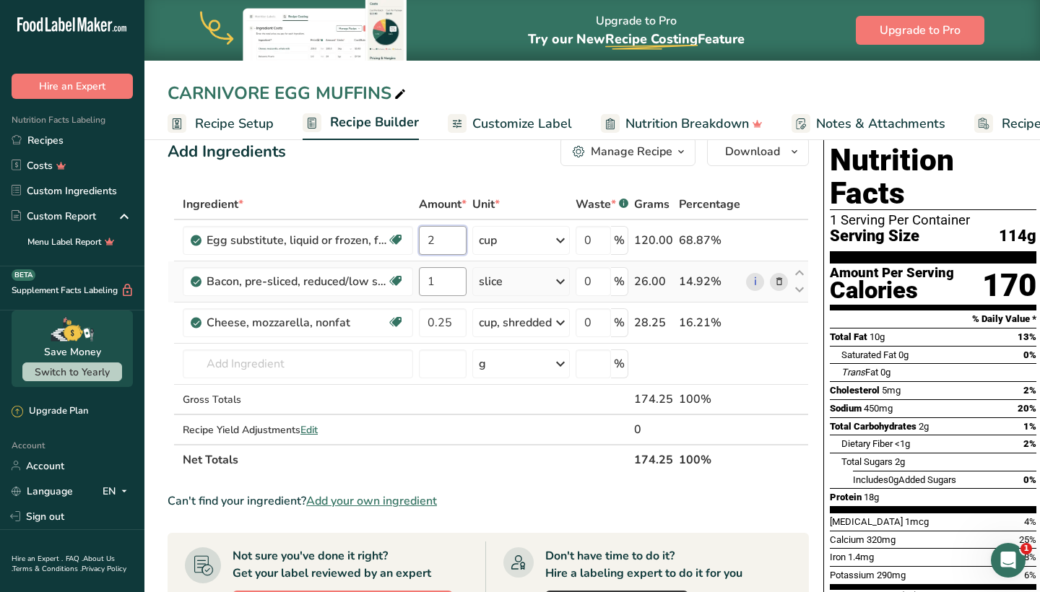
type input "2"
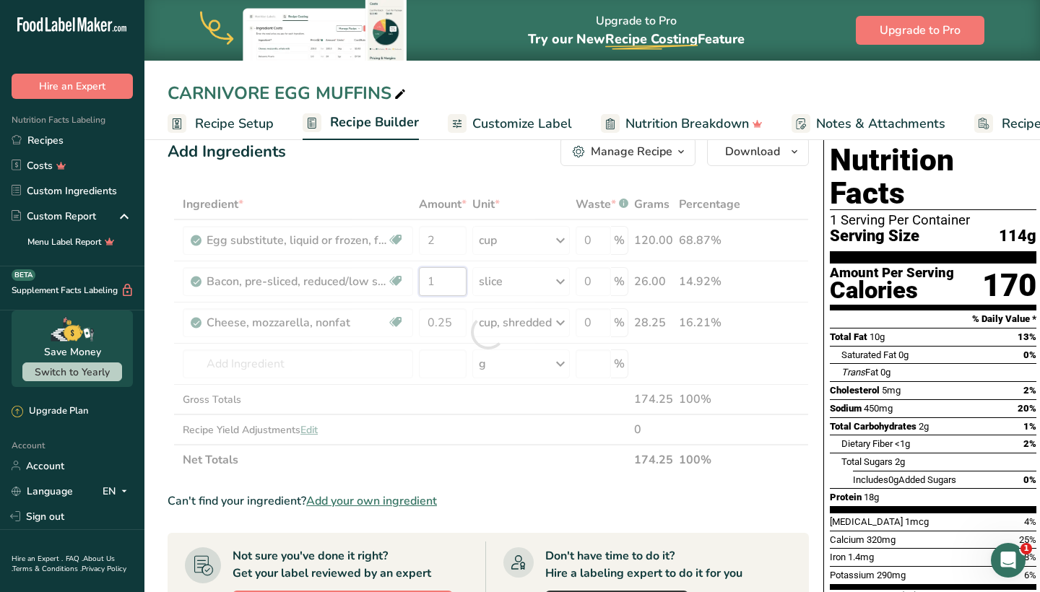
click at [449, 285] on div "Ingredient * Amount * Unit * Waste * .a-a{fill:#347362;}.b-a{fill:#fff;} Grams …" at bounding box center [488, 332] width 641 height 286
click at [449, 285] on div at bounding box center [488, 332] width 641 height 286
click at [449, 286] on div at bounding box center [488, 332] width 641 height 286
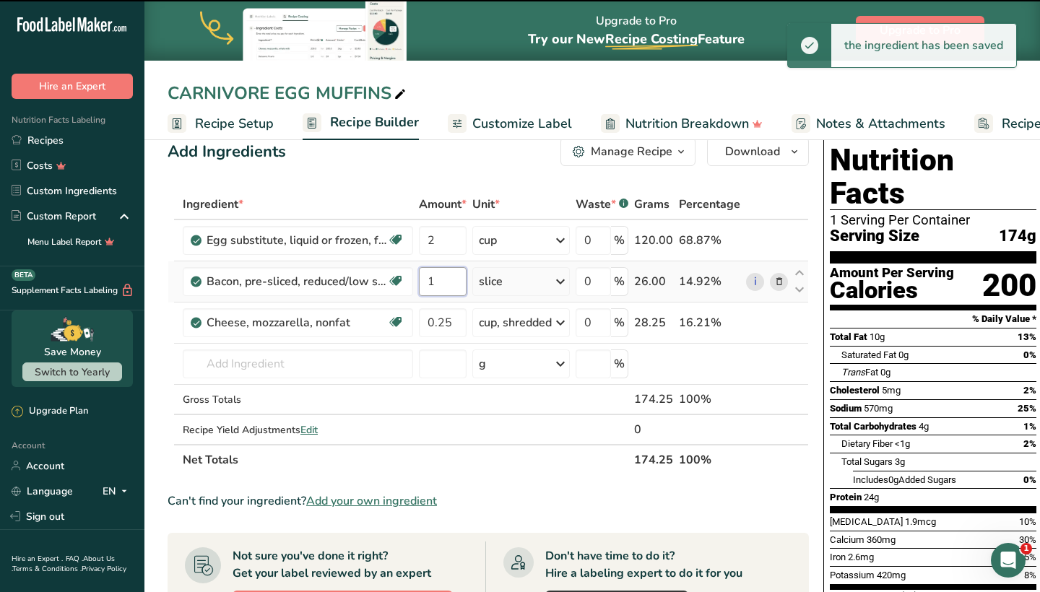
click at [446, 284] on input "1" at bounding box center [443, 281] width 48 height 29
type input "12"
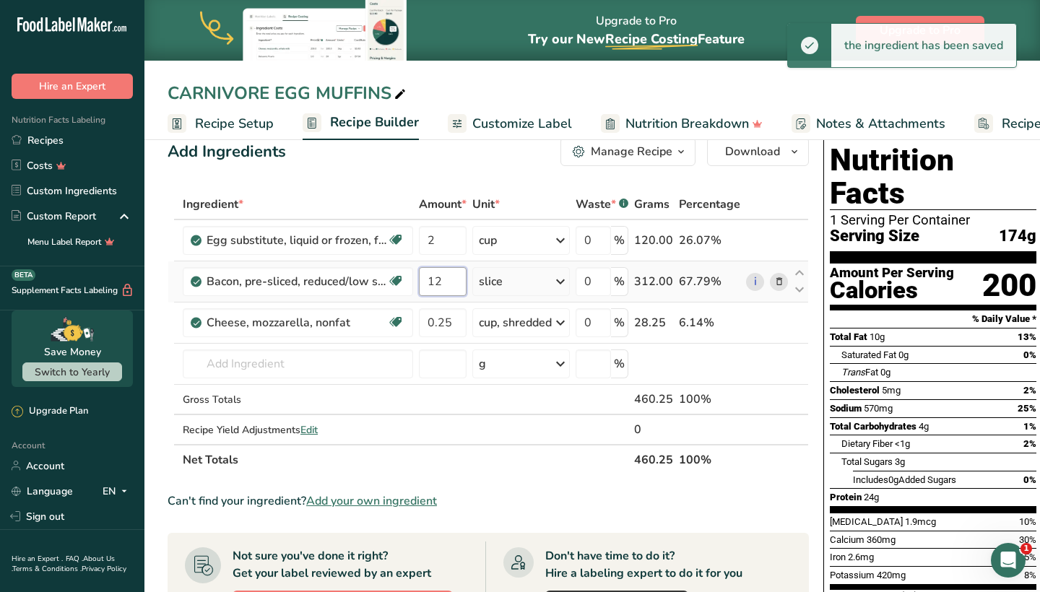
type input "1"
type input "2"
click at [455, 317] on div "Ingredient * Amount * Unit * Waste * .a-a{fill:#347362;}.b-a{fill:#fff;} Grams …" at bounding box center [488, 332] width 641 height 286
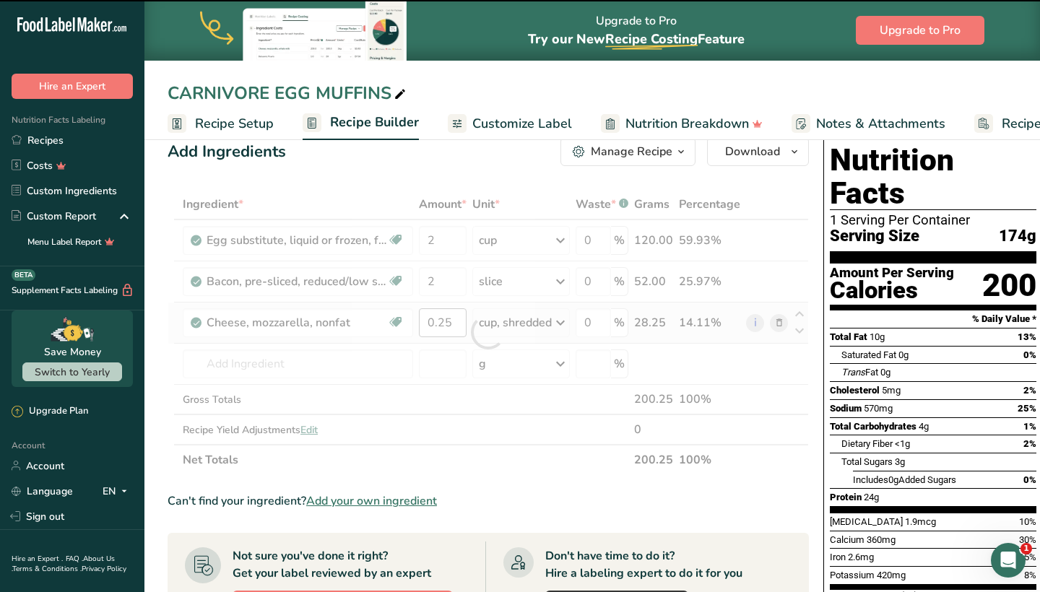
click at [455, 316] on div at bounding box center [488, 332] width 641 height 286
click at [456, 318] on input "0.25" at bounding box center [443, 322] width 48 height 29
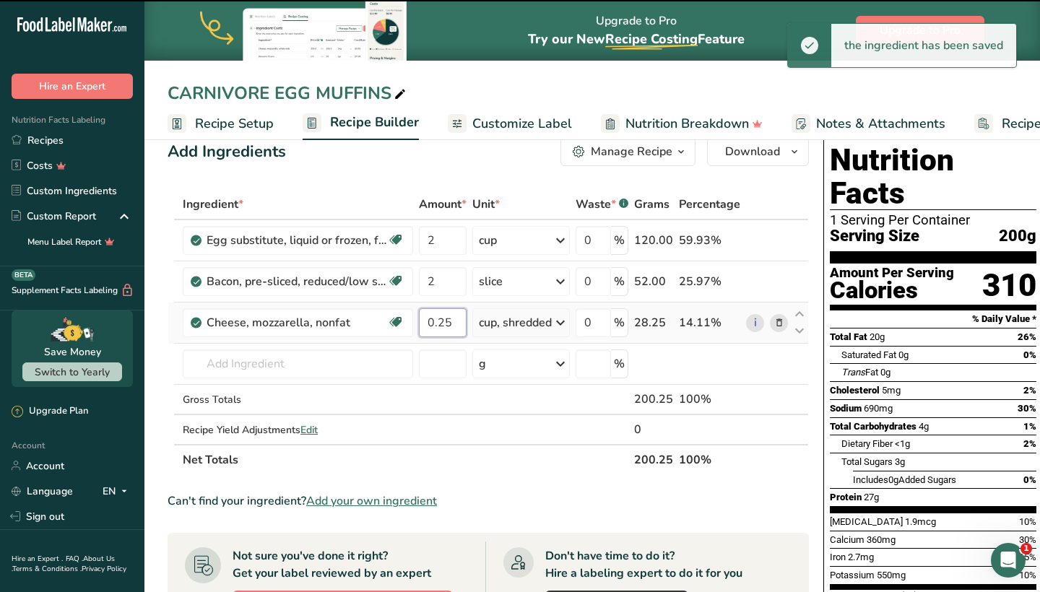
click at [456, 322] on input "0.25" at bounding box center [443, 322] width 48 height 29
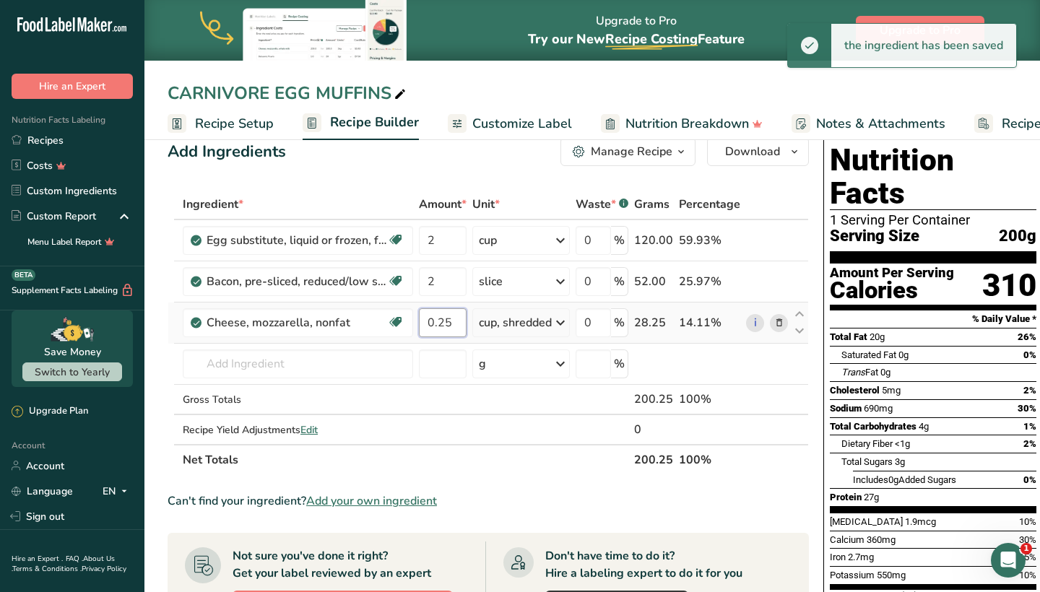
type input "0.2"
type input "0.5"
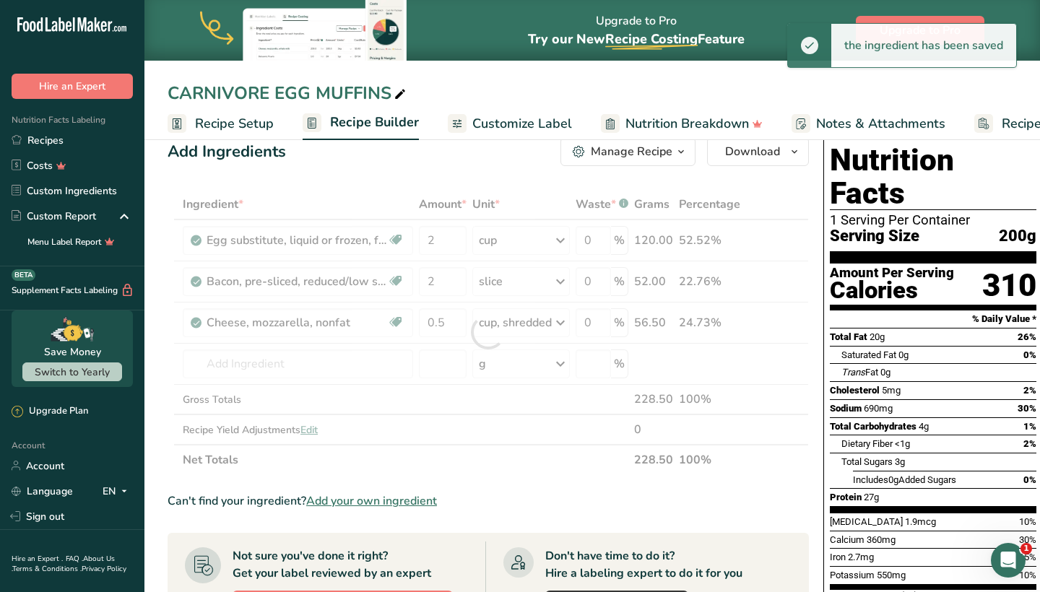
click at [459, 147] on div "Add Ingredients Manage Recipe Delete Recipe Duplicate Recipe Scale Recipe Save …" at bounding box center [488, 151] width 641 height 29
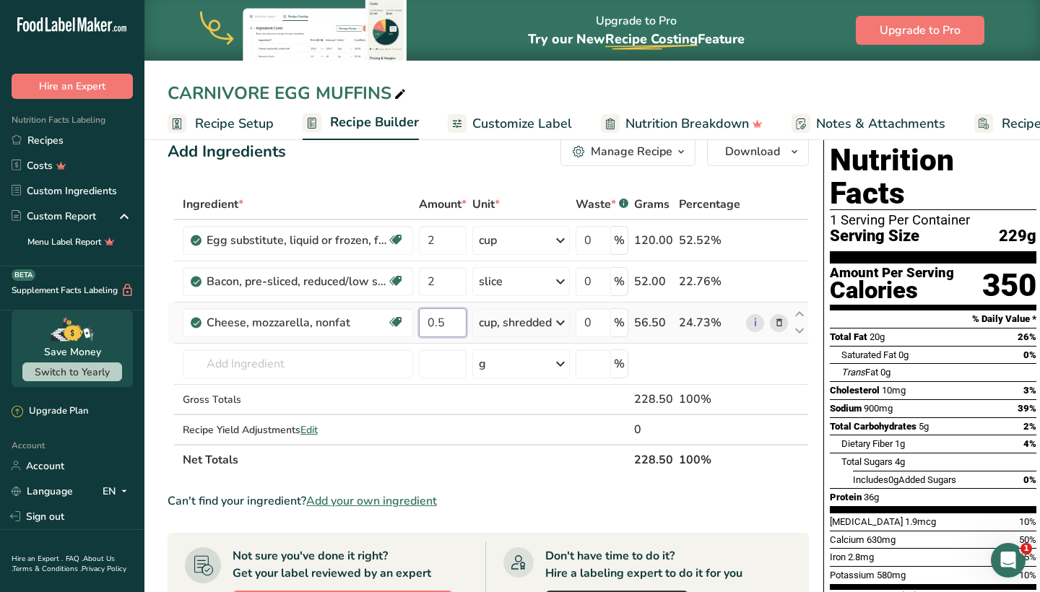
click at [454, 329] on input "0.5" at bounding box center [443, 322] width 48 height 29
click at [485, 176] on div "Add Ingredients Manage Recipe Delete Recipe Duplicate Recipe Scale Recipe Save …" at bounding box center [493, 532] width 650 height 803
click at [452, 324] on input "0.25" at bounding box center [443, 322] width 48 height 29
type input "0.2"
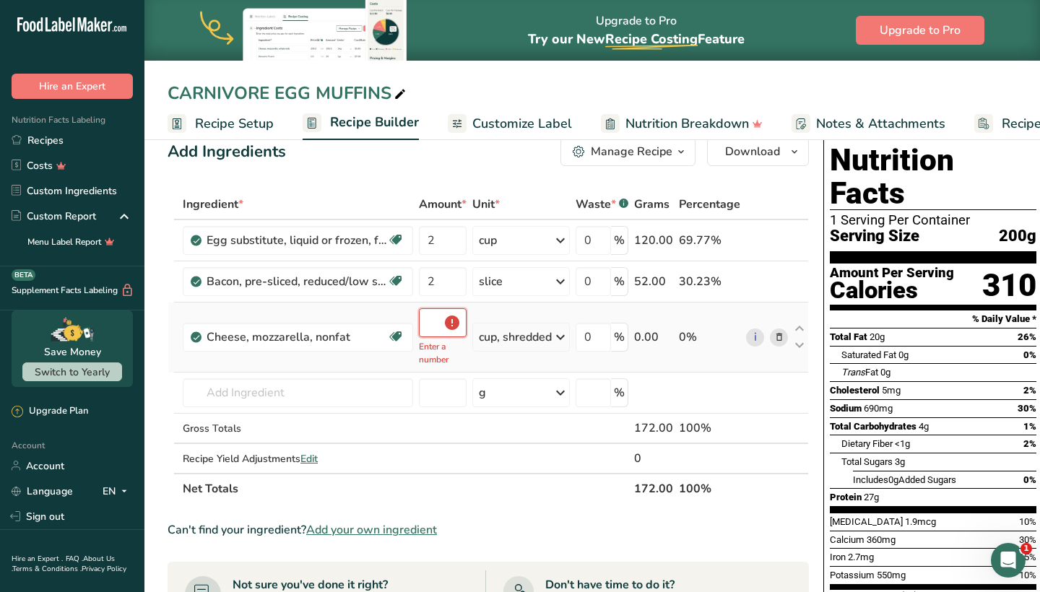
type input "0"
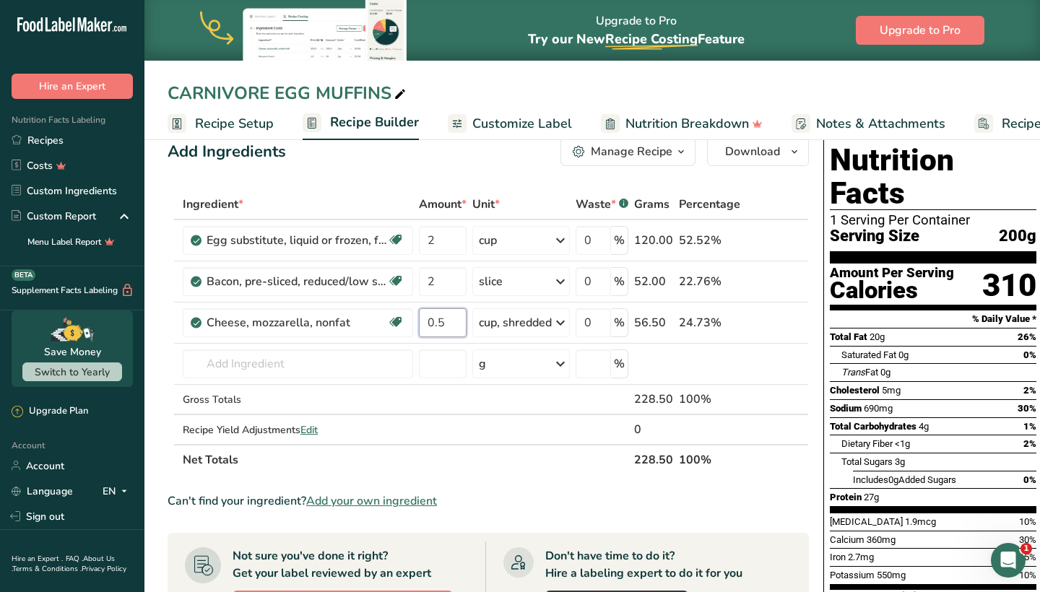
type input "0.5"
click at [467, 178] on div "Add Ingredients Manage Recipe Delete Recipe Duplicate Recipe Scale Recipe Save …" at bounding box center [493, 532] width 650 height 803
click at [504, 110] on link "Customize Label" at bounding box center [510, 124] width 124 height 33
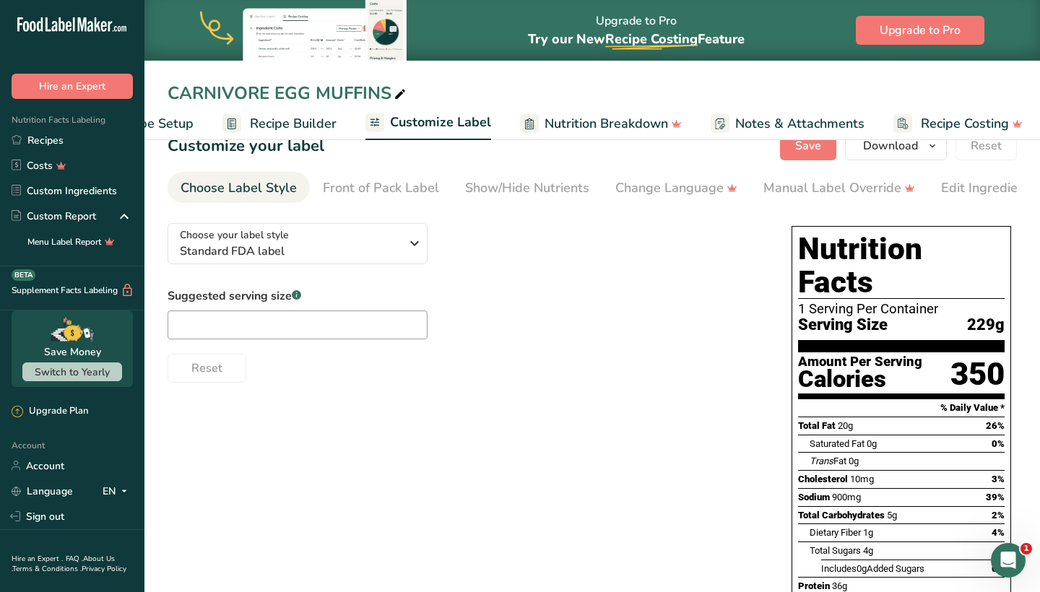
scroll to position [0, 86]
click at [599, 126] on span "Nutrition Breakdown" at bounding box center [601, 124] width 124 height 20
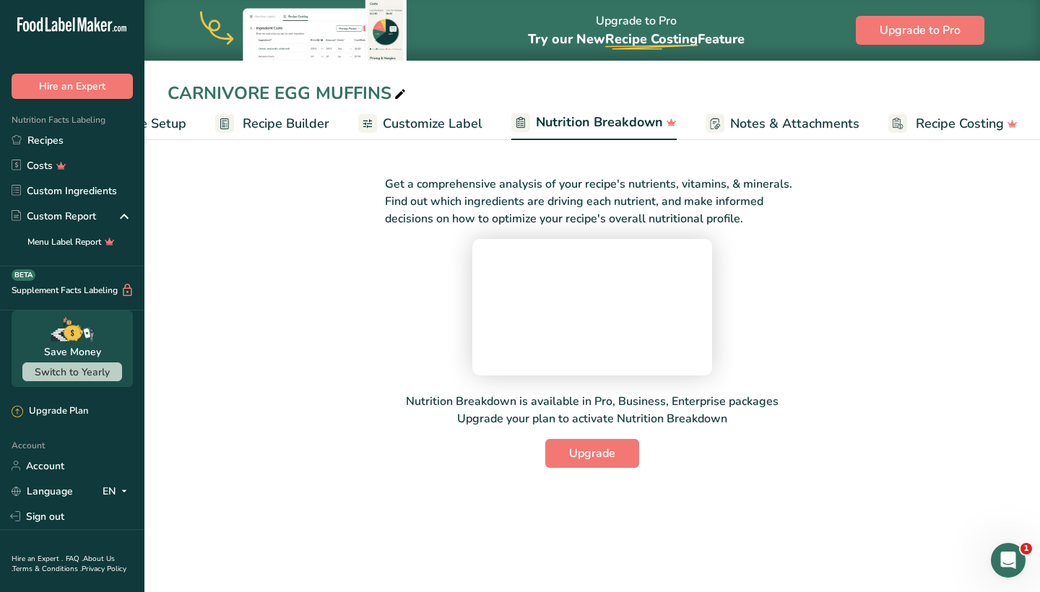
click at [441, 122] on span "Customize Label" at bounding box center [433, 124] width 100 height 20
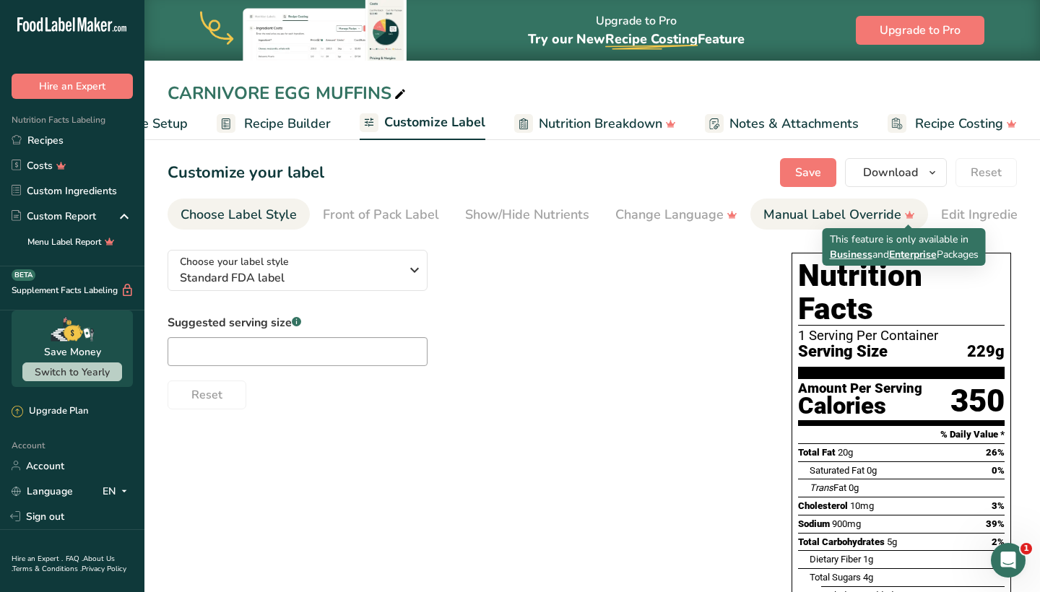
scroll to position [1, 0]
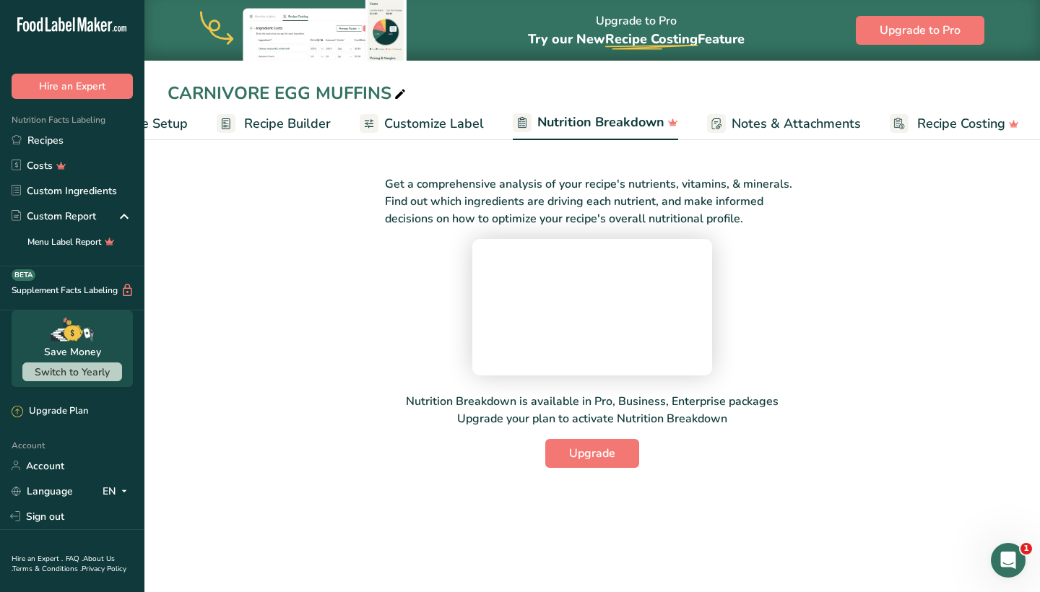
click at [962, 126] on span "Recipe Costing" at bounding box center [961, 124] width 88 height 20
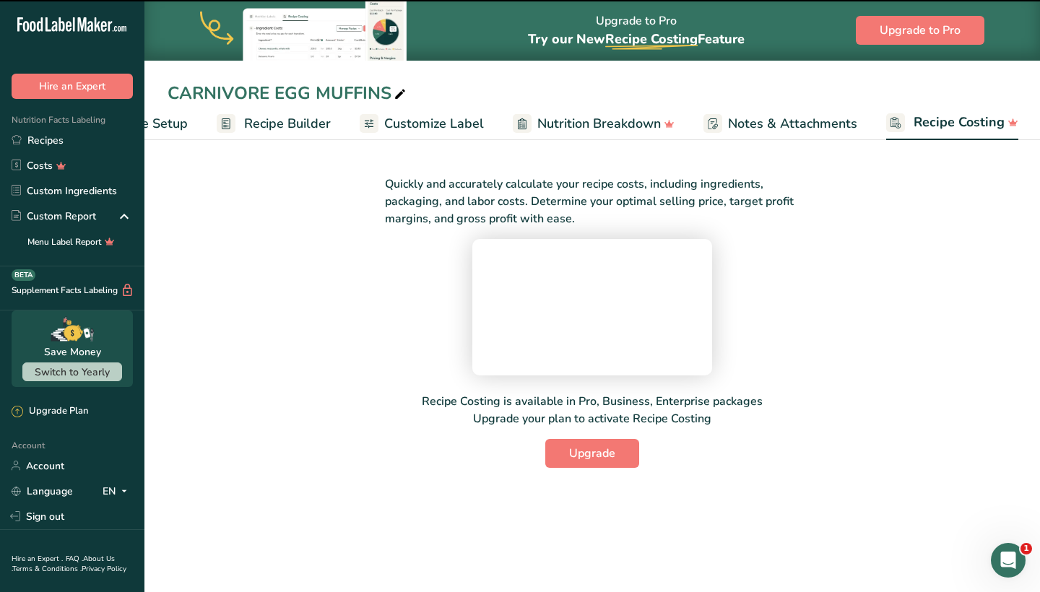
click at [298, 117] on span "Recipe Builder" at bounding box center [287, 124] width 87 height 20
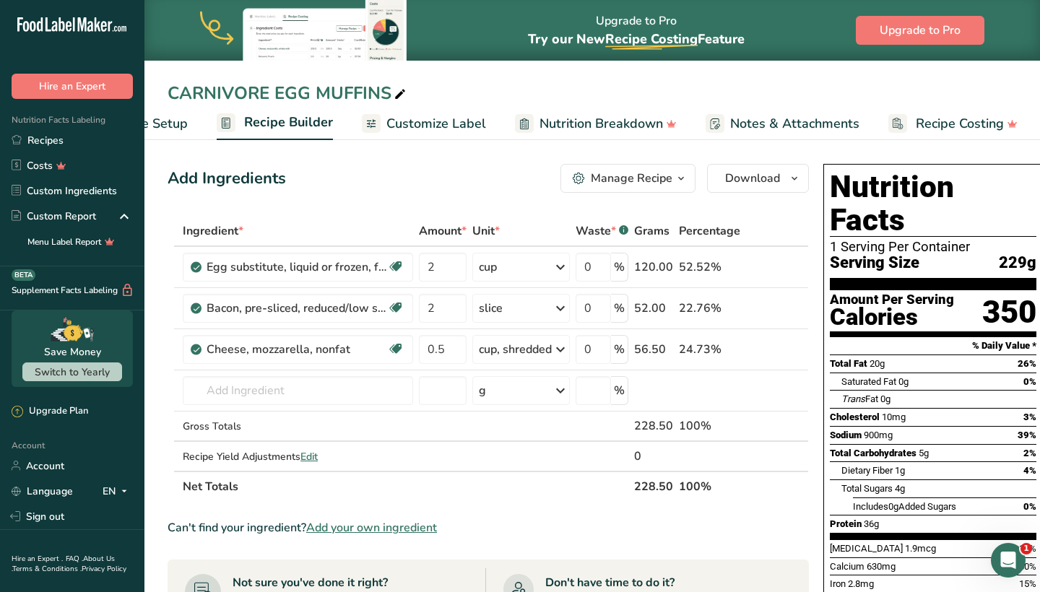
click at [388, 127] on span "Customize Label" at bounding box center [436, 124] width 100 height 20
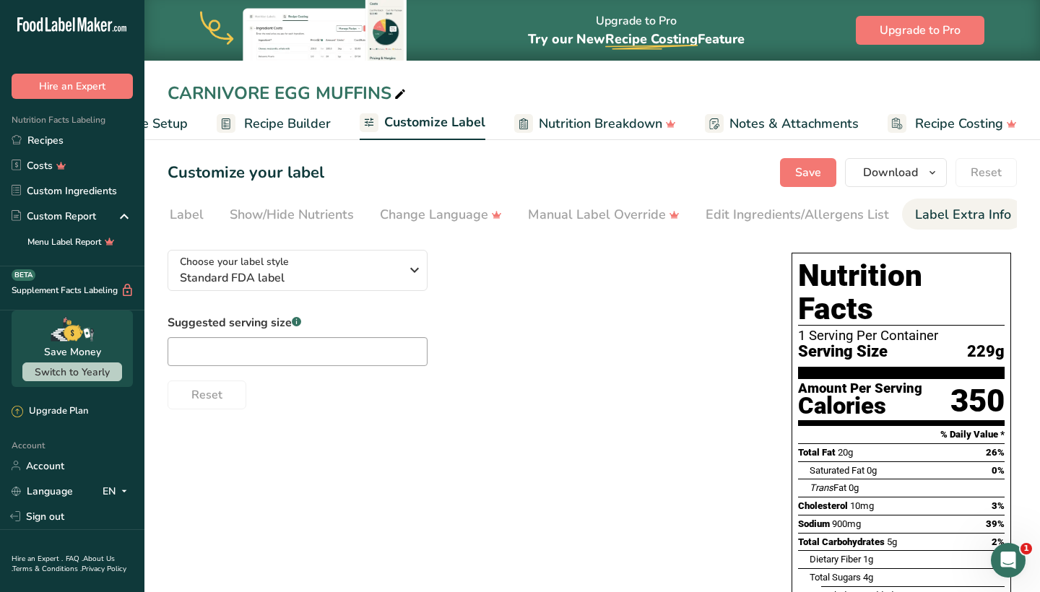
scroll to position [0, 235]
click at [969, 220] on div "Label Extra Info" at bounding box center [964, 215] width 96 height 20
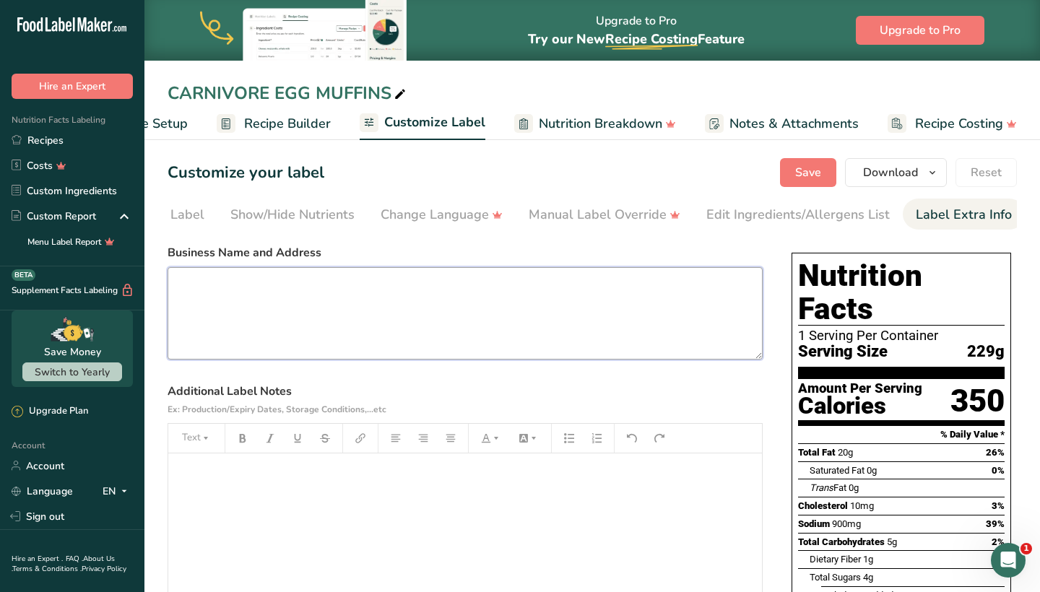
click at [324, 322] on textarea at bounding box center [465, 313] width 595 height 92
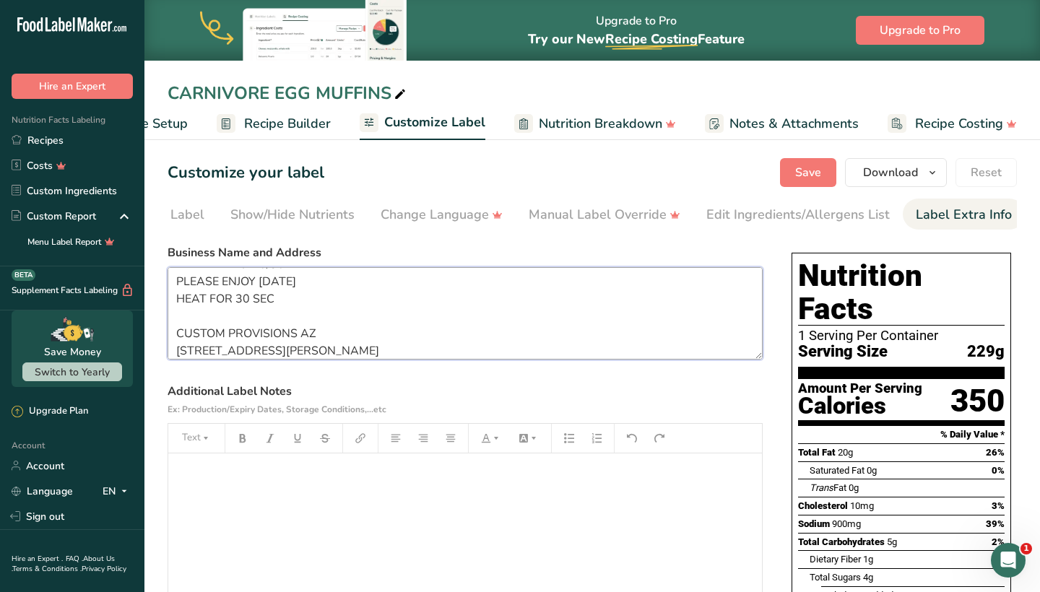
scroll to position [38, 0]
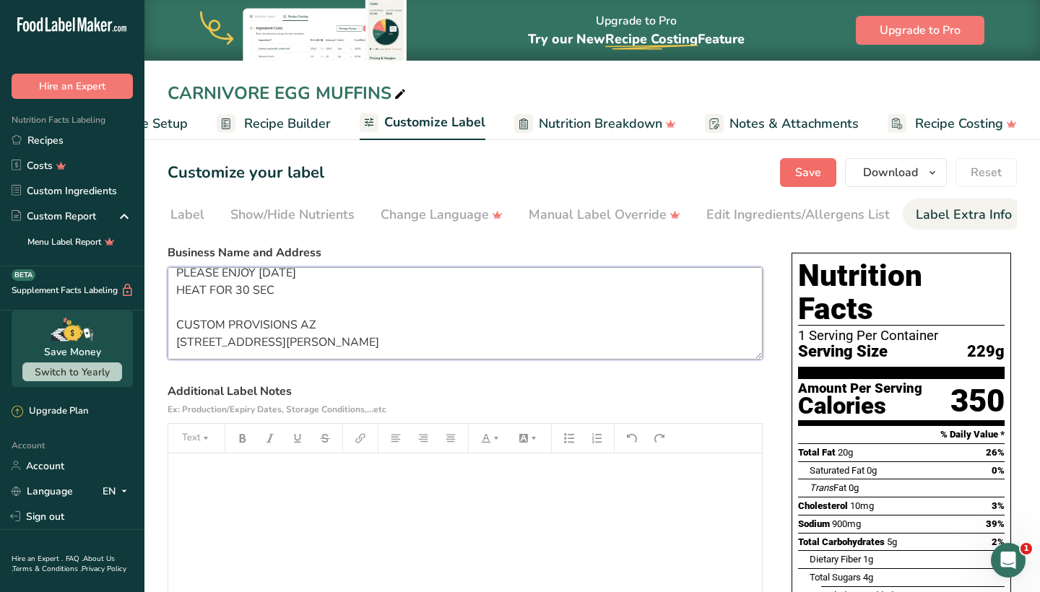
type textarea "PREPARED ON 8/30 PLEASE ENJOY [DATE] HEAT FOR 30 SEC CUSTOM PROVISIONS AZ [STRE…"
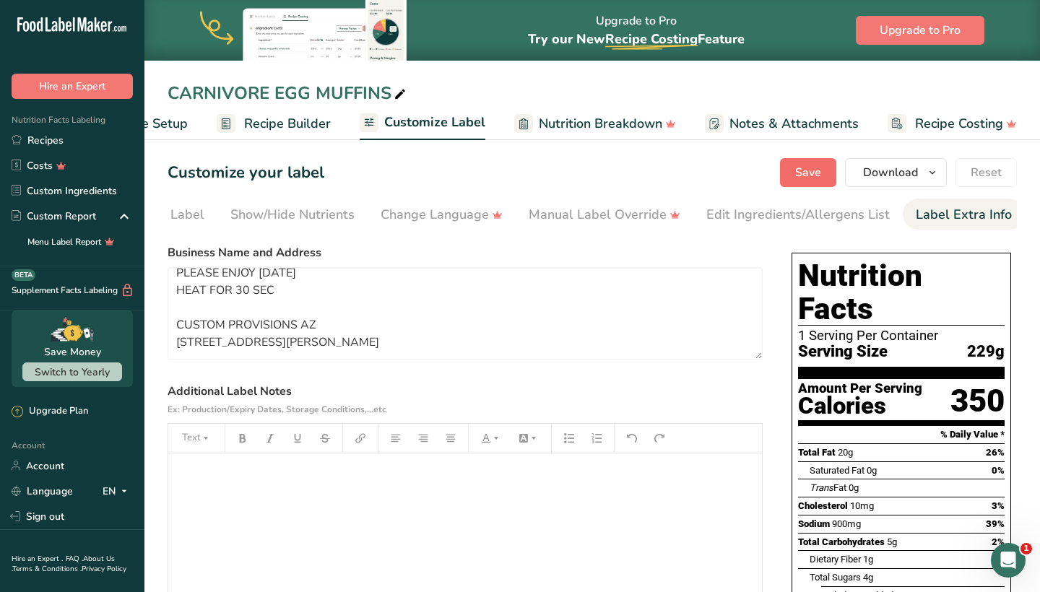
click at [810, 184] on button "Save" at bounding box center [808, 172] width 56 height 29
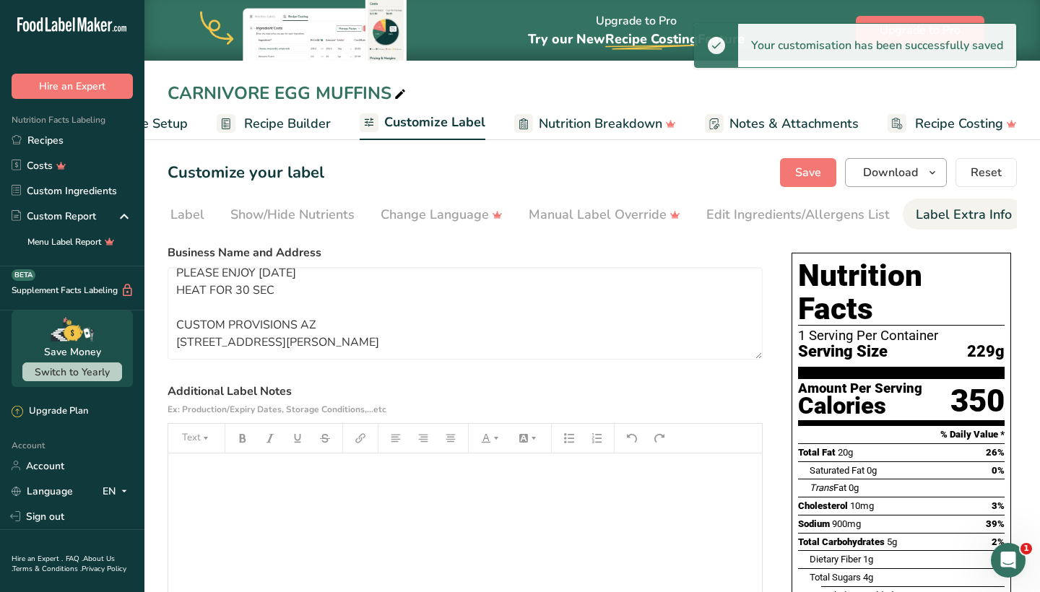
click at [874, 173] on span "Download" at bounding box center [890, 172] width 55 height 17
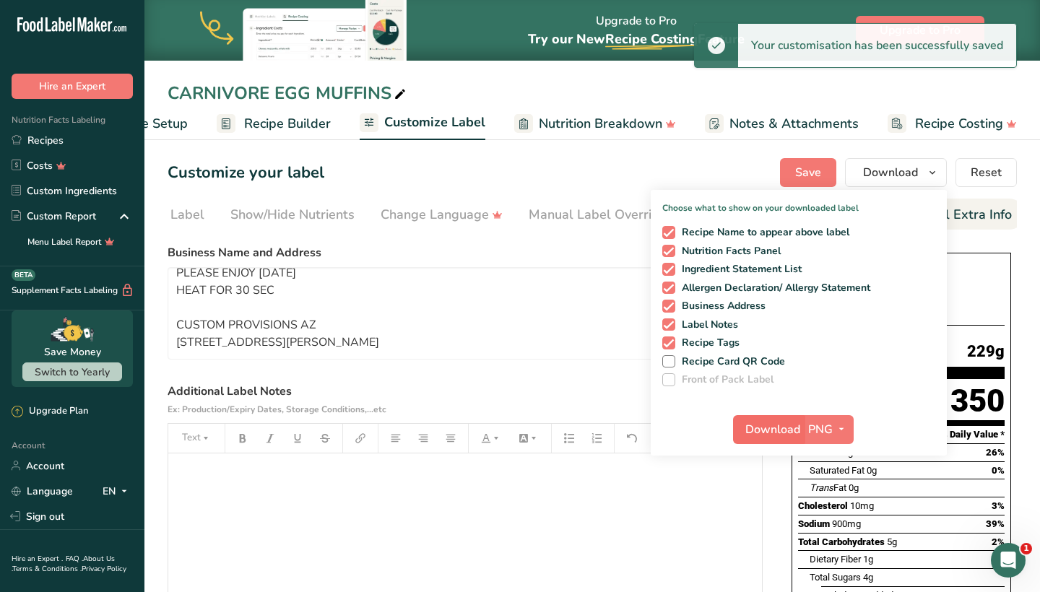
click at [767, 423] on span "Download" at bounding box center [773, 429] width 55 height 17
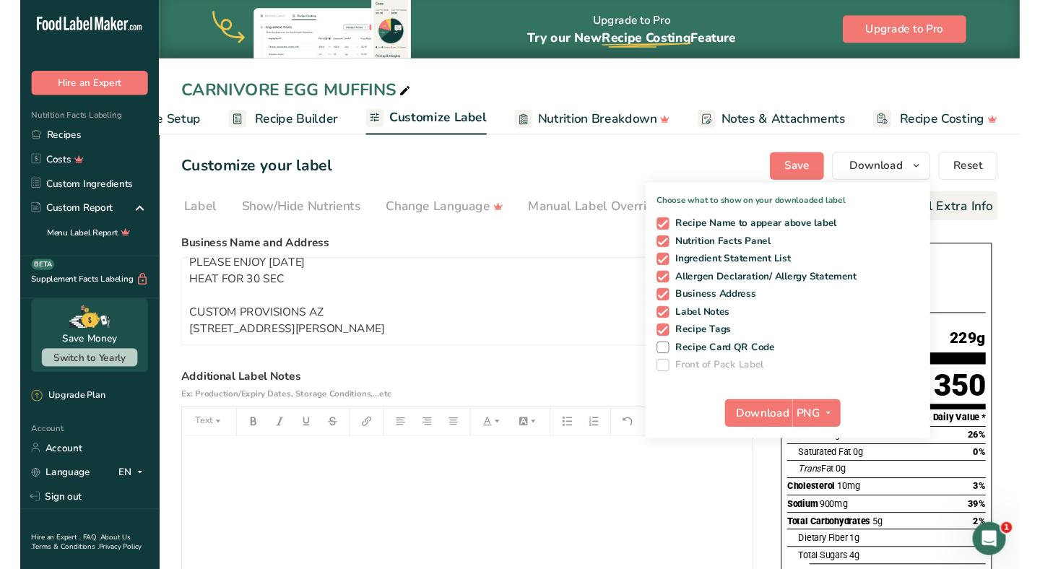
scroll to position [0, 0]
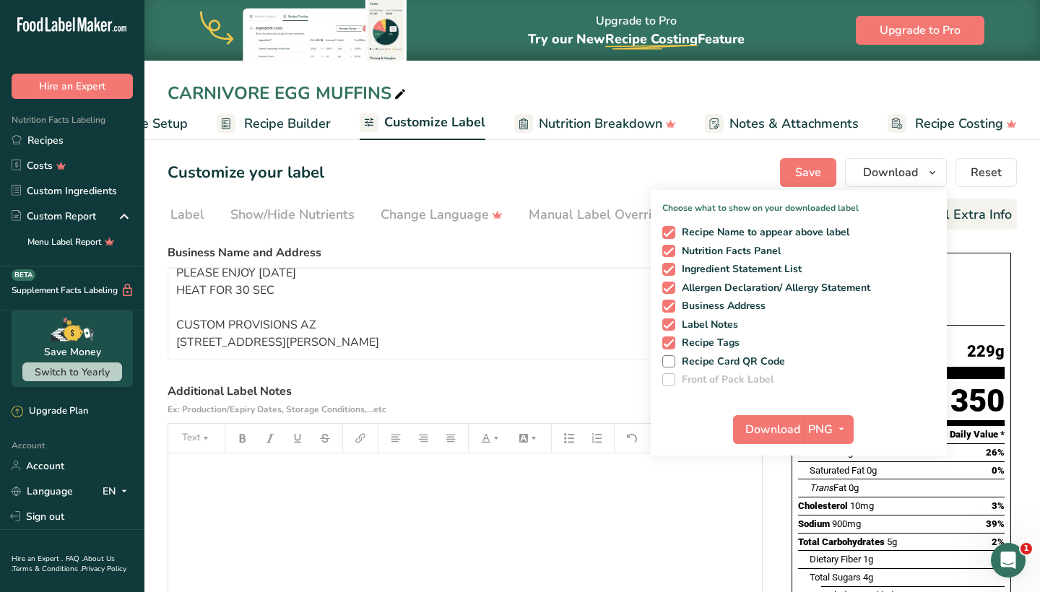
click at [636, 559] on div "﻿" at bounding box center [465, 544] width 594 height 181
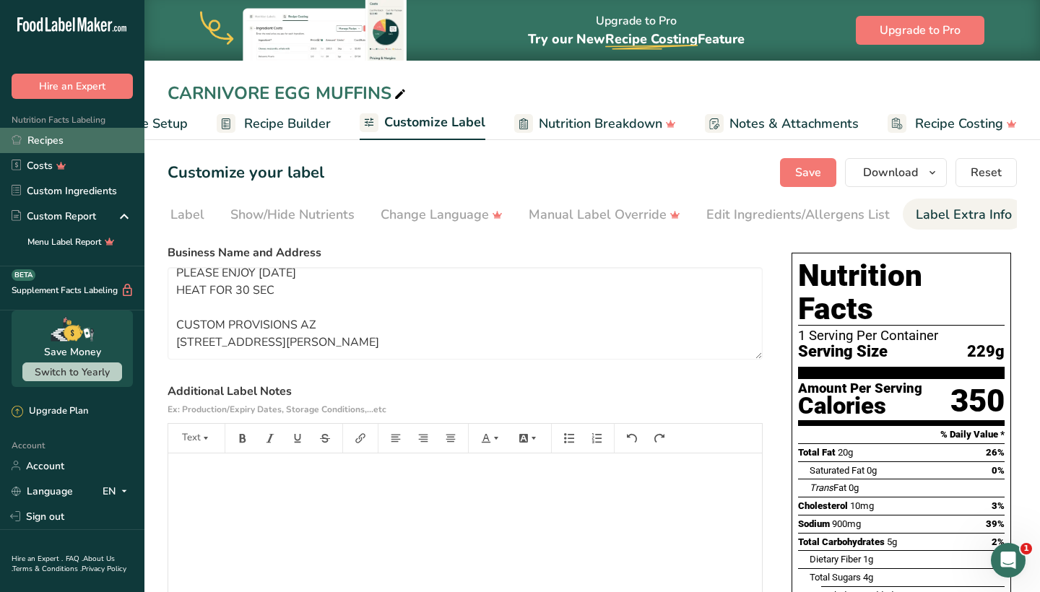
click at [105, 138] on link "Recipes" at bounding box center [72, 140] width 144 height 25
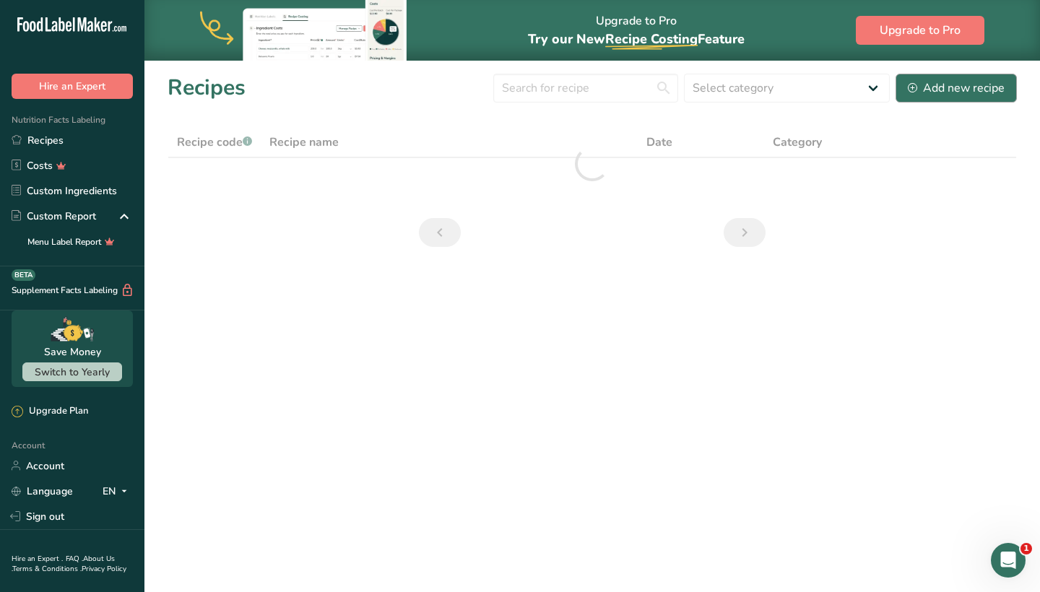
click at [930, 79] on div "Add new recipe" at bounding box center [956, 87] width 97 height 17
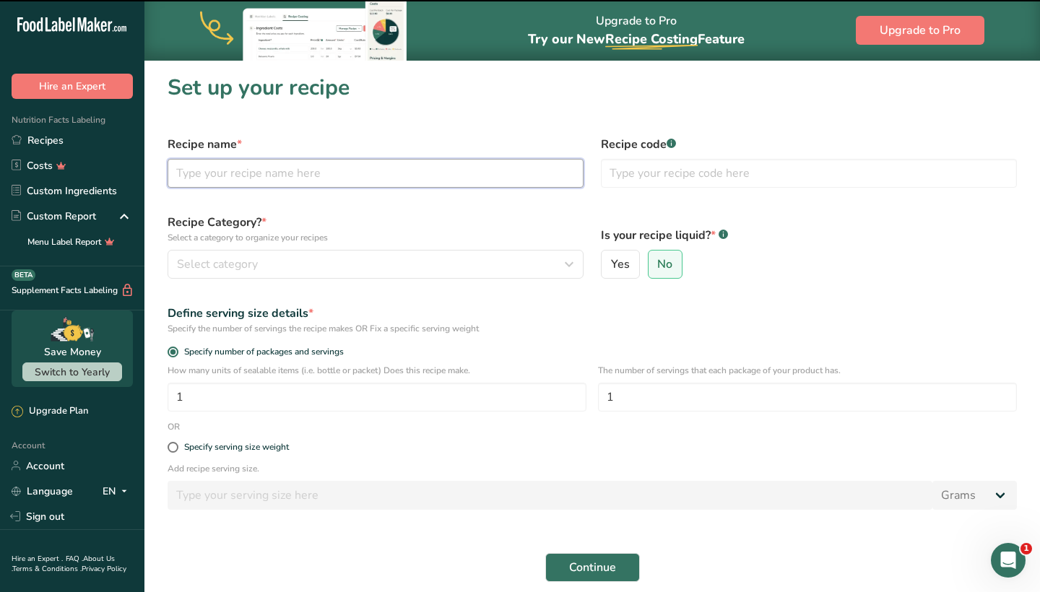
click at [418, 181] on input "text" at bounding box center [376, 173] width 416 height 29
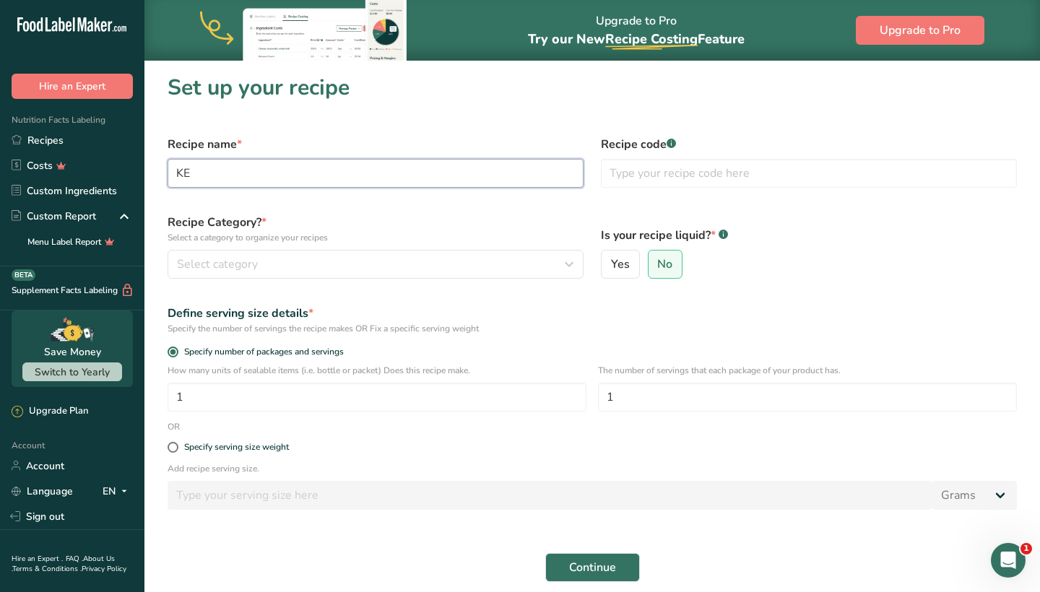
type input "K"
type input "BEEF KETO TAQUITOS"
click at [399, 263] on div "Select category" at bounding box center [371, 264] width 389 height 17
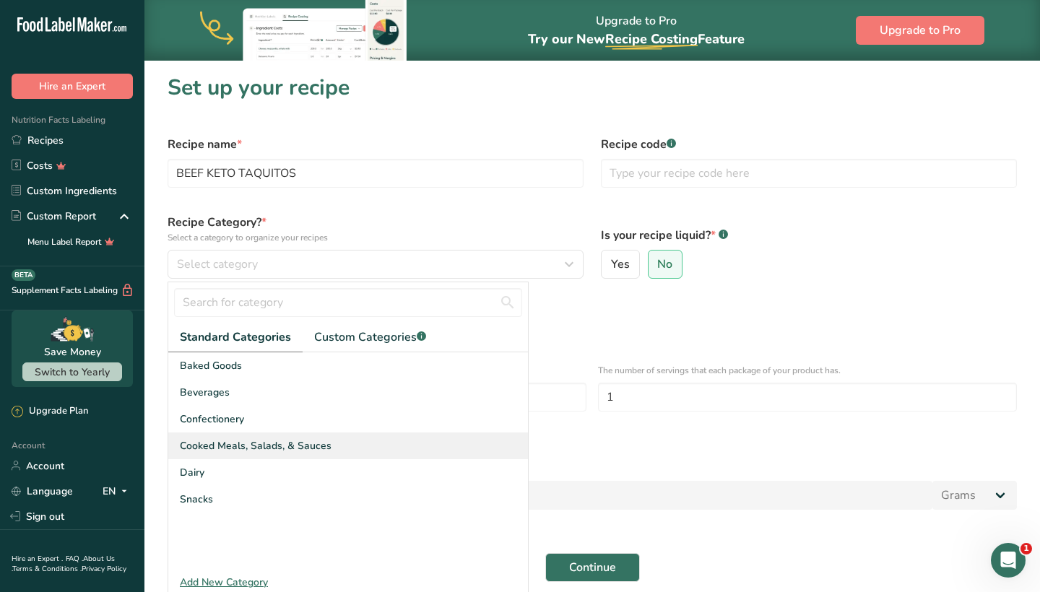
click at [324, 436] on div "Cooked Meals, Salads, & Sauces" at bounding box center [348, 446] width 360 height 27
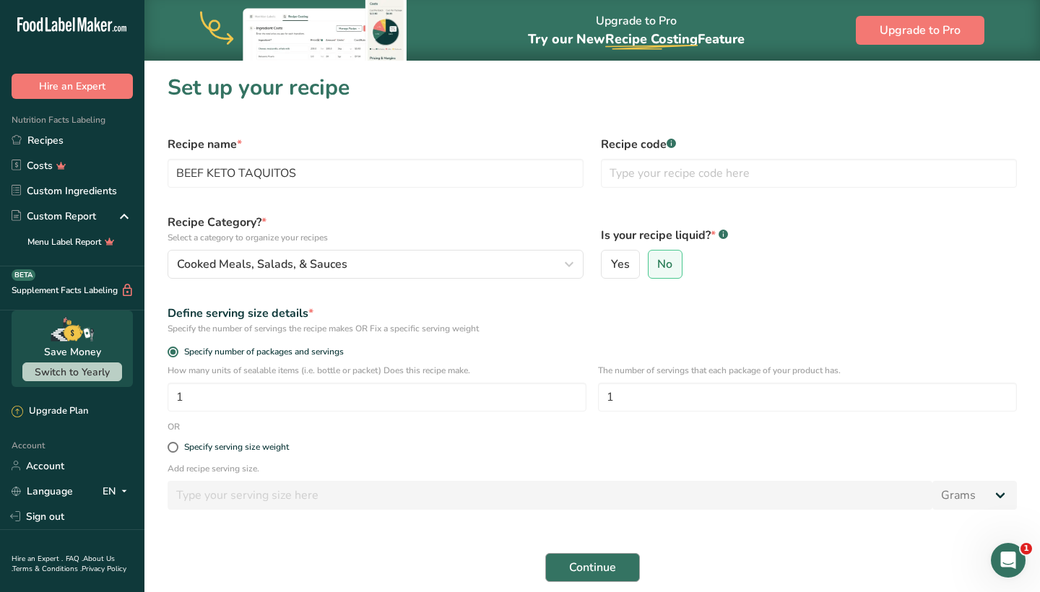
click at [561, 564] on button "Continue" at bounding box center [592, 567] width 95 height 29
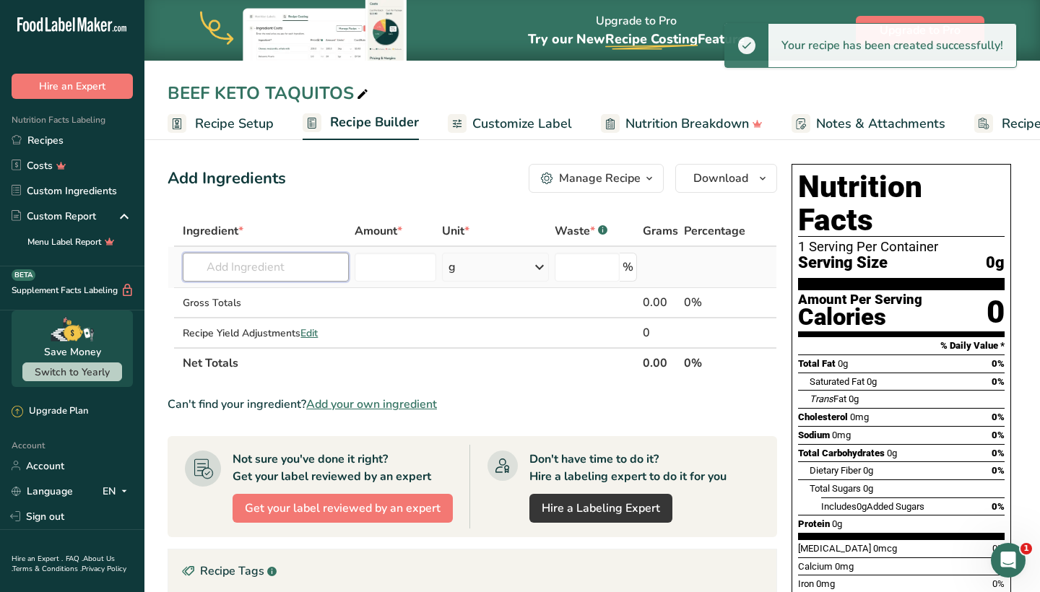
click at [290, 267] on input "text" at bounding box center [266, 267] width 166 height 29
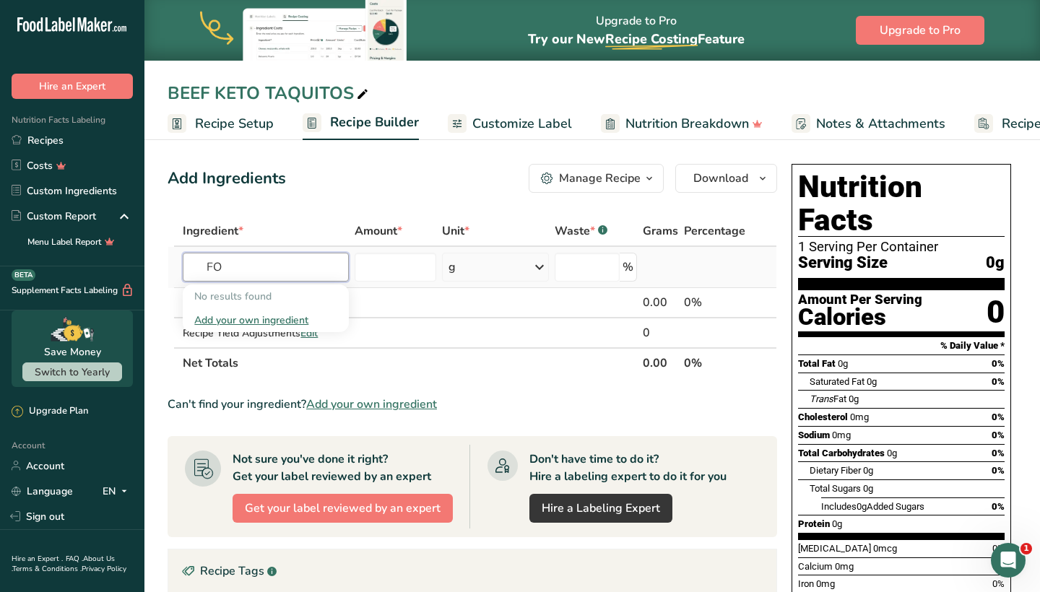
type input "F"
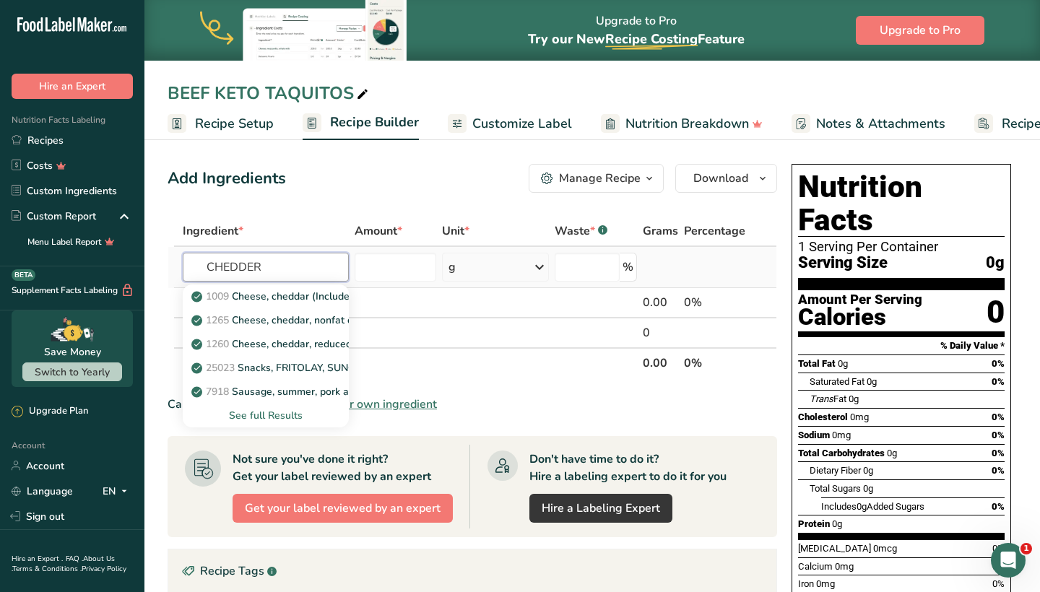
type input "CHEDDER"
click at [267, 415] on div "See full Results" at bounding box center [265, 415] width 143 height 15
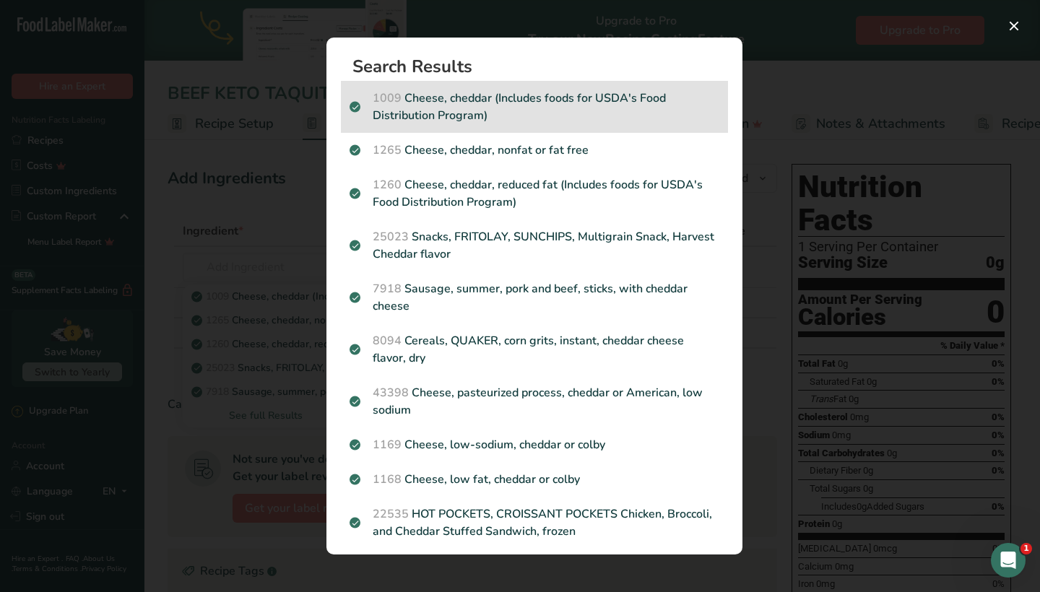
click at [522, 112] on p "1009 Cheese, cheddar (Includes foods for USDA's Food Distribution Program)" at bounding box center [535, 107] width 370 height 35
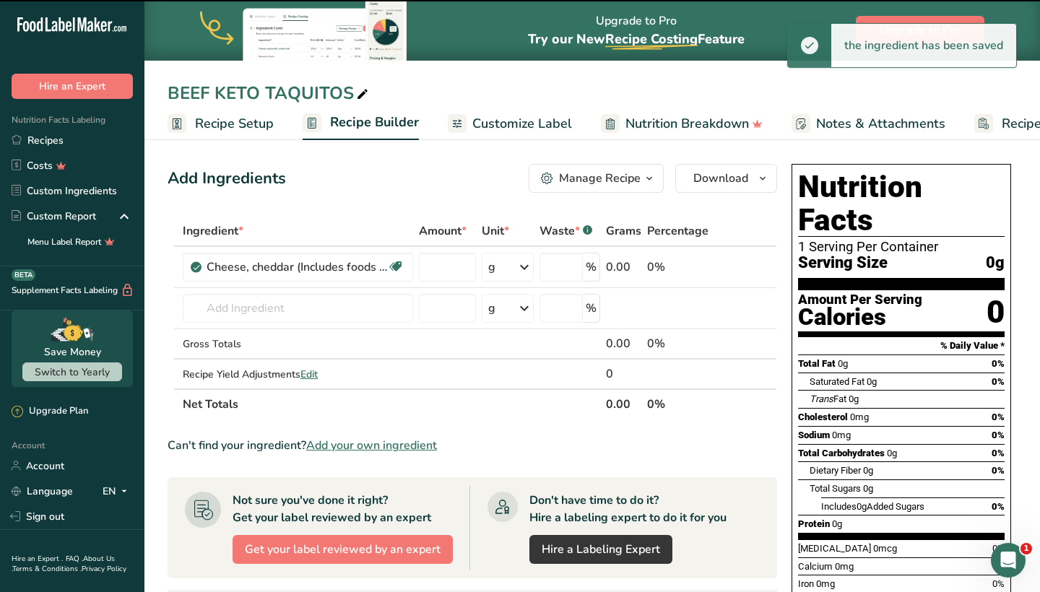
type input "0"
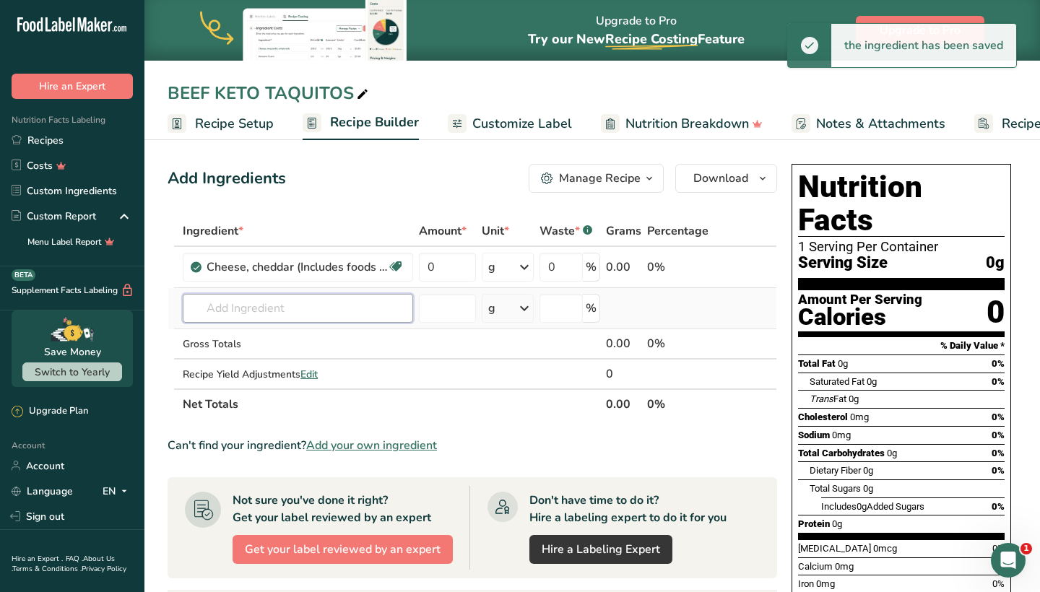
click at [249, 310] on input "text" at bounding box center [298, 308] width 230 height 29
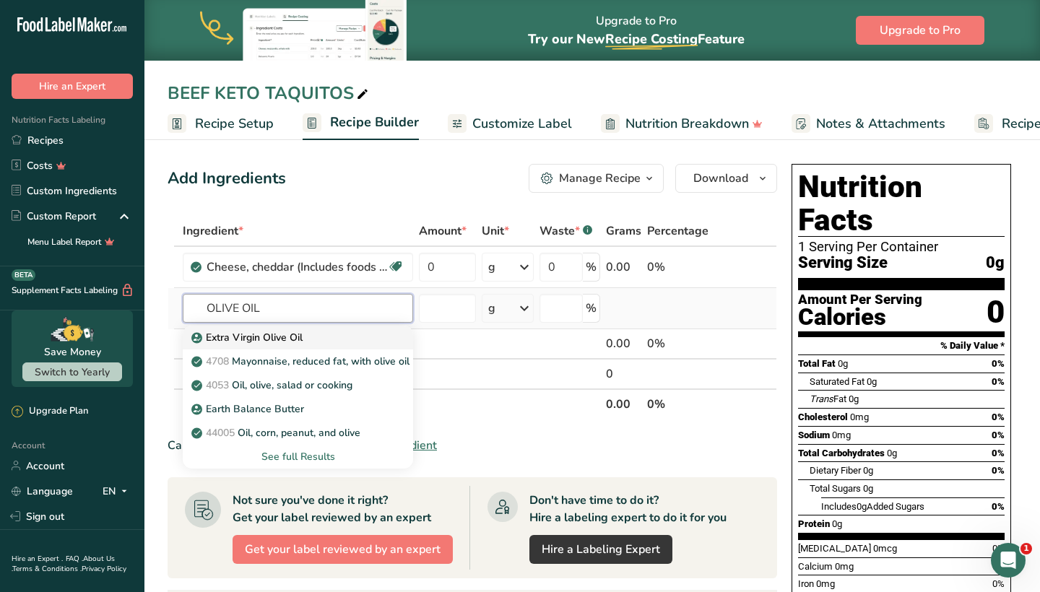
type input "OLIVE OIL"
click at [270, 340] on p "Extra Virgin Olive Oil" at bounding box center [248, 337] width 108 height 15
type input "Extra Virgin Olive Oil"
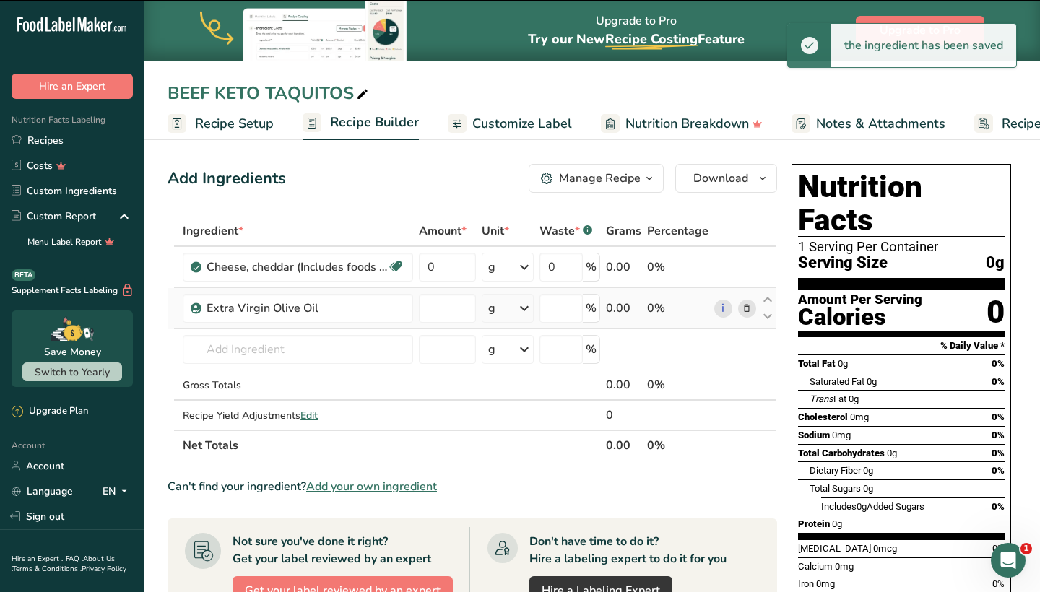
type input "0"
click at [284, 354] on input "text" at bounding box center [298, 349] width 230 height 29
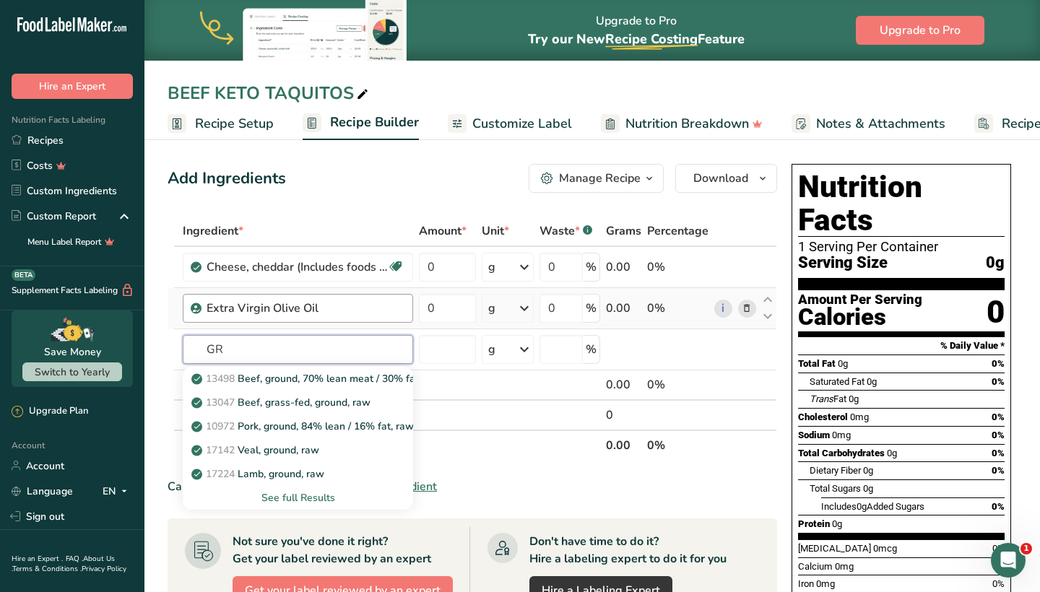
type input "G"
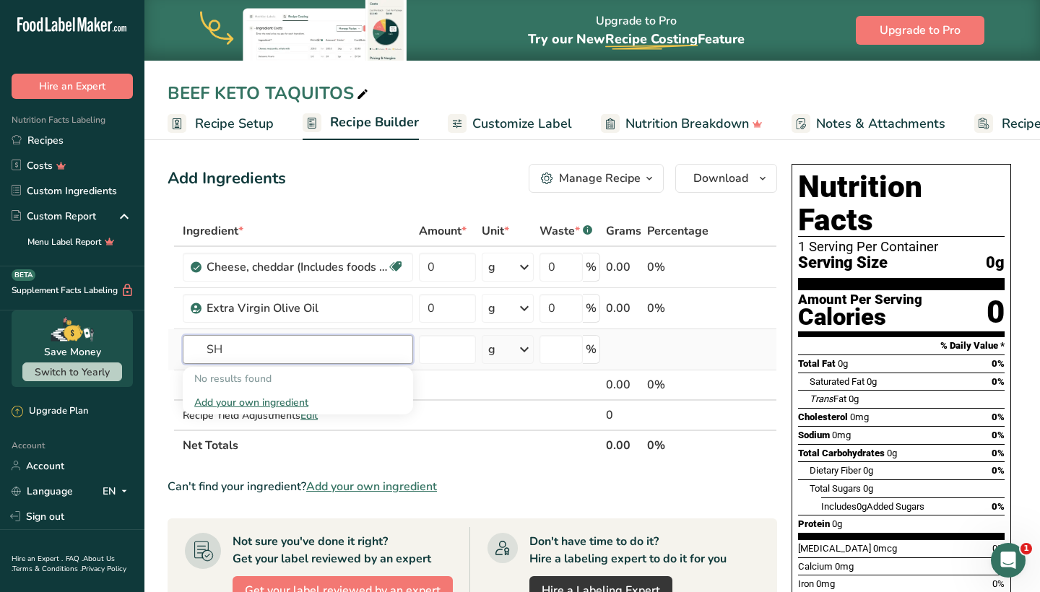
type input "S"
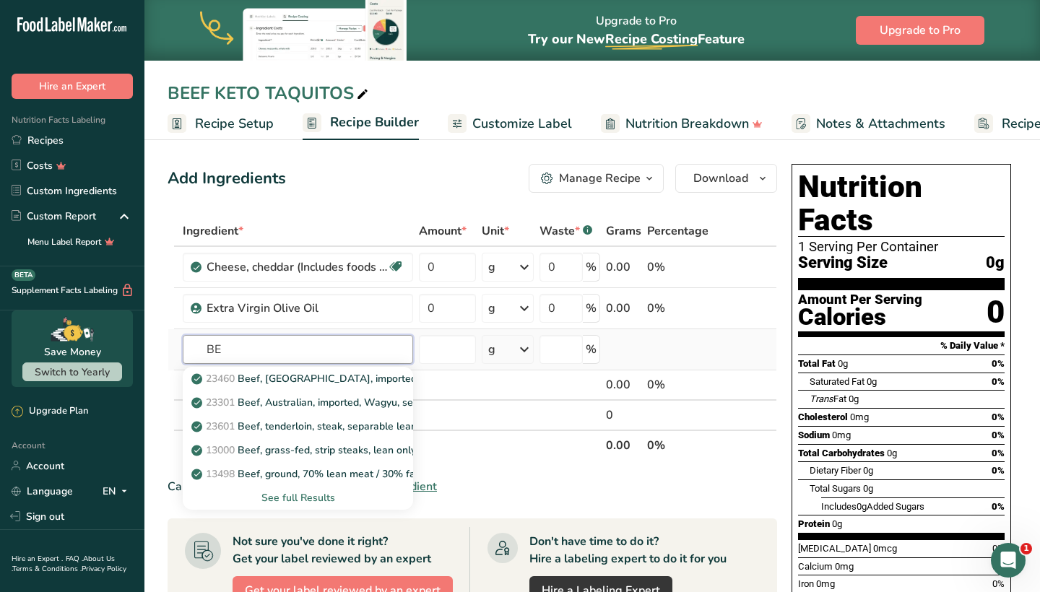
type input "B"
type input "ROUND ROAST"
click at [319, 387] on link "23620 Beef, round, eye of round, roast, separable lean only, trimmed to 1/8" fa…" at bounding box center [298, 379] width 230 height 24
type input "Beef, round, eye of round, roast, separable lean only, trimmed to 1/8" fat, cho…"
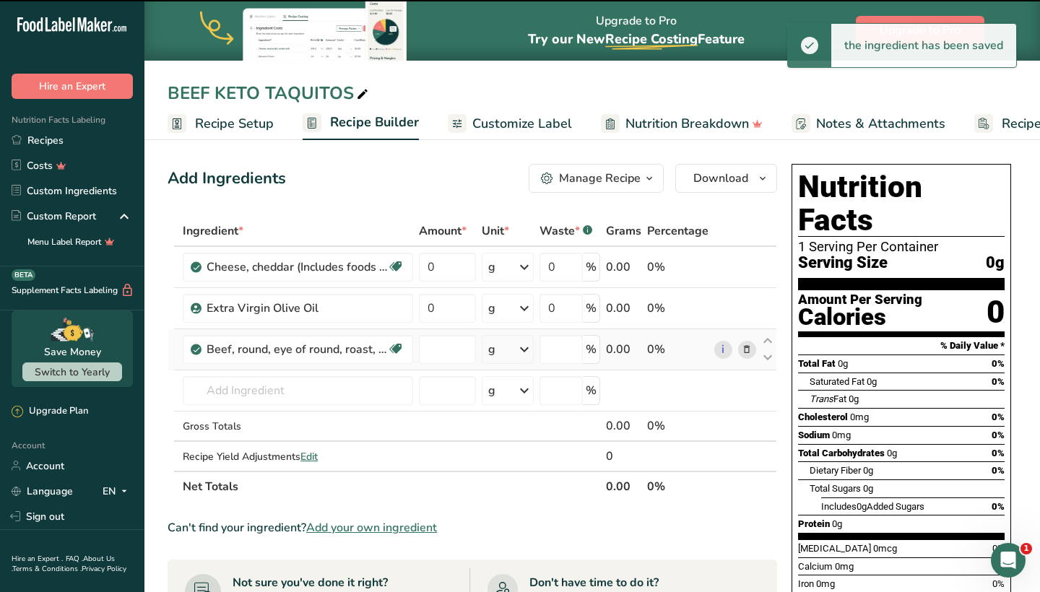
type input "0"
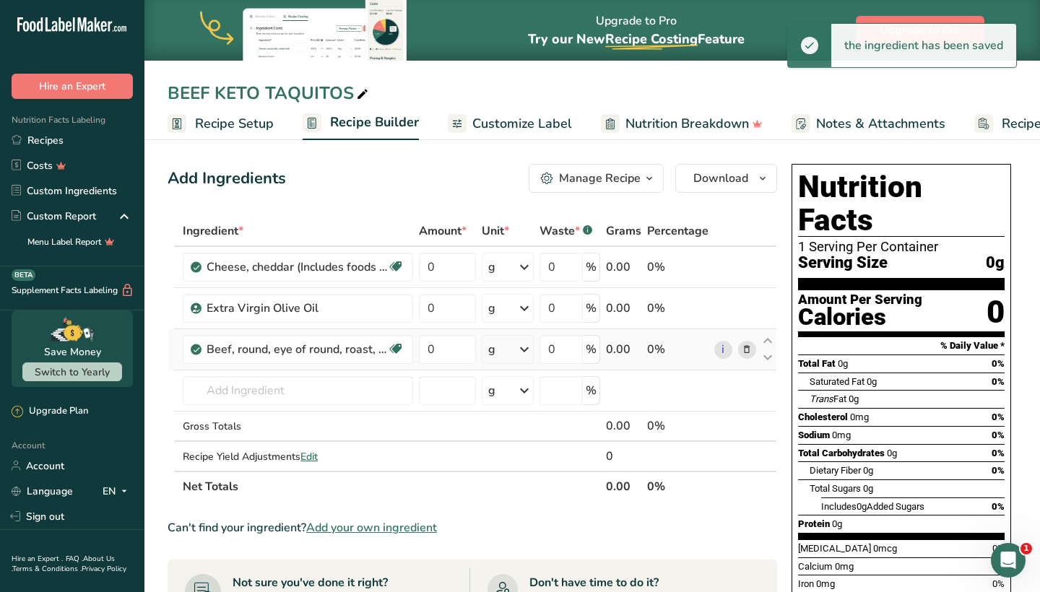
click at [522, 345] on icon at bounding box center [524, 350] width 17 height 26
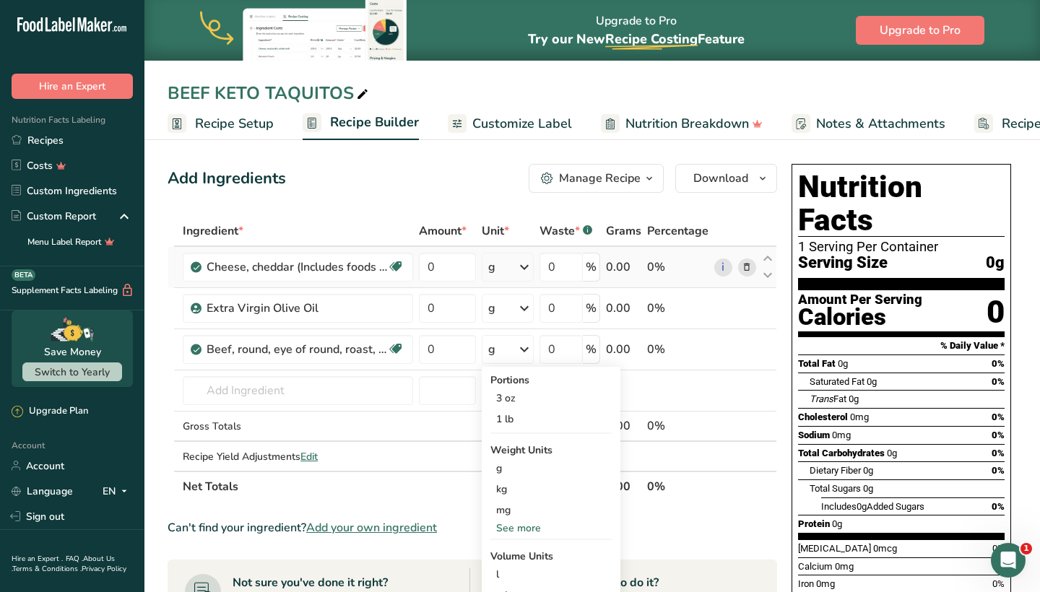
click at [514, 275] on div "g" at bounding box center [508, 267] width 52 height 29
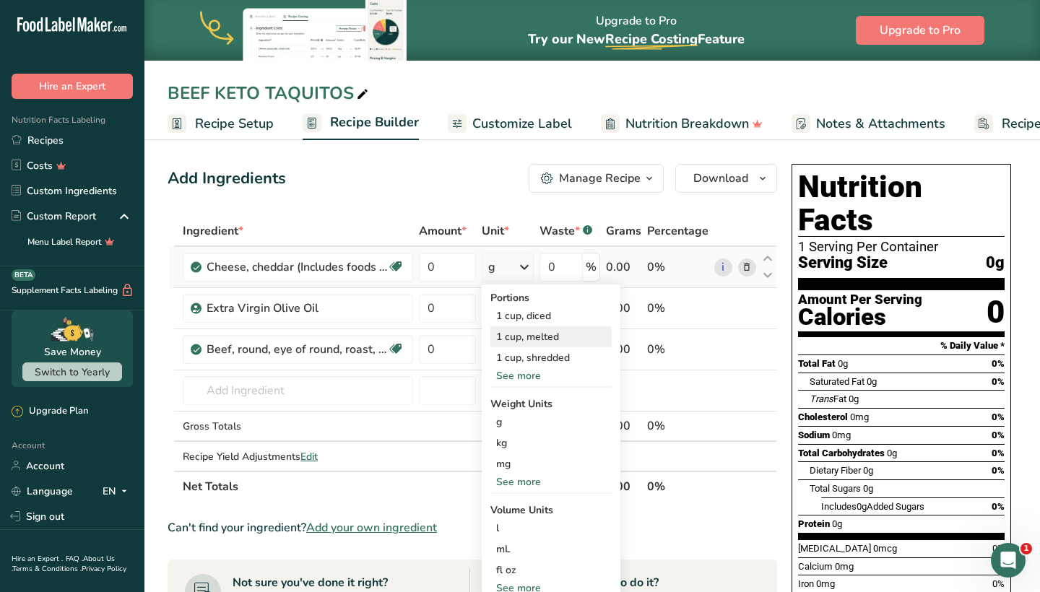
click at [519, 342] on div "1 cup, melted" at bounding box center [551, 337] width 121 height 21
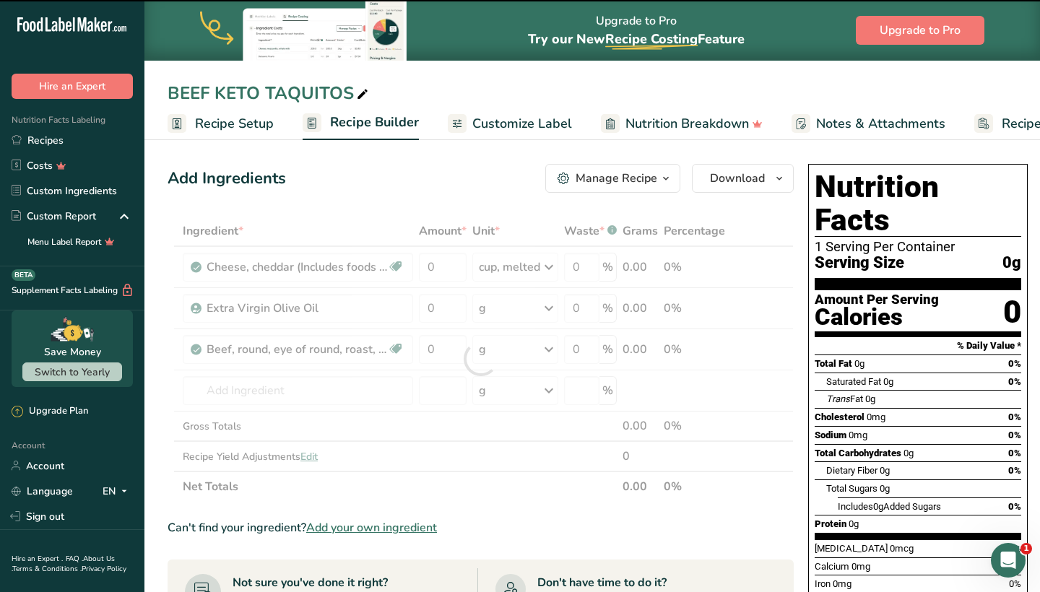
click at [521, 305] on div at bounding box center [481, 359] width 626 height 286
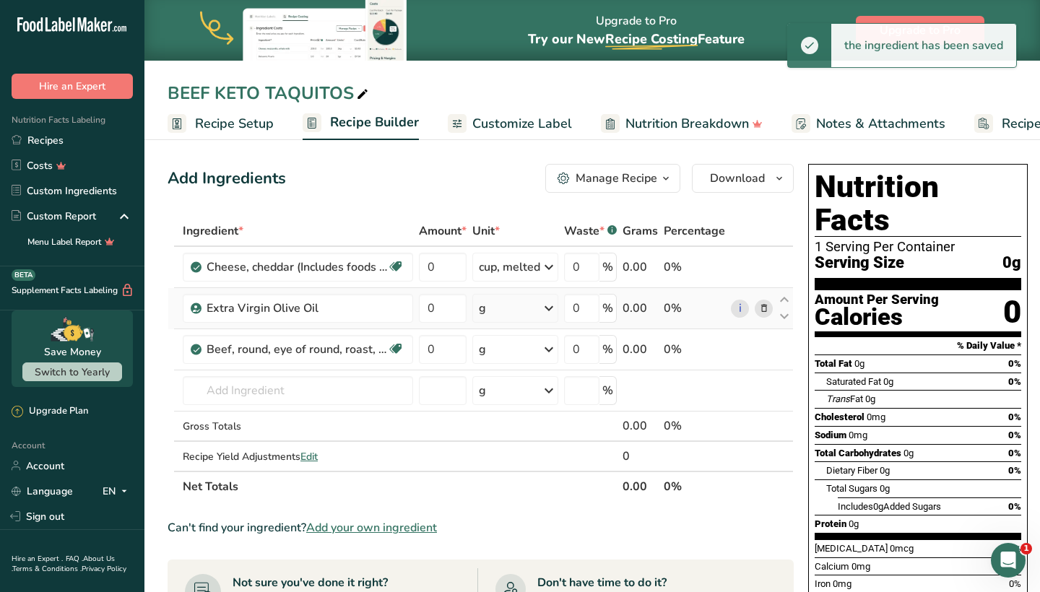
click at [537, 312] on div "g" at bounding box center [515, 308] width 86 height 29
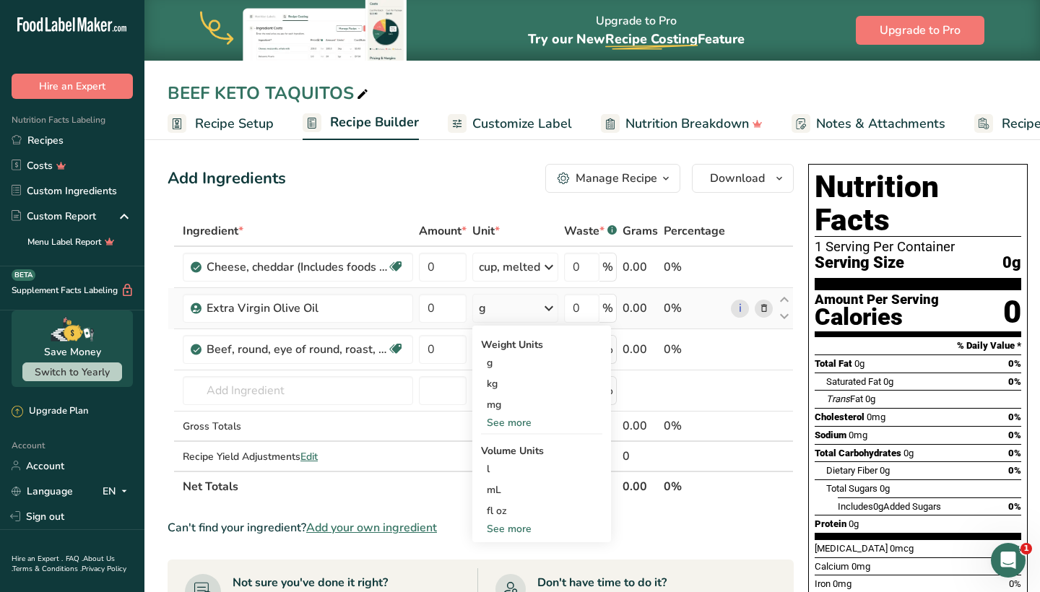
click at [520, 420] on div "See more" at bounding box center [541, 422] width 121 height 15
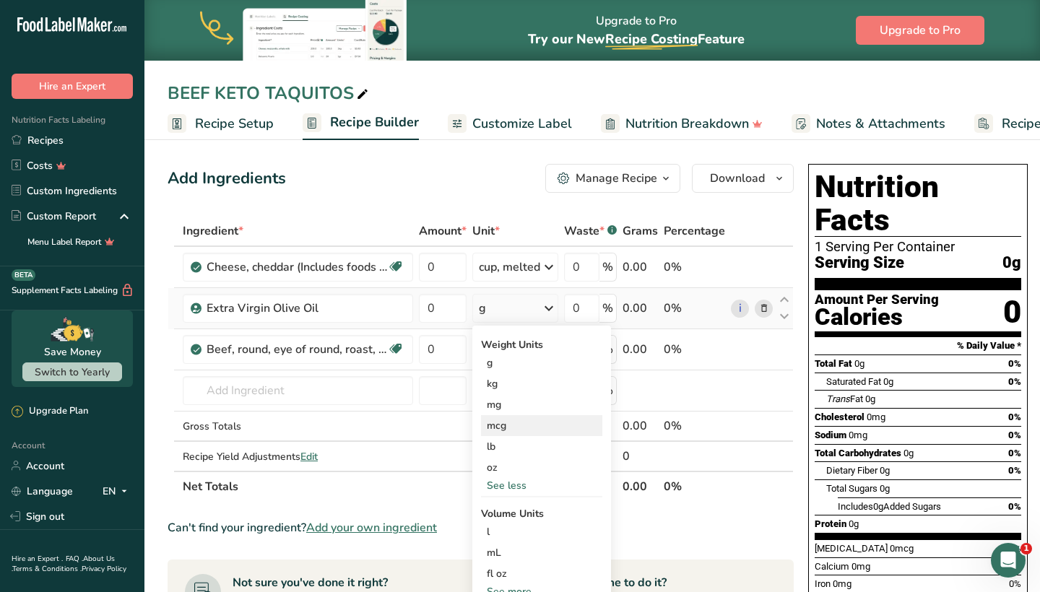
click at [513, 428] on div "mcg" at bounding box center [541, 425] width 121 height 21
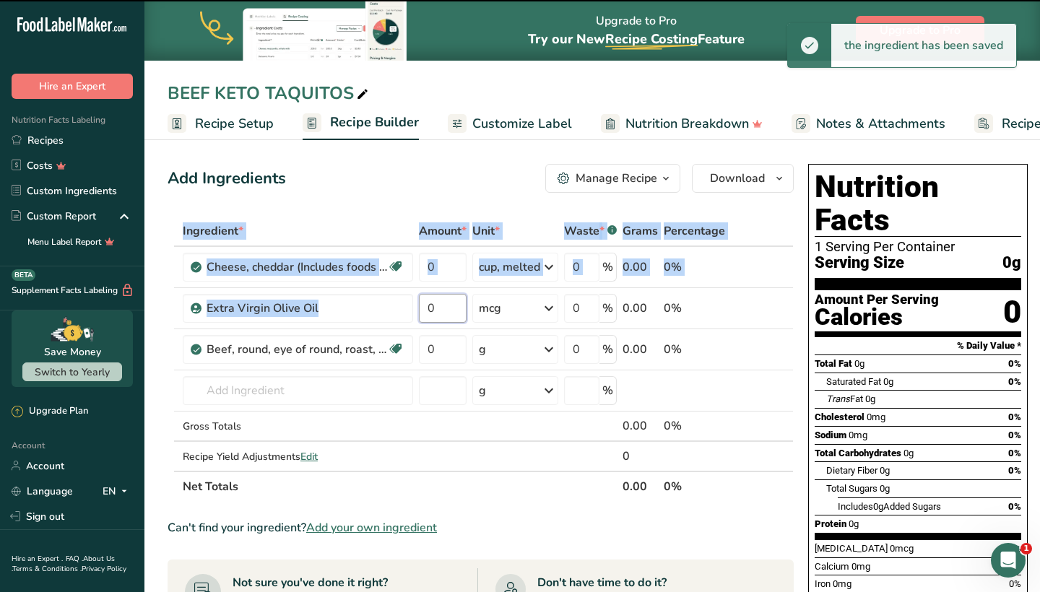
click at [441, 300] on input "0" at bounding box center [443, 308] width 48 height 29
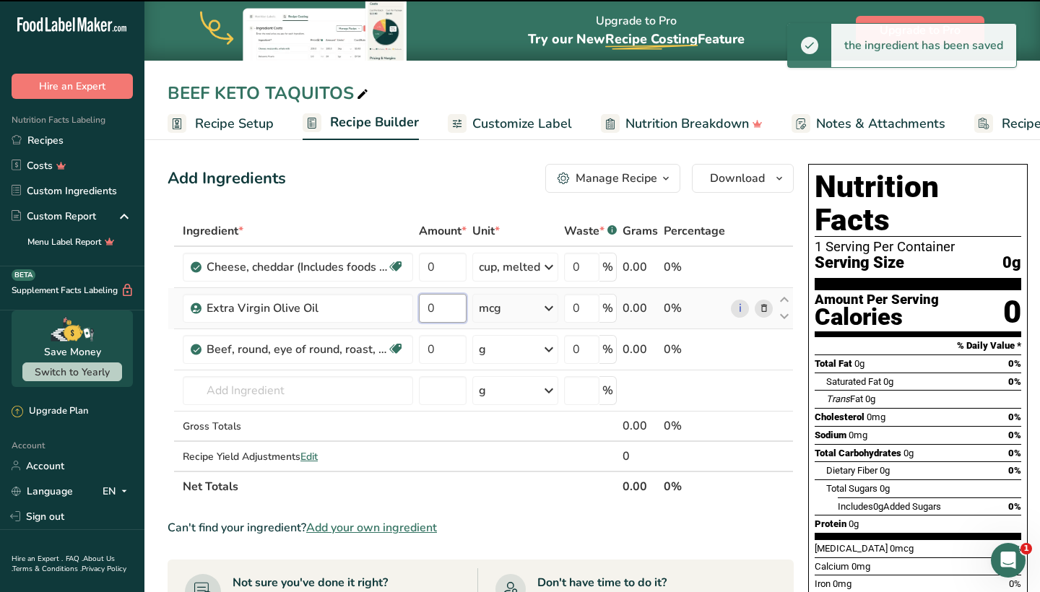
click at [441, 301] on input "0" at bounding box center [443, 308] width 48 height 29
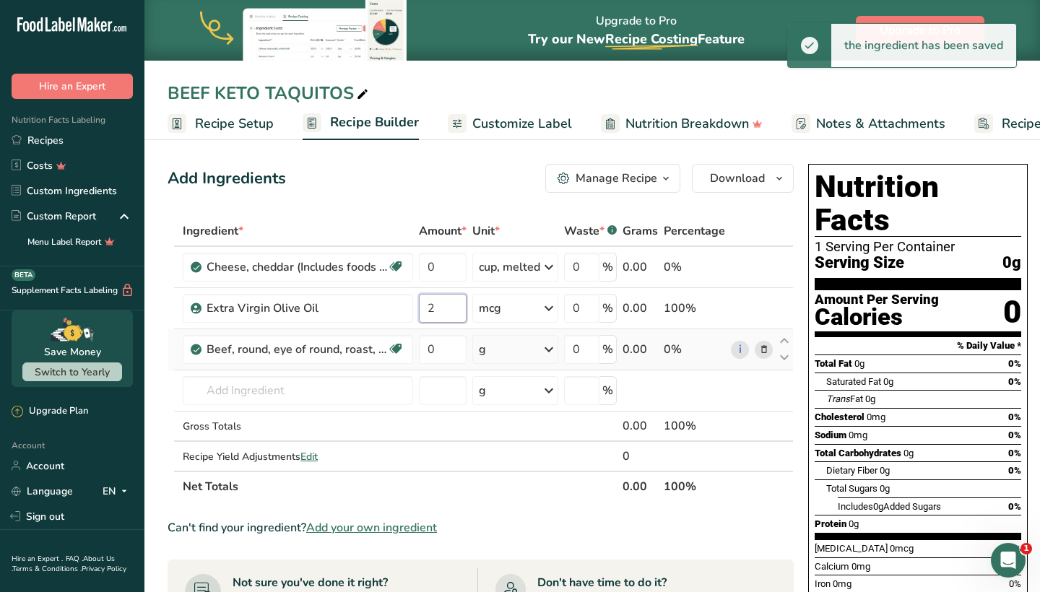
type input "2"
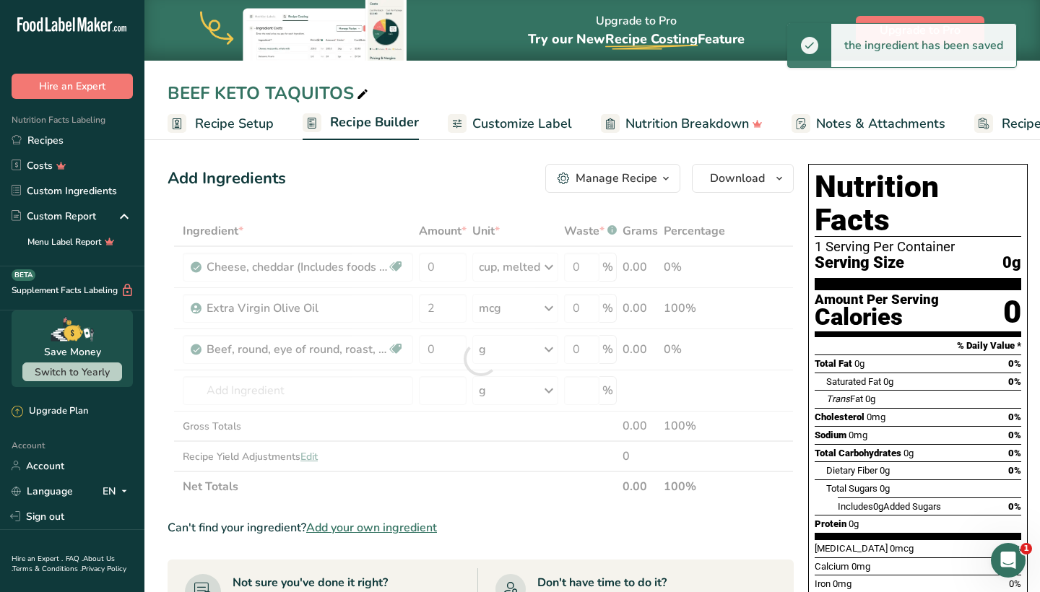
click at [519, 349] on div "Ingredient * Amount * Unit * Waste * .a-a{fill:#347362;}.b-a{fill:#fff;} Grams …" at bounding box center [481, 359] width 626 height 286
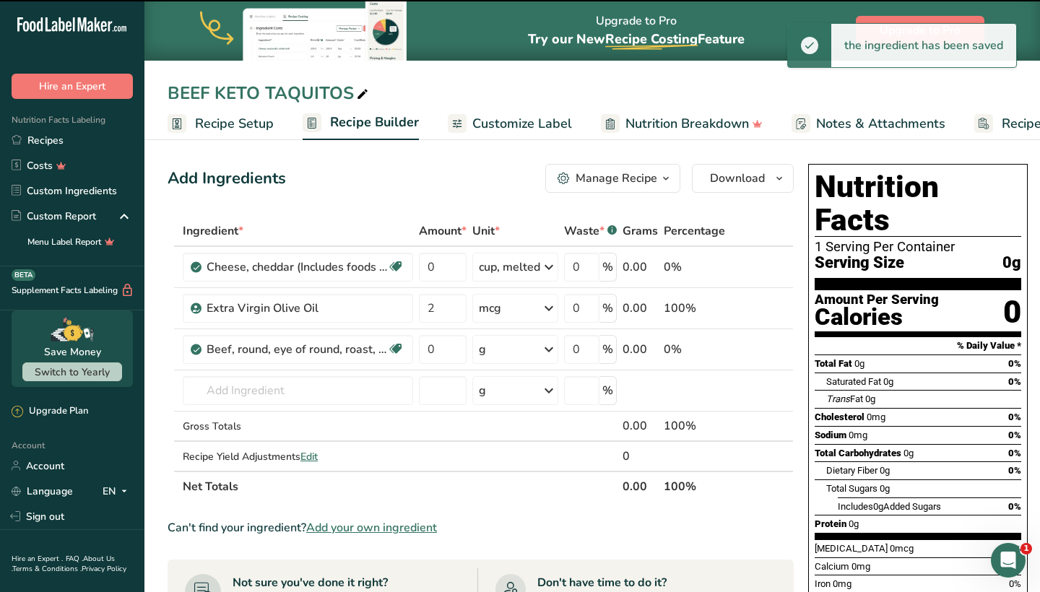
click at [519, 349] on div "g" at bounding box center [515, 349] width 86 height 29
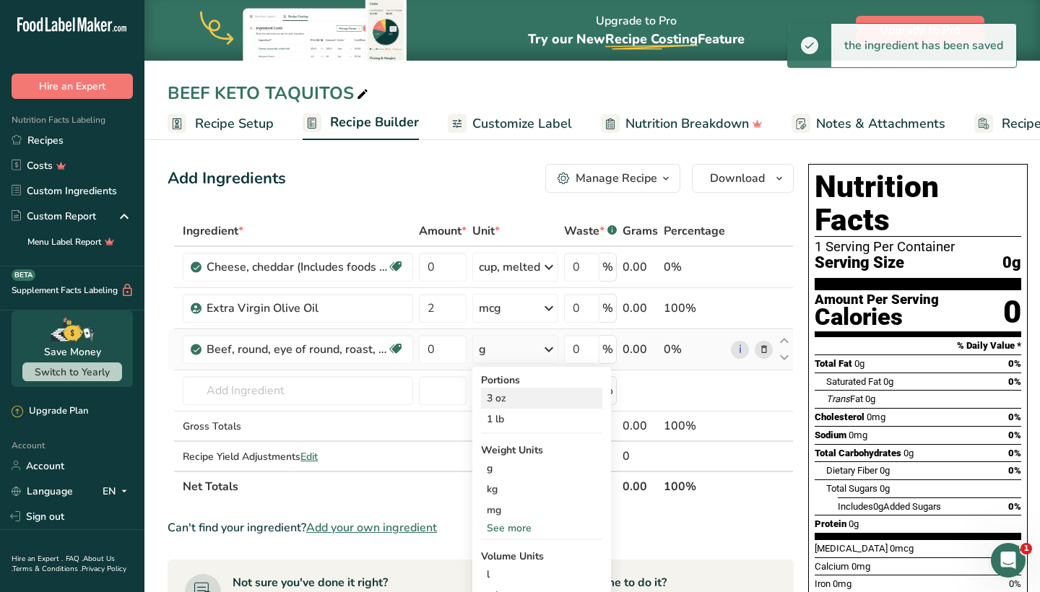
click at [513, 395] on div "3 oz" at bounding box center [541, 398] width 121 height 21
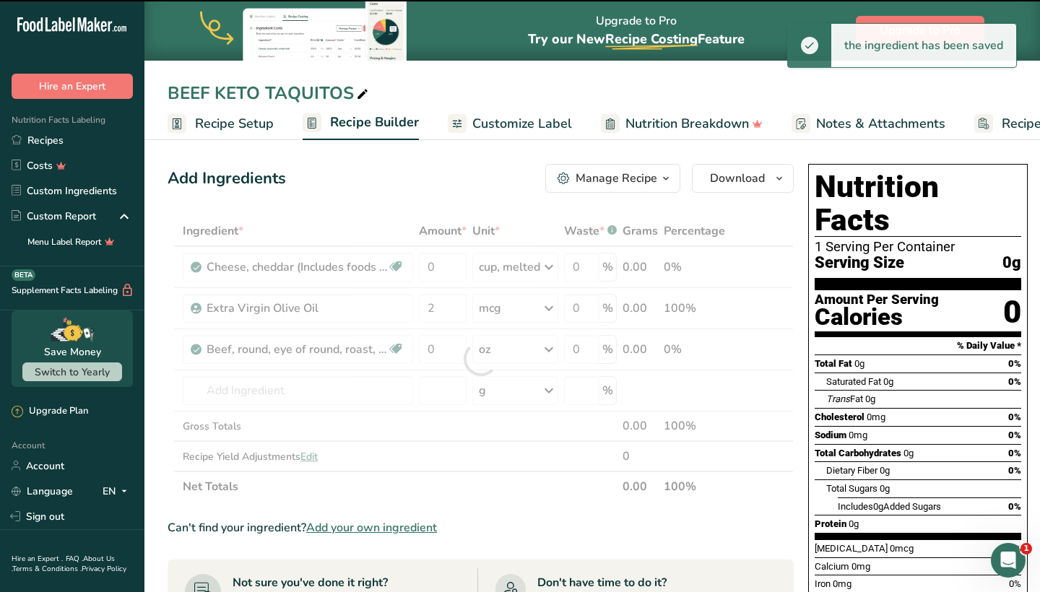
click at [443, 345] on div at bounding box center [481, 359] width 626 height 286
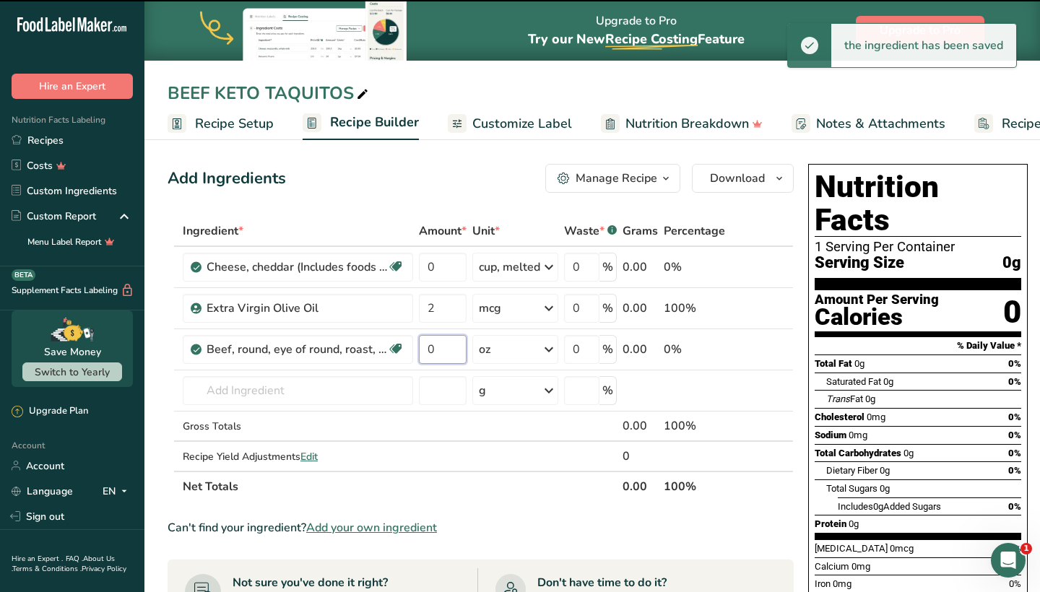
click at [443, 345] on input "0" at bounding box center [443, 349] width 48 height 29
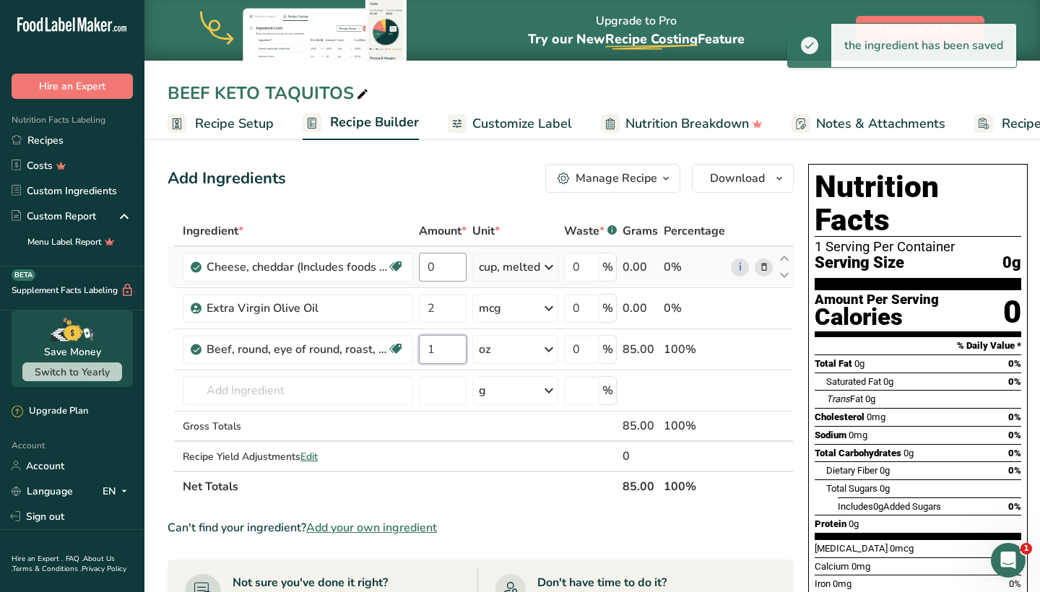
type input "1"
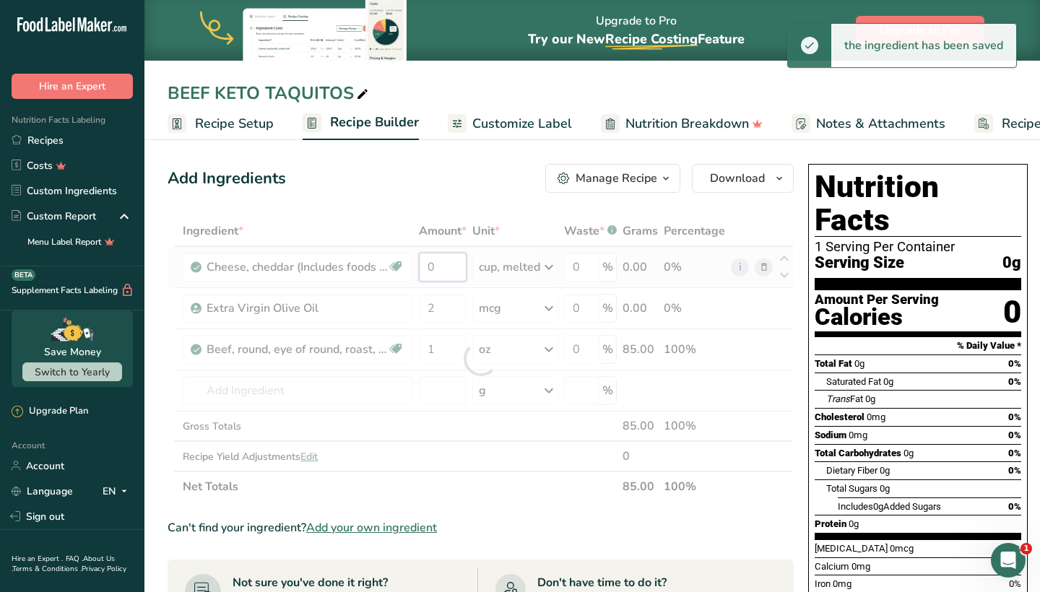
click at [452, 265] on div "Ingredient * Amount * Unit * Waste * .a-a{fill:#347362;}.b-a{fill:#fff;} Grams …" at bounding box center [481, 359] width 626 height 286
click at [452, 265] on div at bounding box center [481, 359] width 626 height 286
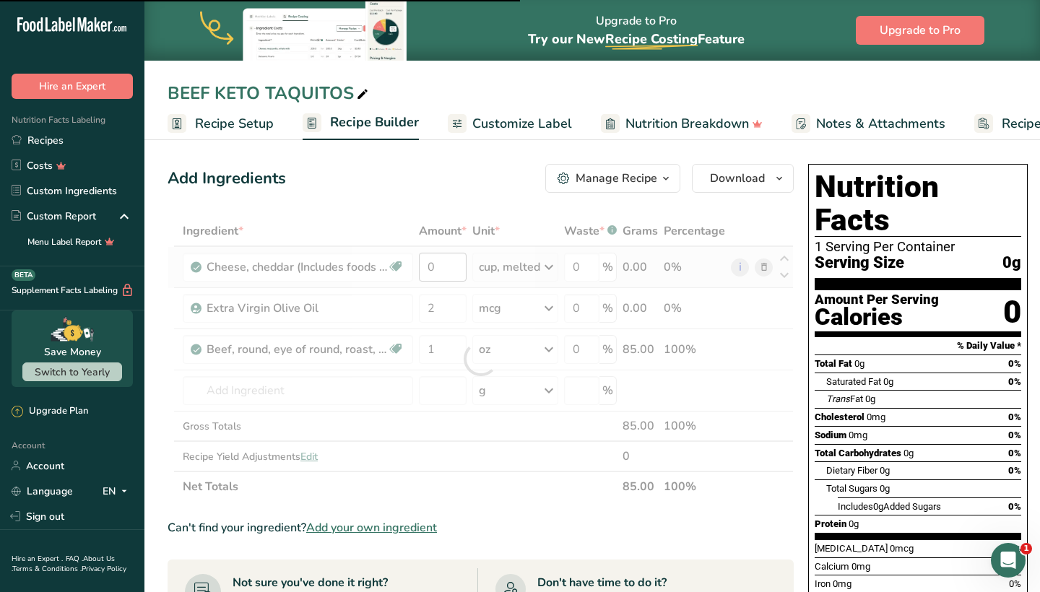
click at [452, 265] on div at bounding box center [481, 359] width 626 height 286
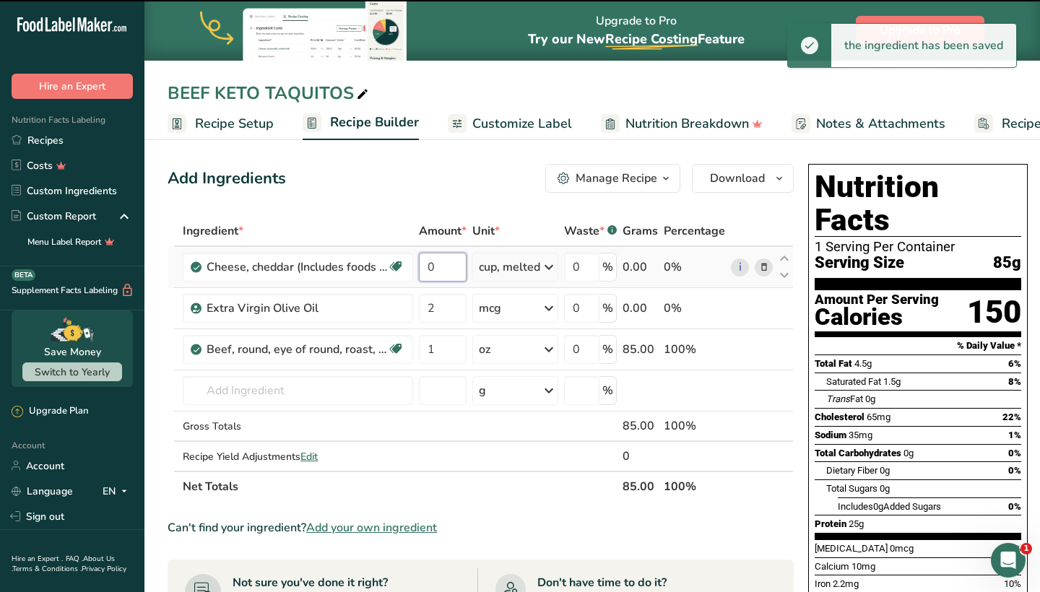
click at [446, 266] on input "0" at bounding box center [443, 267] width 48 height 29
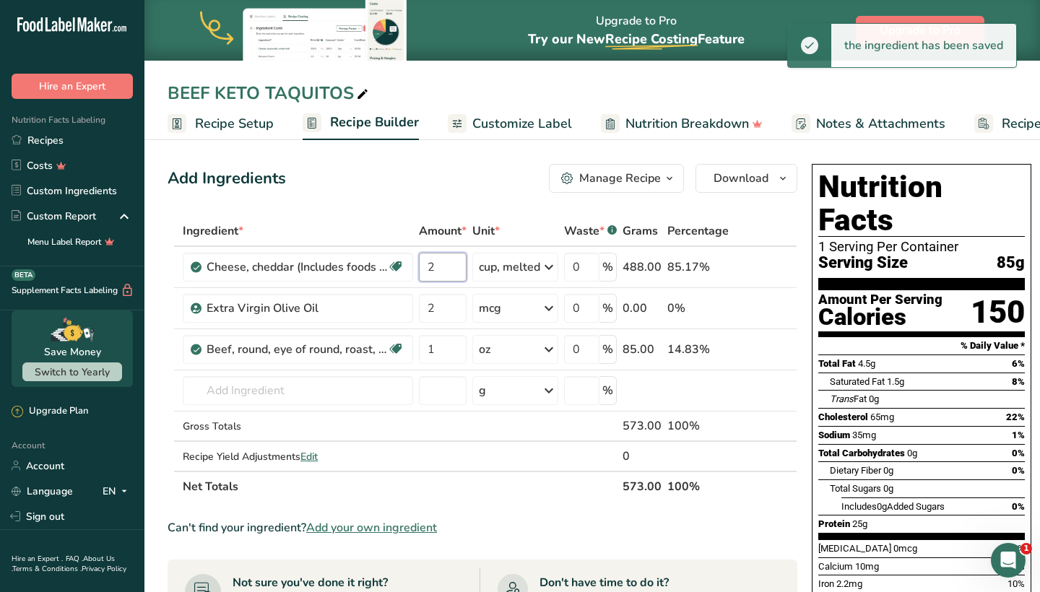
type input "2"
click at [472, 194] on div "Add Ingredients Manage Recipe Delete Recipe Duplicate Recipe Scale Recipe Save …" at bounding box center [487, 559] width 639 height 803
click at [519, 273] on div "cup, melted" at bounding box center [509, 267] width 61 height 17
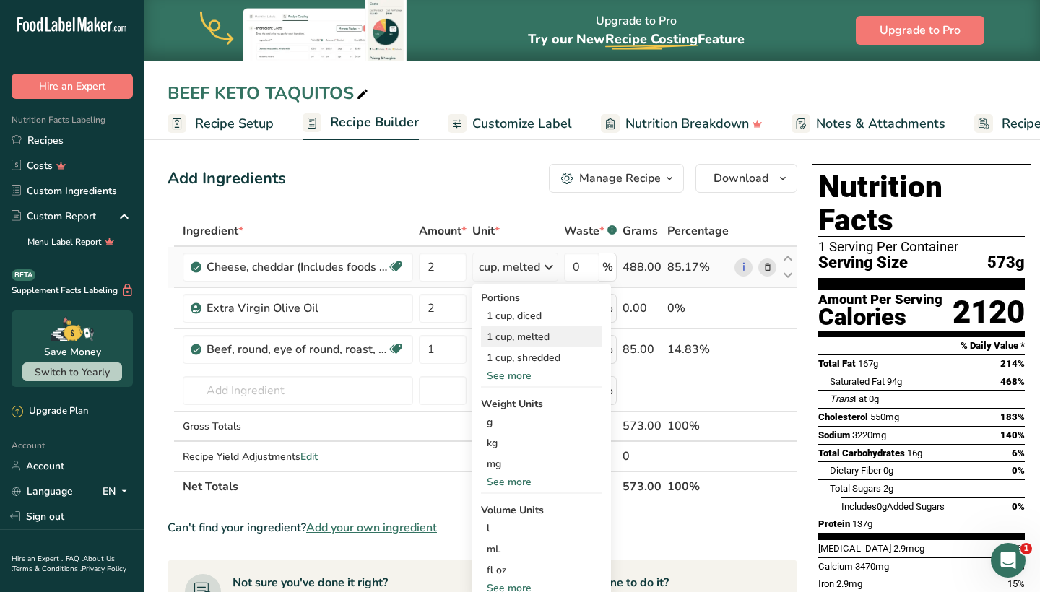
click at [511, 336] on div "1 cup, melted" at bounding box center [541, 337] width 121 height 21
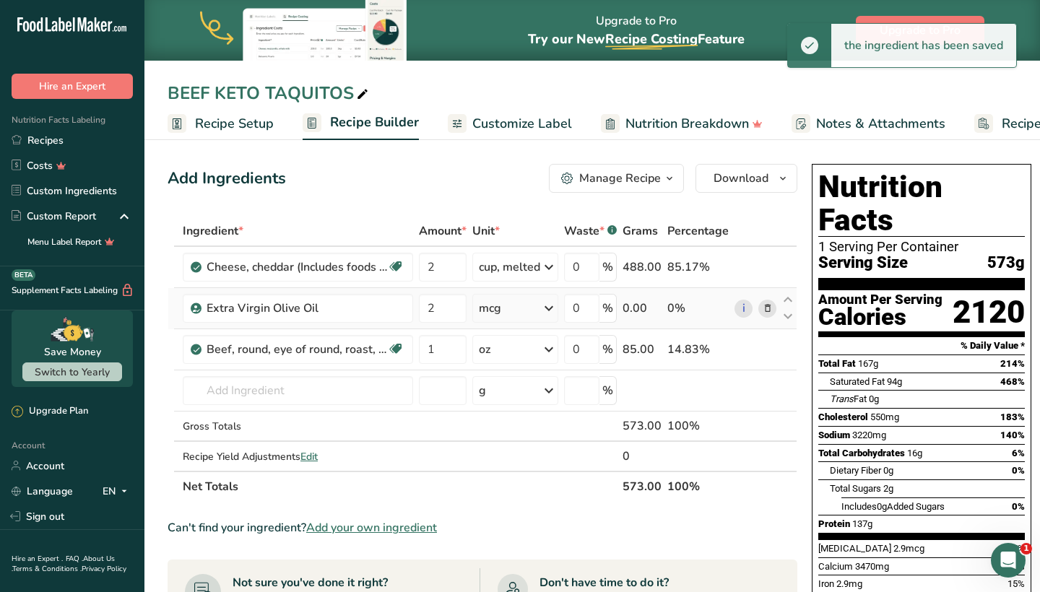
click at [489, 313] on div "mcg" at bounding box center [490, 308] width 22 height 17
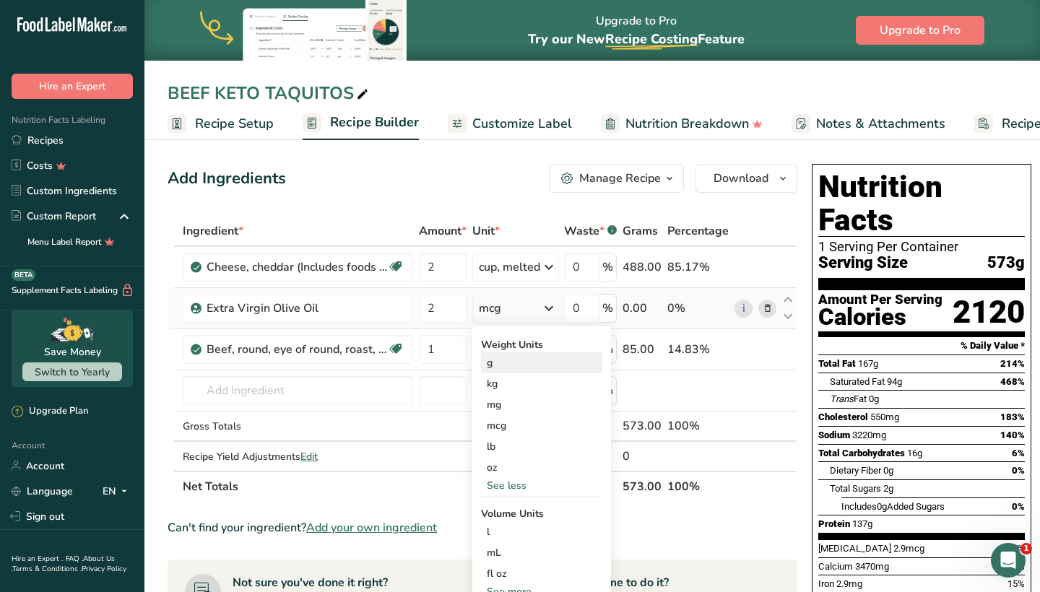
click at [507, 362] on div "g" at bounding box center [541, 363] width 121 height 21
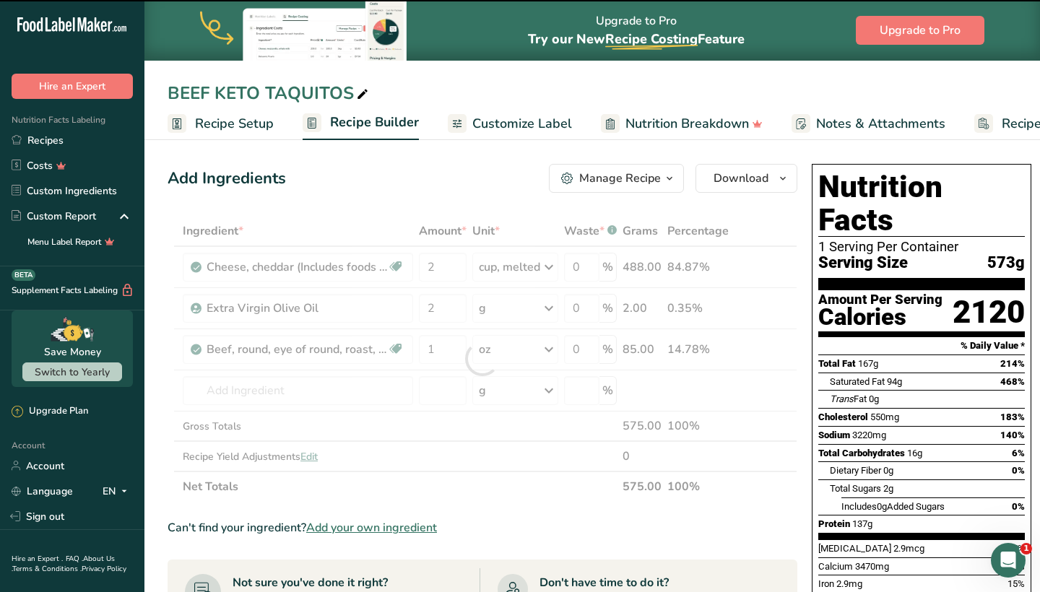
click at [456, 313] on div at bounding box center [483, 359] width 630 height 286
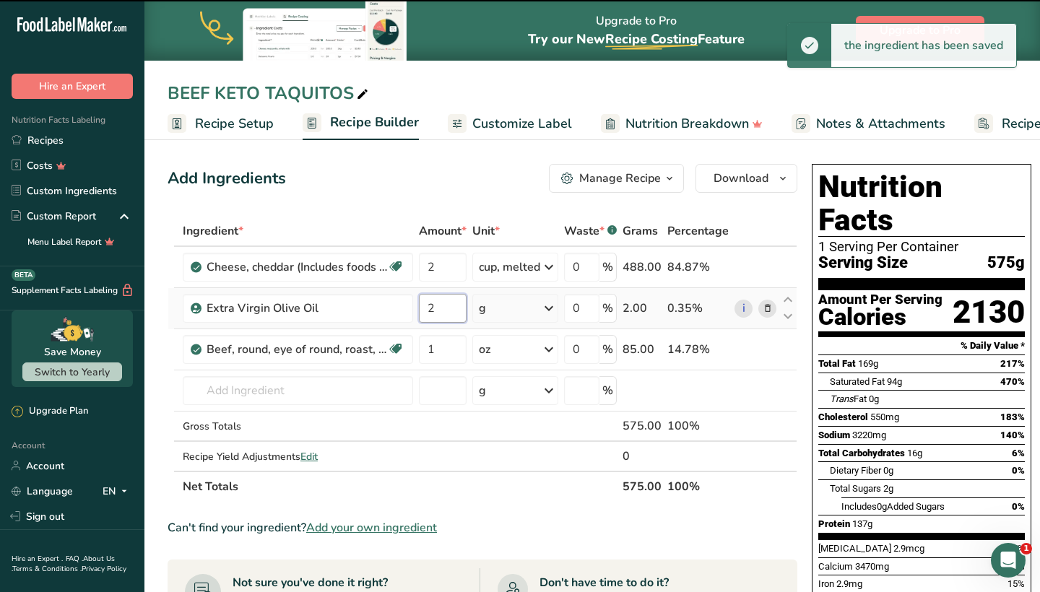
click at [456, 309] on input "2" at bounding box center [443, 308] width 48 height 29
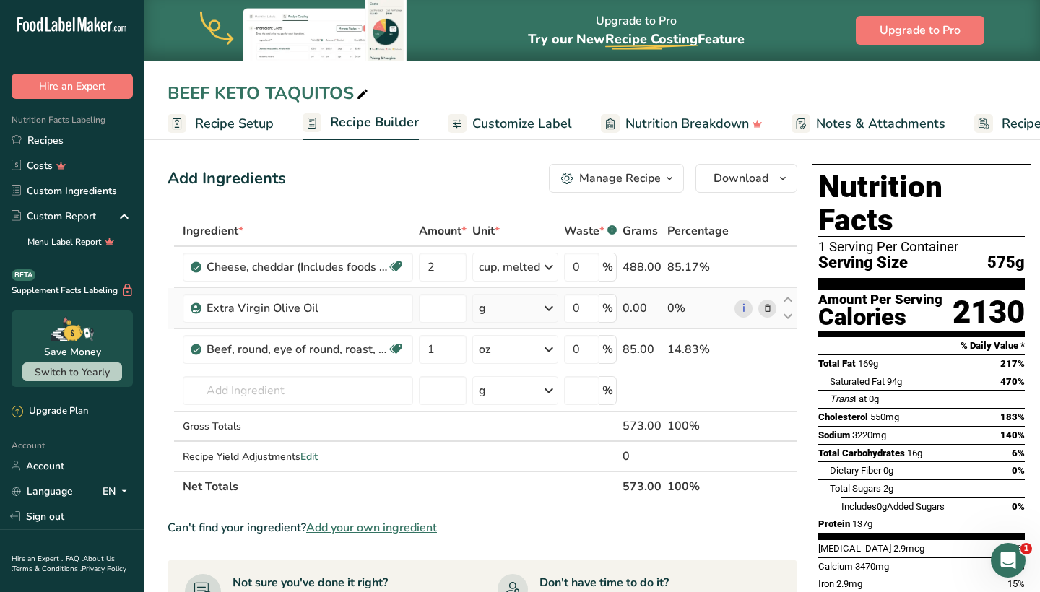
click at [766, 305] on div "Ingredient * Amount * Unit * Waste * .a-a{fill:#347362;}.b-a{fill:#fff;} Grams …" at bounding box center [483, 359] width 630 height 286
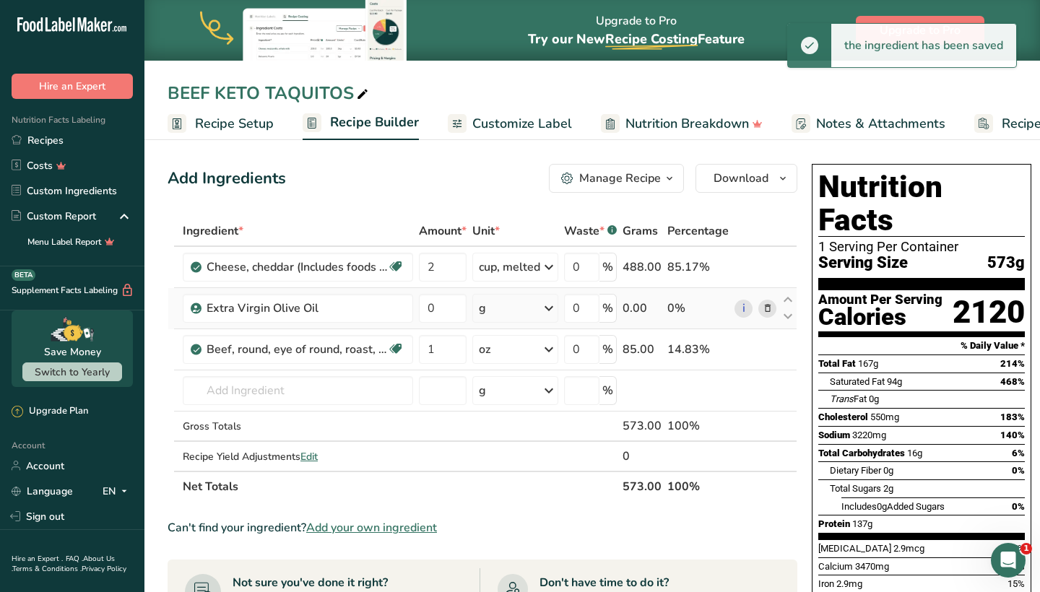
click at [772, 311] on span at bounding box center [767, 308] width 17 height 17
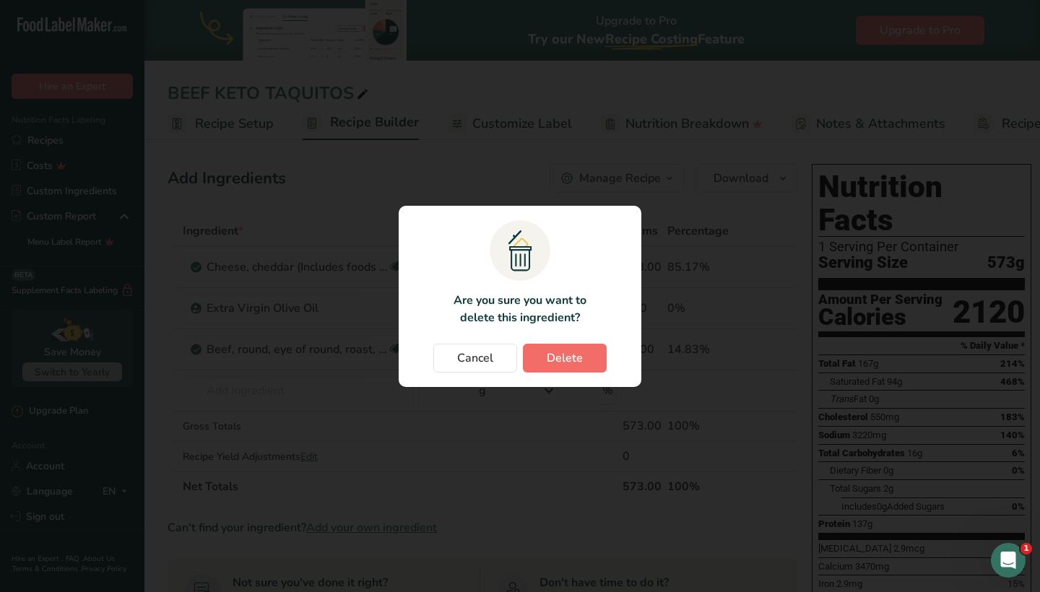
click at [586, 353] on button "Delete" at bounding box center [565, 358] width 84 height 29
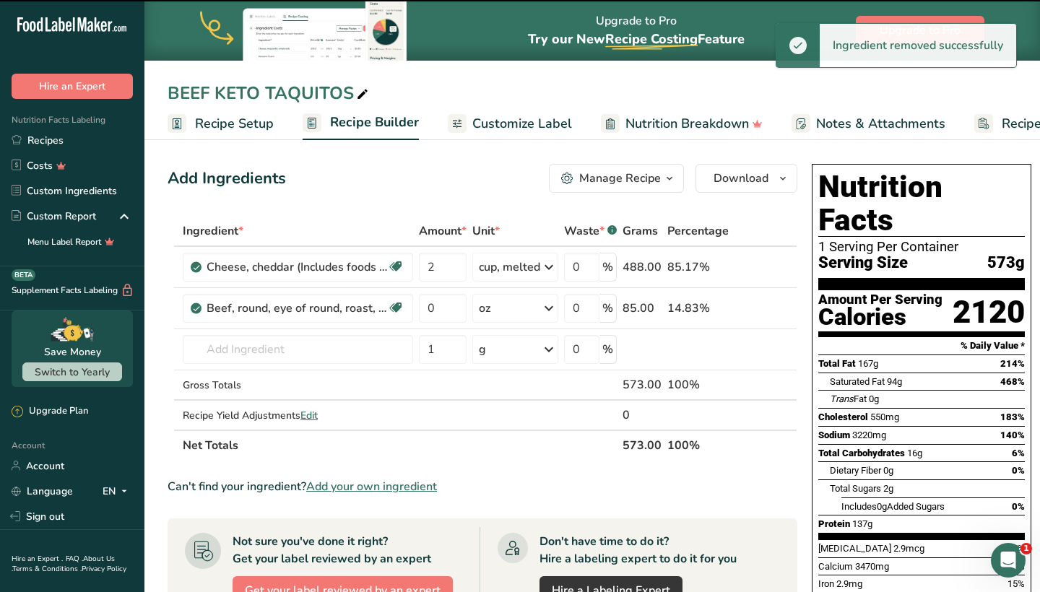
type input "1"
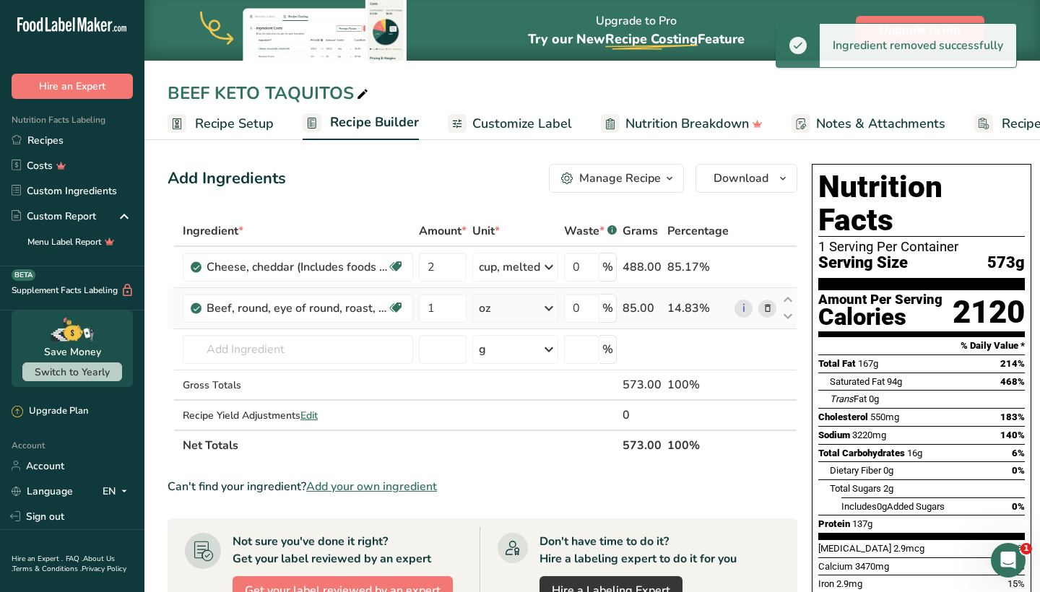
click at [545, 308] on icon at bounding box center [548, 308] width 17 height 26
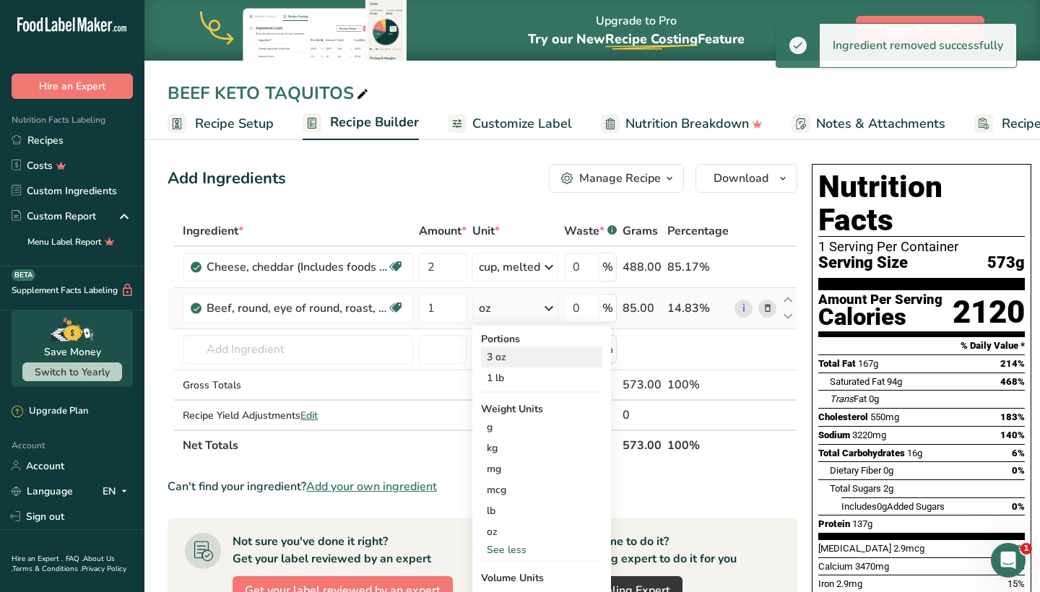
click at [523, 360] on div "3 oz" at bounding box center [541, 357] width 121 height 21
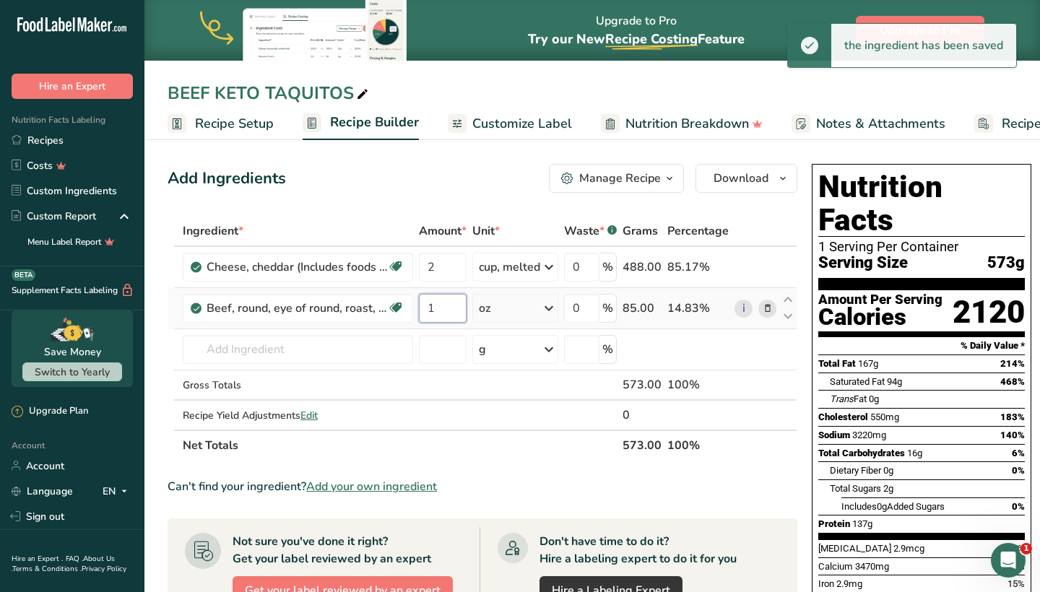
click at [466, 316] on input "1" at bounding box center [443, 308] width 48 height 29
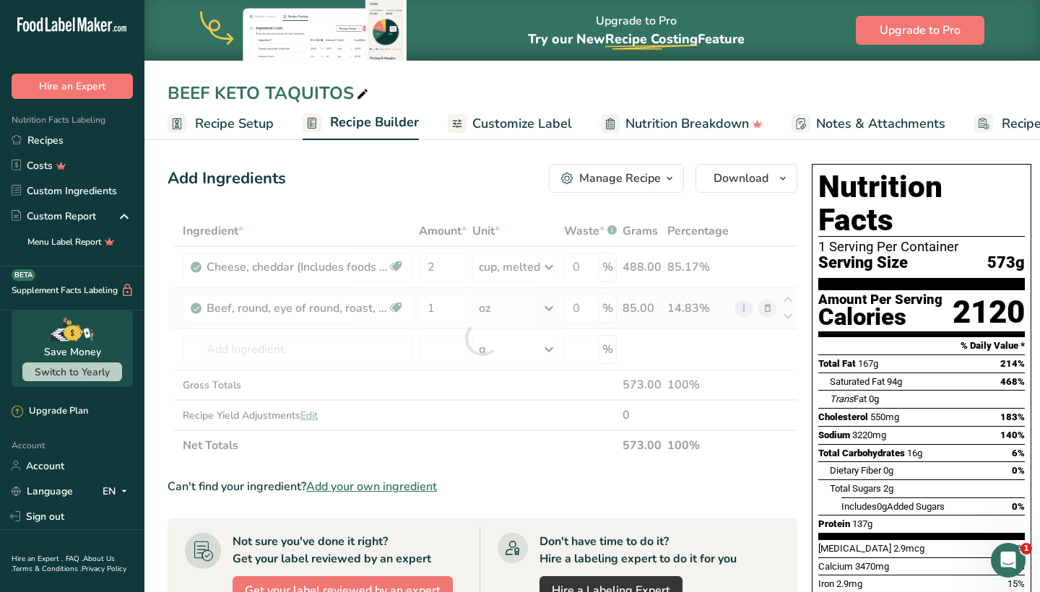
click at [509, 307] on div "Ingredient * Amount * Unit * Waste * .a-a{fill:#347362;}.b-a{fill:#fff;} Grams …" at bounding box center [483, 338] width 630 height 245
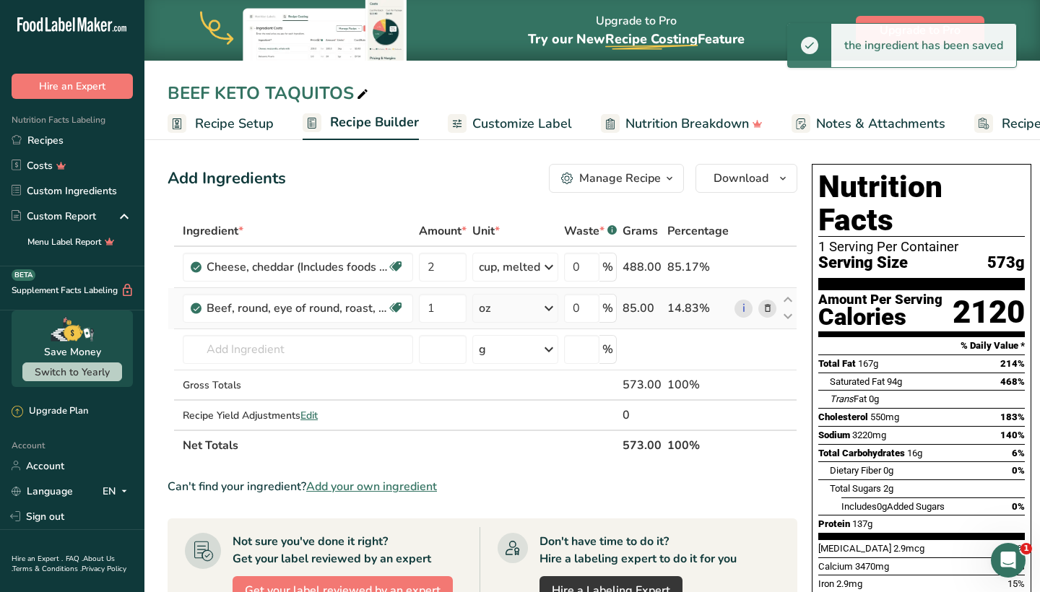
click at [511, 308] on div "oz" at bounding box center [515, 308] width 86 height 29
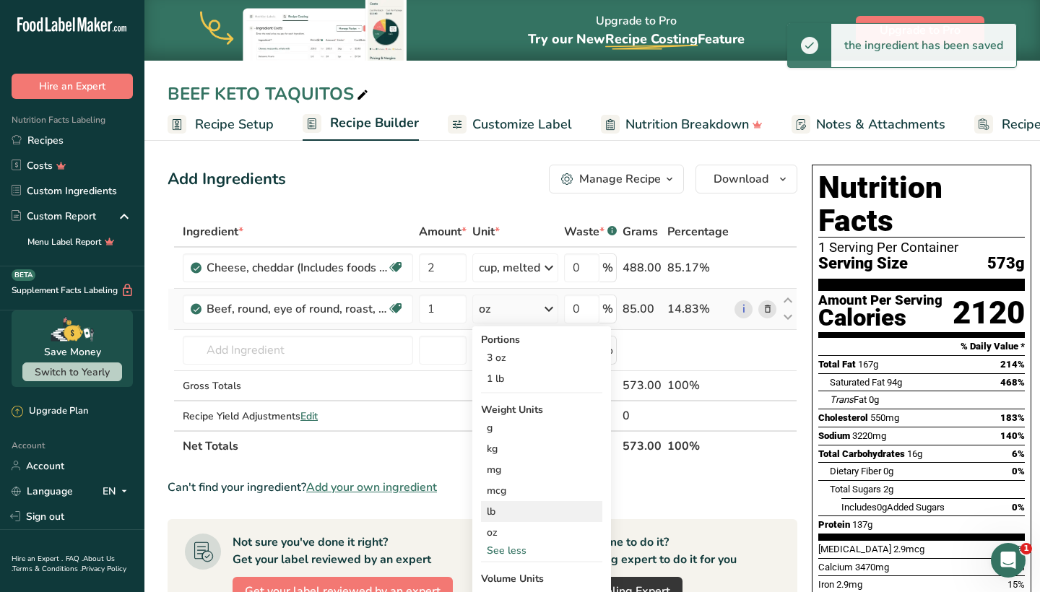
click at [493, 507] on div "lb" at bounding box center [541, 511] width 121 height 21
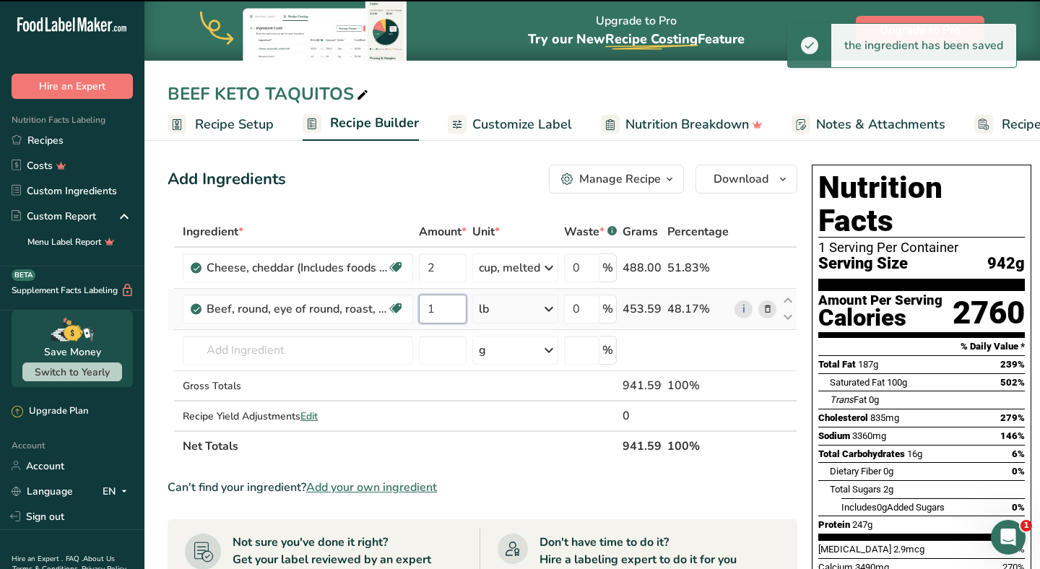
click at [456, 316] on input "1" at bounding box center [443, 309] width 48 height 29
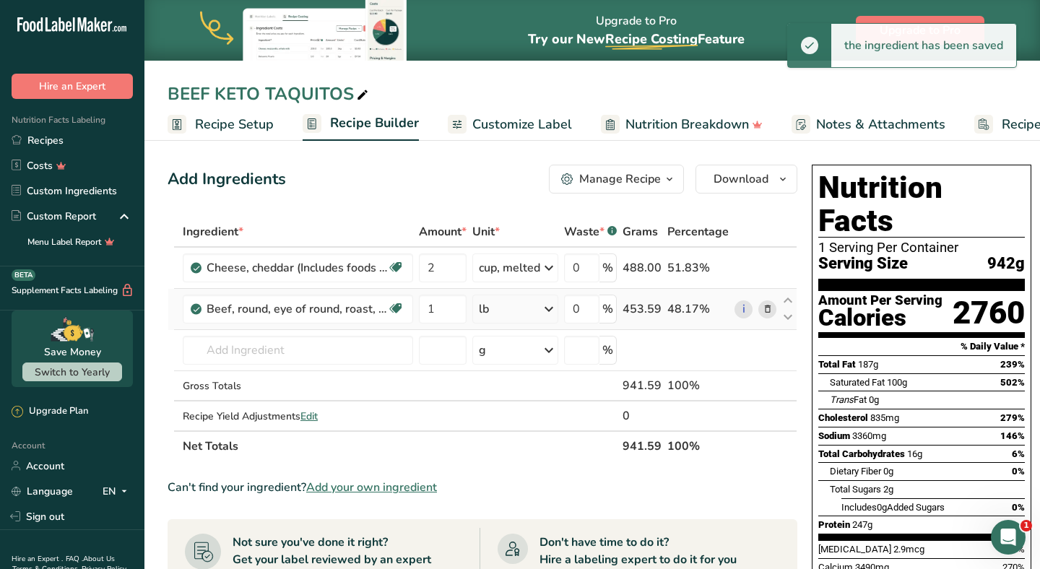
click at [511, 315] on div "Ingredient * Amount * Unit * Waste * .a-a{fill:#347362;}.b-a{fill:#fff;} Grams …" at bounding box center [483, 339] width 630 height 245
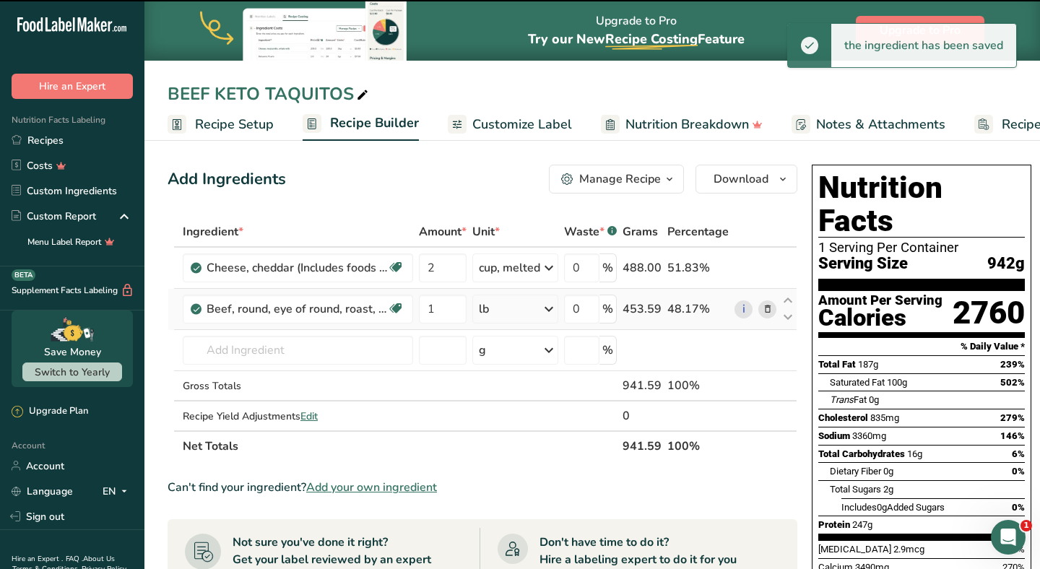
click at [512, 311] on div "lb" at bounding box center [515, 309] width 86 height 29
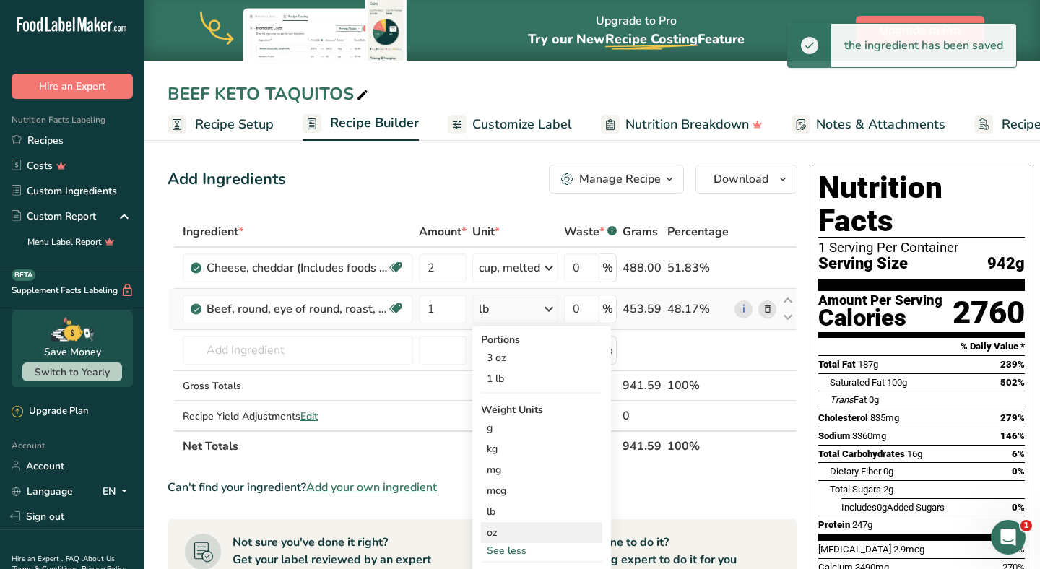
click at [503, 531] on div "oz" at bounding box center [541, 532] width 121 height 21
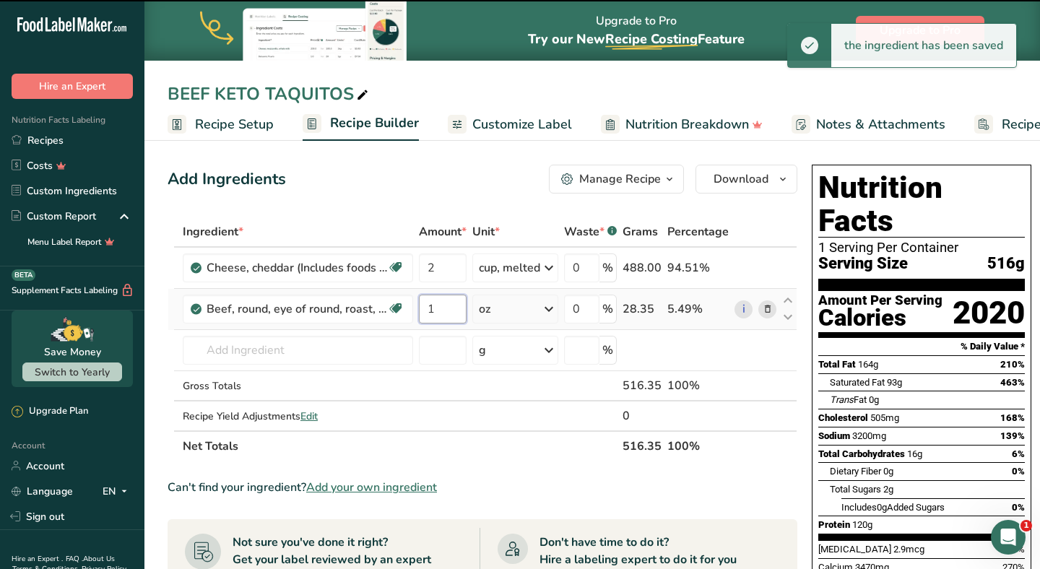
click at [452, 308] on input "1" at bounding box center [443, 309] width 48 height 29
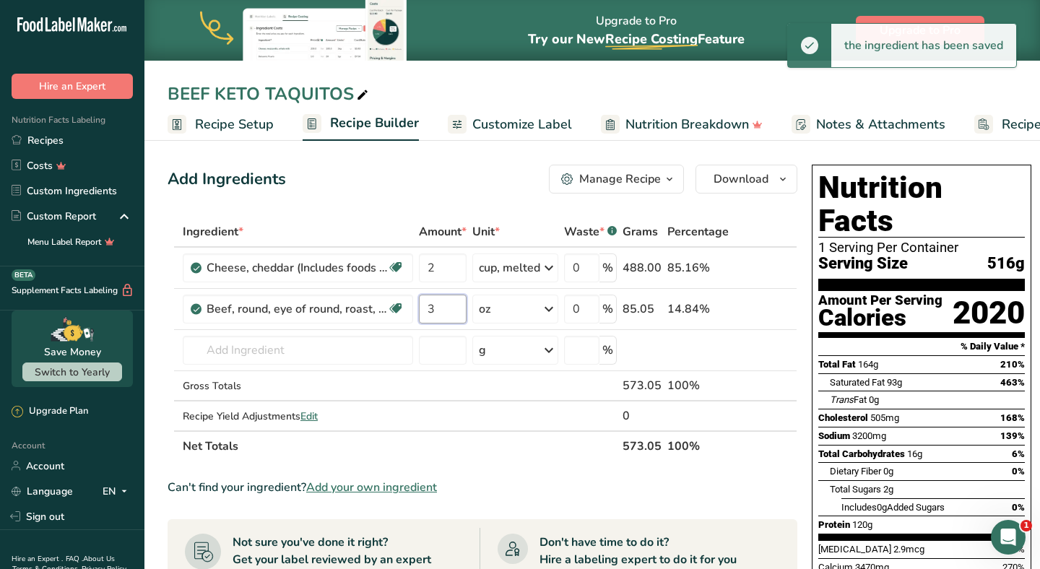
type input "3"
click at [484, 207] on div "Add Ingredients Manage Recipe Delete Recipe Duplicate Recipe Scale Recipe Save …" at bounding box center [487, 540] width 639 height 762
click at [499, 275] on div "cup, melted" at bounding box center [509, 267] width 61 height 17
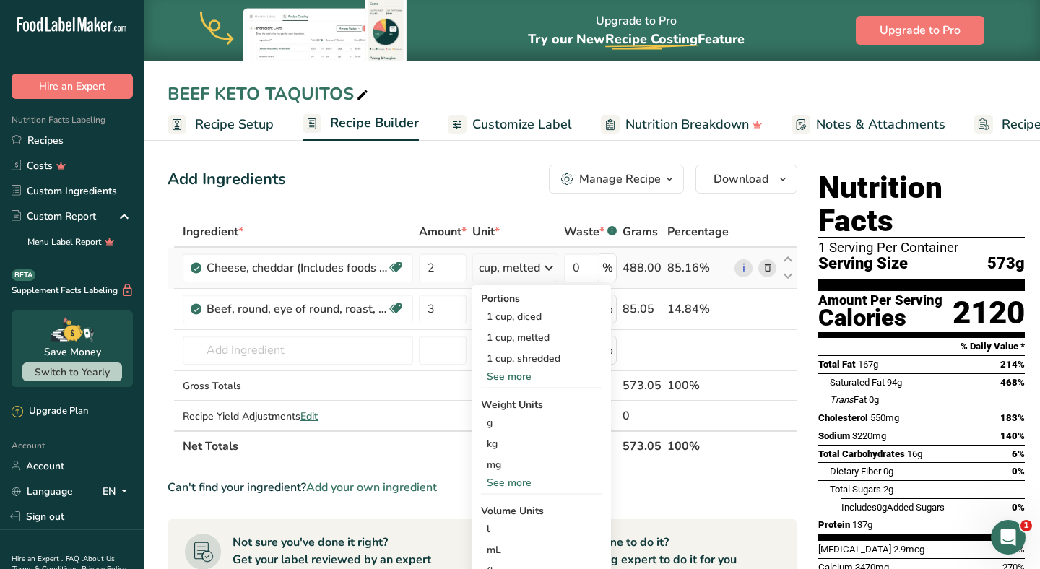
click at [527, 371] on div "See more" at bounding box center [541, 376] width 121 height 15
click at [536, 418] on div "1 slice (1 oz)" at bounding box center [541, 421] width 121 height 21
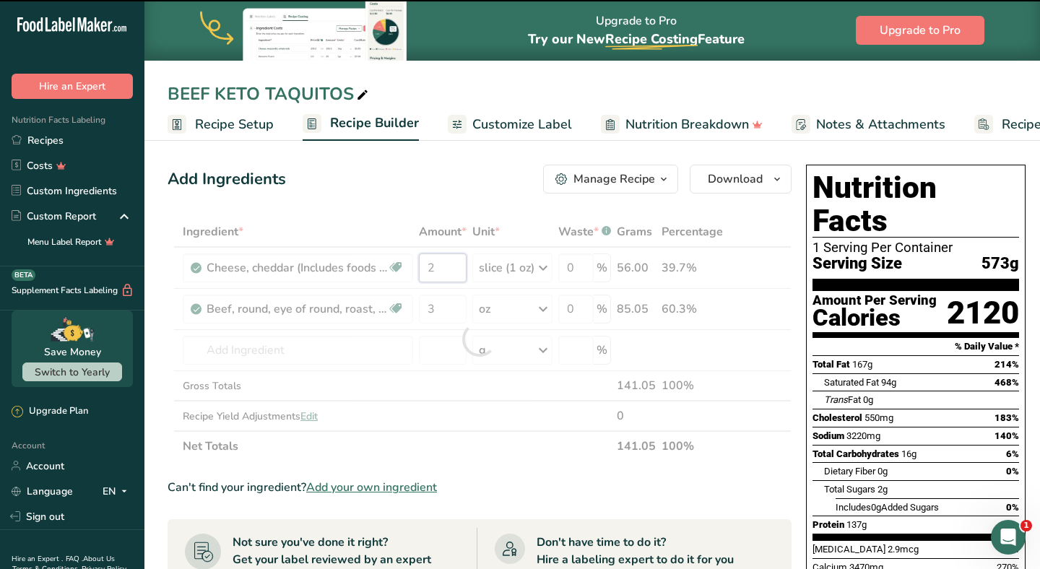
click at [450, 268] on input "2" at bounding box center [443, 268] width 48 height 29
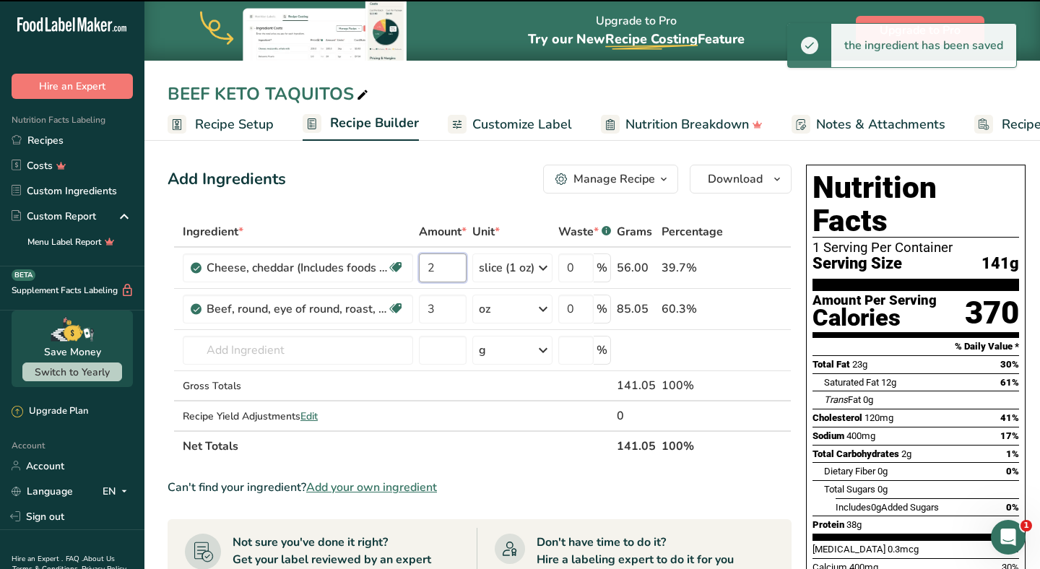
click at [450, 268] on input "2" at bounding box center [443, 268] width 48 height 29
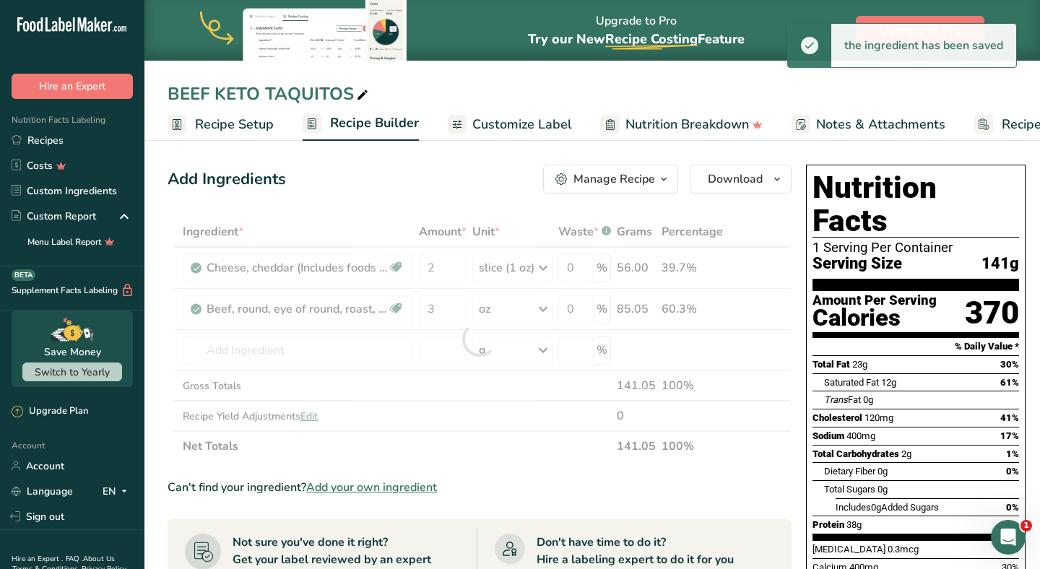
click at [453, 167] on div "Add Ingredients Manage Recipe Delete Recipe Duplicate Recipe Scale Recipe Save …" at bounding box center [480, 179] width 624 height 29
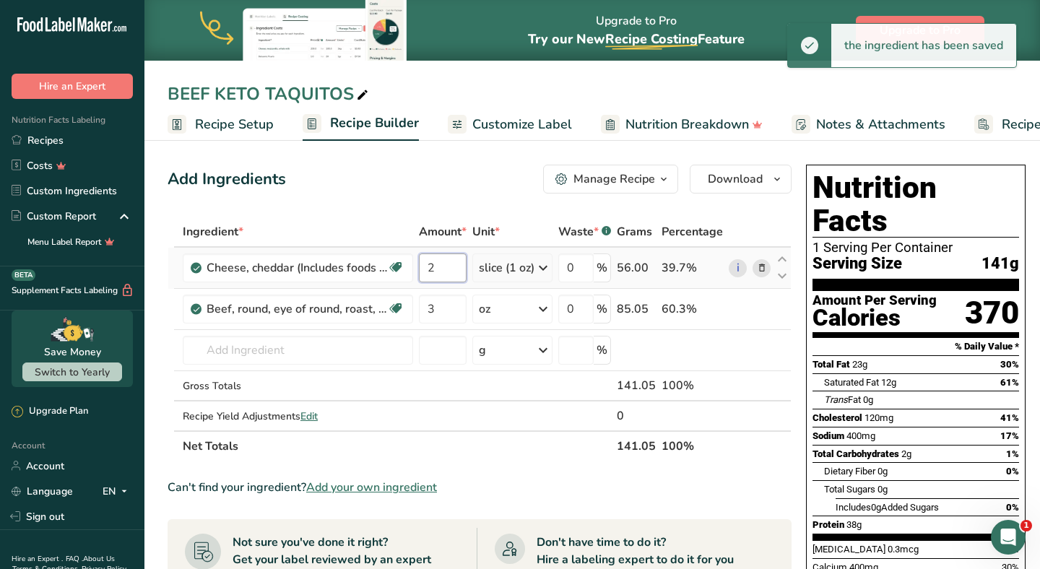
click at [457, 264] on input "2" at bounding box center [443, 268] width 48 height 29
type input "3"
click at [477, 201] on div "Add Ingredients Manage Recipe Delete Recipe Duplicate Recipe Scale Recipe Save …" at bounding box center [484, 540] width 633 height 762
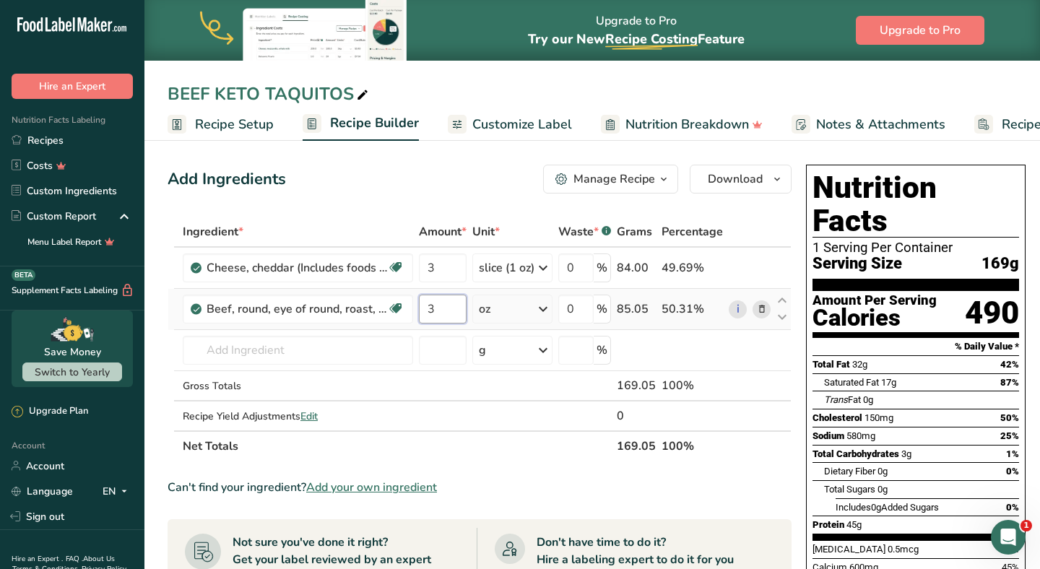
click at [446, 315] on input "3" at bounding box center [443, 309] width 48 height 29
type input "3"
type input "2"
click at [452, 189] on div "Add Ingredients Manage Recipe Delete Recipe Duplicate Recipe Scale Recipe Save …" at bounding box center [480, 179] width 624 height 29
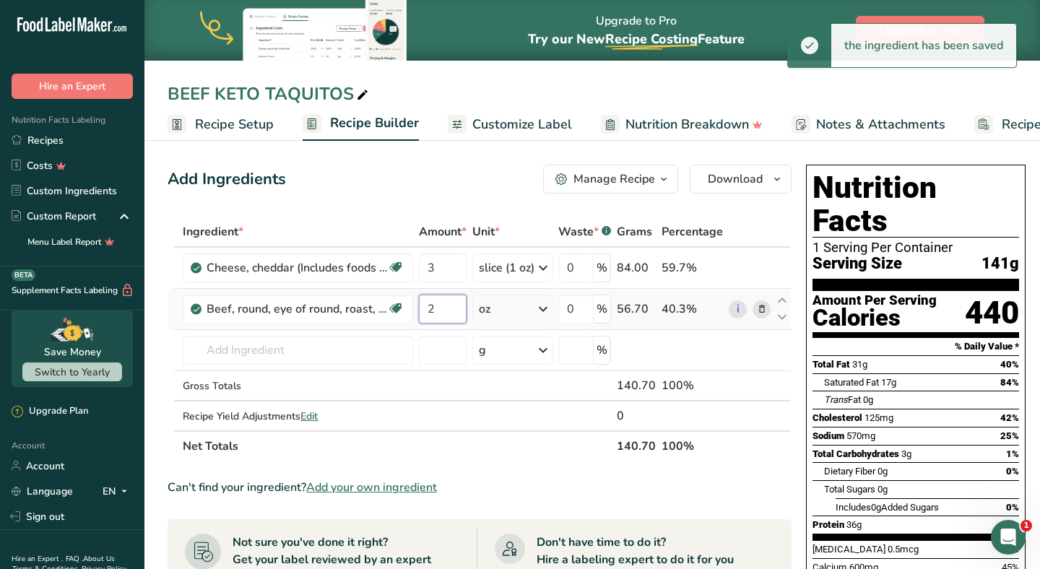
click at [446, 312] on input "2" at bounding box center [443, 309] width 48 height 29
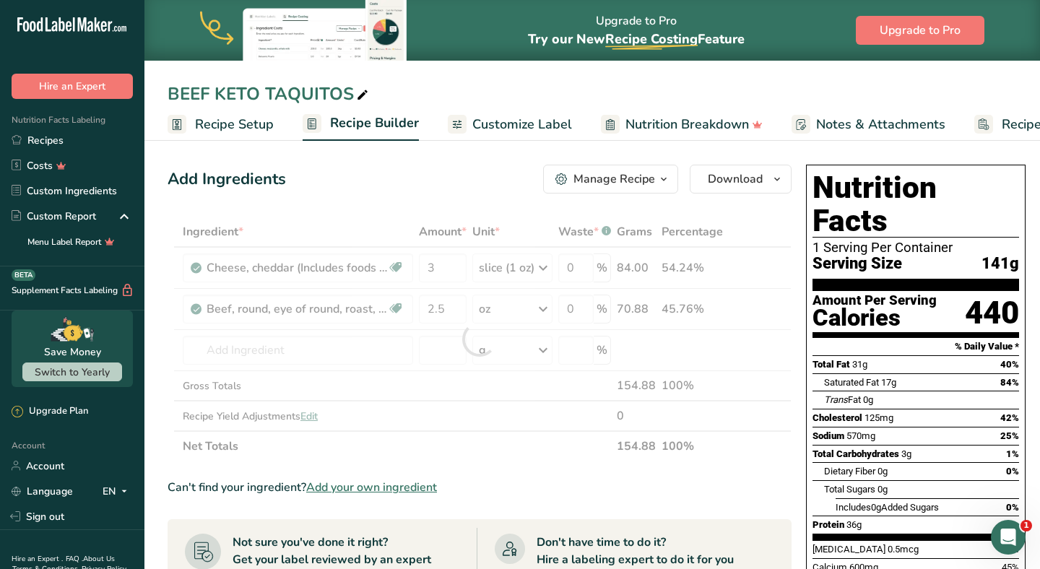
click at [457, 185] on div "Add Ingredients Manage Recipe Delete Recipe Duplicate Recipe Scale Recipe Save …" at bounding box center [480, 179] width 624 height 29
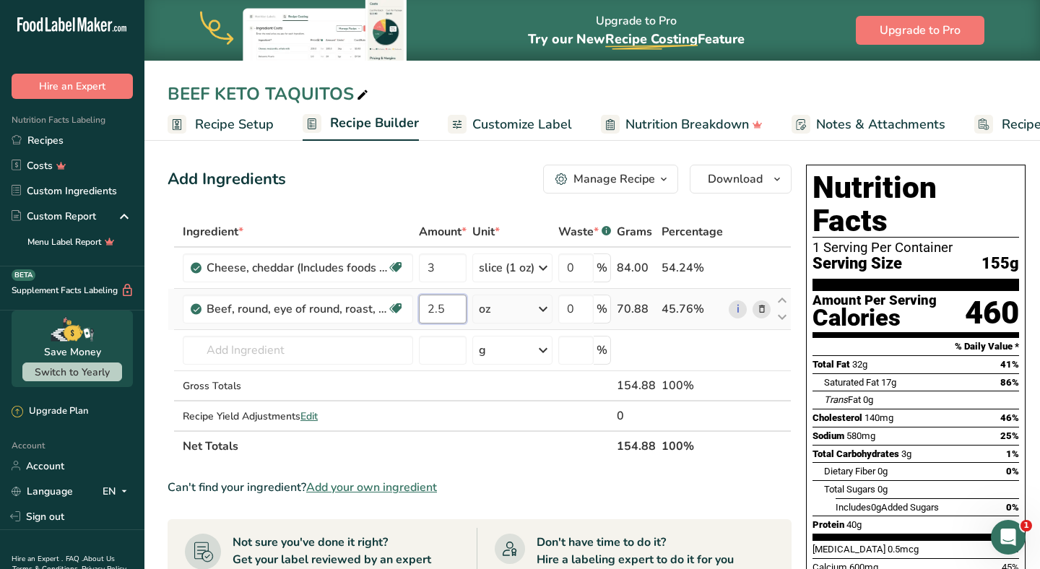
click at [454, 312] on input "2.5" at bounding box center [443, 309] width 48 height 29
type input "3"
click at [458, 272] on div "Ingredient * Amount * Unit * Waste * .a-a{fill:#347362;}.b-a{fill:#fff;} Grams …" at bounding box center [480, 339] width 624 height 245
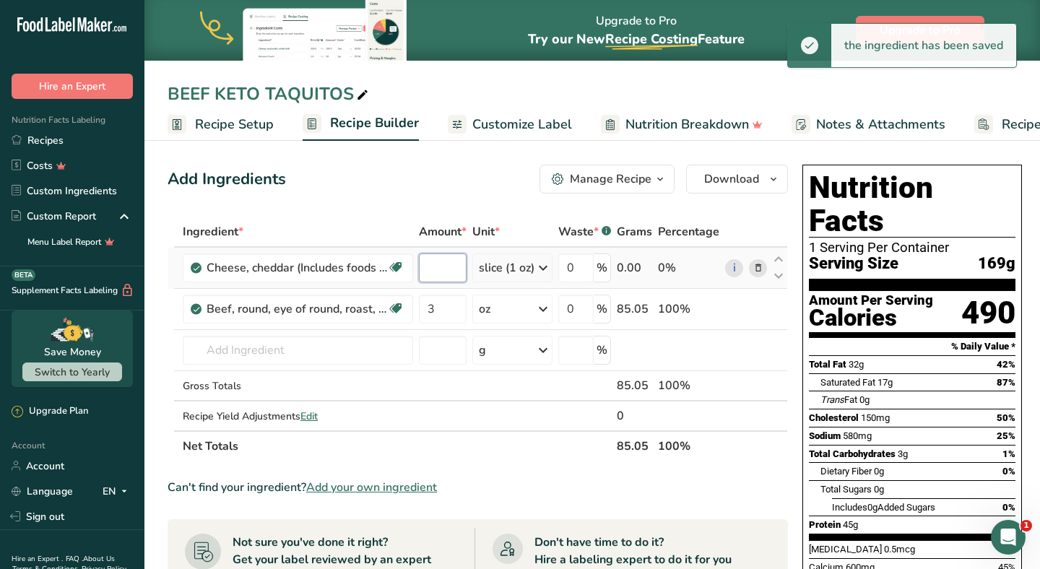
type input "2"
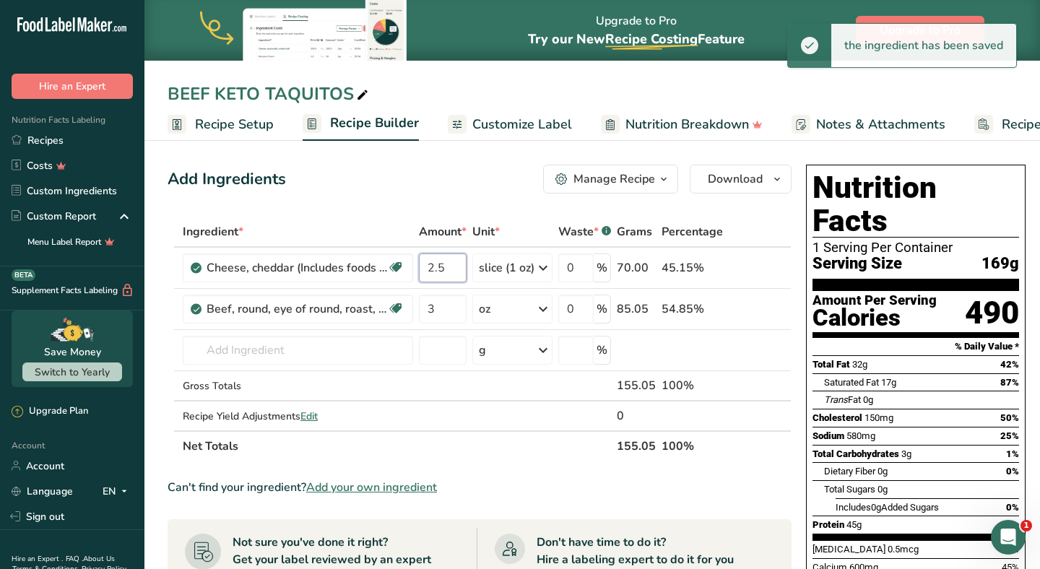
type input "2.5"
click at [470, 214] on div "Add Ingredients Manage Recipe Delete Recipe Duplicate Recipe Scale Recipe Save …" at bounding box center [484, 540] width 633 height 762
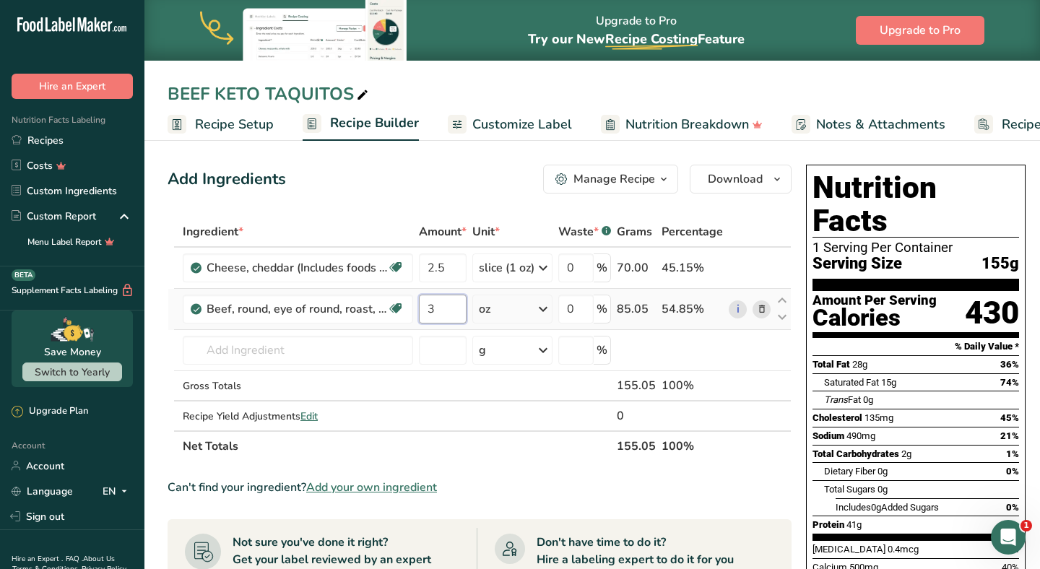
click at [447, 311] on input "3" at bounding box center [443, 309] width 48 height 29
type input "3.5"
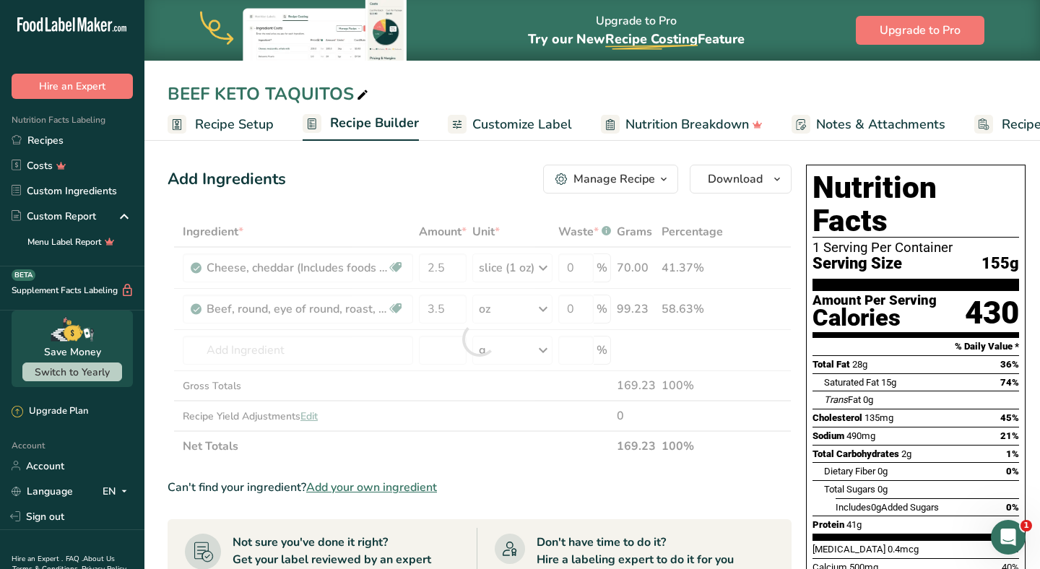
click at [492, 186] on div "Add Ingredients Manage Recipe Delete Recipe Duplicate Recipe Scale Recipe Save …" at bounding box center [480, 179] width 624 height 29
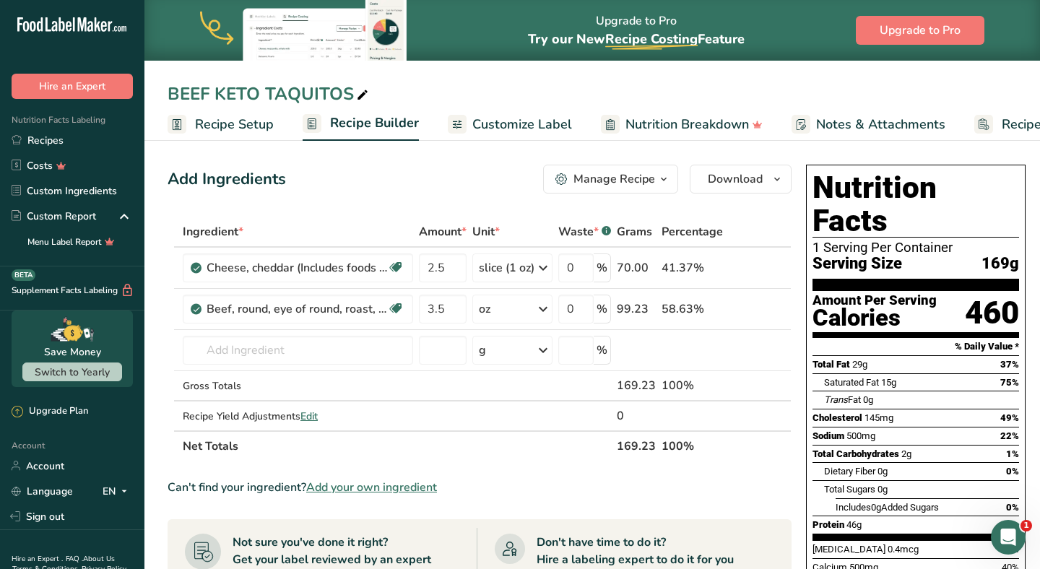
click at [537, 121] on span "Customize Label" at bounding box center [522, 125] width 100 height 20
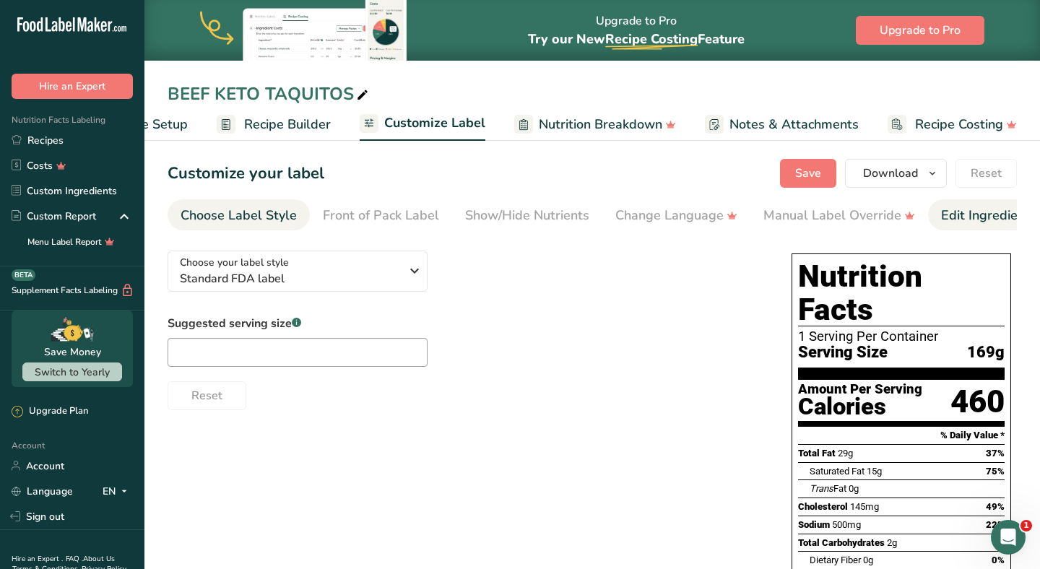
click at [977, 219] on div "Edit Ingredients/Allergens List" at bounding box center [1032, 216] width 183 height 20
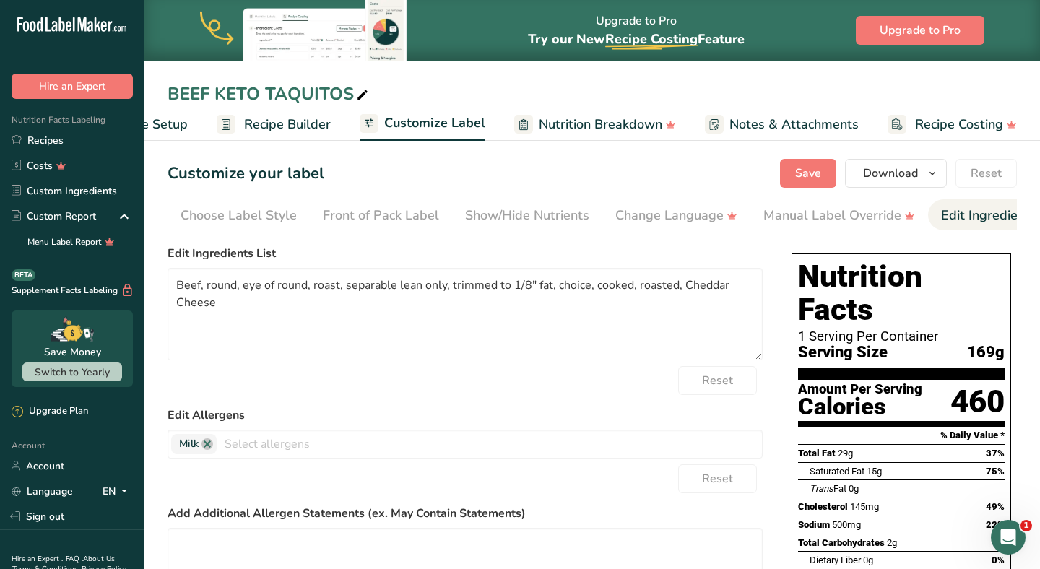
scroll to position [0, 235]
click at [972, 220] on div "Label Extra Info" at bounding box center [964, 216] width 96 height 20
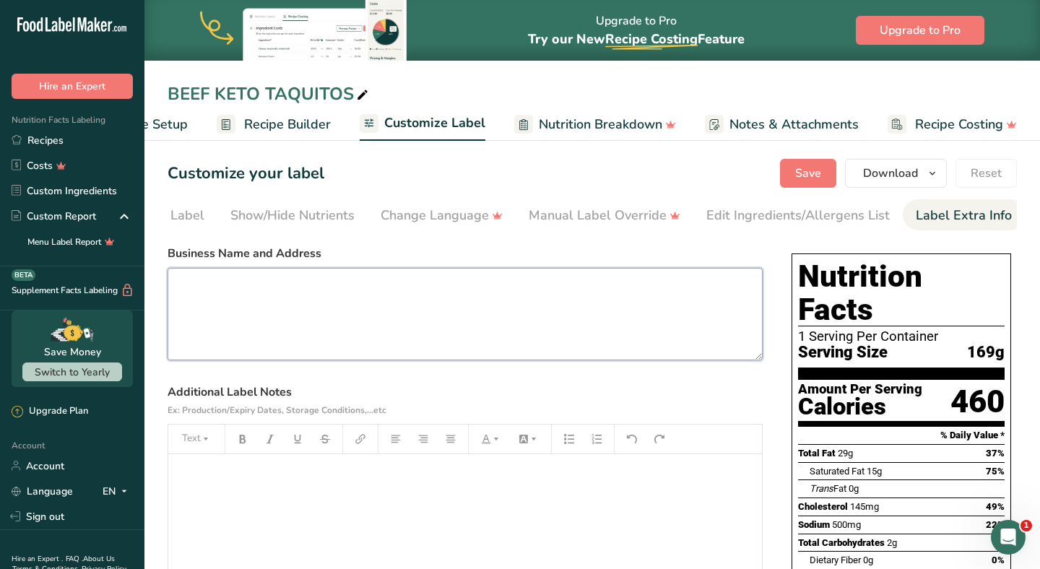
click at [352, 325] on textarea at bounding box center [465, 314] width 595 height 92
click at [235, 325] on textarea "PREPARED ON 8/30 ENJOY [DATE] REHEAT FPR 30 SEC OR AIRFRY" at bounding box center [465, 314] width 595 height 92
click at [248, 351] on textarea "PREPARED ON 8/30 ENJOY [DATE] REHEAT FOR 30 SEC OR AIRFRY" at bounding box center [465, 314] width 595 height 92
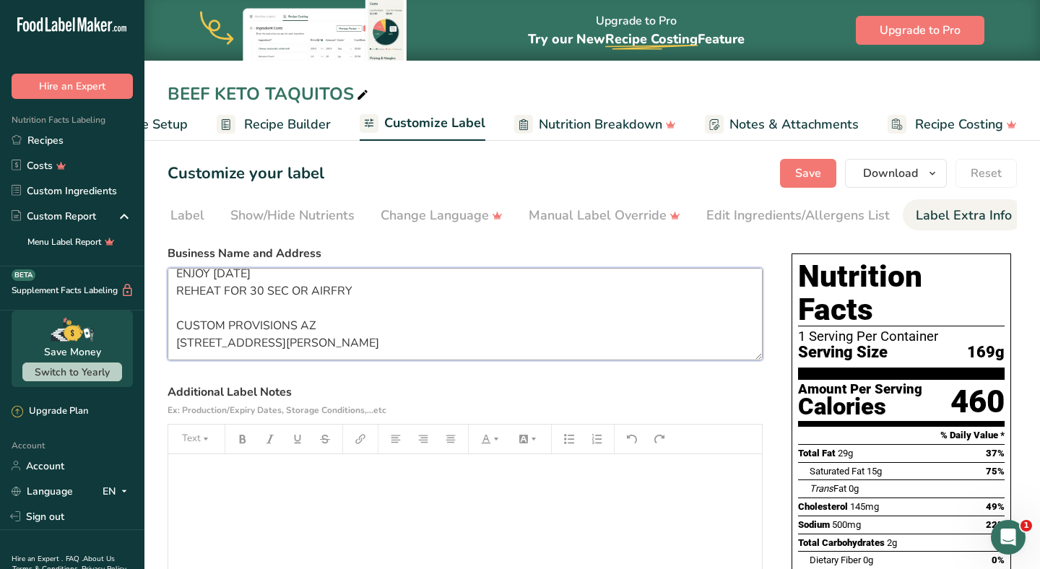
scroll to position [38, 0]
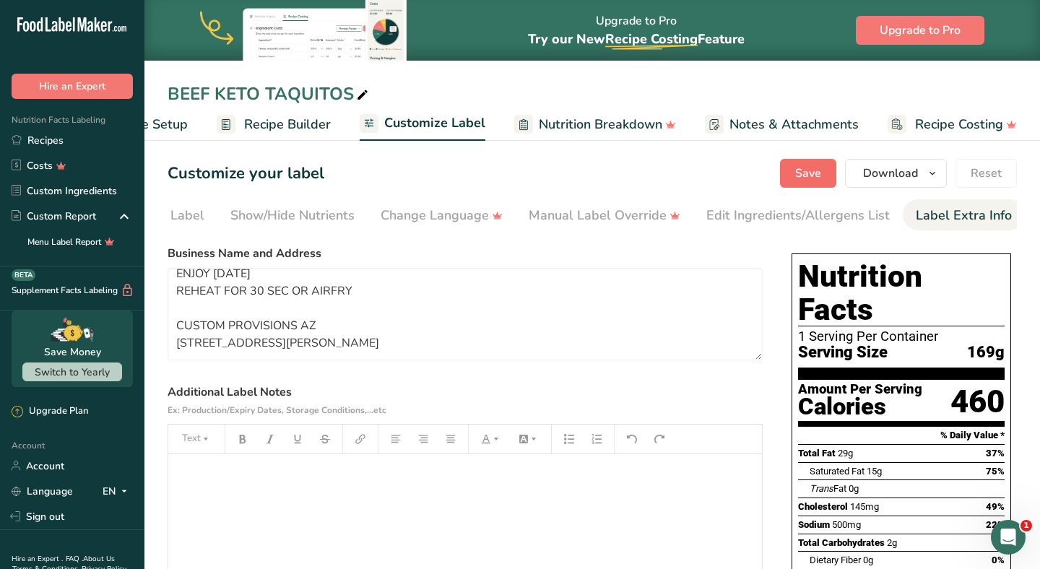
click at [795, 178] on button "Save" at bounding box center [808, 173] width 56 height 29
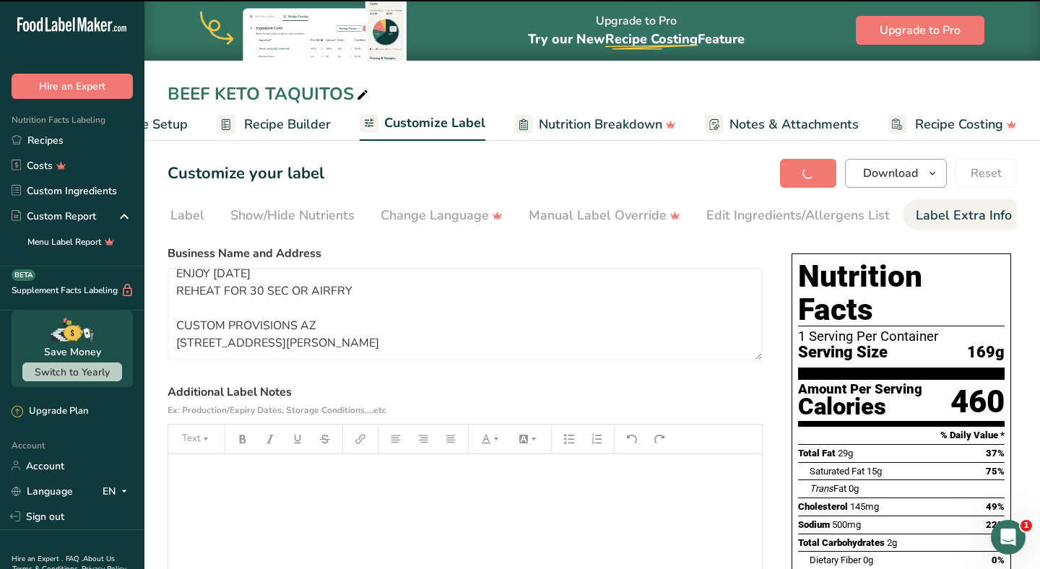
type textarea "PREPARED ON 8/30 ENJOY [DATE] REHEAT FOR 30 SEC OR AIRFRY CUSTOM PROVISIONS AZ …"
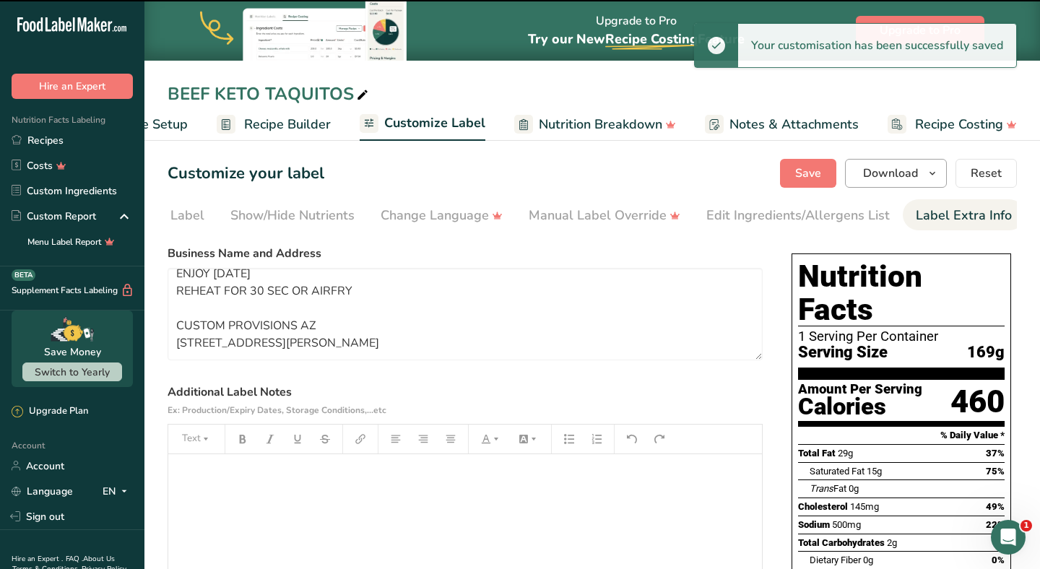
click at [897, 178] on span "Download" at bounding box center [890, 173] width 55 height 17
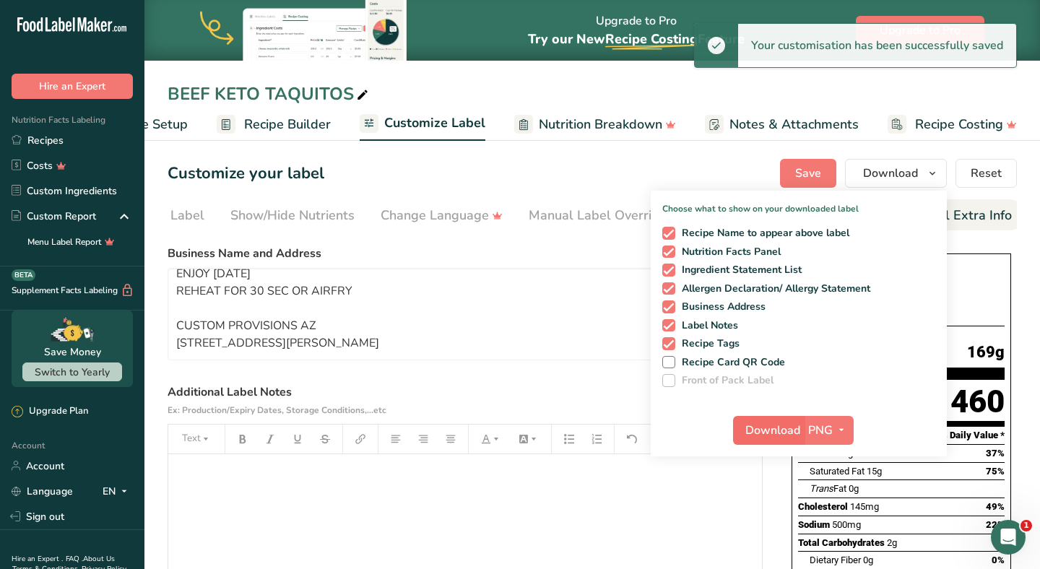
click at [756, 444] on button "Download" at bounding box center [768, 430] width 71 height 29
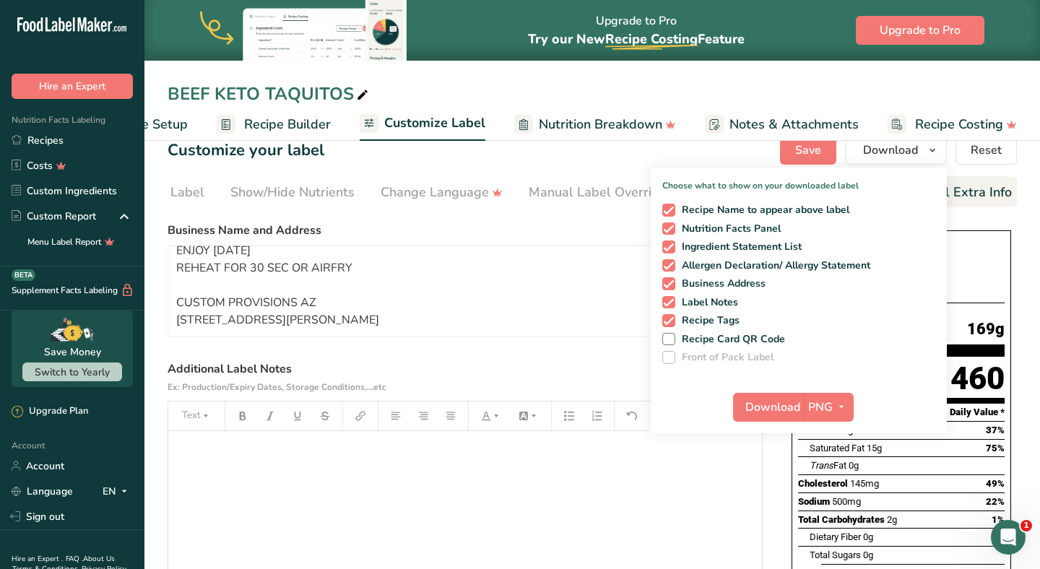
scroll to position [25, 0]
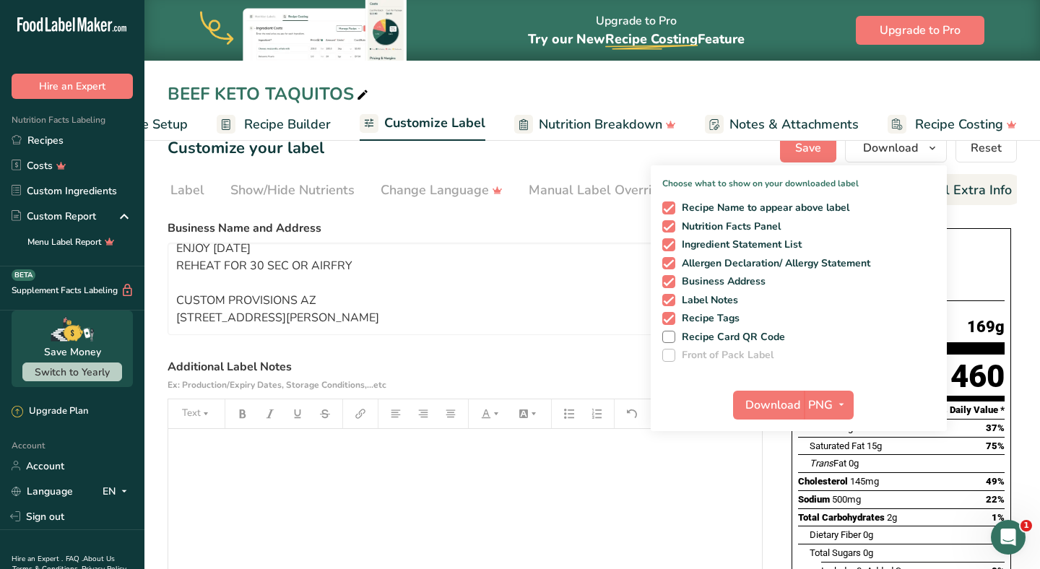
click at [1019, 324] on section "Customize your label Save Download Choose what to show on your downloaded label…" at bounding box center [592, 511] width 896 height 801
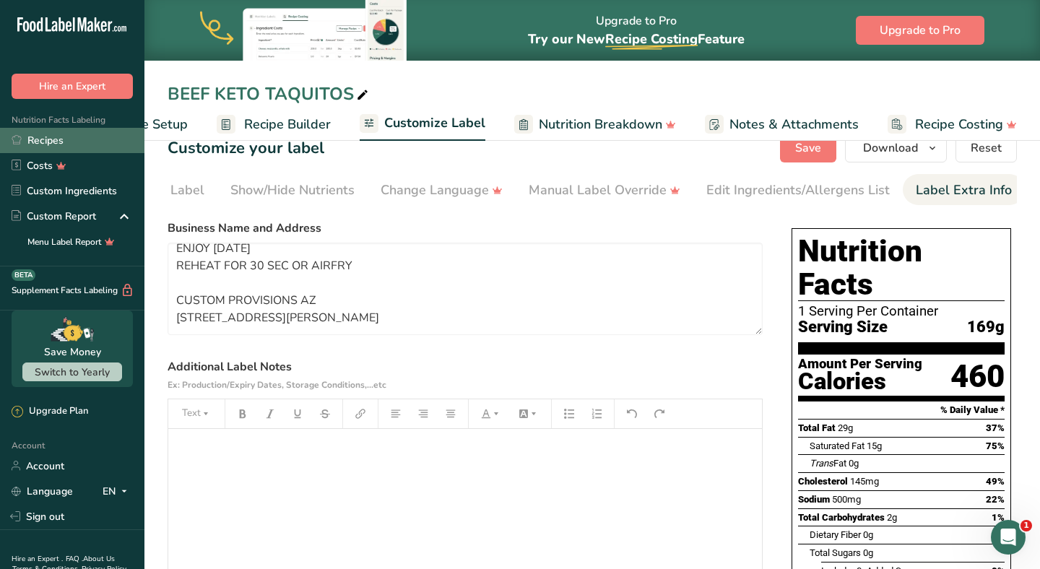
click at [94, 137] on link "Recipes" at bounding box center [72, 140] width 144 height 25
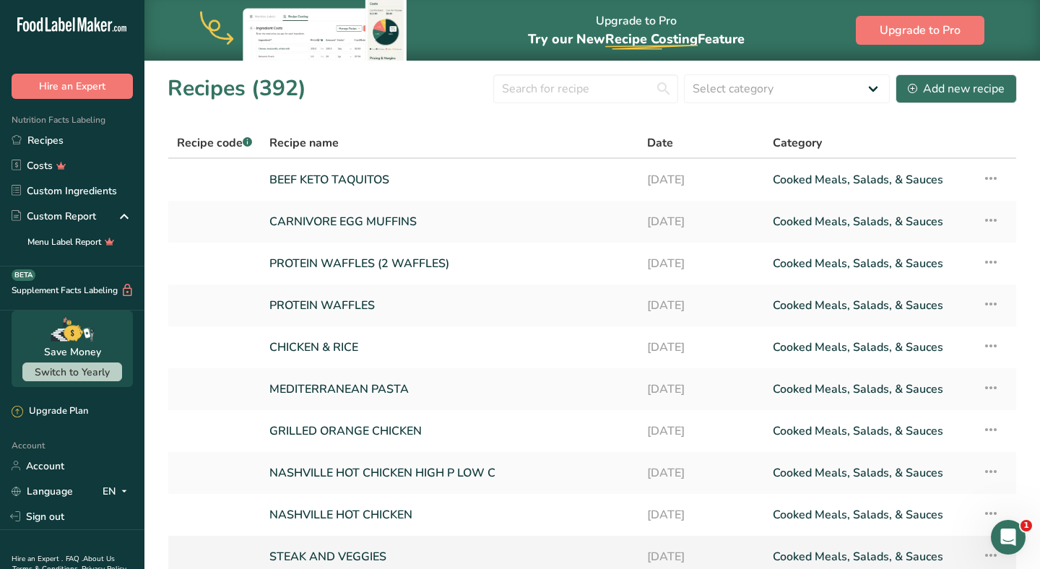
click at [855, 569] on link "Cooked Meals, Salads, & Sauces" at bounding box center [869, 557] width 192 height 30
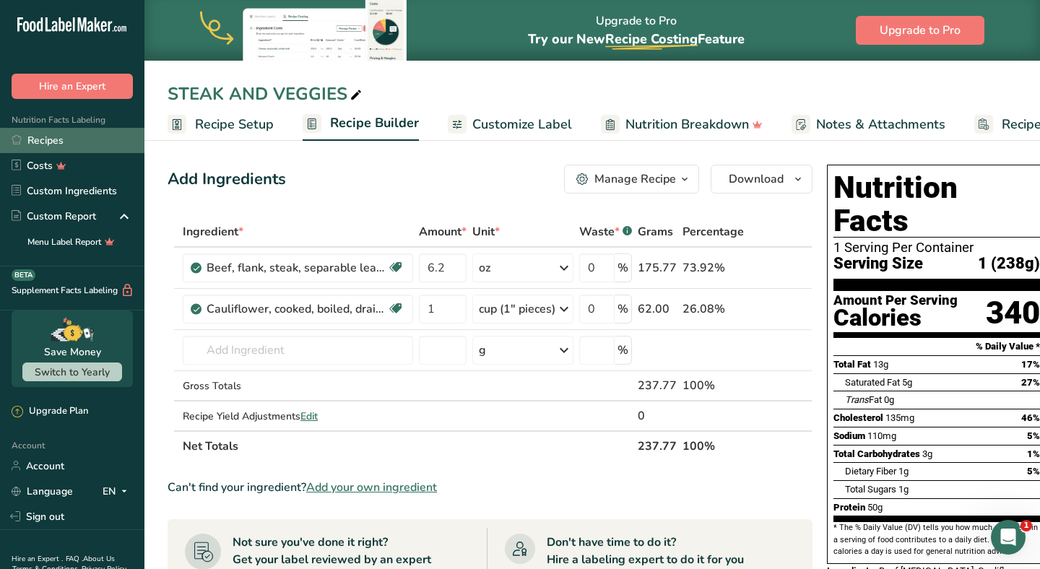
drag, startPoint x: 906, startPoint y: 547, endPoint x: 51, endPoint y: 139, distance: 946.8
click at [51, 139] on link "Recipes" at bounding box center [72, 140] width 144 height 25
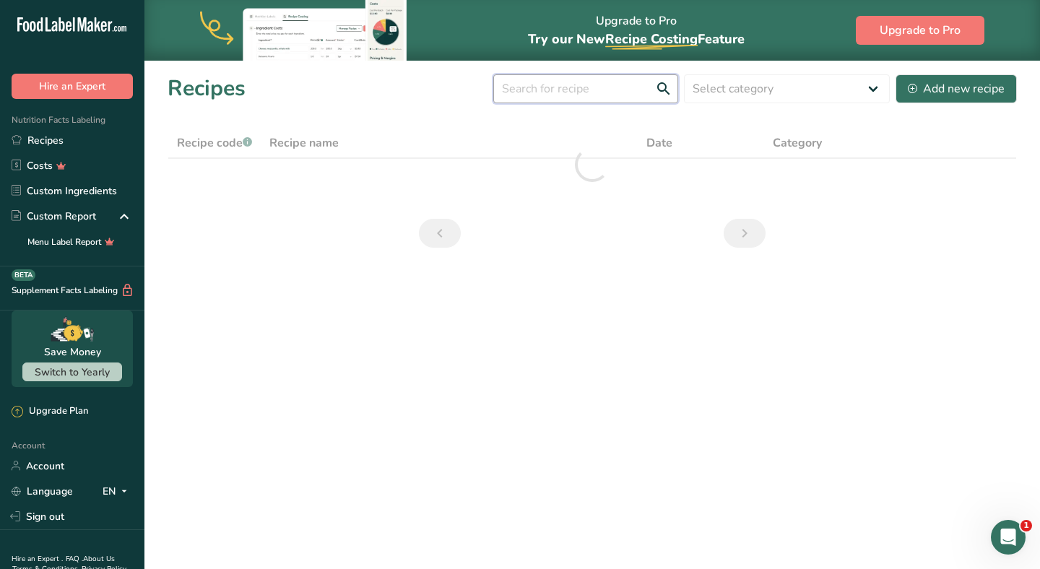
click at [524, 92] on input "text" at bounding box center [585, 88] width 185 height 29
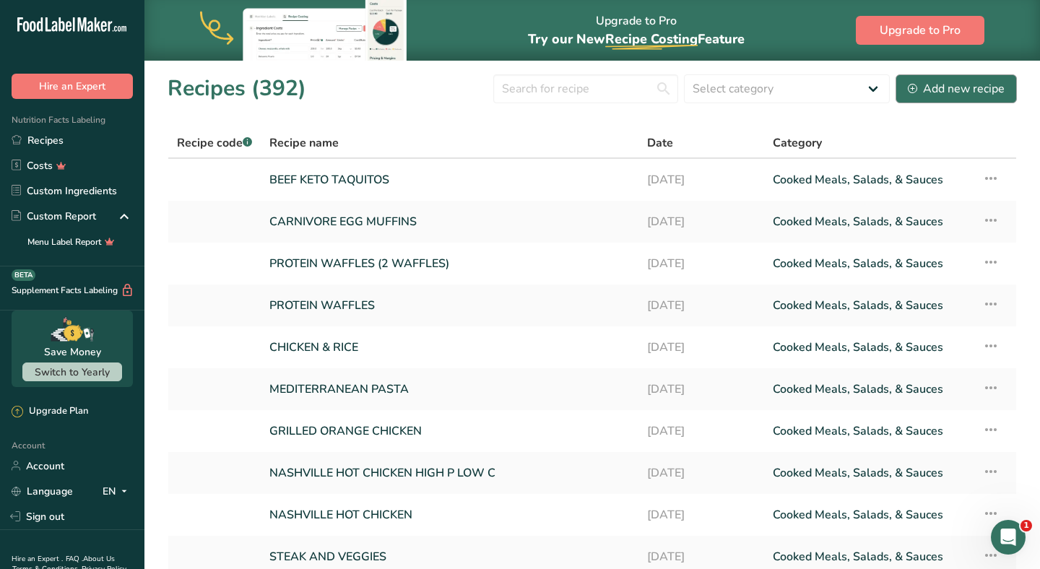
click at [922, 89] on div "Add new recipe" at bounding box center [956, 88] width 97 height 17
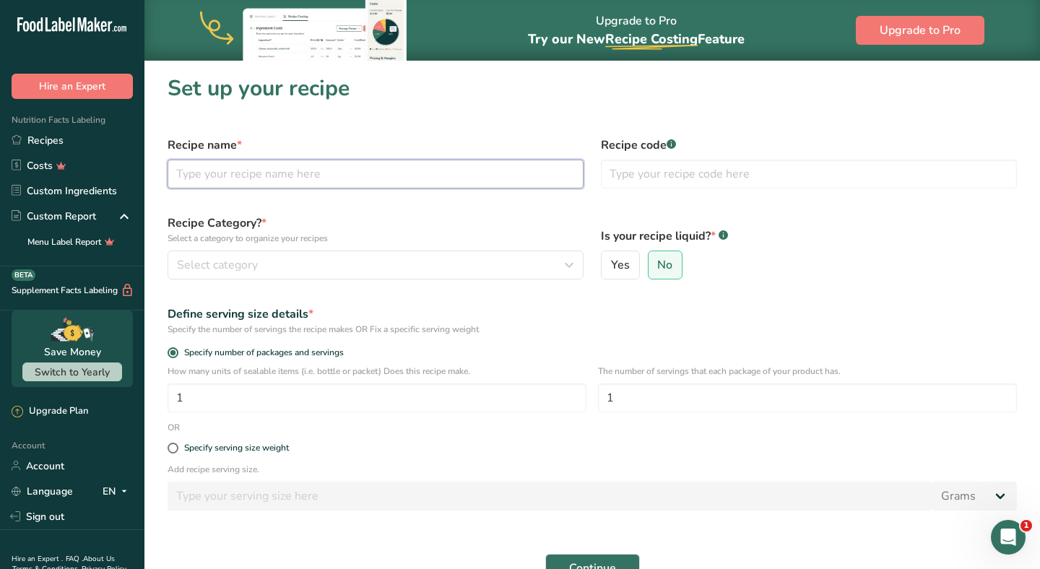
click at [256, 172] on input "text" at bounding box center [376, 174] width 416 height 29
type input "BARNYARD BEAST"
click at [230, 248] on div "Recipe Category? * Select a category to organize your recipes Select category S…" at bounding box center [375, 247] width 433 height 82
click at [236, 266] on span "Select category" at bounding box center [217, 264] width 81 height 17
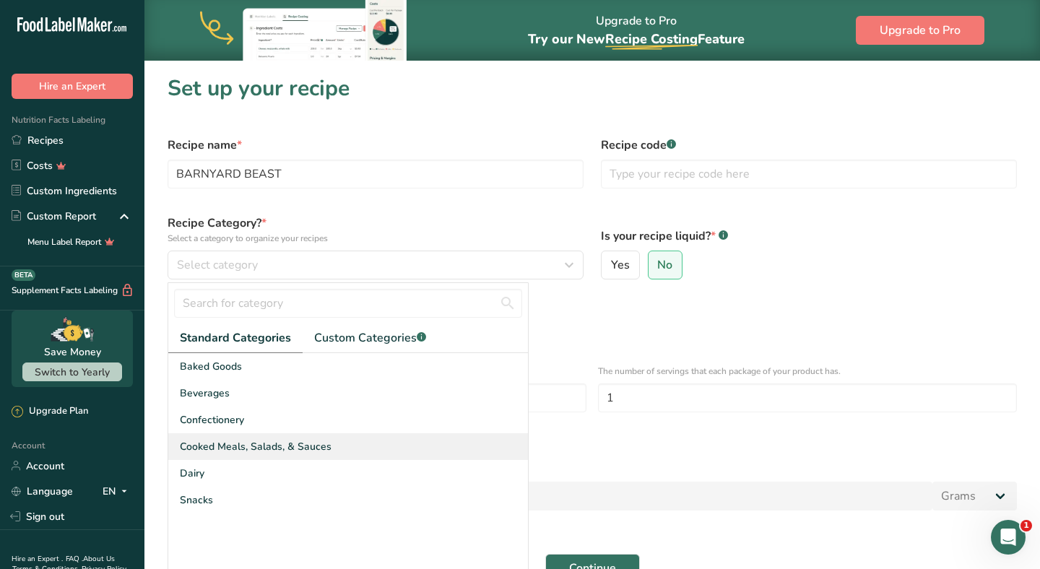
click at [264, 434] on div "Cooked Meals, Salads, & Sauces" at bounding box center [348, 446] width 360 height 27
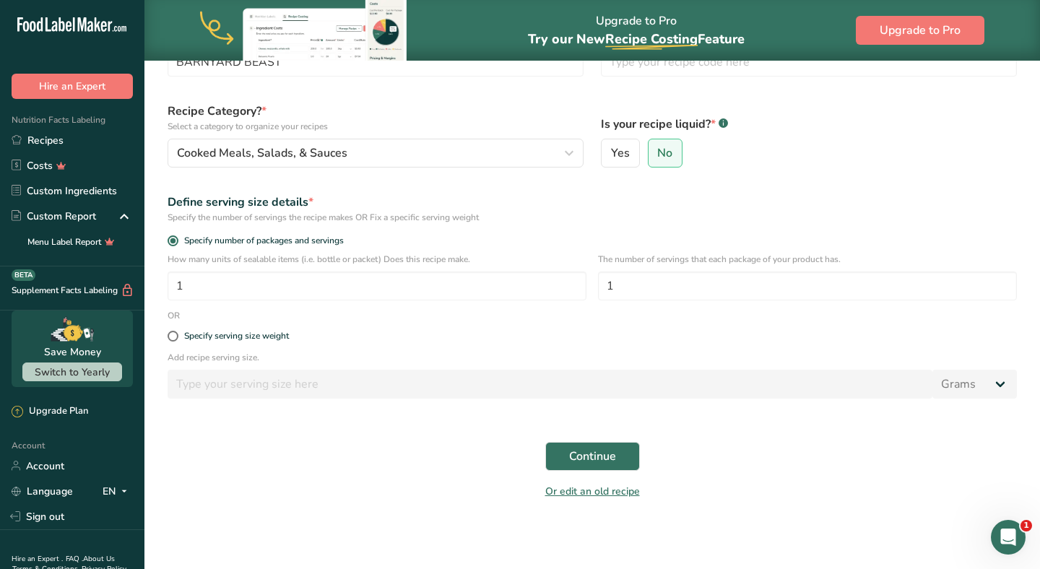
scroll to position [112, 0]
click at [612, 431] on form "Recipe name * BARNYARD BEAST Recipe code .a-a{fill:#347362;}.b-a{fill:#fff;} Re…" at bounding box center [592, 262] width 867 height 493
click at [601, 457] on span "Continue" at bounding box center [592, 456] width 47 height 17
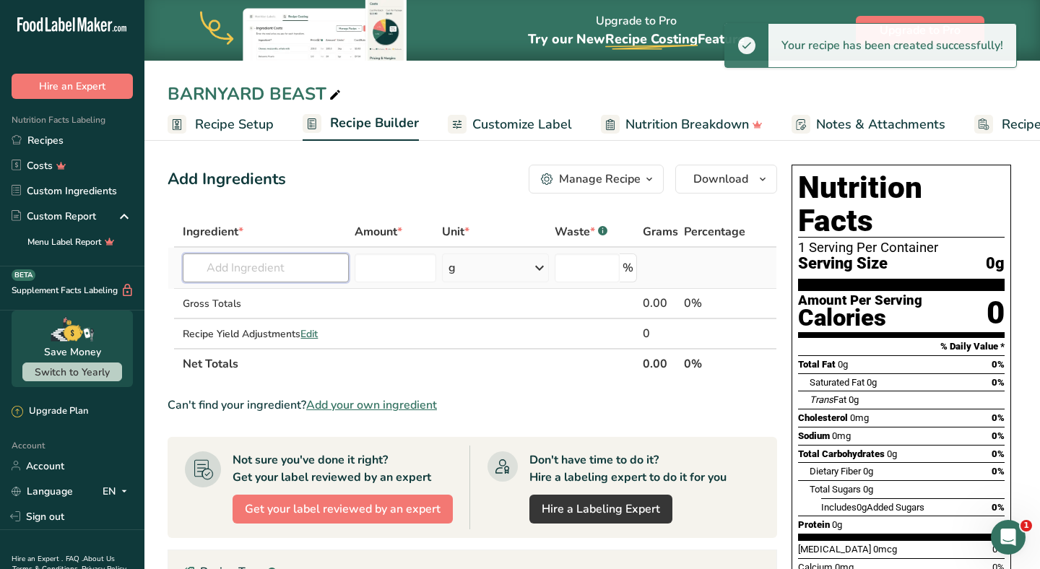
click at [246, 258] on input "text" at bounding box center [266, 268] width 166 height 29
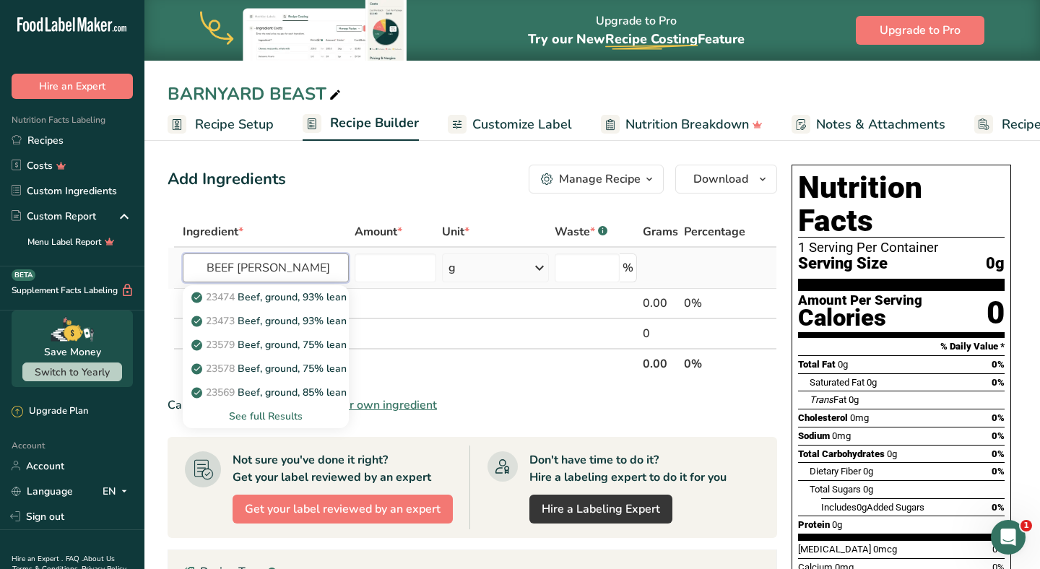
type input "BEEF [PERSON_NAME]"
click at [246, 414] on div "See full Results" at bounding box center [265, 416] width 143 height 15
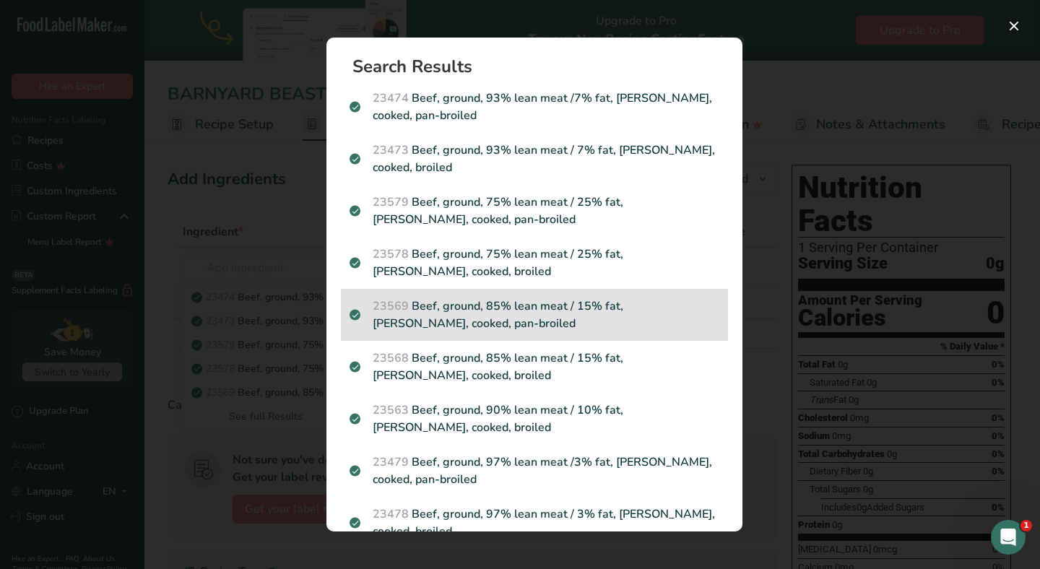
click at [609, 333] on div "23569 Beef, ground, 85% lean meat / 15% fat, [PERSON_NAME], cooked, pan-broiled" at bounding box center [534, 315] width 387 height 52
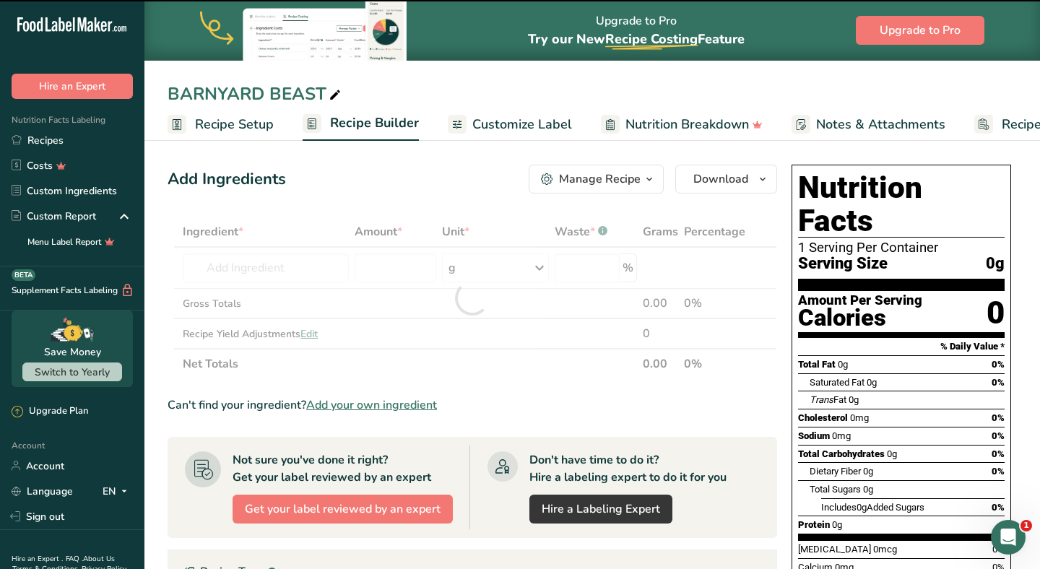
type input "0"
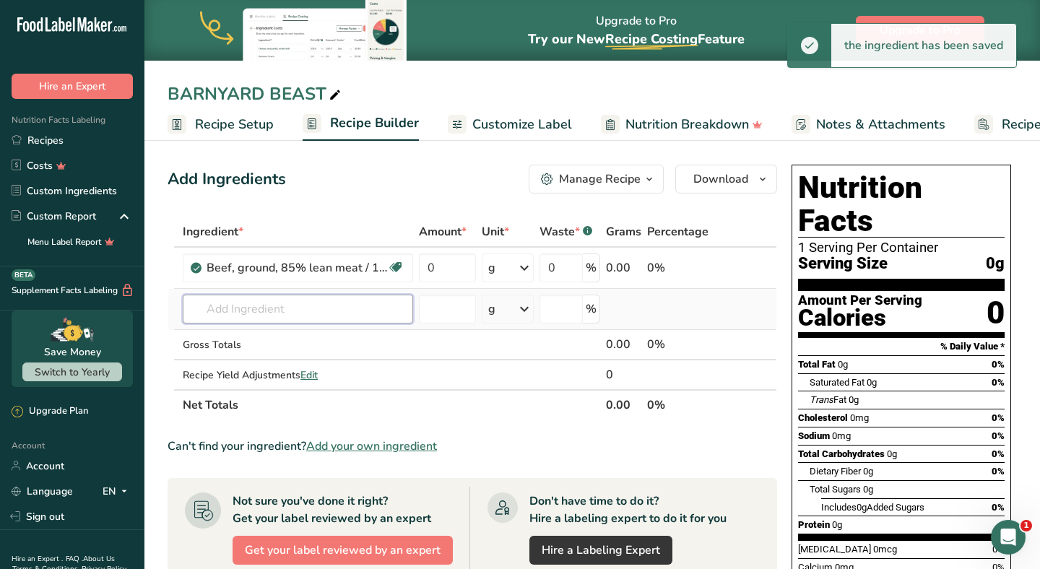
click at [258, 311] on input "text" at bounding box center [298, 309] width 230 height 29
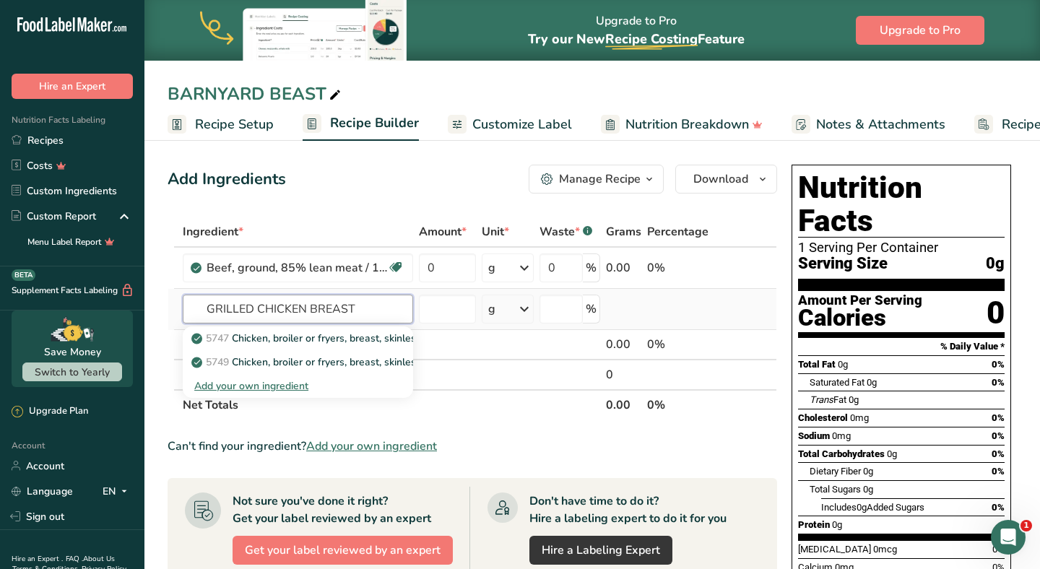
type input "GRILLED CHICKEN BREAST"
click at [245, 380] on div "Add your own ingredient" at bounding box center [297, 386] width 207 height 15
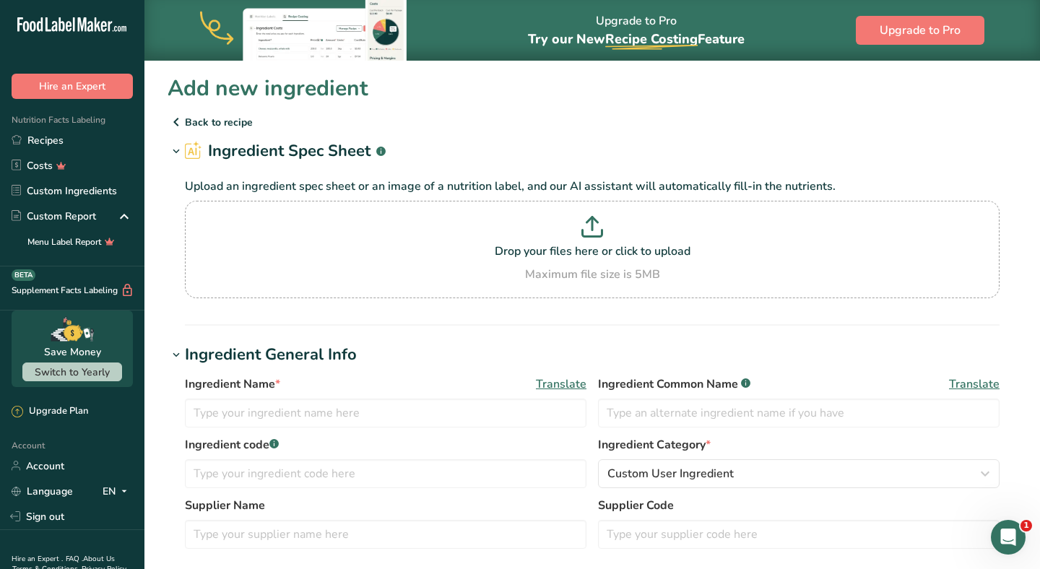
click at [182, 118] on icon at bounding box center [176, 122] width 17 height 26
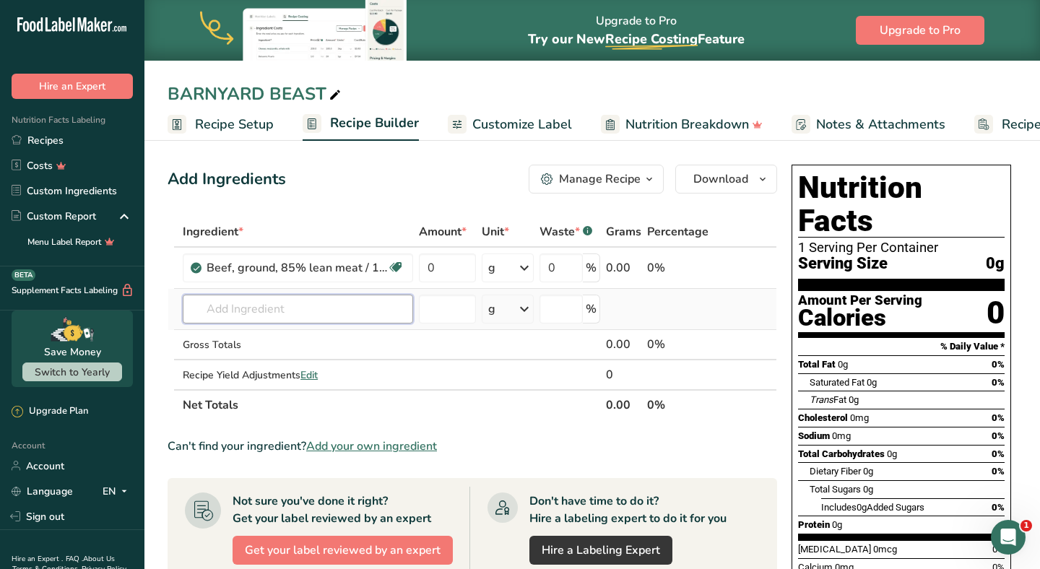
click at [280, 321] on input "text" at bounding box center [298, 309] width 230 height 29
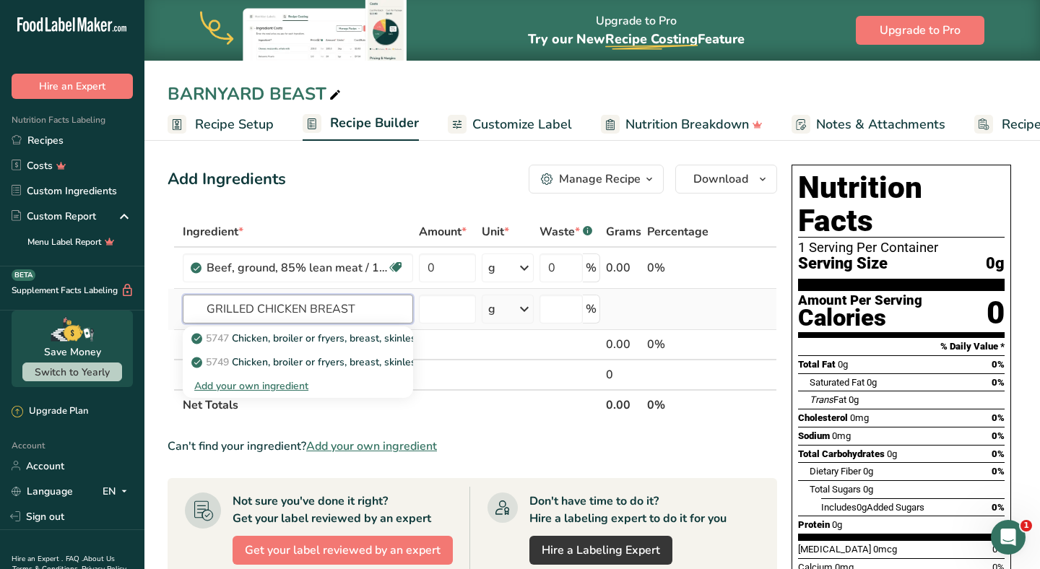
type input "GRILLED CHICKEN BREAST"
click at [269, 389] on div "Add your own ingredient" at bounding box center [297, 386] width 207 height 15
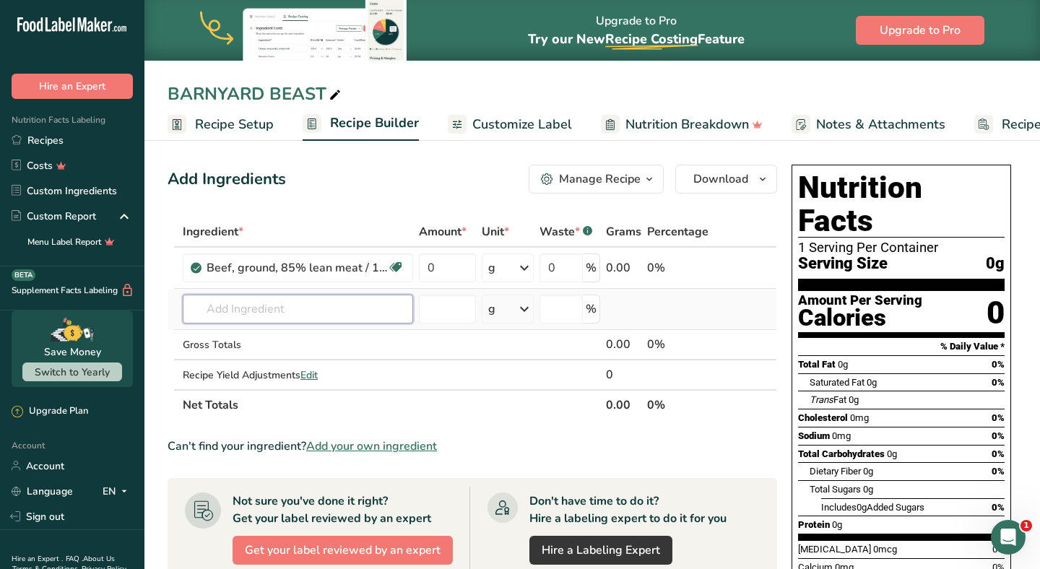
click at [314, 319] on input "text" at bounding box center [298, 309] width 230 height 29
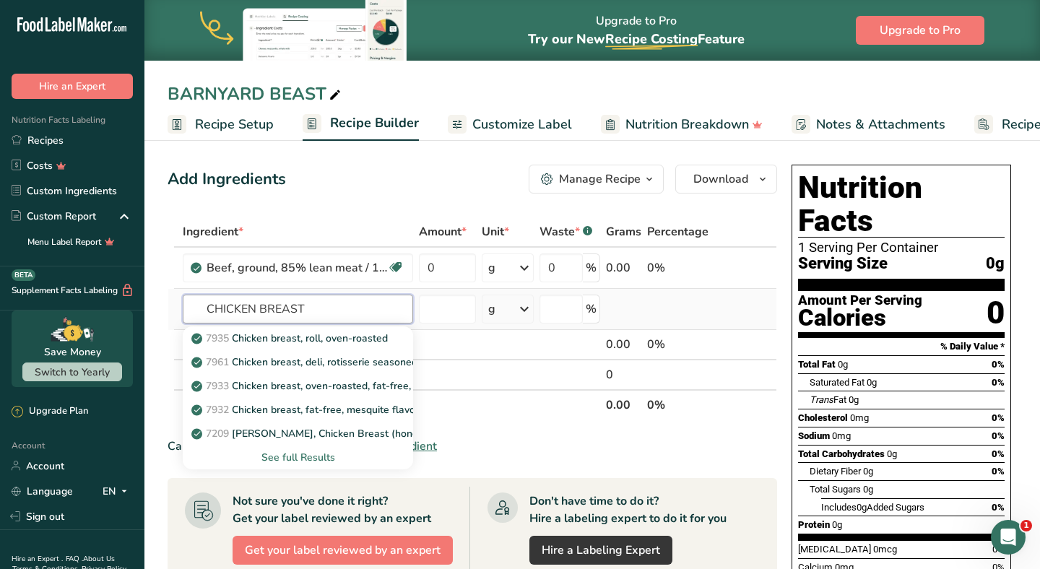
type input "CHICKEN BREAST"
click at [296, 454] on div "See full Results" at bounding box center [297, 457] width 207 height 15
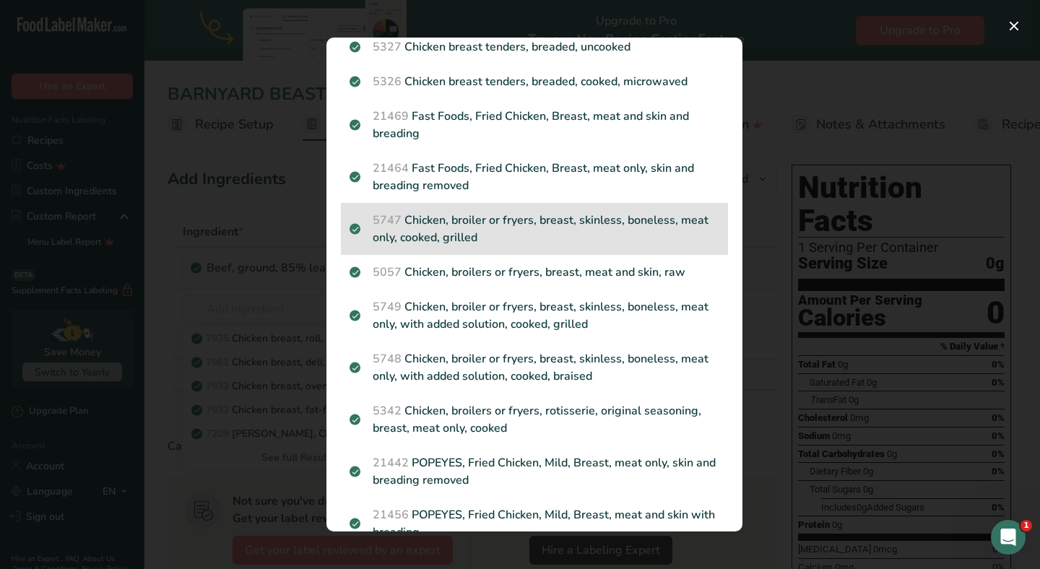
scroll to position [245, 0]
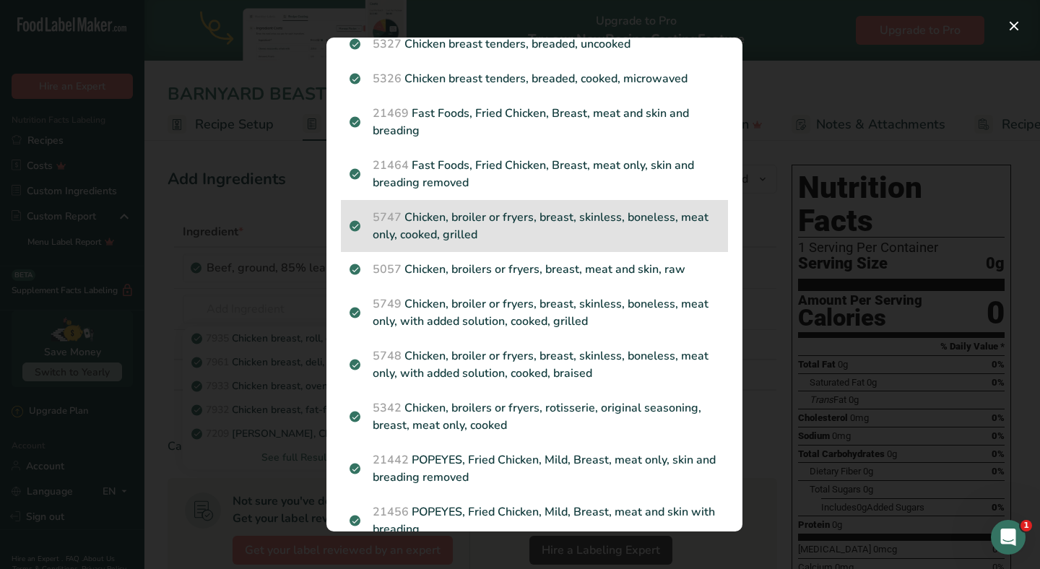
click at [579, 210] on p "5747 Chicken, broiler or fryers, breast, skinless, boneless, meat only, cooked,…" at bounding box center [535, 226] width 370 height 35
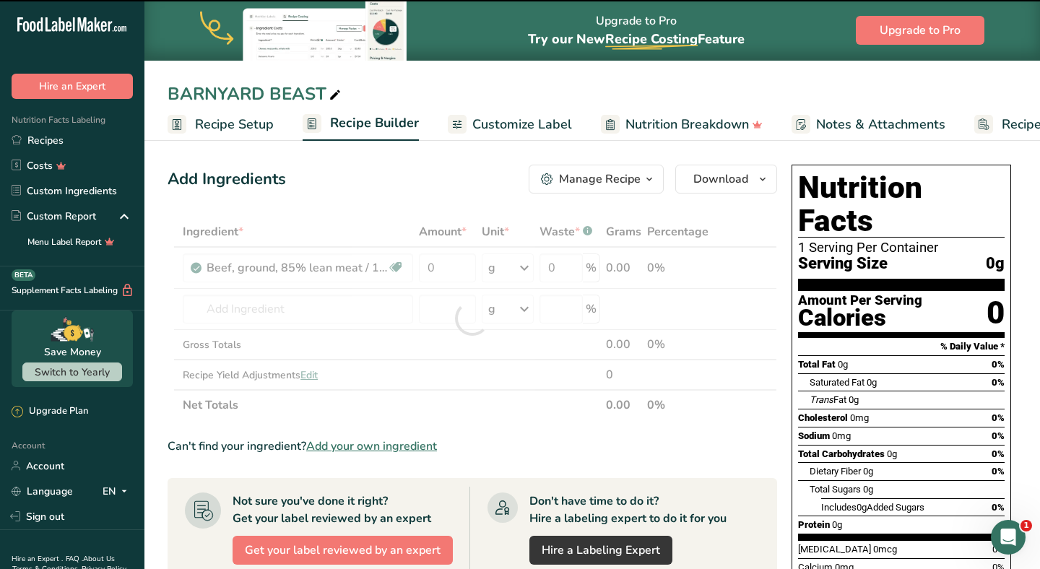
type input "0"
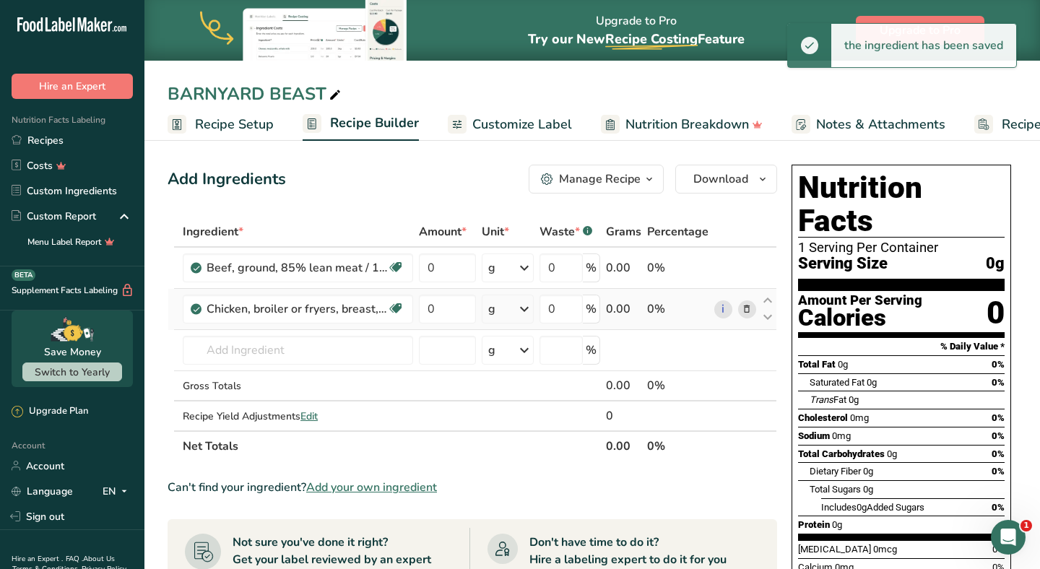
click at [534, 314] on div "g" at bounding box center [508, 309] width 52 height 29
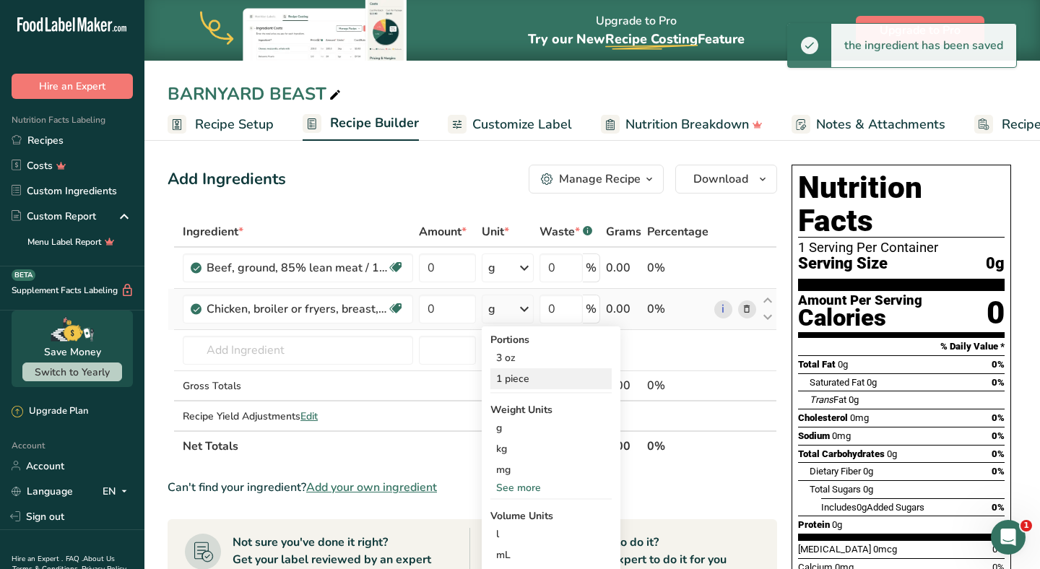
click at [523, 388] on div "1 piece" at bounding box center [551, 378] width 121 height 21
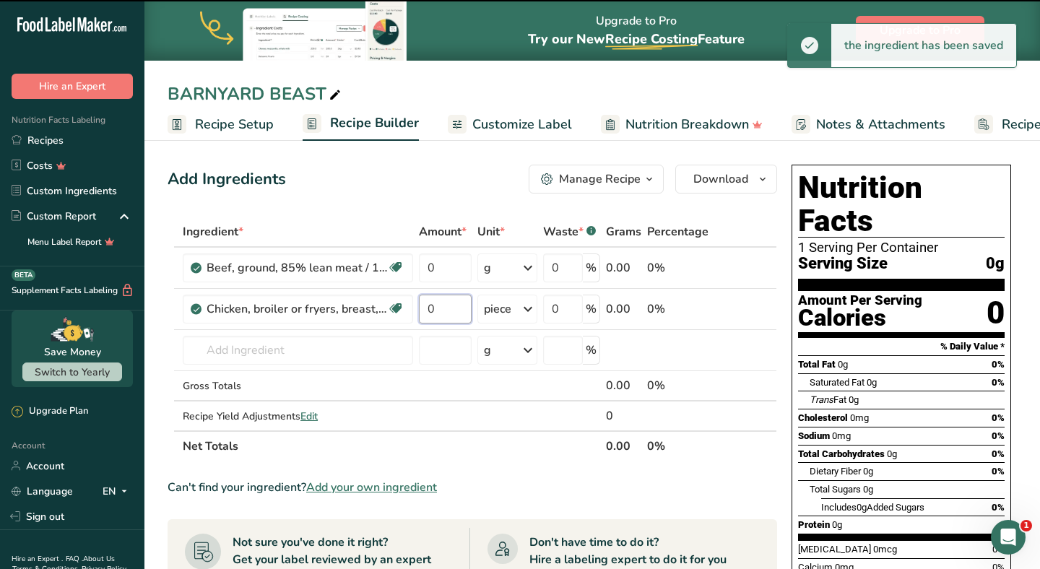
click at [445, 298] on input "0" at bounding box center [445, 309] width 53 height 29
click at [446, 299] on input "0" at bounding box center [445, 309] width 53 height 29
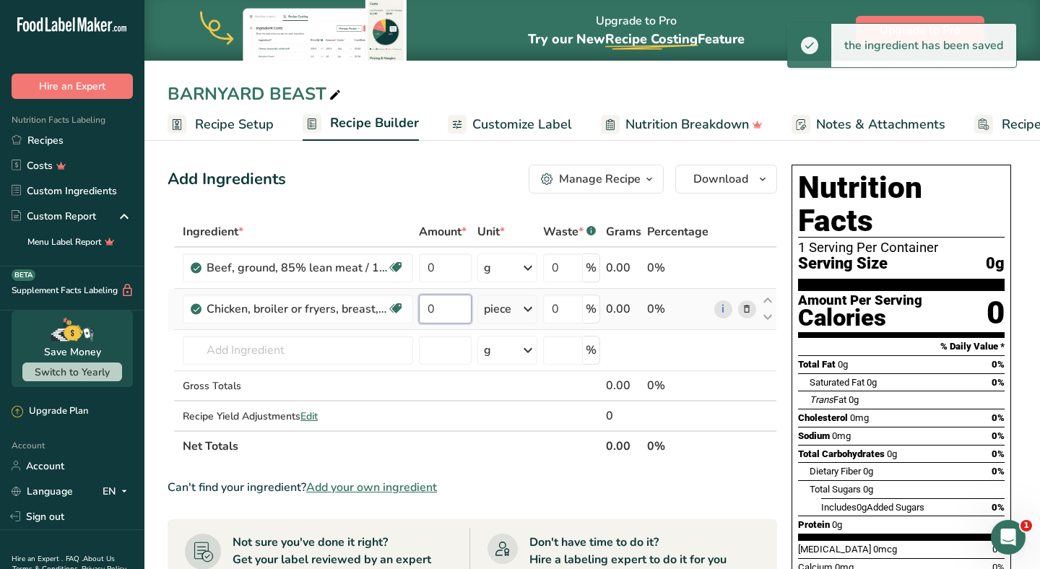
click at [446, 299] on input "0" at bounding box center [445, 309] width 53 height 29
type input "0"
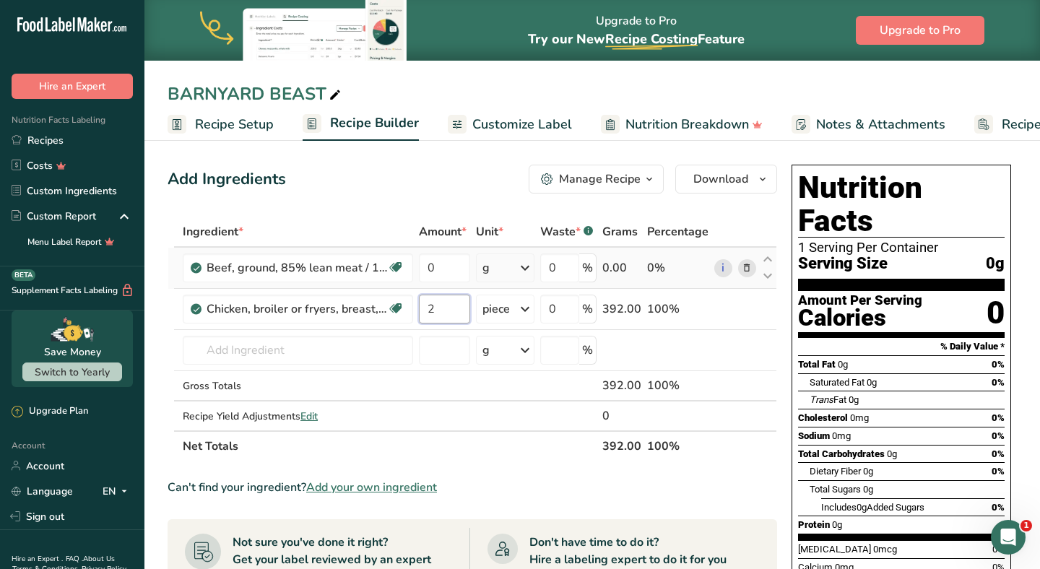
type input "2"
click at [496, 266] on div "Ingredient * Amount * Unit * Waste * .a-a{fill:#347362;}.b-a{fill:#fff;} Grams …" at bounding box center [473, 339] width 610 height 245
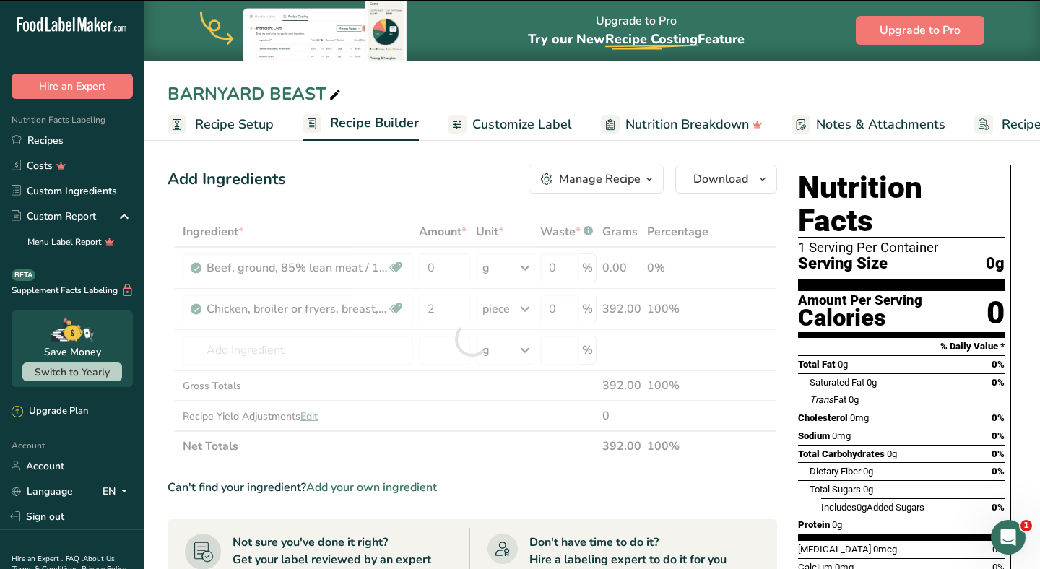
click at [496, 267] on div at bounding box center [473, 339] width 610 height 245
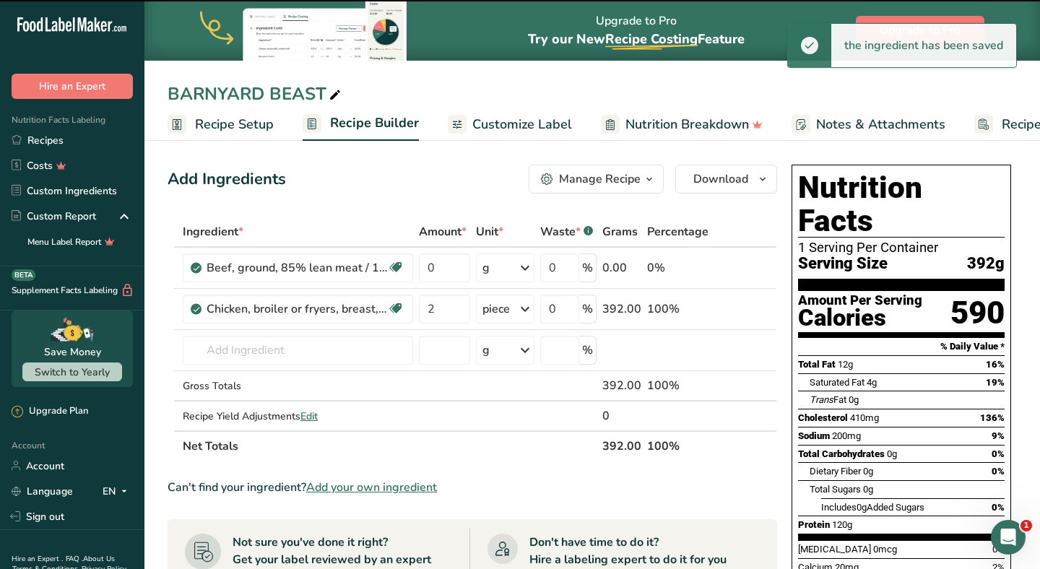
click at [494, 265] on div "g" at bounding box center [505, 268] width 59 height 29
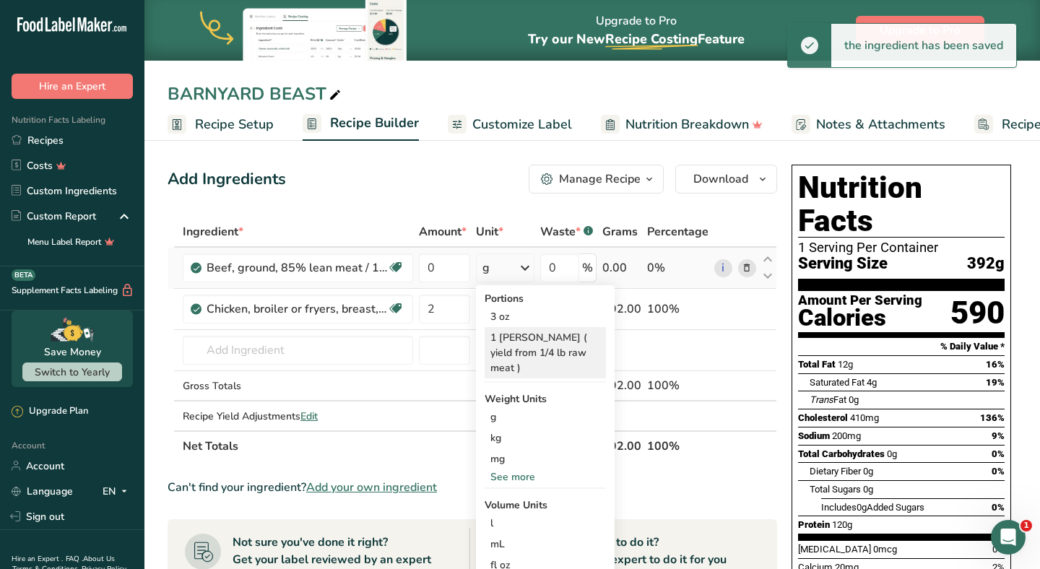
click at [524, 349] on div "1 [PERSON_NAME] ( yield from 1/4 lb raw meat )" at bounding box center [545, 352] width 121 height 51
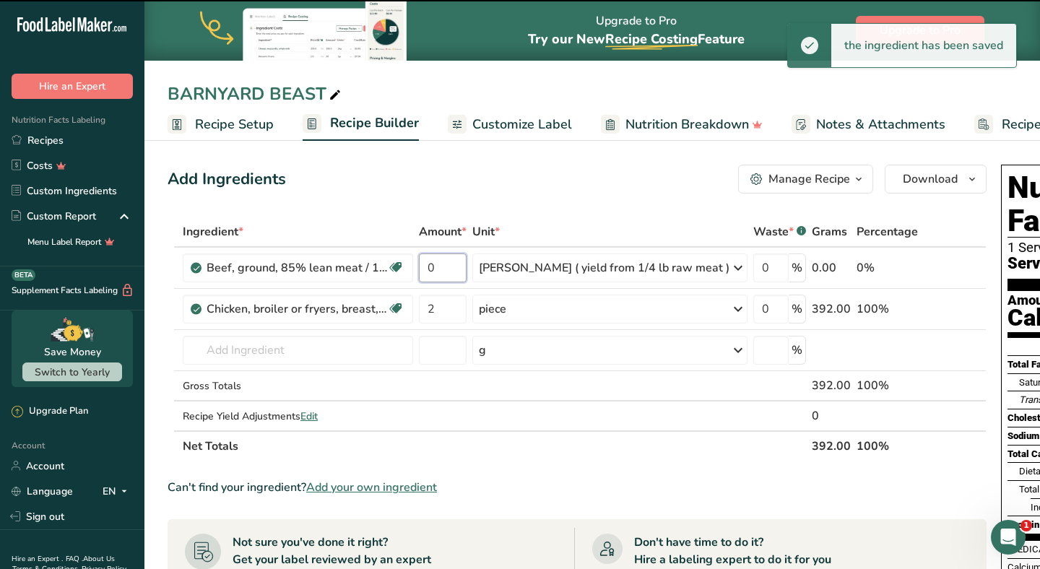
click at [454, 272] on input "0" at bounding box center [443, 268] width 48 height 29
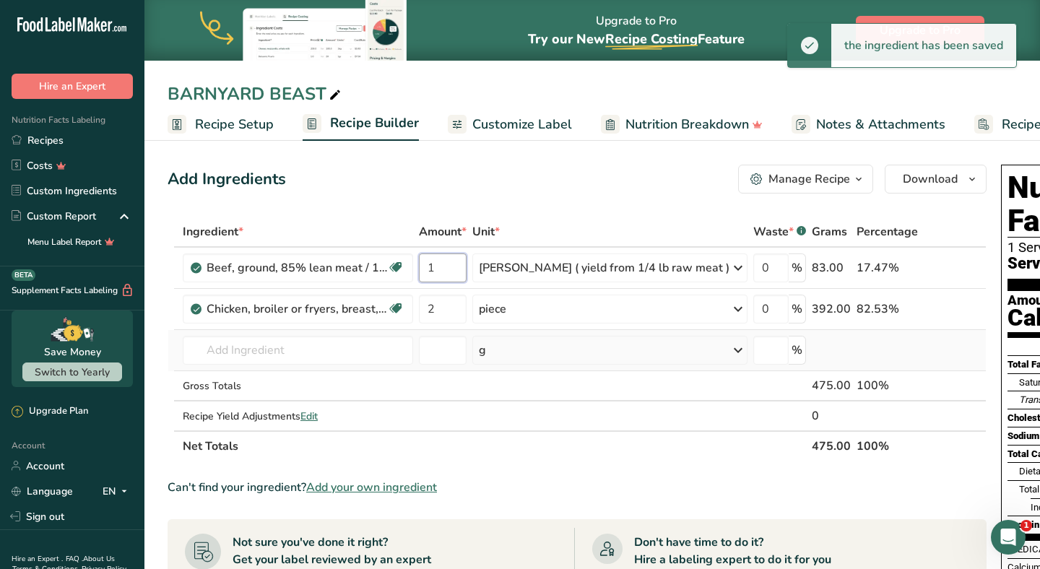
type input "1"
click at [303, 332] on div "Ingredient * Amount * Unit * Waste * .a-a{fill:#347362;}.b-a{fill:#fff;} Grams …" at bounding box center [577, 339] width 819 height 245
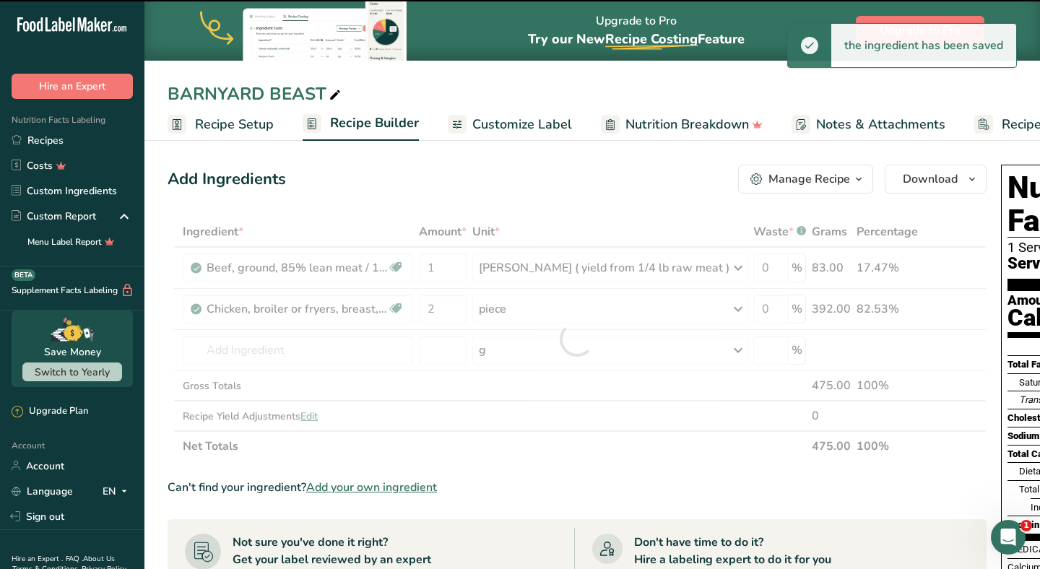
click at [303, 348] on div at bounding box center [577, 339] width 819 height 245
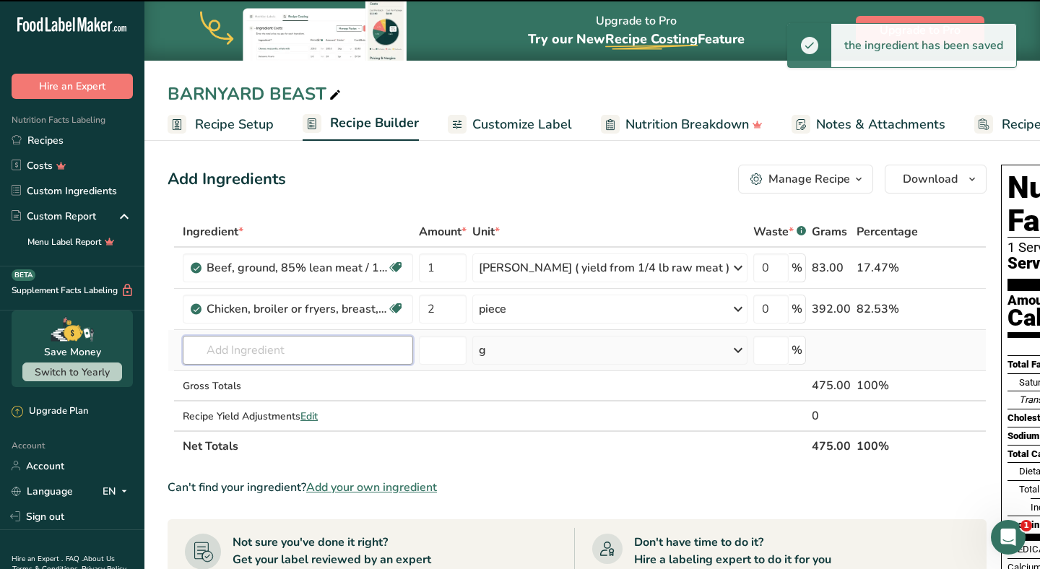
click at [304, 349] on input "text" at bounding box center [298, 350] width 230 height 29
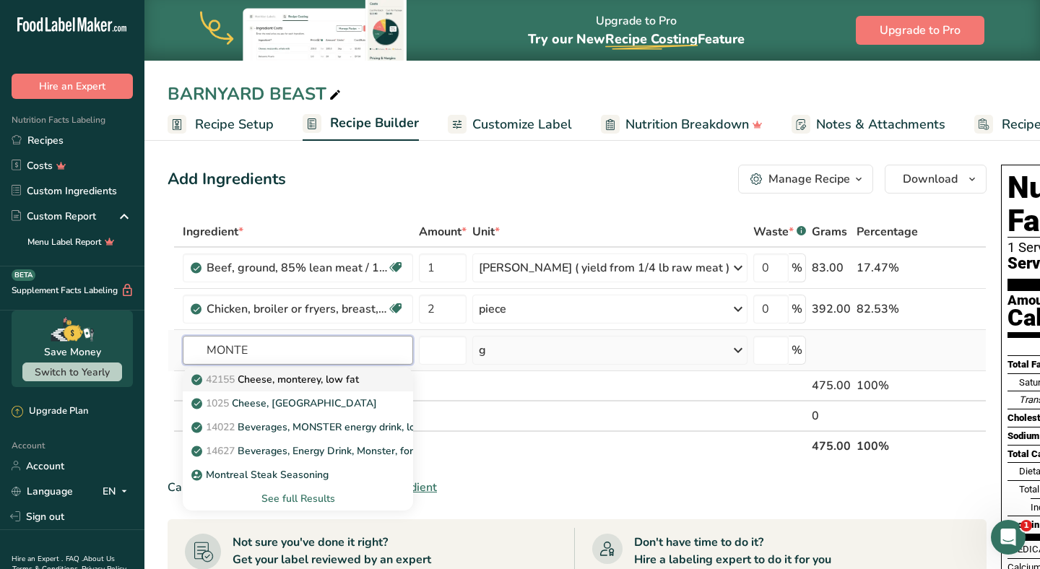
type input "MONTE"
click at [315, 381] on p "42155 Cheese, monterey, low fat" at bounding box center [276, 379] width 165 height 15
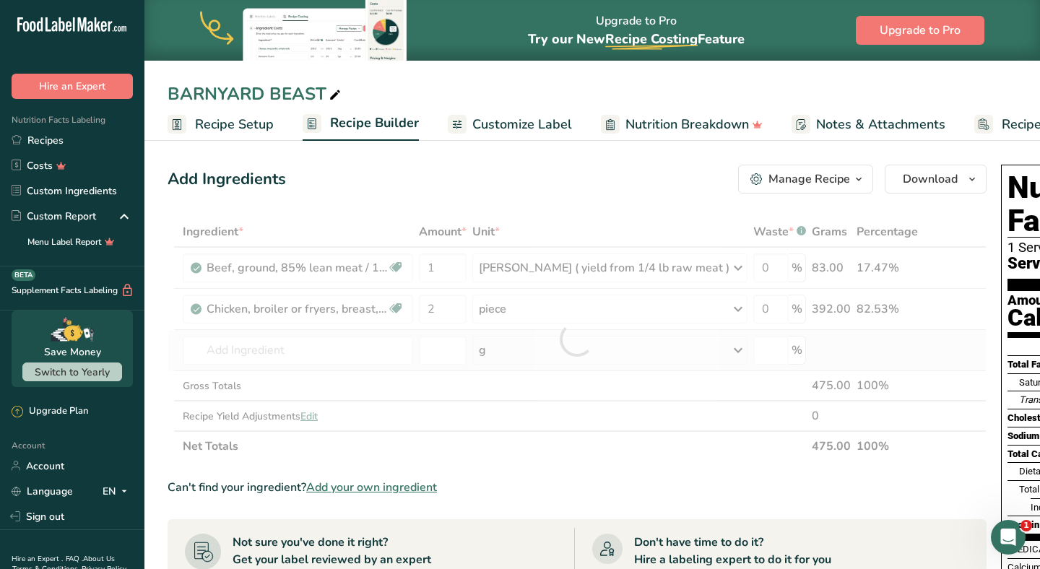
type input "Cheese, monterey, low fat"
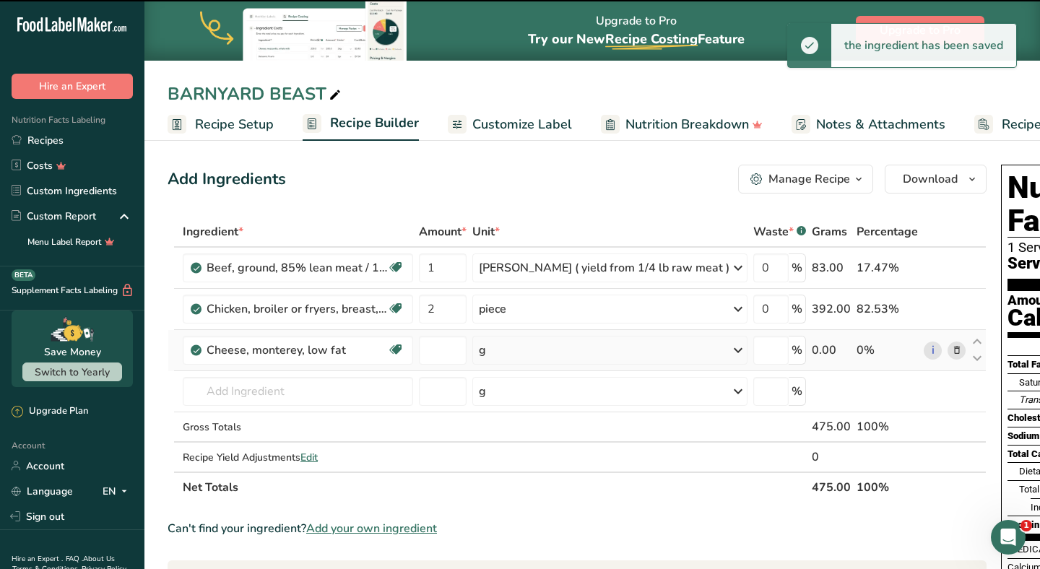
type input "0"
click at [504, 355] on div "g" at bounding box center [609, 350] width 275 height 29
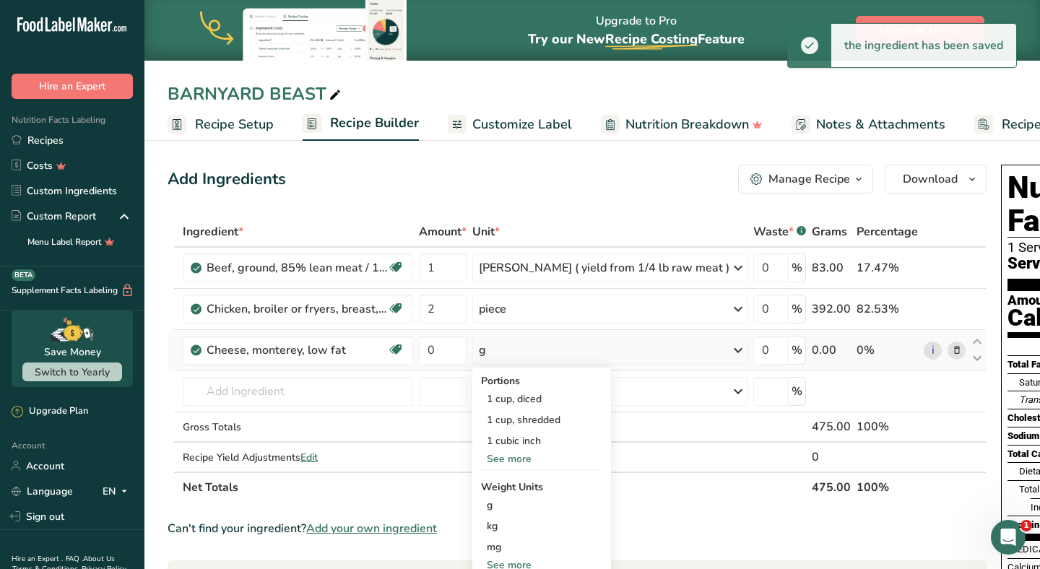
click at [520, 465] on div "See more" at bounding box center [541, 459] width 121 height 15
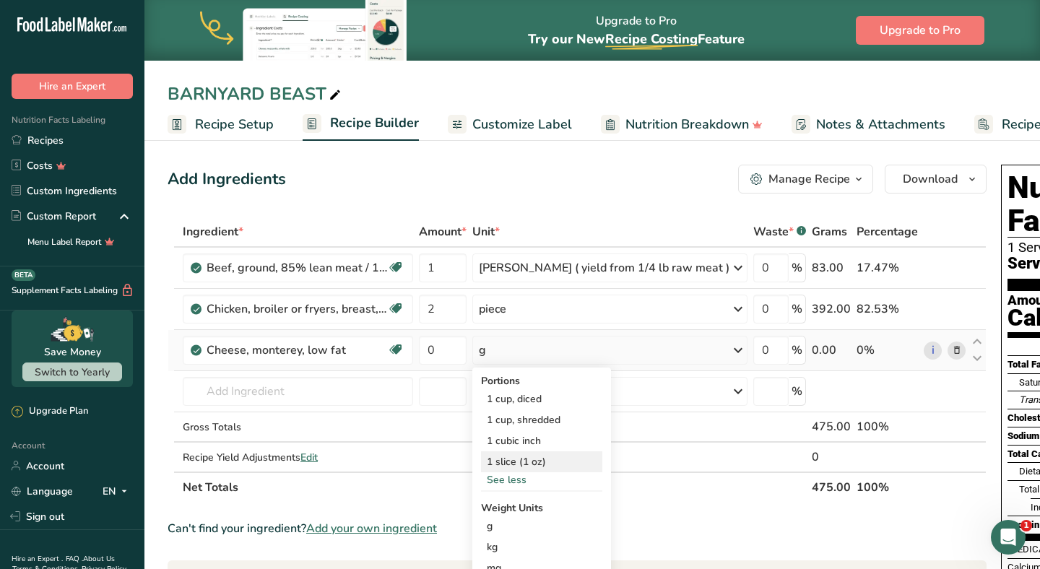
click at [536, 466] on div "1 slice (1 oz)" at bounding box center [541, 462] width 121 height 21
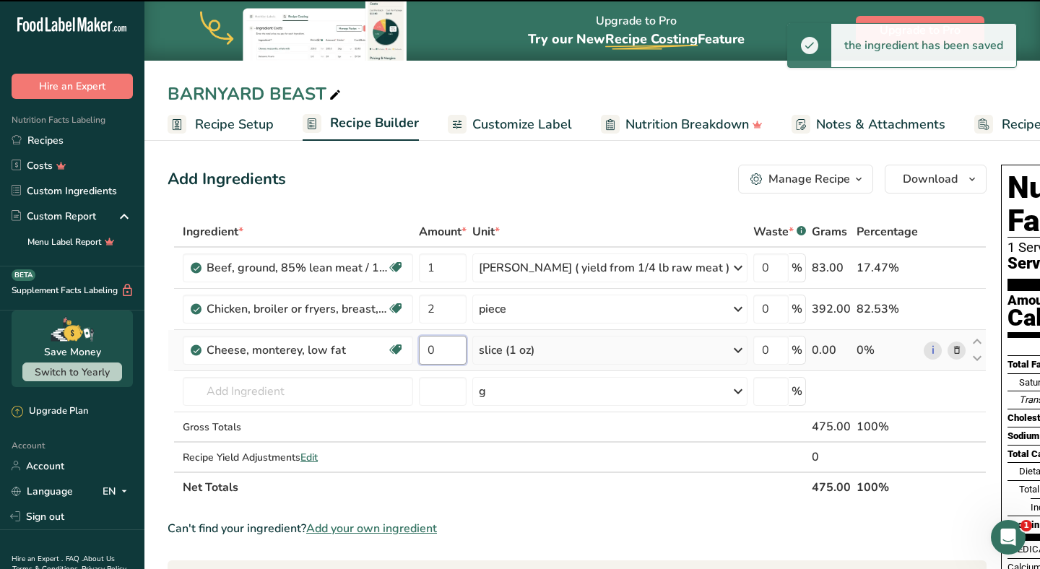
click at [446, 349] on input "0" at bounding box center [443, 350] width 48 height 29
click at [446, 350] on input "0" at bounding box center [443, 350] width 48 height 29
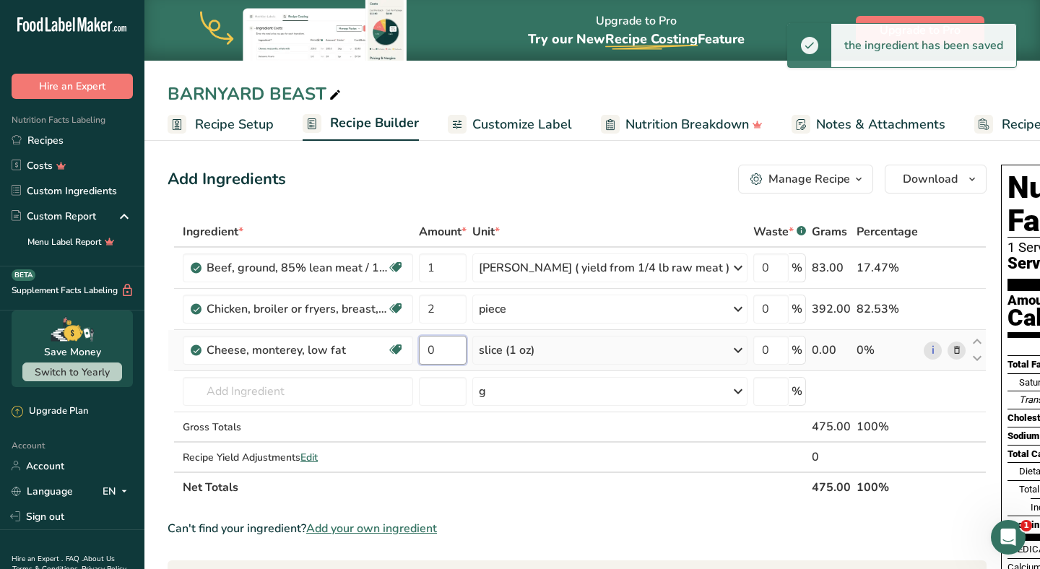
type input "1"
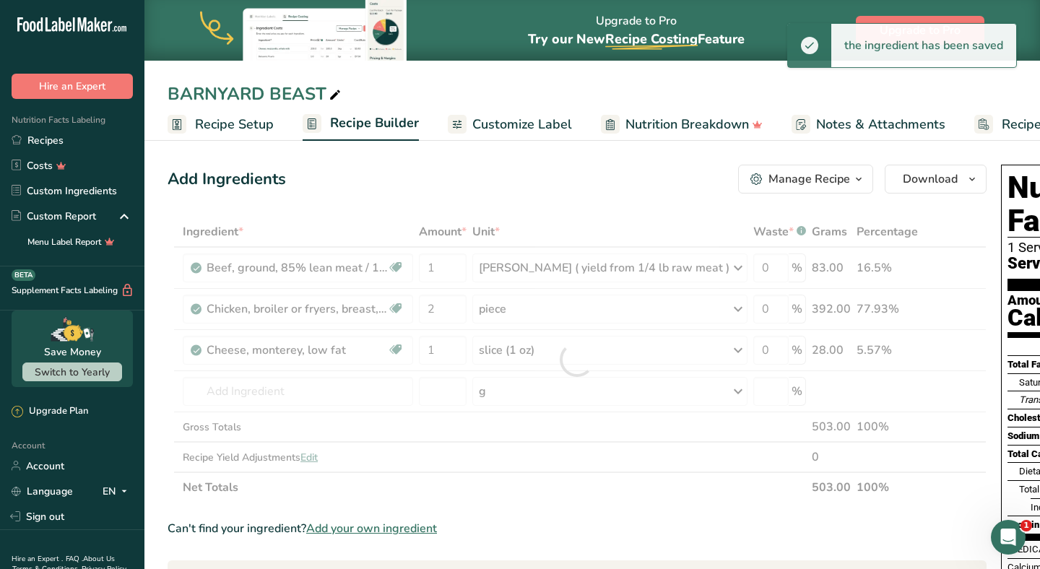
click at [480, 210] on div "Add Ingredients Manage Recipe Delete Recipe Duplicate Recipe Scale Recipe Save …" at bounding box center [582, 560] width 828 height 803
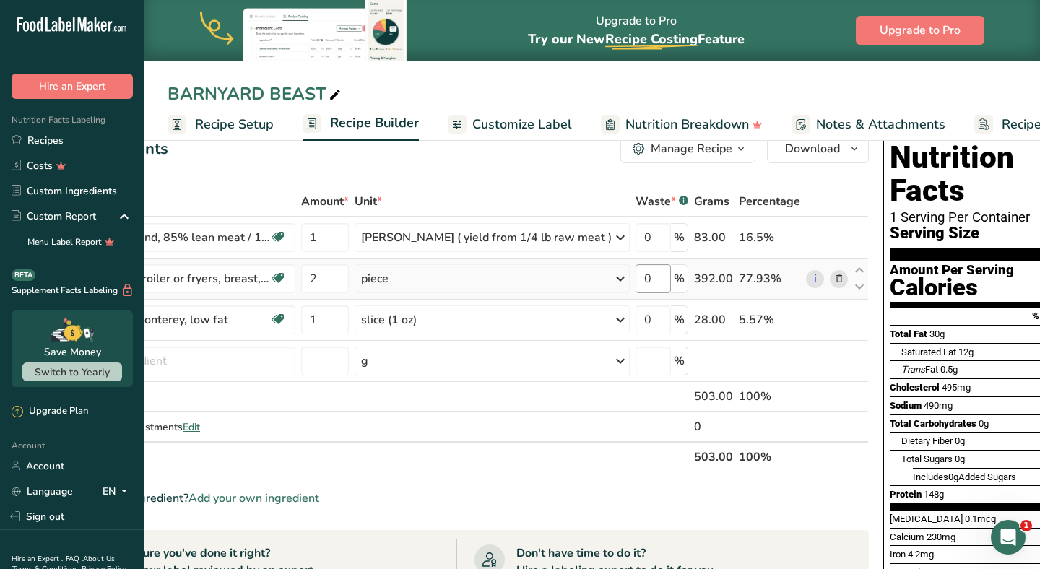
scroll to position [31, 0]
click at [531, 126] on span "Customize Label" at bounding box center [522, 125] width 100 height 20
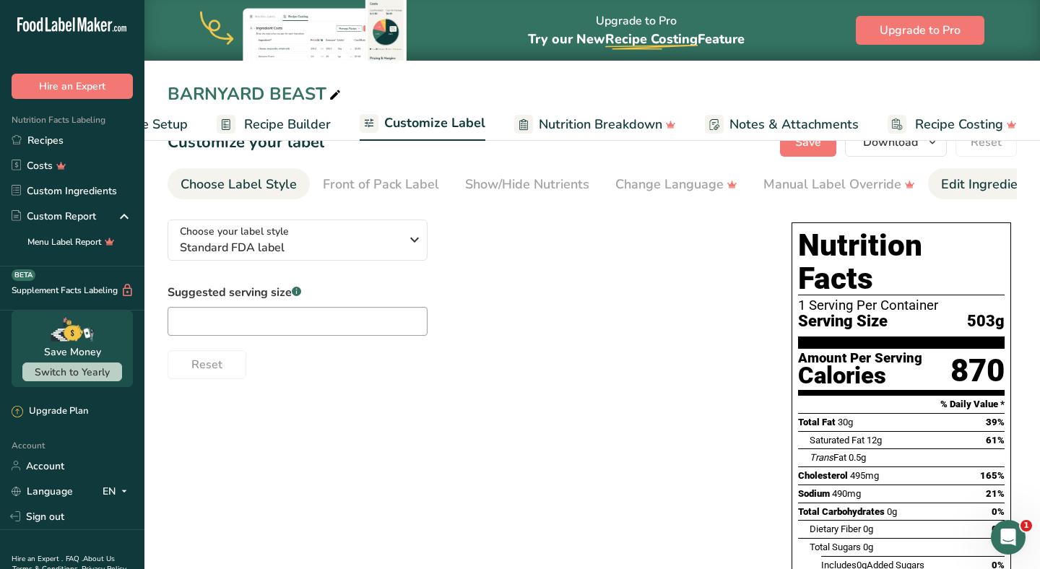
click at [976, 189] on div "Edit Ingredients/Allergens List" at bounding box center [1032, 185] width 183 height 20
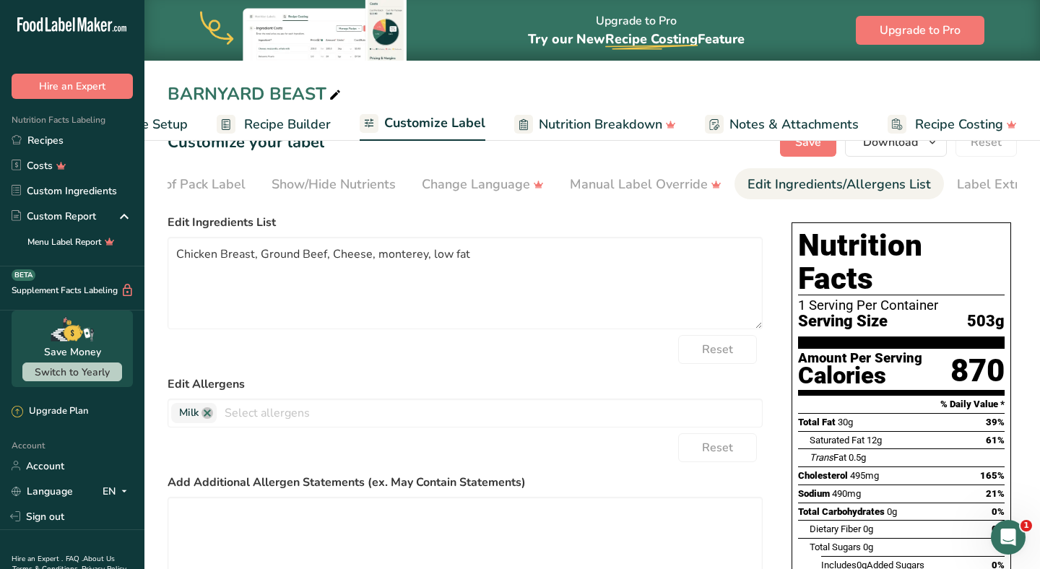
scroll to position [0, 235]
click at [976, 189] on div "Label Extra Info" at bounding box center [964, 185] width 96 height 20
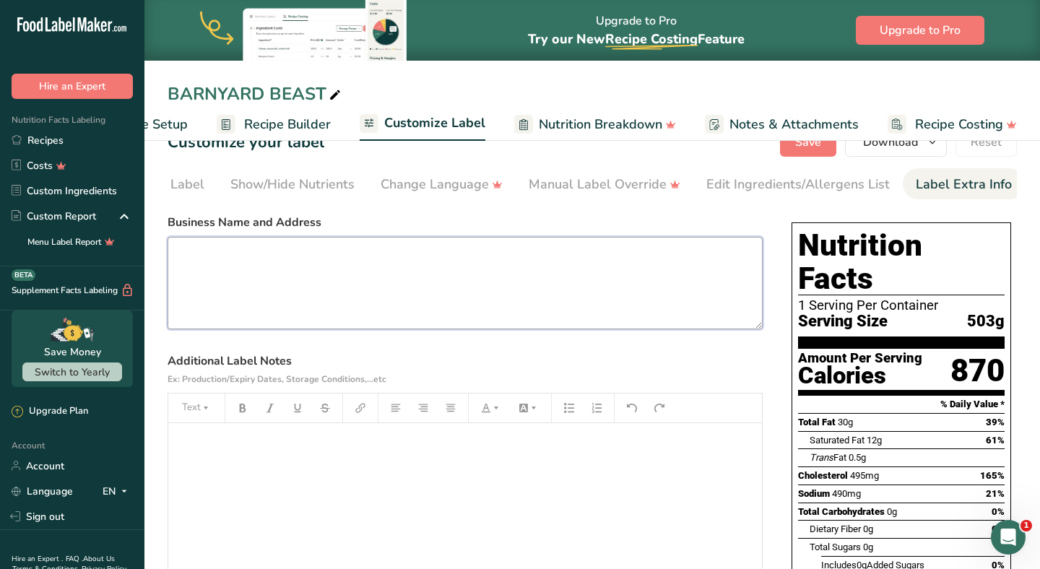
click at [459, 299] on textarea at bounding box center [465, 283] width 595 height 92
click at [443, 306] on textarea at bounding box center [465, 283] width 595 height 92
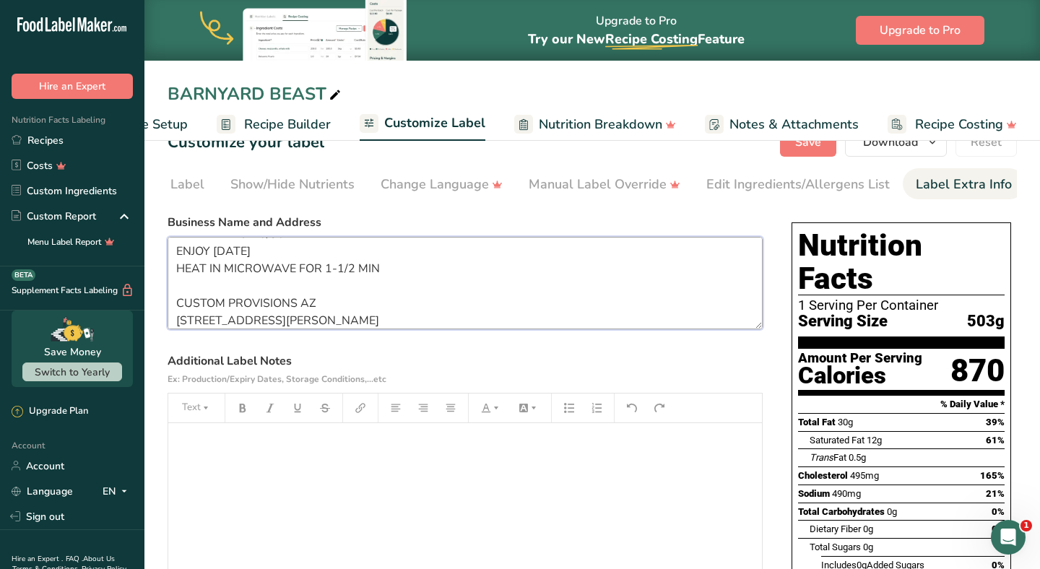
scroll to position [38, 0]
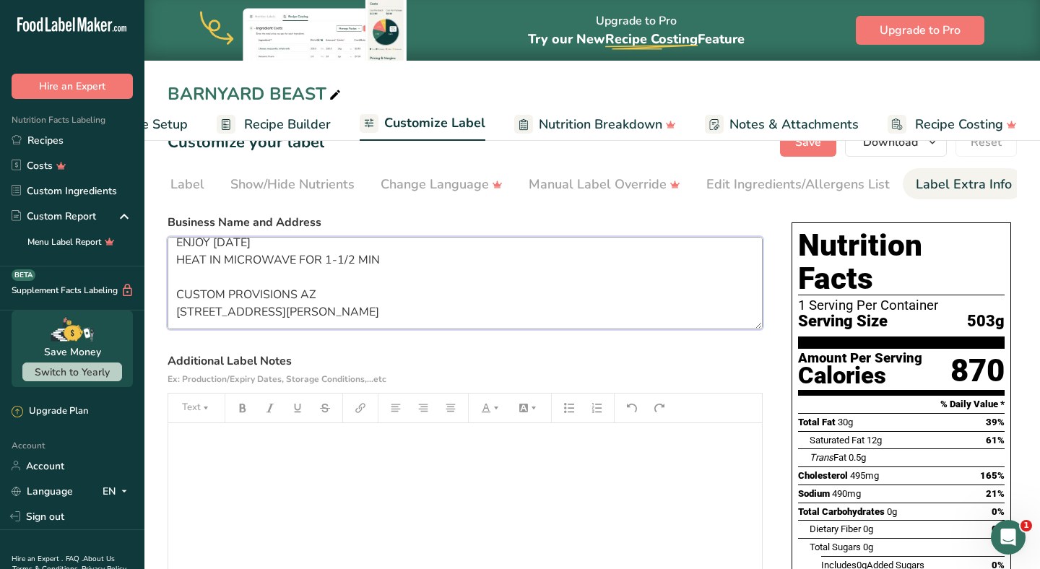
type textarea "PREPARED ON 8/30 ENJOY [DATE] HEAT IN MICROWAVE FOR 1-1/2 MIN CUSTOM PROVISIONS…"
click at [798, 139] on link "Notes & Attachments" at bounding box center [782, 124] width 154 height 33
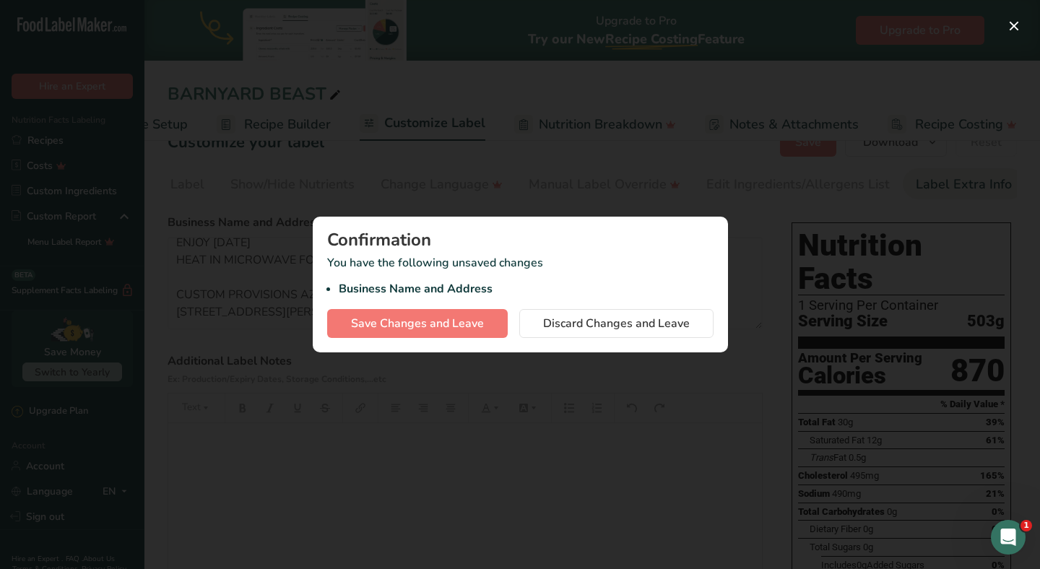
click at [522, 243] on div "Confirmation" at bounding box center [520, 239] width 386 height 17
click at [470, 327] on span "Save Changes and Leave" at bounding box center [417, 323] width 133 height 17
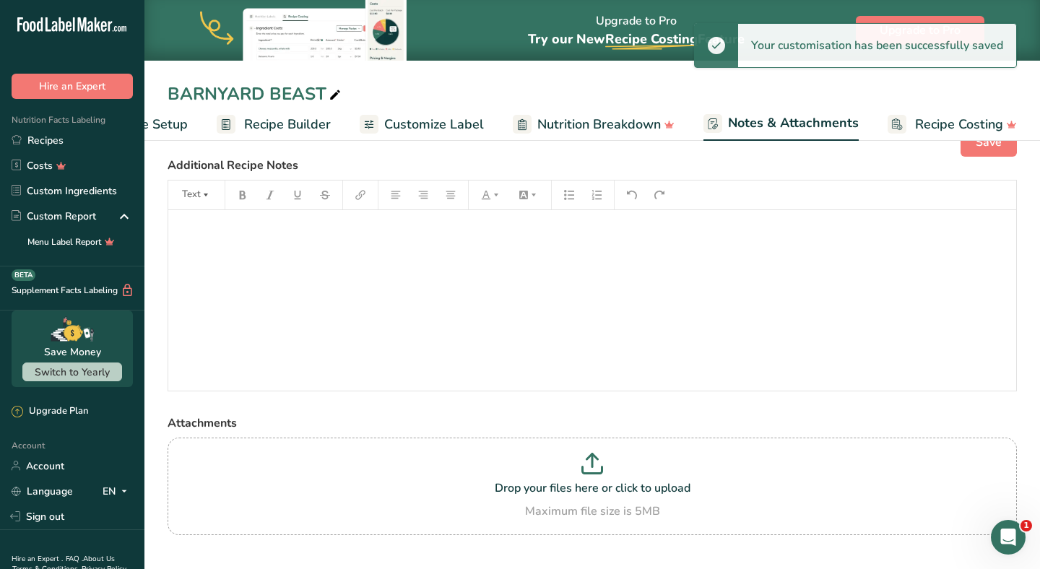
scroll to position [23, 0]
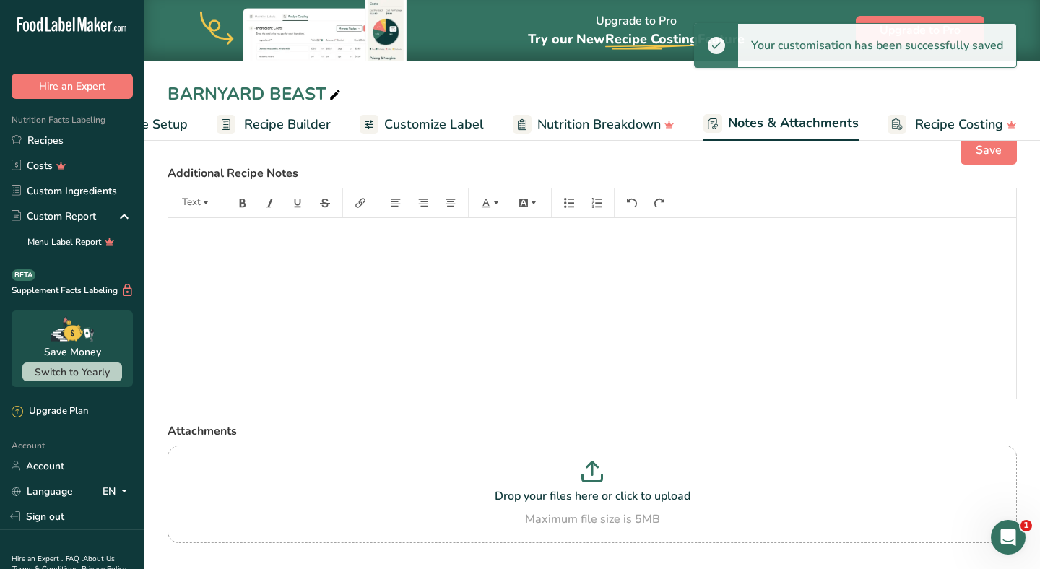
click at [600, 121] on span "Nutrition Breakdown" at bounding box center [599, 125] width 124 height 20
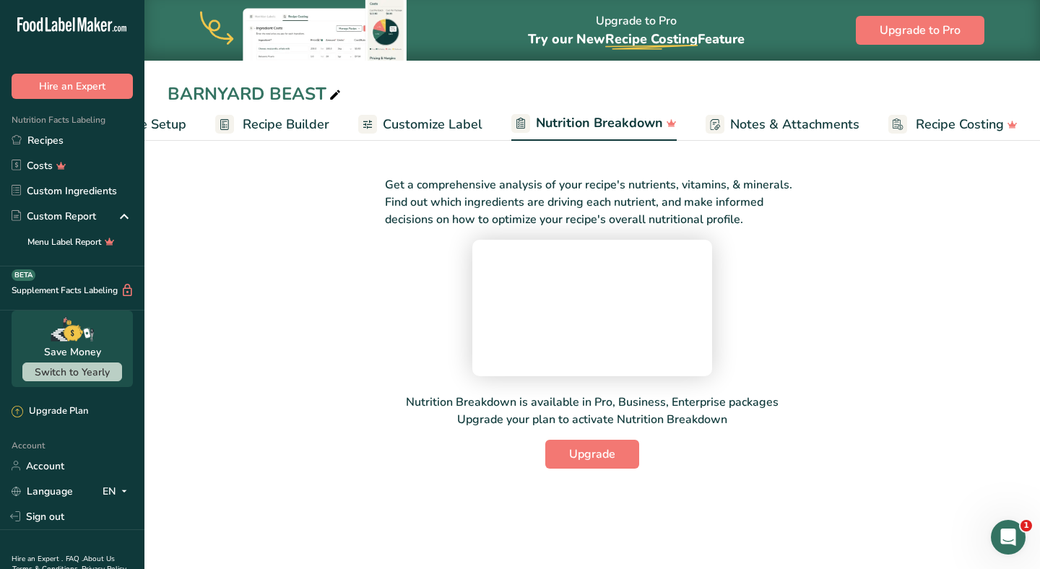
click at [273, 122] on span "Recipe Builder" at bounding box center [286, 125] width 87 height 20
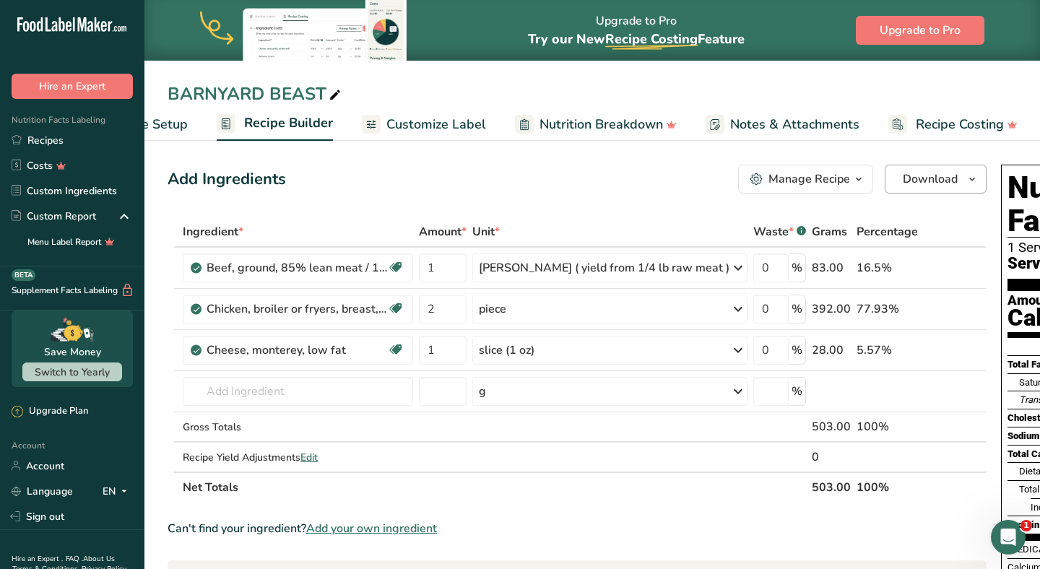
click at [903, 184] on span "Download" at bounding box center [930, 178] width 55 height 17
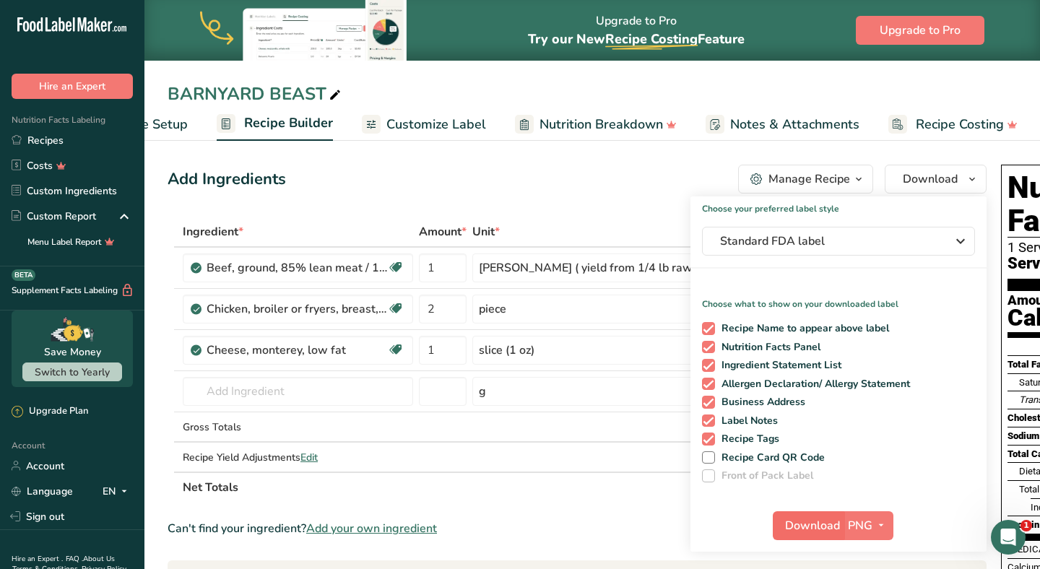
click at [785, 532] on span "Download" at bounding box center [812, 525] width 55 height 17
